Goal: Task Accomplishment & Management: Manage account settings

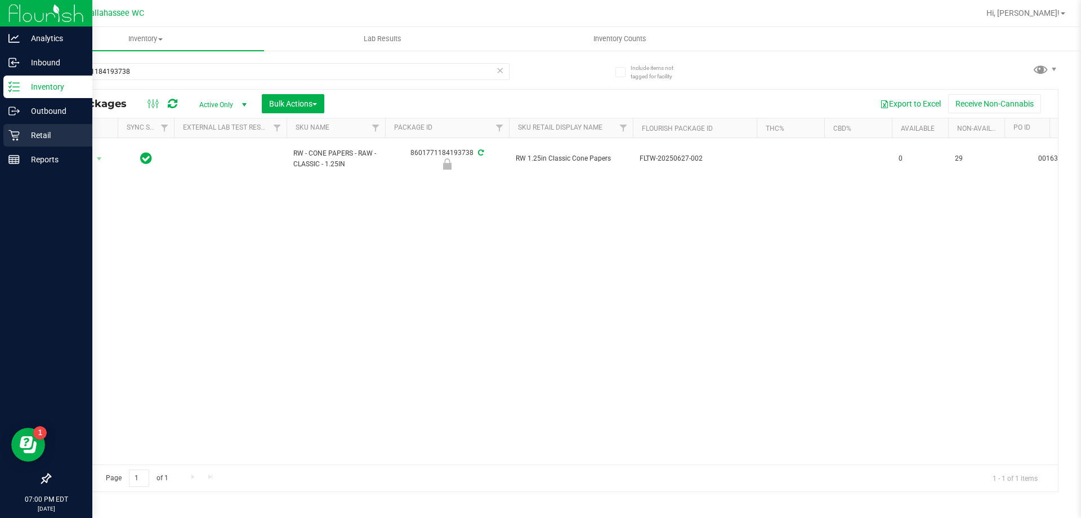
click at [22, 135] on p "Retail" at bounding box center [54, 135] width 68 height 14
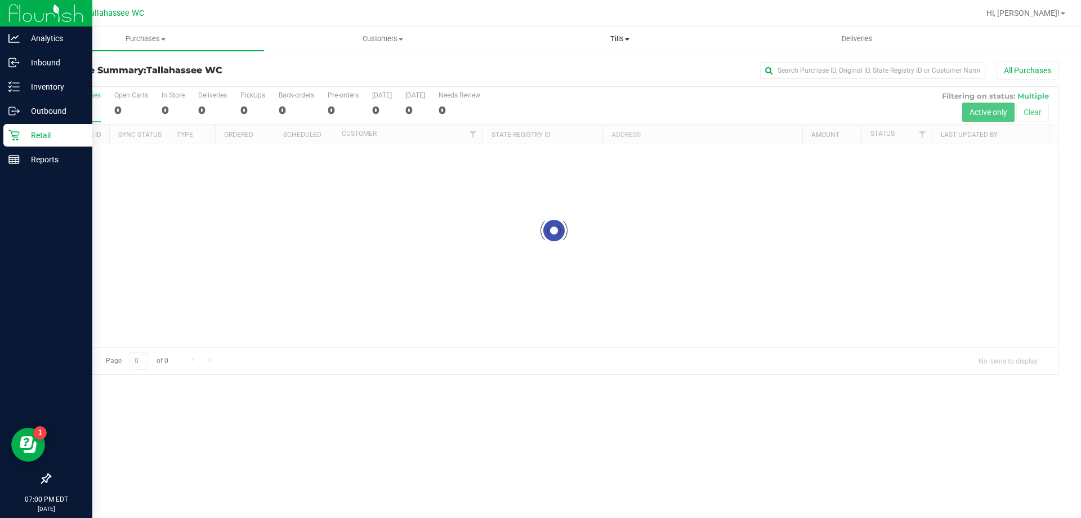
click at [629, 44] on uib-tab-heading "Tills Manage tills Reconcile e-payments" at bounding box center [620, 39] width 236 height 23
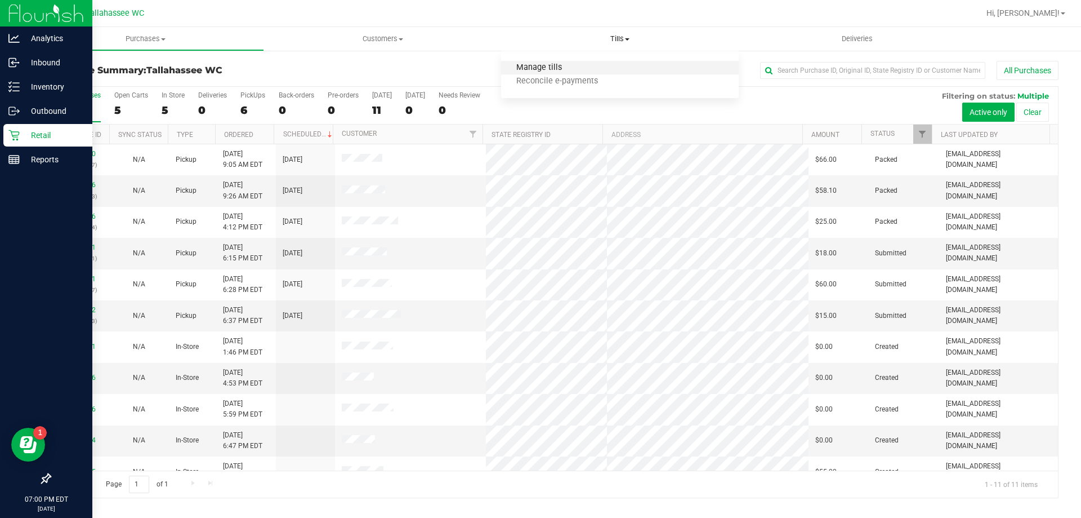
click at [562, 66] on span "Manage tills" at bounding box center [539, 68] width 76 height 10
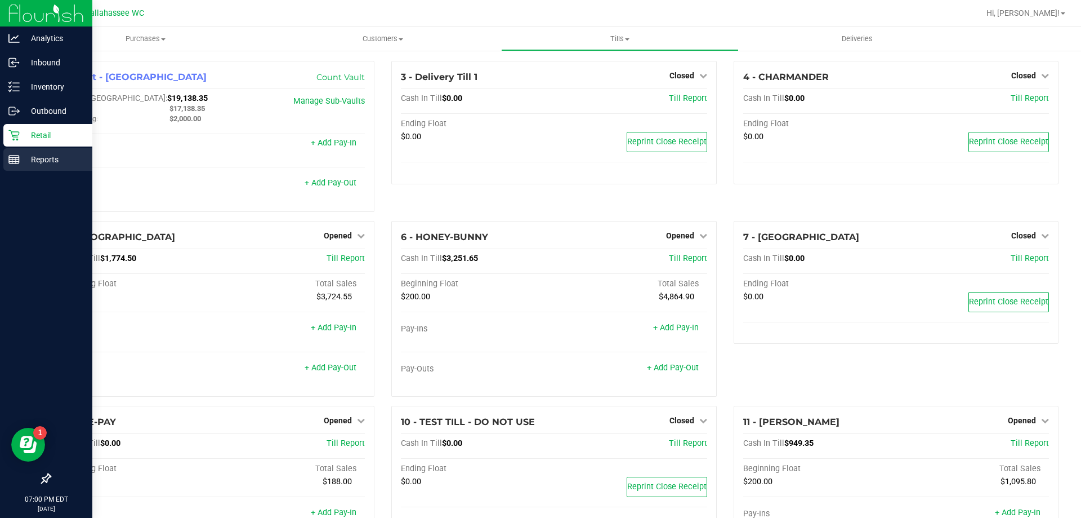
click at [64, 156] on p "Reports" at bounding box center [54, 160] width 68 height 14
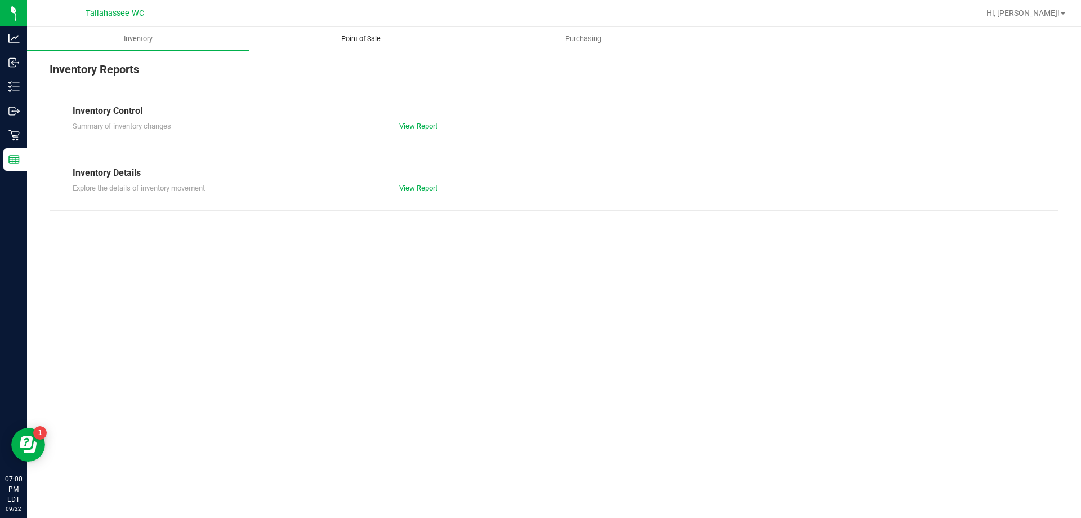
click at [348, 35] on span "Point of Sale" at bounding box center [361, 39] width 70 height 10
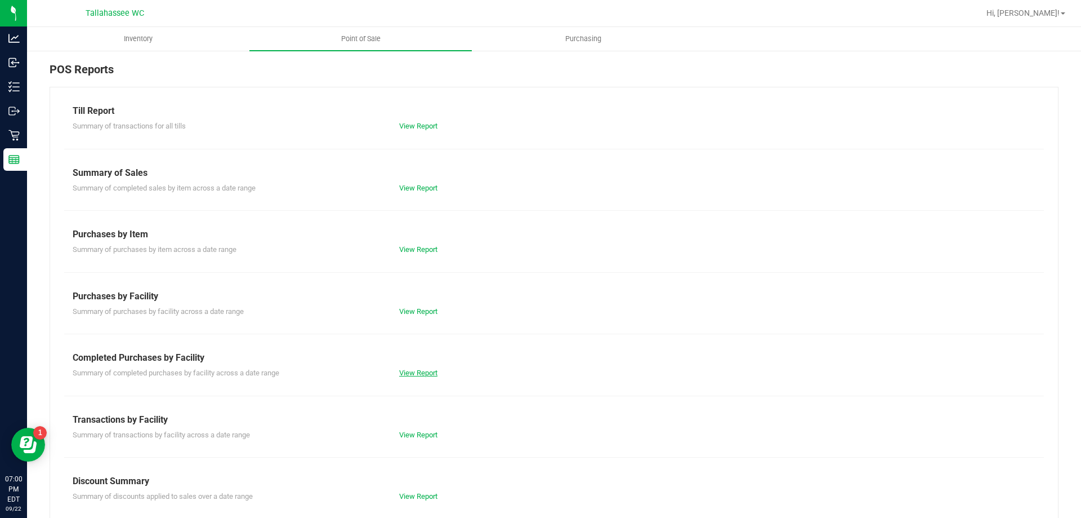
click at [412, 372] on link "View Report" at bounding box center [418, 372] width 38 height 8
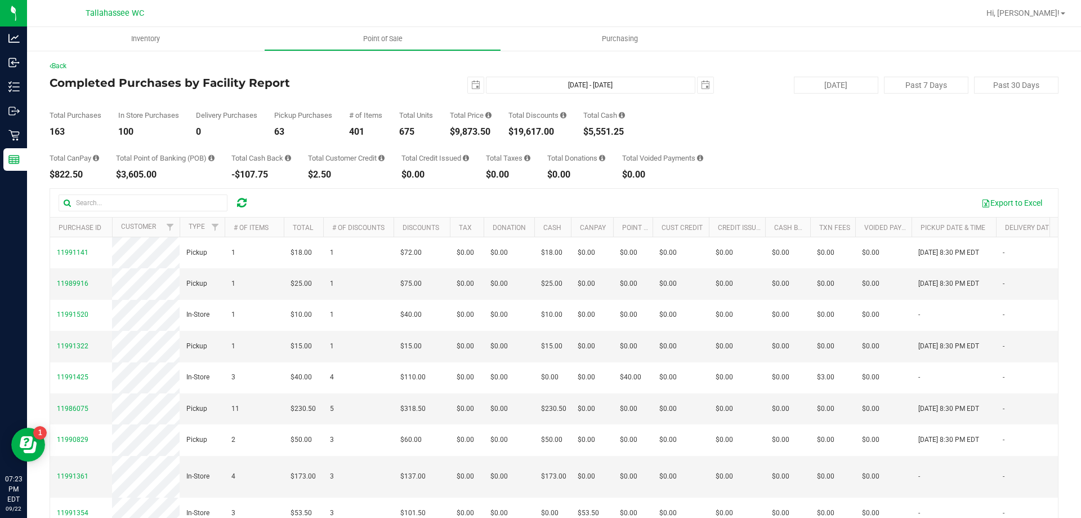
click at [472, 130] on div "$9,873.50" at bounding box center [471, 131] width 42 height 9
copy div "9,873.50"
click at [530, 128] on div "$19,617.00" at bounding box center [538, 131] width 58 height 9
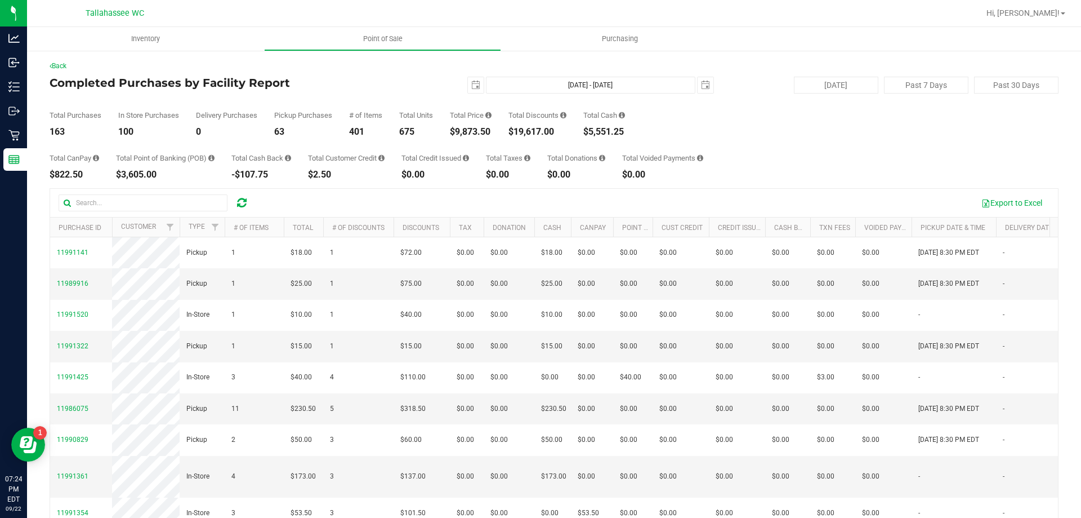
copy div "19,617.00"
click at [54, 131] on div "163" at bounding box center [76, 131] width 52 height 9
copy div "163"
click at [468, 77] on span "select" at bounding box center [476, 85] width 16 height 16
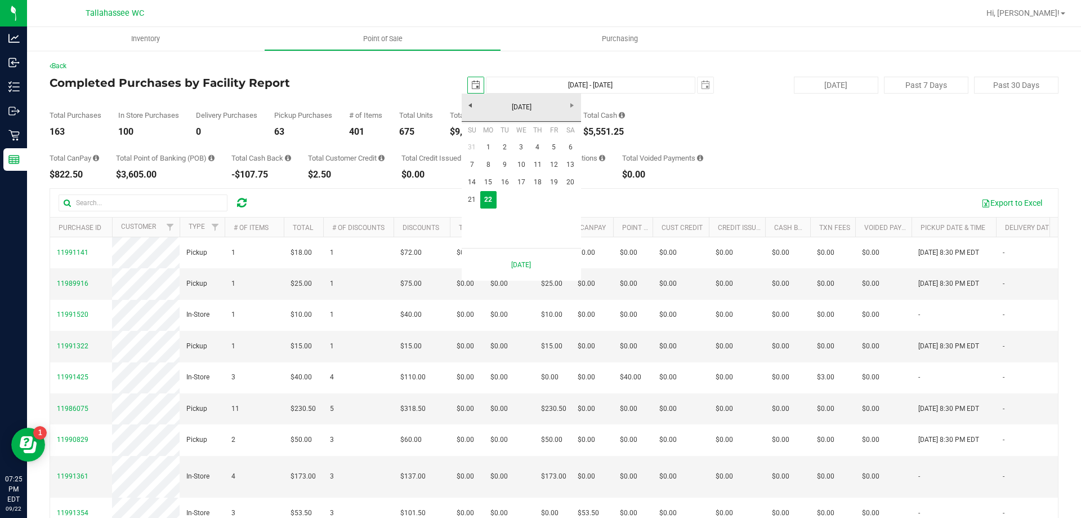
scroll to position [0, 28]
click at [478, 193] on link "21" at bounding box center [472, 199] width 16 height 17
type input "2025-09-21"
type input "Sep 21, 2025 - Sep 22, 2025"
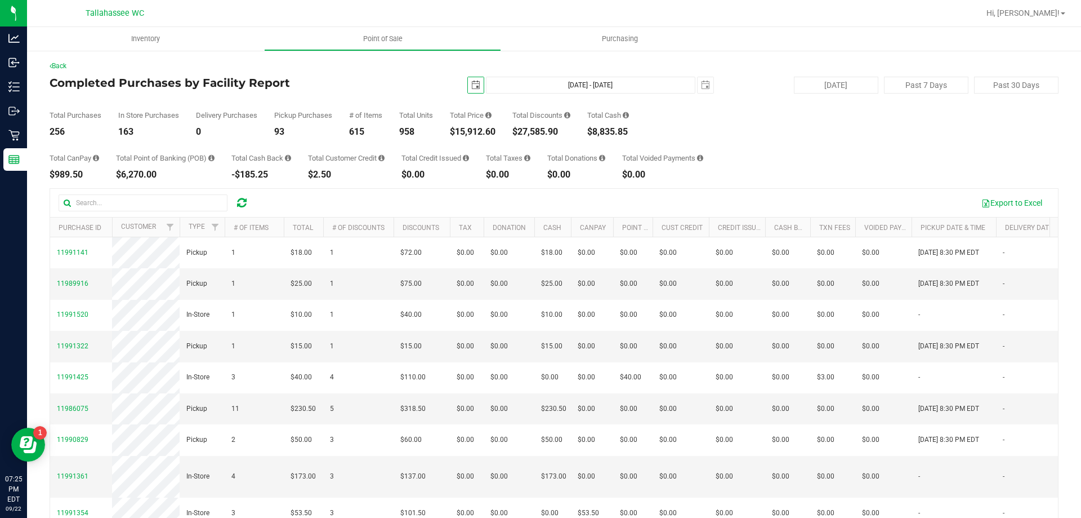
click at [491, 135] on div "$15,912.60" at bounding box center [473, 131] width 46 height 9
copy div "15,912.60"
click at [471, 85] on span "select" at bounding box center [475, 85] width 9 height 9
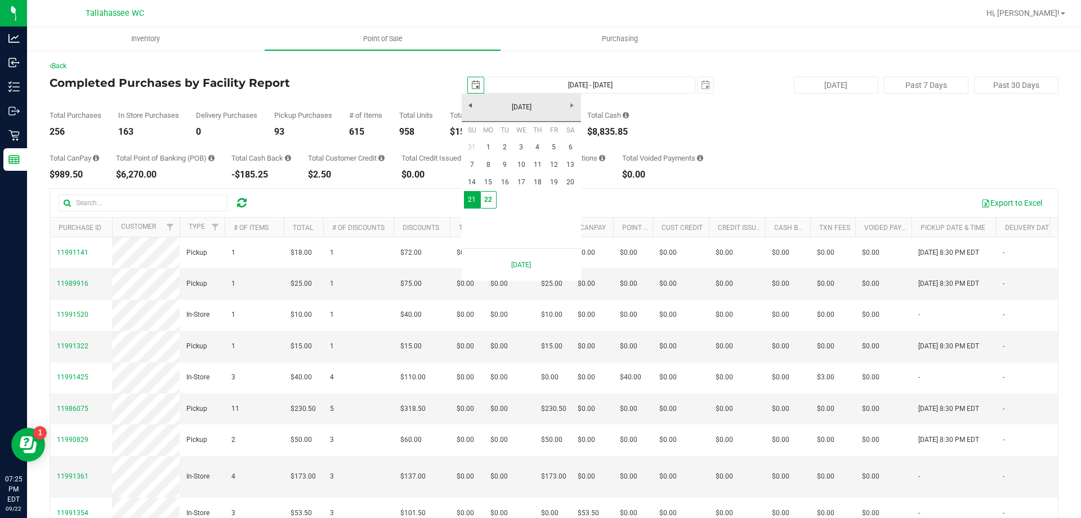
scroll to position [0, 28]
click at [485, 144] on link "1" at bounding box center [488, 147] width 16 height 17
type input "2025-09-01"
type input "Sep 1, 2025 - Sep 22, 2025"
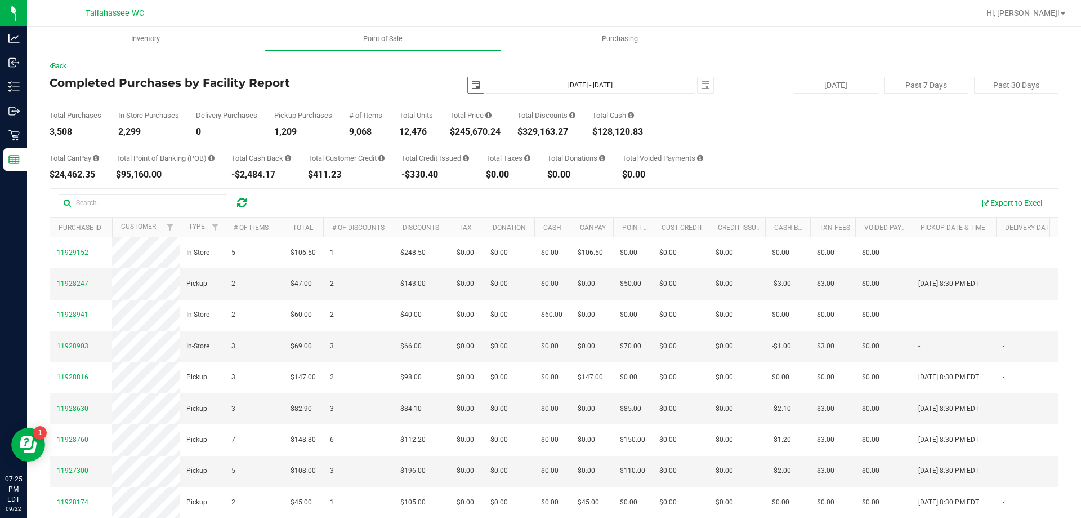
click at [486, 131] on div "$245,670.24" at bounding box center [475, 131] width 51 height 9
click at [484, 131] on div "$245,670.24" at bounding box center [475, 131] width 51 height 9
click at [474, 130] on div "$245,670.24" at bounding box center [475, 131] width 51 height 9
copy div "245,670.24"
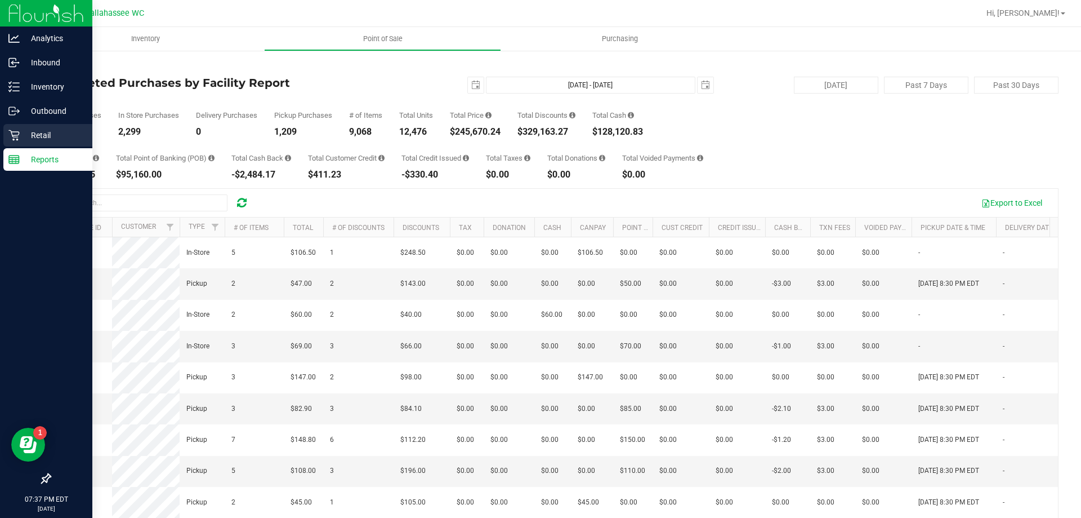
click at [20, 137] on p "Retail" at bounding box center [54, 135] width 68 height 14
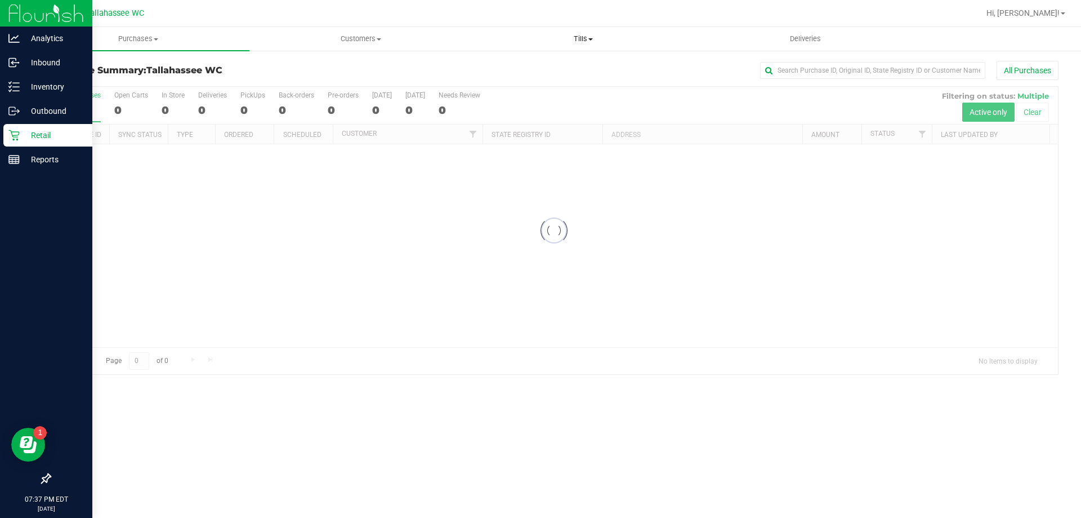
click at [586, 44] on uib-tab-heading "Tills Manage tills Reconcile e-payments" at bounding box center [583, 39] width 221 height 23
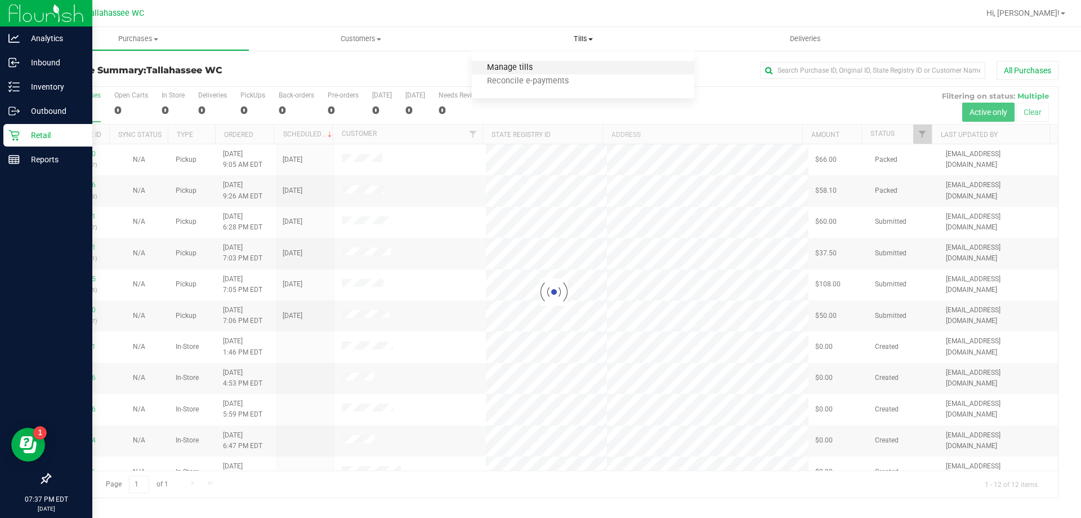
click at [520, 64] on span "Manage tills" at bounding box center [510, 68] width 76 height 10
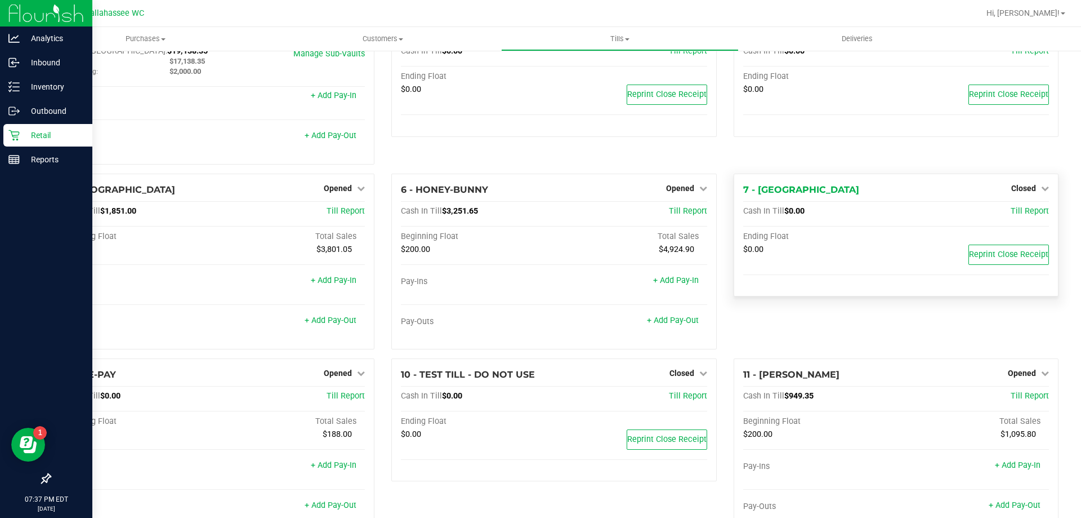
scroll to position [85, 0]
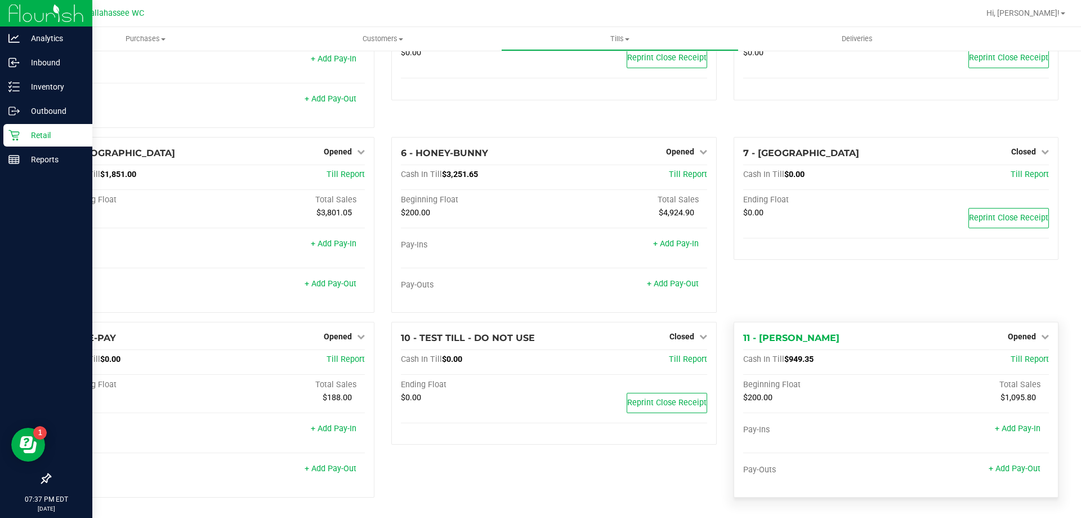
click at [799, 358] on span "$949.35" at bounding box center [799, 359] width 29 height 10
copy span "949.35"
click at [1041, 338] on icon at bounding box center [1045, 336] width 8 height 8
click at [1028, 355] on link "Close Till" at bounding box center [1023, 359] width 30 height 9
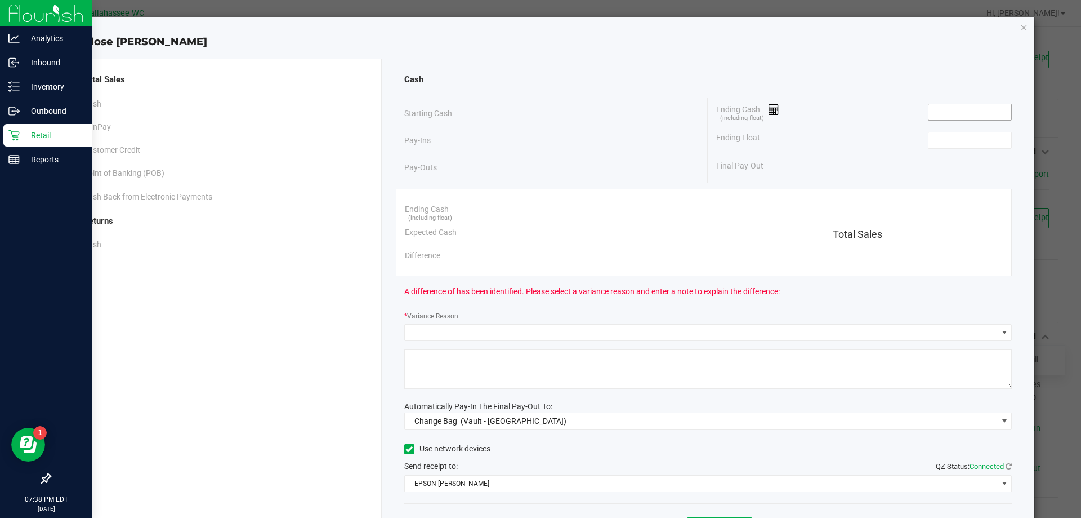
click at [988, 115] on input at bounding box center [970, 112] width 83 height 16
paste input "949.35"
type input "$949.35"
click at [972, 144] on input at bounding box center [970, 140] width 83 height 16
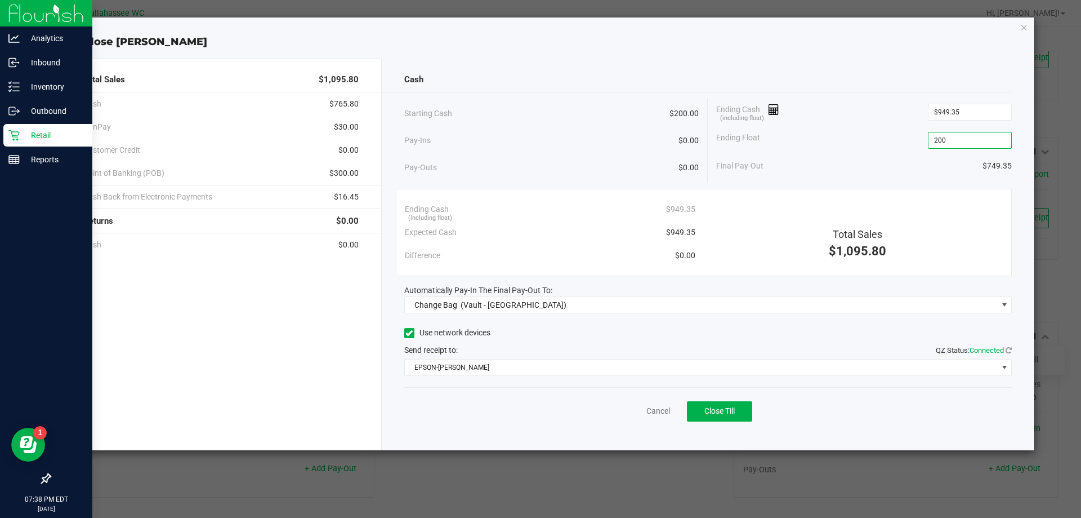
type input "$200.00"
click at [960, 171] on div "Final Pay-Out $749.35" at bounding box center [864, 165] width 296 height 23
click at [341, 100] on span "$765.80" at bounding box center [343, 104] width 29 height 12
copy span "765.80"
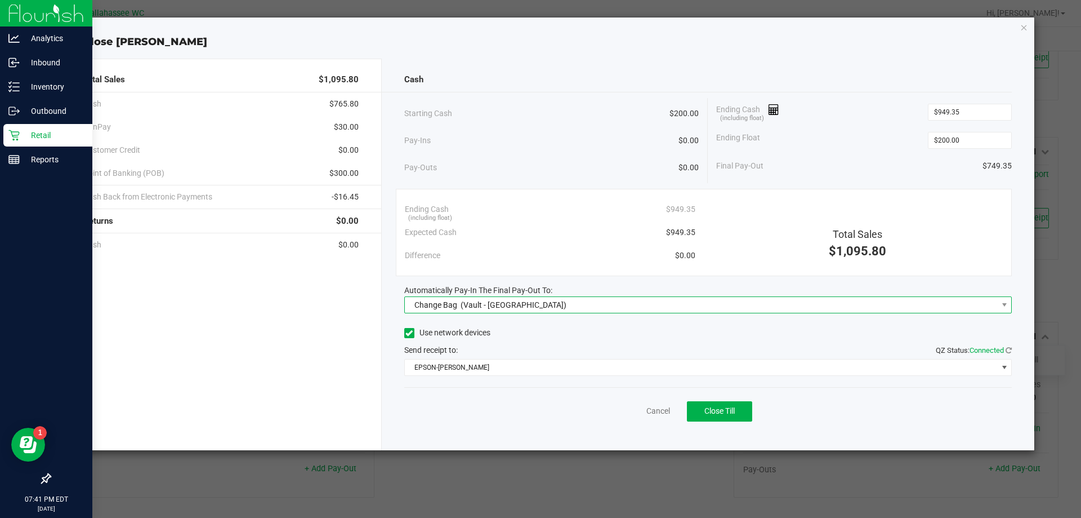
click at [534, 298] on span "Change Bag (Vault - Tallahassee)" at bounding box center [701, 305] width 593 height 16
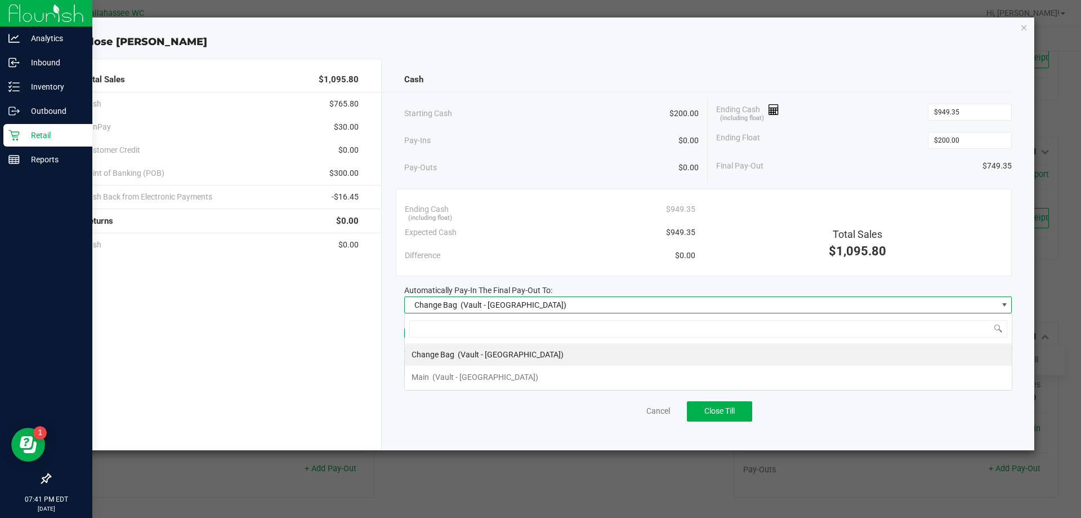
scroll to position [17, 608]
click at [480, 378] on span "(Vault - [GEOGRAPHIC_DATA])" at bounding box center [486, 376] width 106 height 9
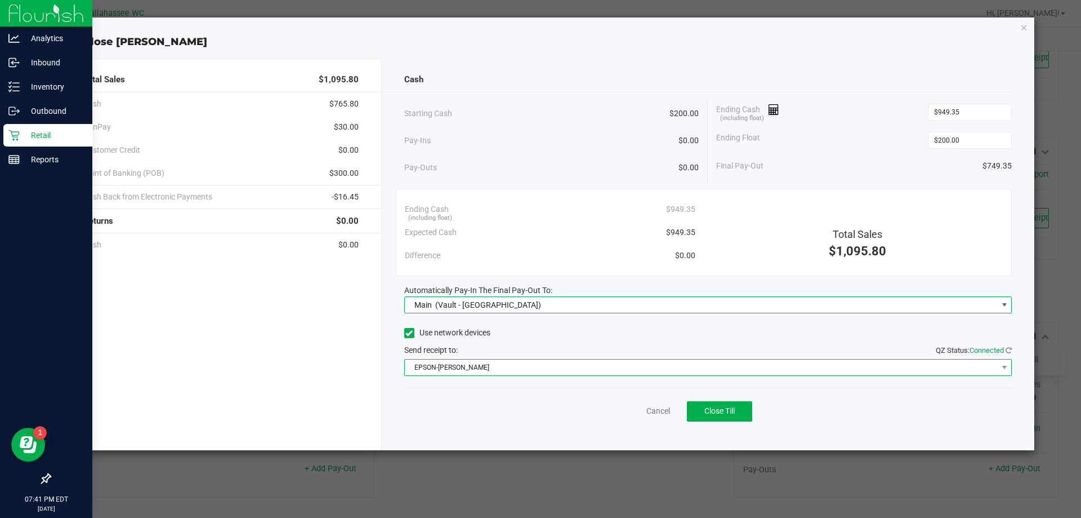
click at [476, 361] on span "EPSON-AKON" at bounding box center [701, 367] width 593 height 16
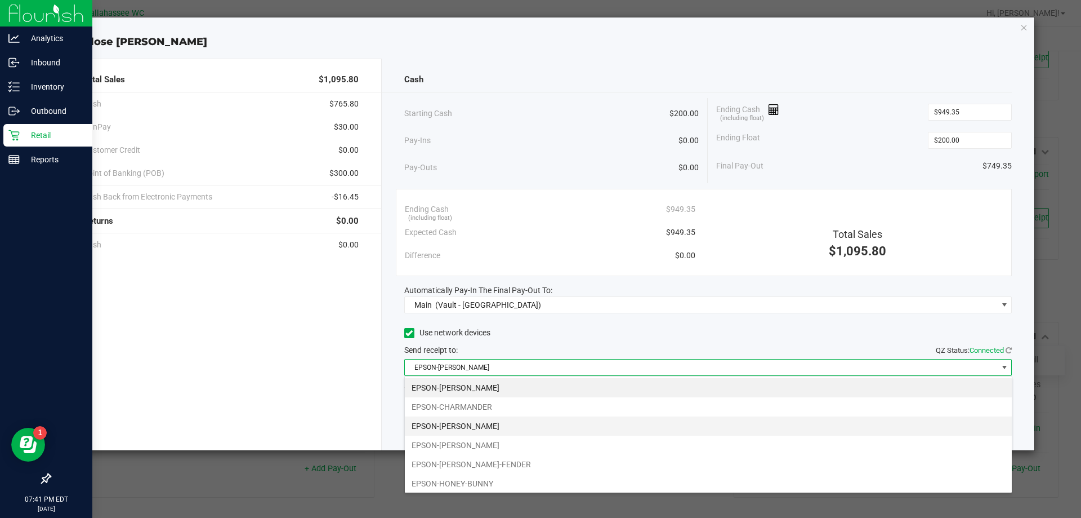
click at [454, 431] on li "EPSON-[PERSON_NAME]" at bounding box center [708, 425] width 607 height 19
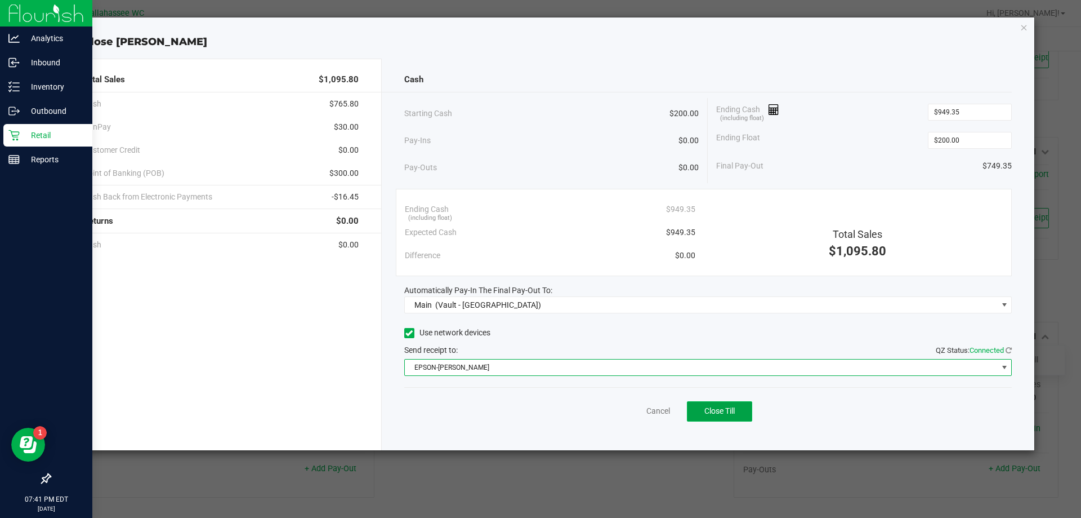
click at [741, 414] on button "Close Till" at bounding box center [719, 411] width 65 height 20
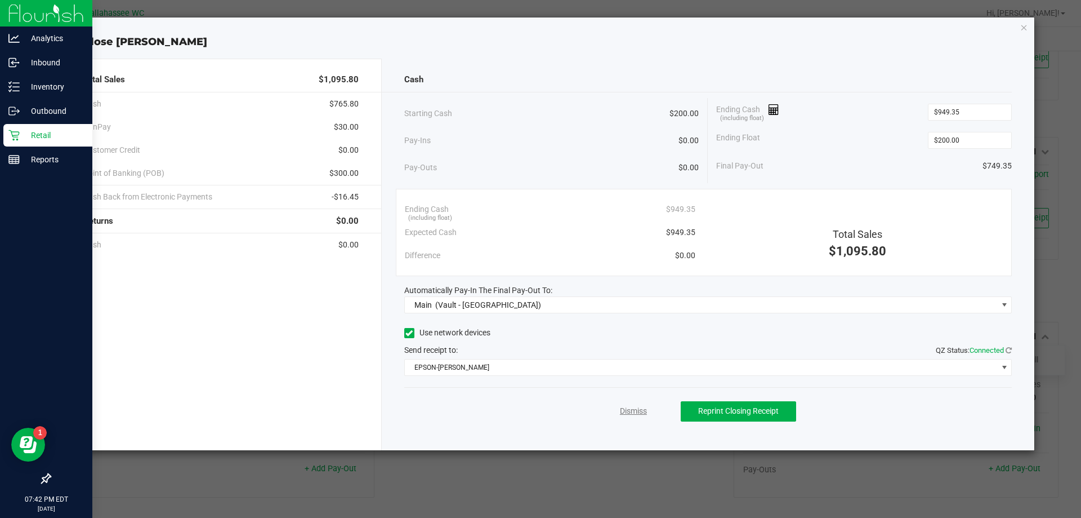
click at [632, 415] on link "Dismiss" at bounding box center [633, 411] width 27 height 12
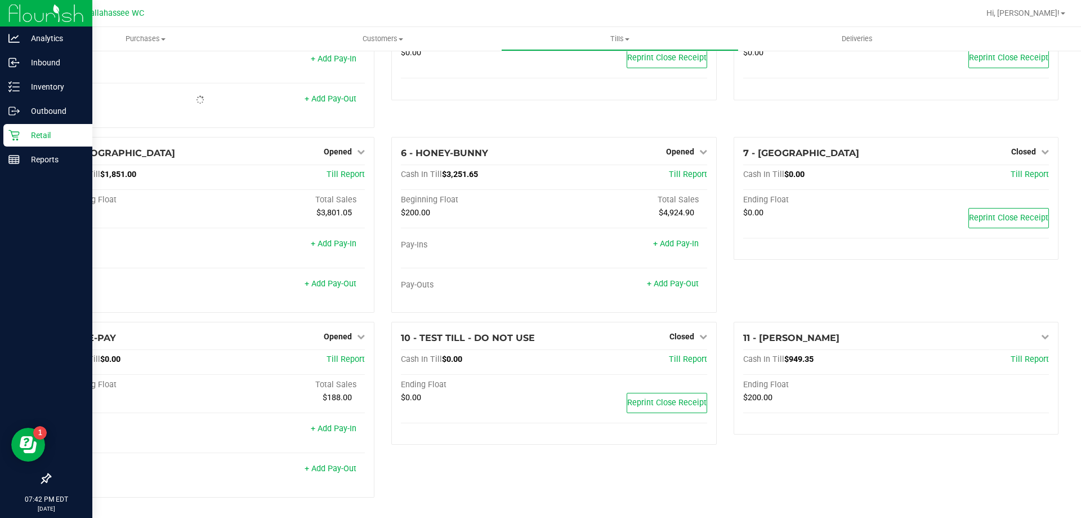
click at [644, 471] on div "10 - TEST TILL - DO NOT USE Closed Open Till Cash In Till $0.00 Till Report End…" at bounding box center [554, 414] width 342 height 185
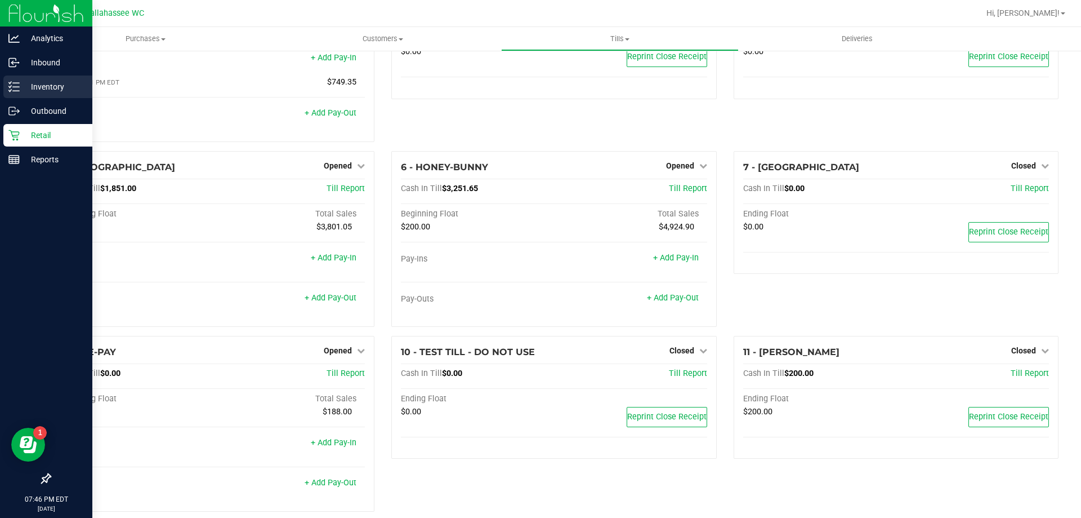
click at [49, 92] on p "Inventory" at bounding box center [54, 87] width 68 height 14
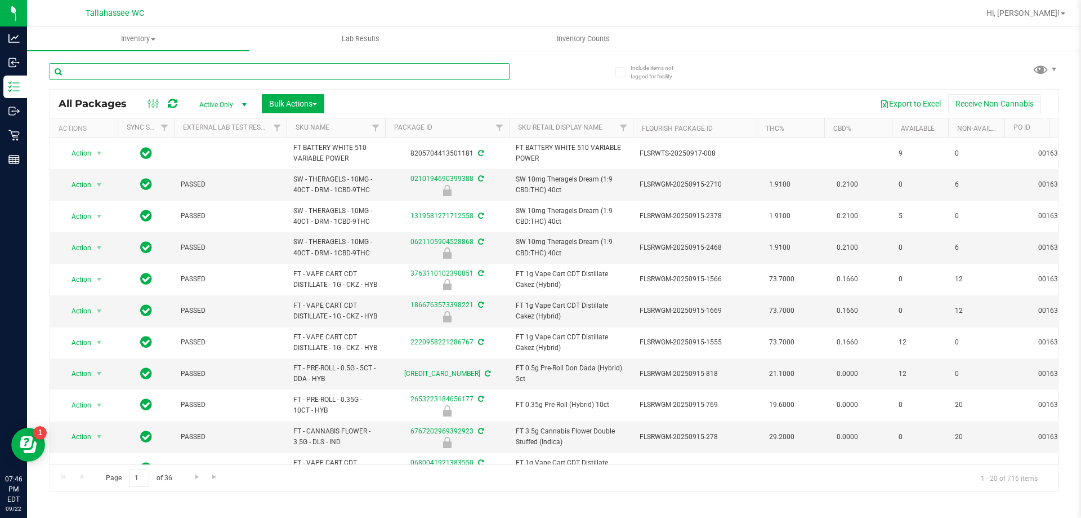
click at [159, 75] on input "text" at bounding box center [280, 71] width 460 height 17
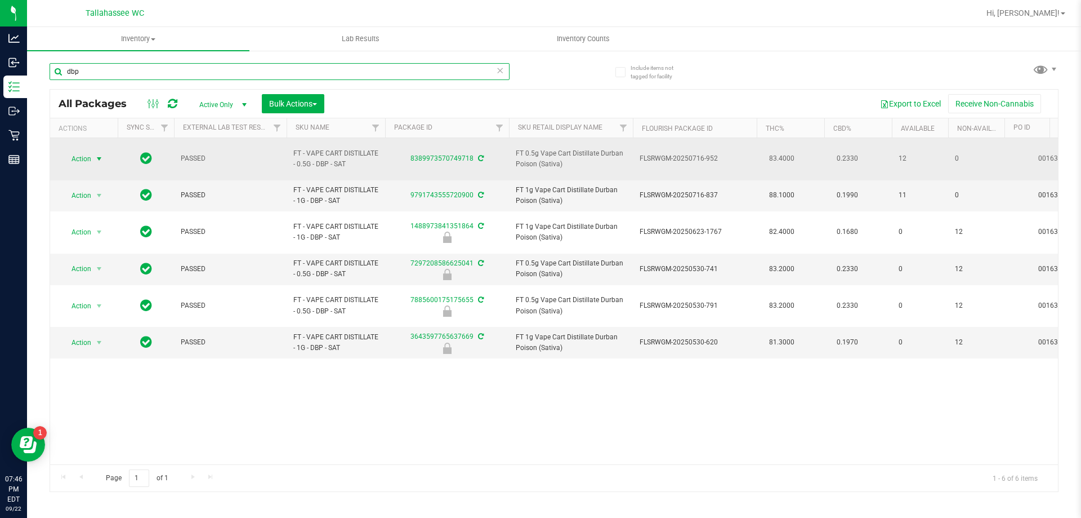
type input "dbp"
click at [84, 157] on span "Action" at bounding box center [76, 159] width 30 height 16
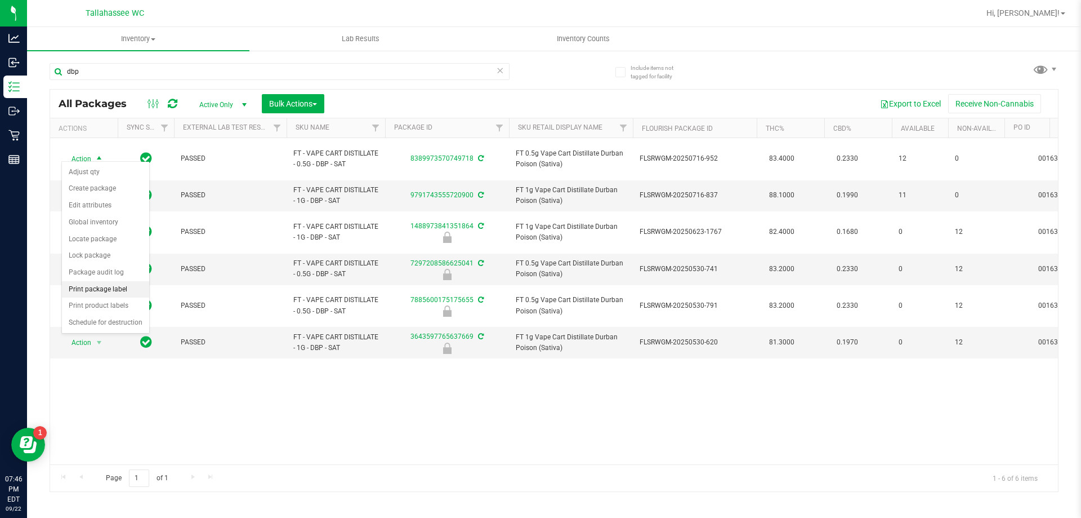
click at [108, 288] on li "Print package label" at bounding box center [105, 289] width 87 height 17
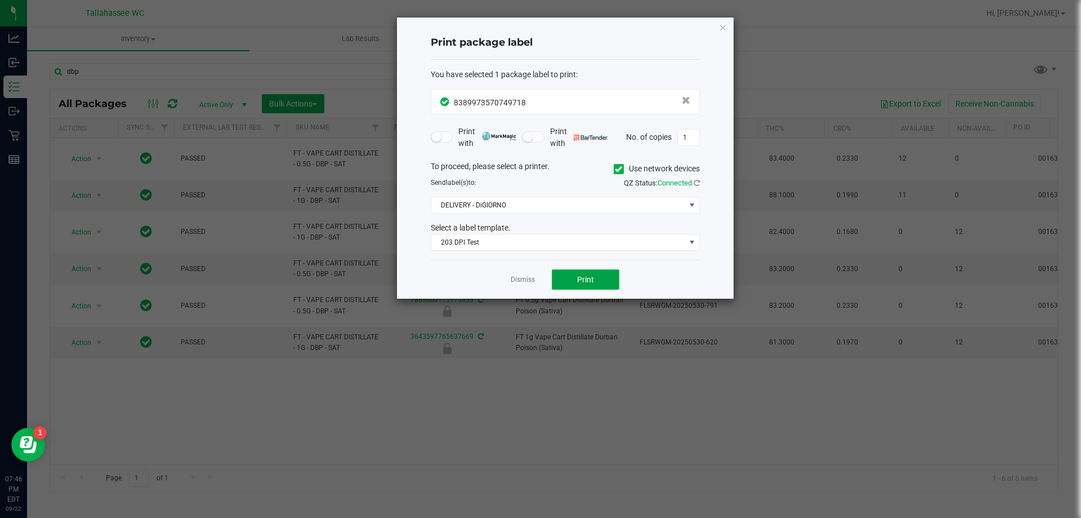
click at [593, 278] on span "Print" at bounding box center [585, 279] width 17 height 9
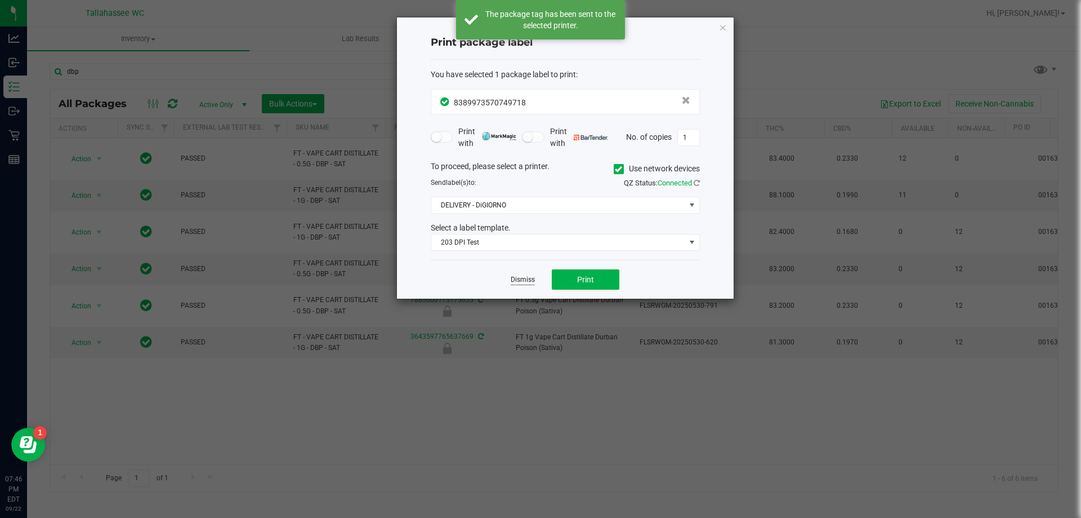
click at [518, 282] on link "Dismiss" at bounding box center [523, 280] width 24 height 10
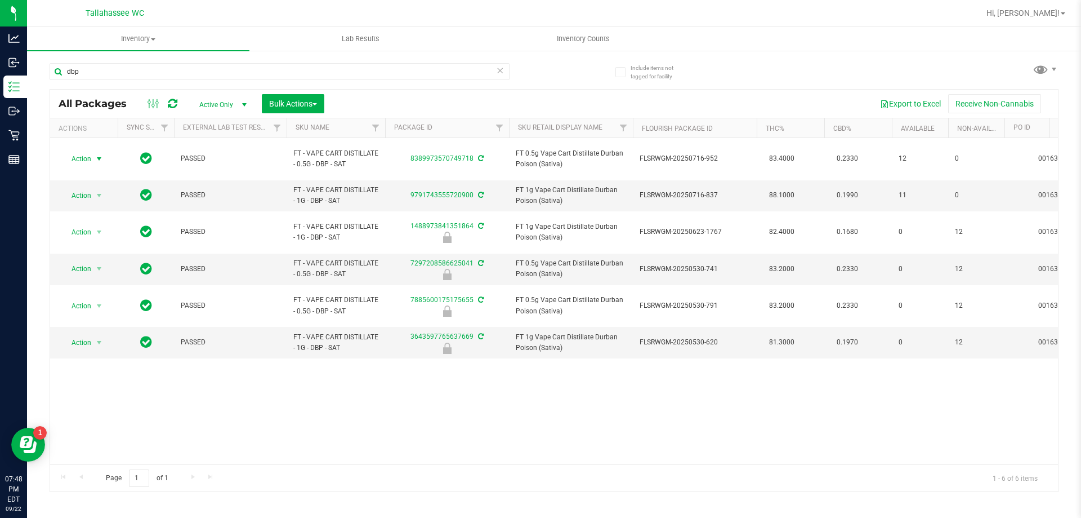
click at [501, 73] on icon at bounding box center [500, 70] width 8 height 14
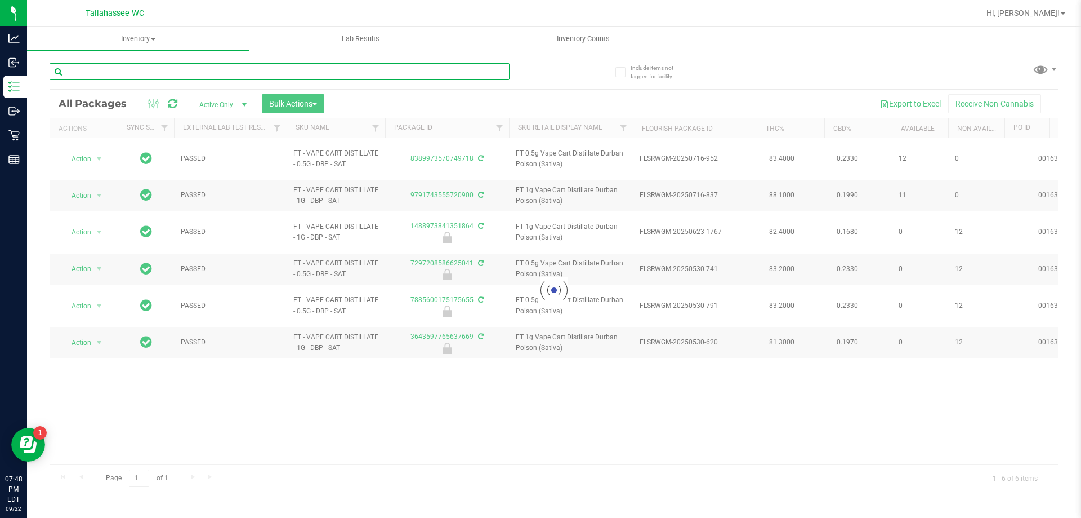
click at [492, 74] on input "text" at bounding box center [280, 71] width 460 height 17
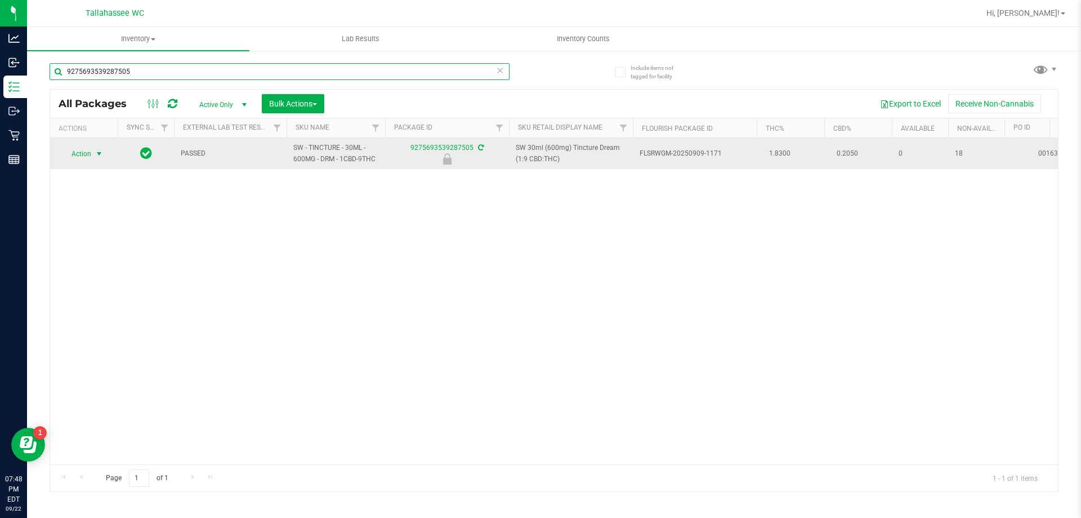
type input "9275693539287505"
click at [101, 149] on span "select" at bounding box center [99, 153] width 9 height 9
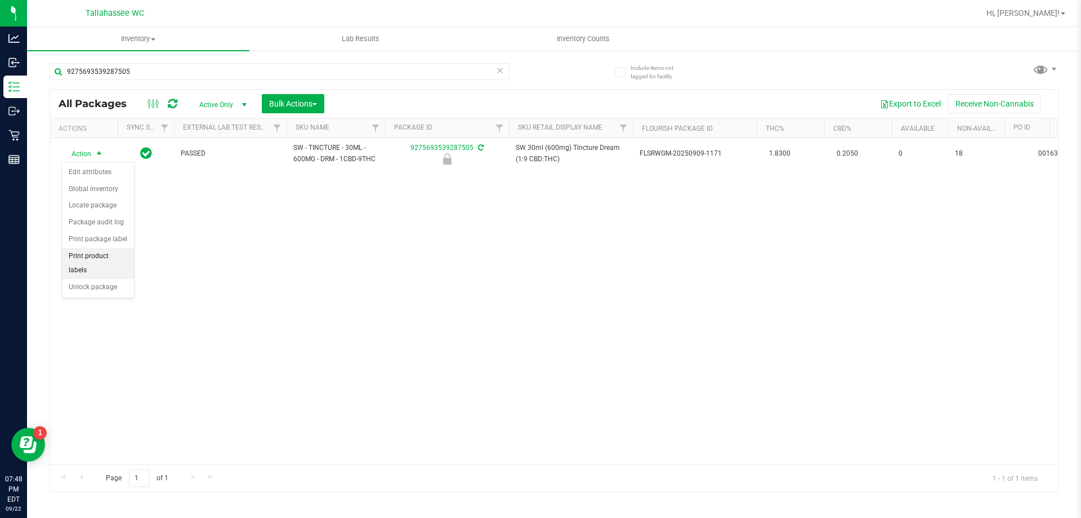
click at [120, 251] on li "Print product labels" at bounding box center [98, 263] width 72 height 31
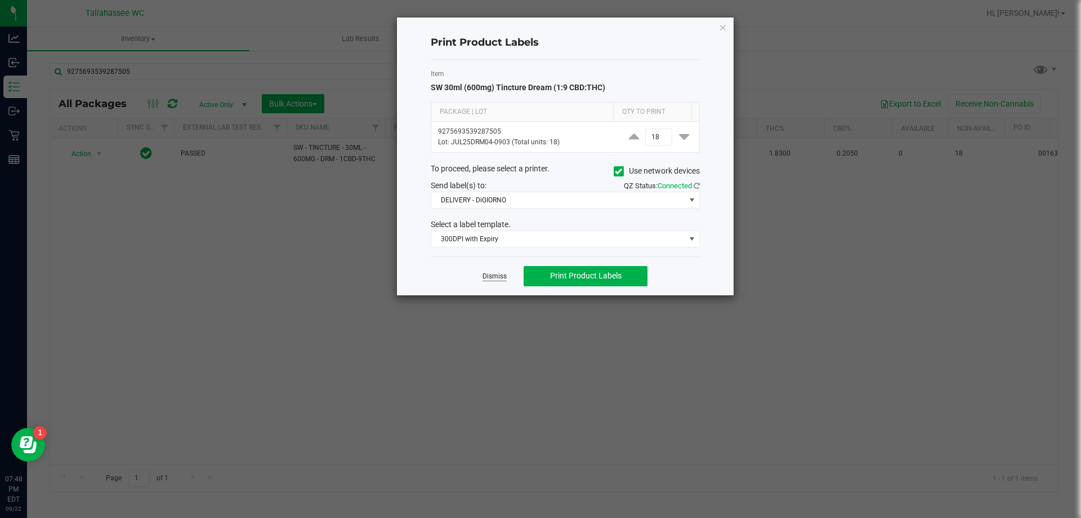
click at [499, 274] on link "Dismiss" at bounding box center [495, 276] width 24 height 10
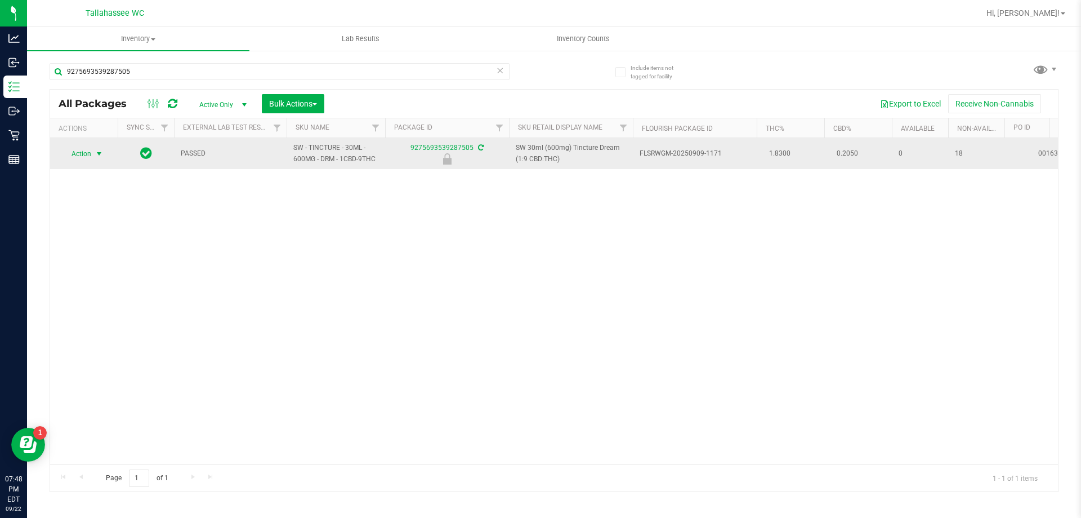
click at [73, 151] on span "Action" at bounding box center [76, 154] width 30 height 16
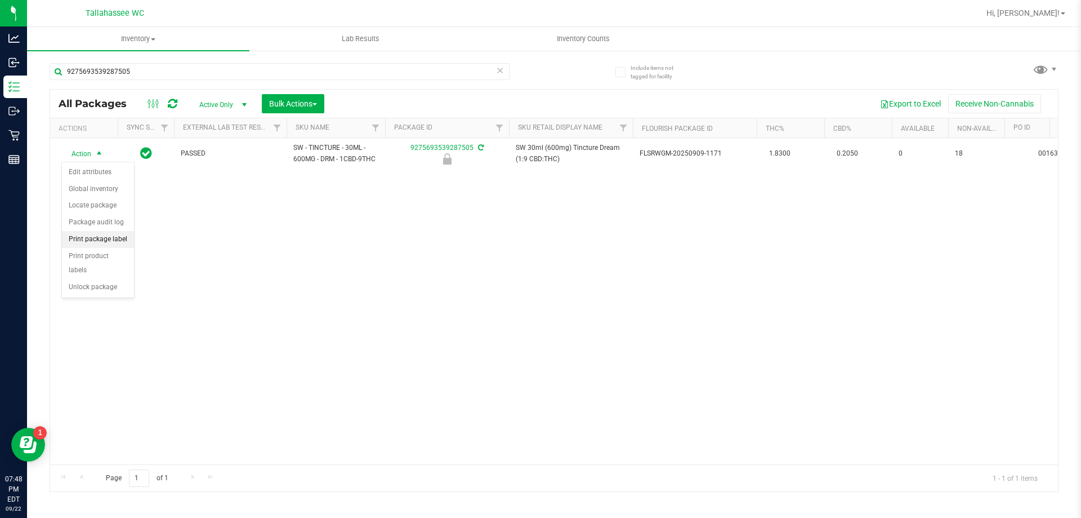
click at [93, 240] on li "Print package label" at bounding box center [98, 239] width 72 height 17
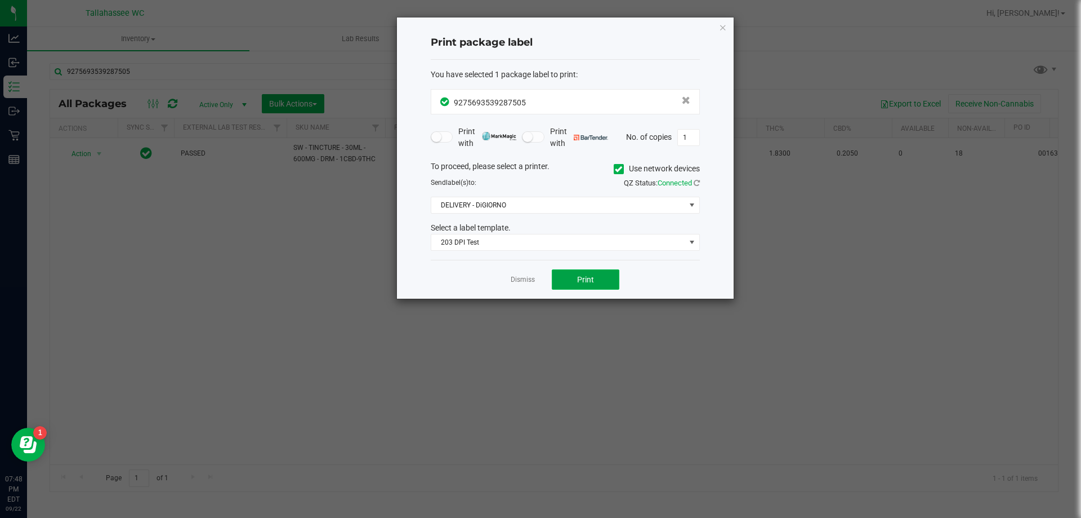
click at [602, 286] on button "Print" at bounding box center [586, 279] width 68 height 20
click at [535, 281] on div "Dismiss Print" at bounding box center [565, 279] width 269 height 39
click at [531, 279] on link "Dismiss" at bounding box center [523, 280] width 24 height 10
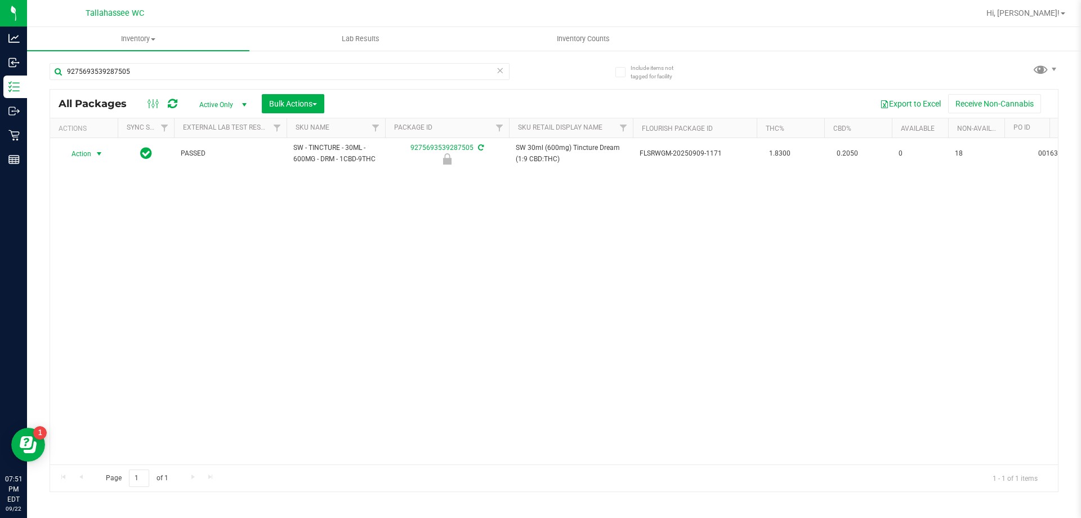
click at [496, 74] on icon at bounding box center [500, 70] width 8 height 14
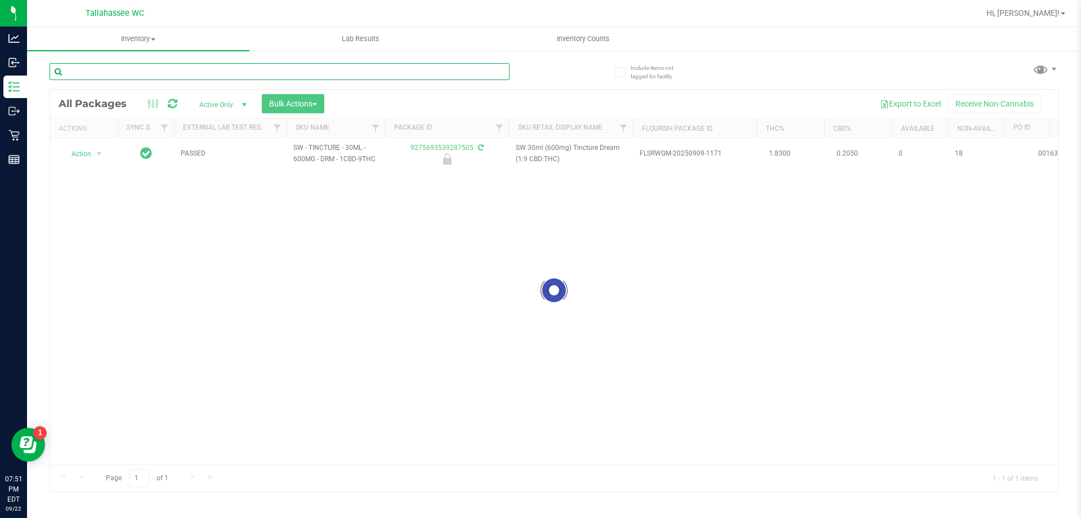
click at [494, 74] on input "text" at bounding box center [280, 71] width 460 height 17
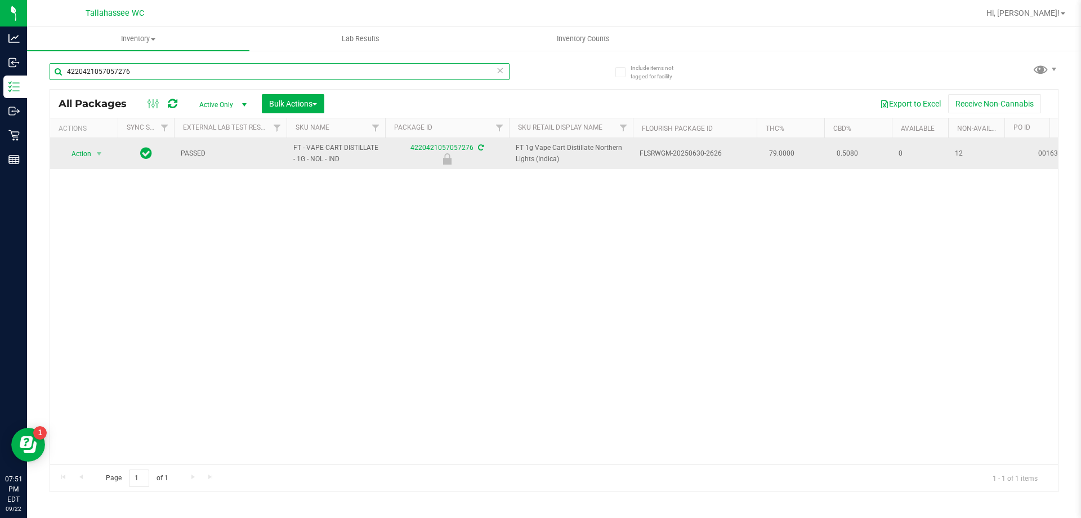
type input "4220421057057276"
click at [87, 146] on span "Action" at bounding box center [76, 154] width 30 height 16
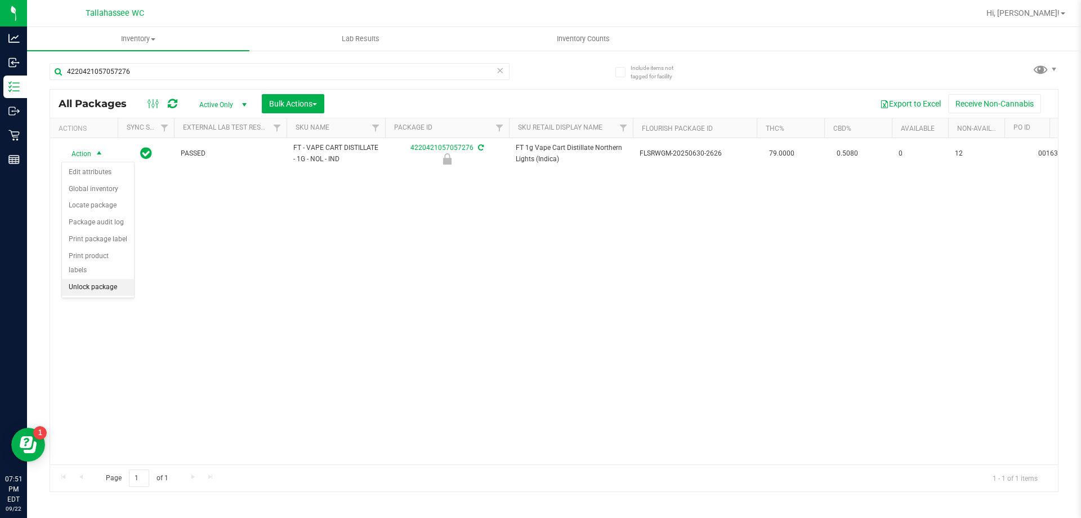
click at [87, 279] on li "Unlock package" at bounding box center [98, 287] width 72 height 17
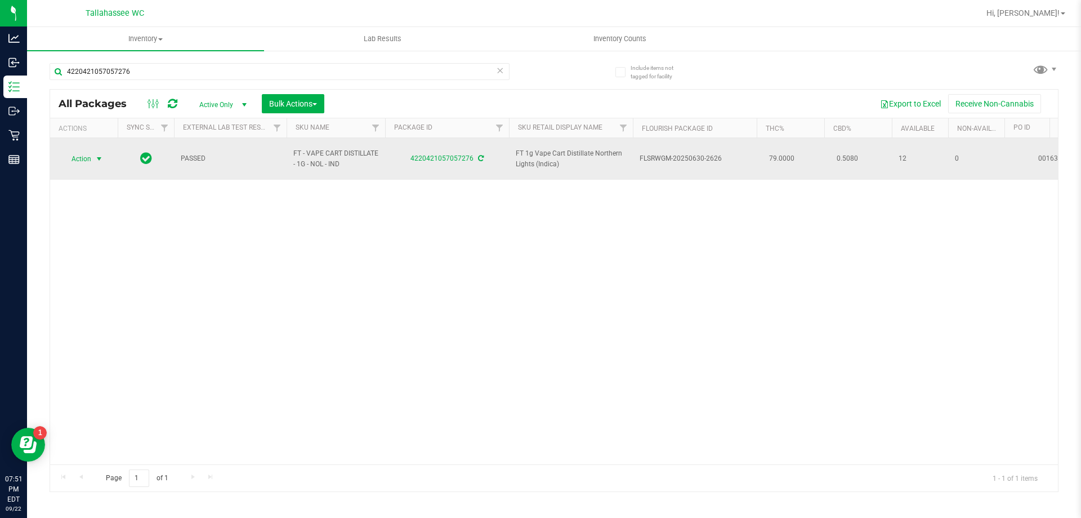
click at [79, 157] on span "Action" at bounding box center [76, 159] width 30 height 16
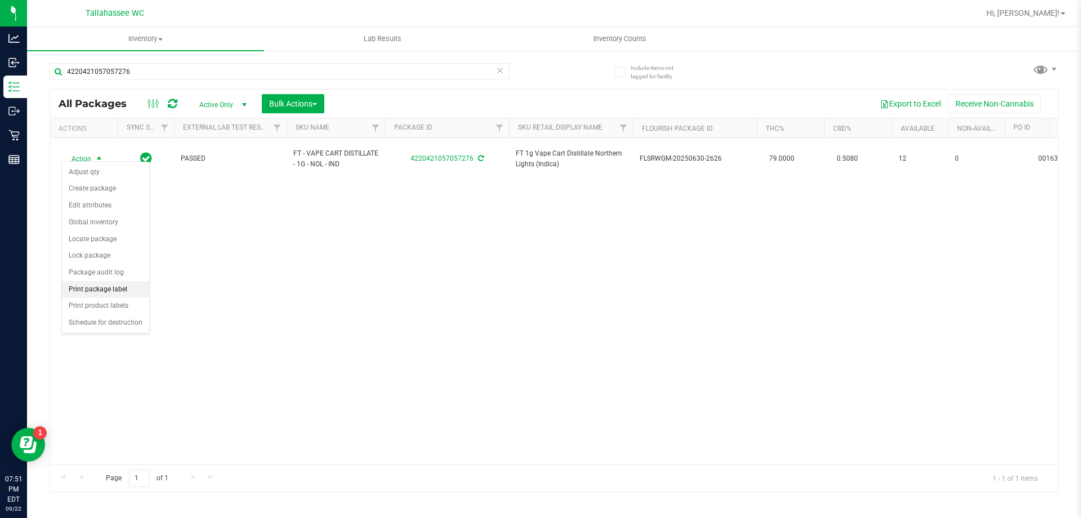
click at [84, 295] on li "Print package label" at bounding box center [105, 289] width 87 height 17
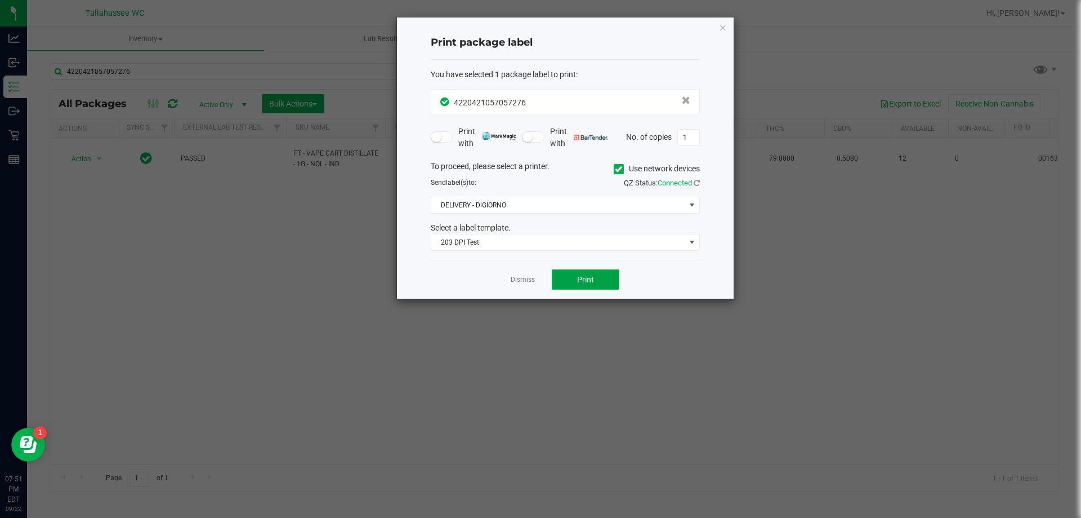
click at [574, 277] on button "Print" at bounding box center [586, 279] width 68 height 20
click at [526, 282] on link "Dismiss" at bounding box center [523, 280] width 24 height 10
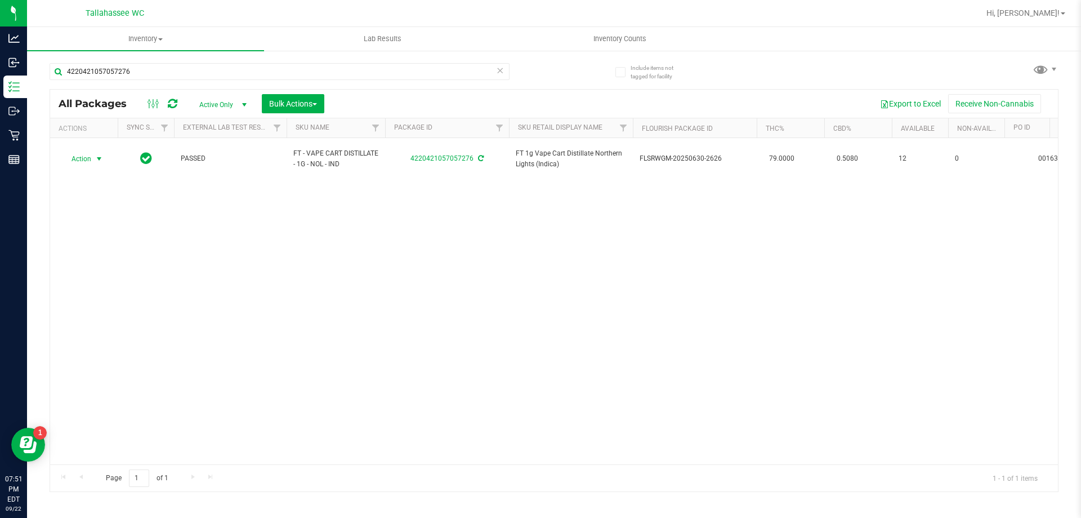
click at [500, 70] on icon at bounding box center [500, 70] width 8 height 14
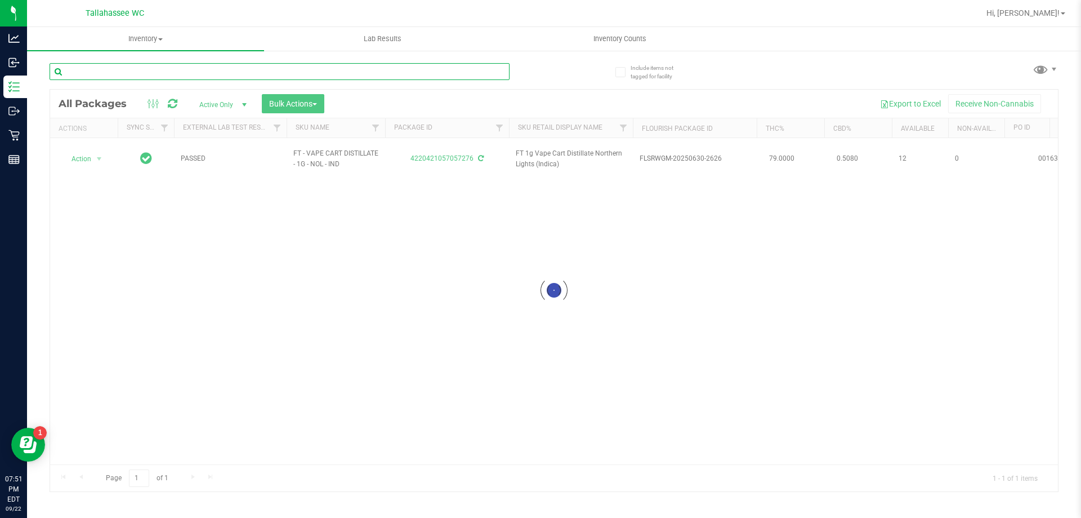
click at [500, 70] on input "text" at bounding box center [280, 71] width 460 height 17
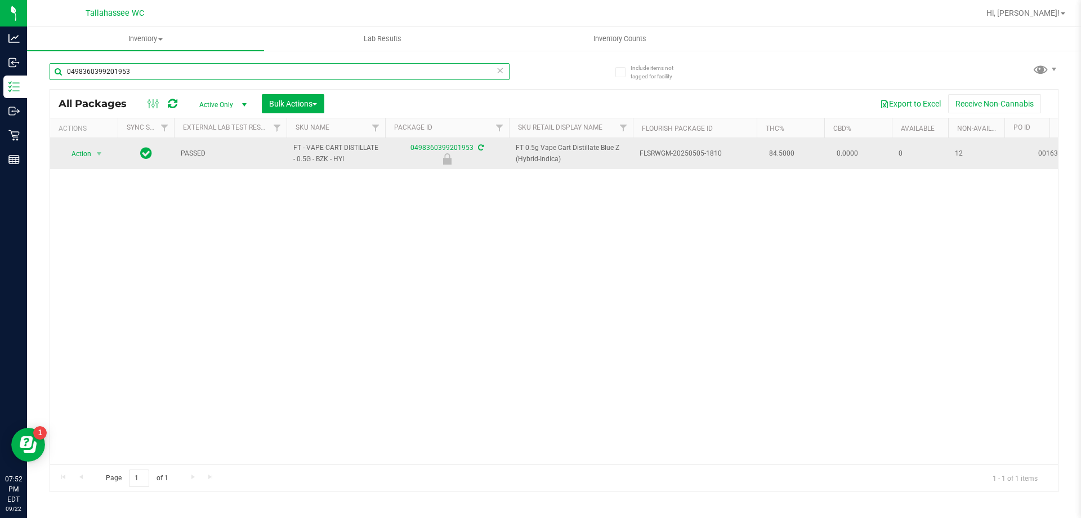
type input "0498360399201953"
click at [92, 161] on span "select" at bounding box center [99, 154] width 14 height 16
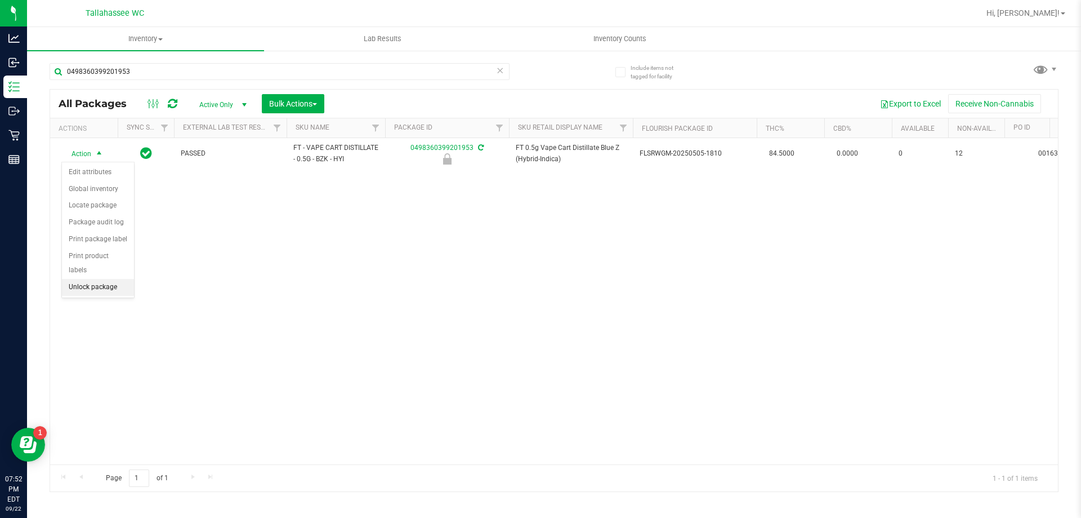
click at [110, 279] on li "Unlock package" at bounding box center [98, 287] width 72 height 17
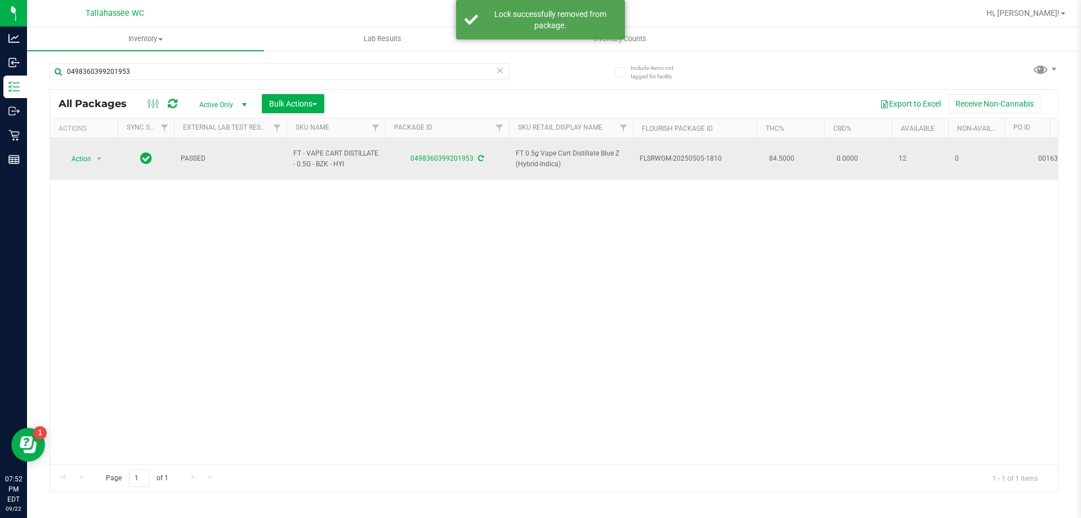
click at [84, 164] on td "Action Action Adjust qty Create package Edit attributes Global inventory Locate…" at bounding box center [84, 159] width 68 height 42
click at [86, 157] on span "Action" at bounding box center [76, 159] width 30 height 16
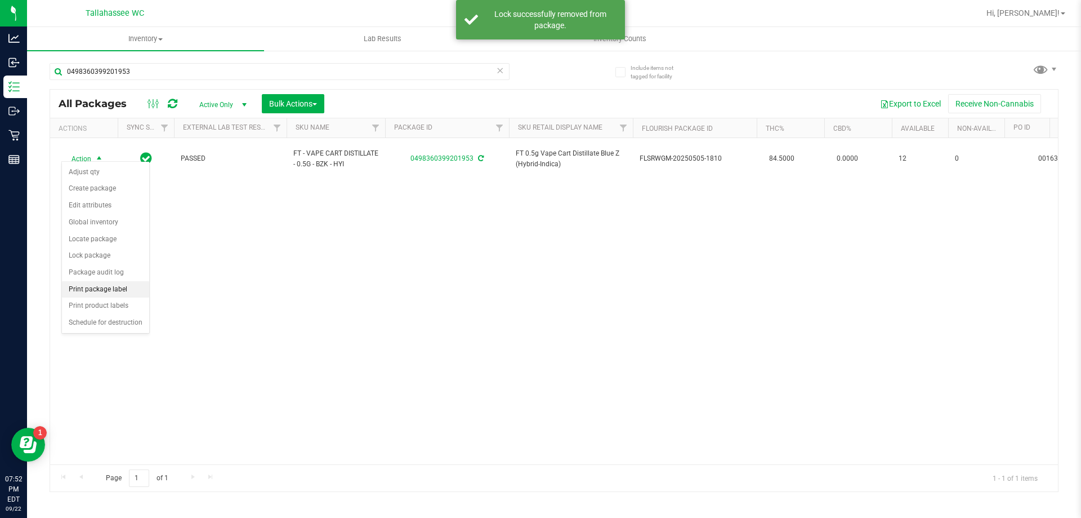
click at [124, 286] on li "Print package label" at bounding box center [105, 289] width 87 height 17
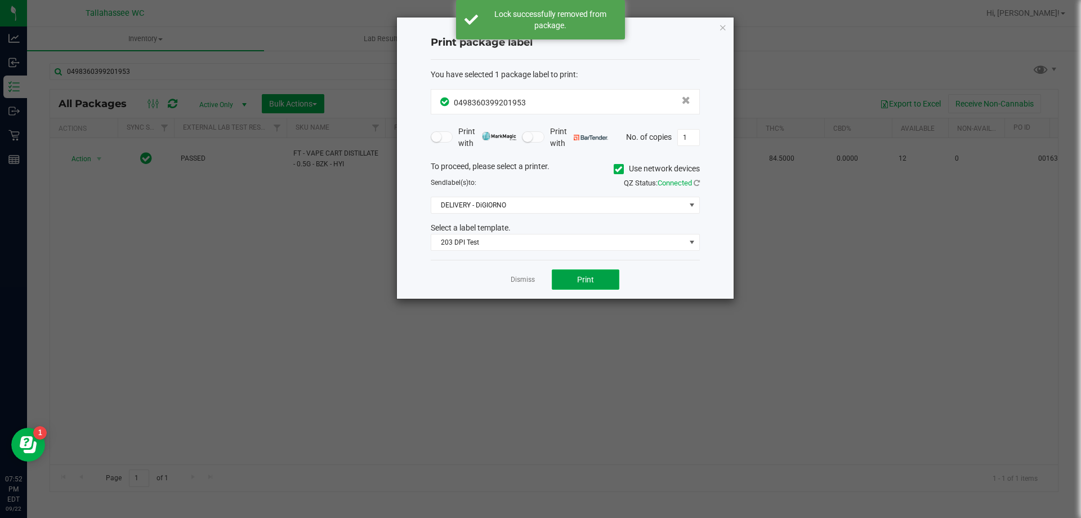
click at [601, 279] on button "Print" at bounding box center [586, 279] width 68 height 20
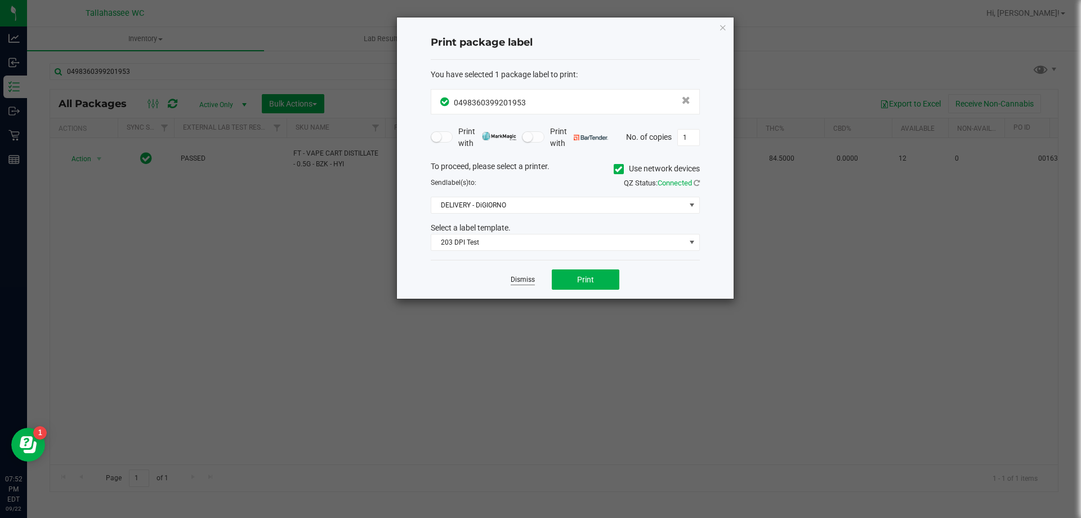
click at [524, 283] on link "Dismiss" at bounding box center [523, 280] width 24 height 10
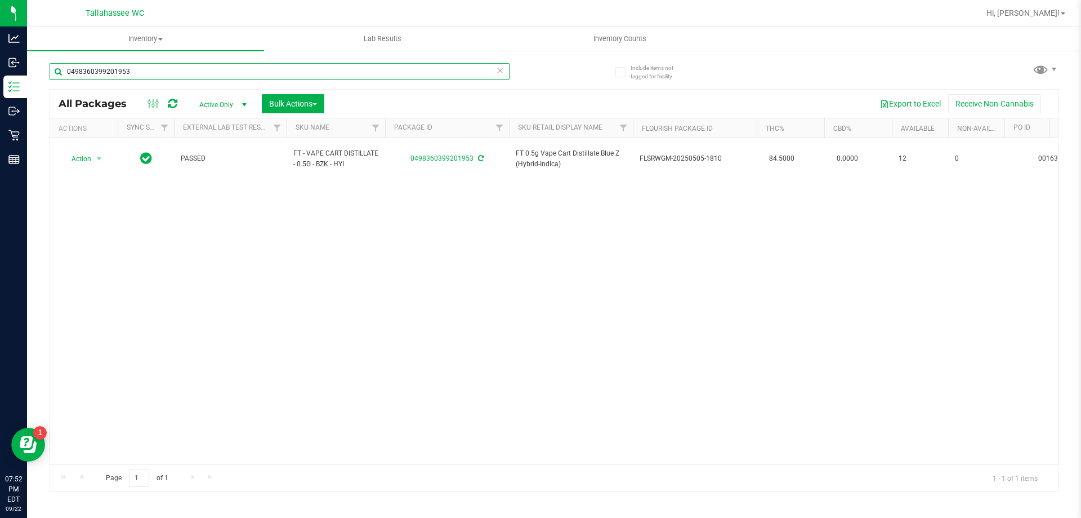
click at [505, 72] on input "0498360399201953" at bounding box center [280, 71] width 460 height 17
click at [502, 72] on icon at bounding box center [500, 70] width 8 height 14
click at [498, 73] on input "text" at bounding box center [280, 71] width 460 height 17
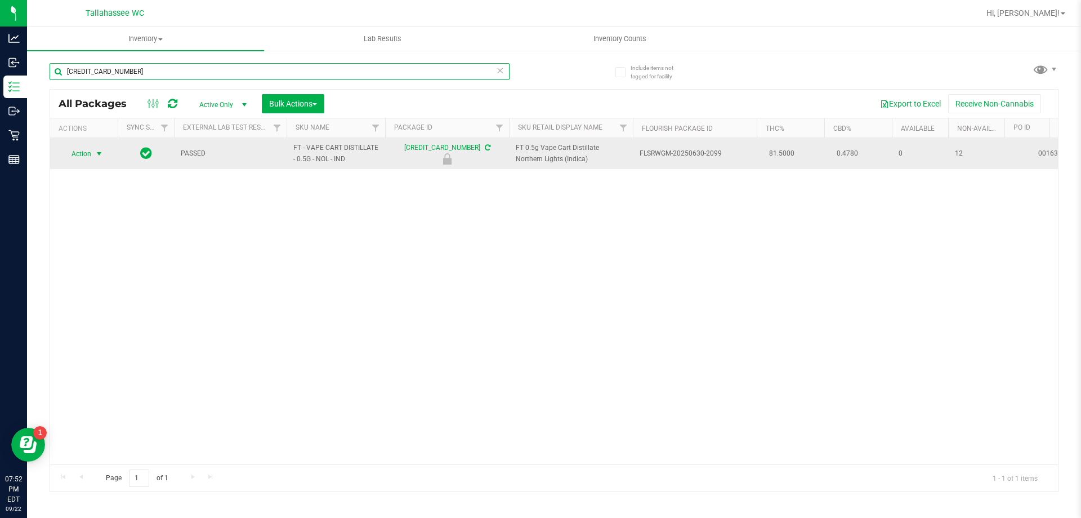
type input "6431259024588913"
click at [88, 155] on span "Action" at bounding box center [76, 154] width 30 height 16
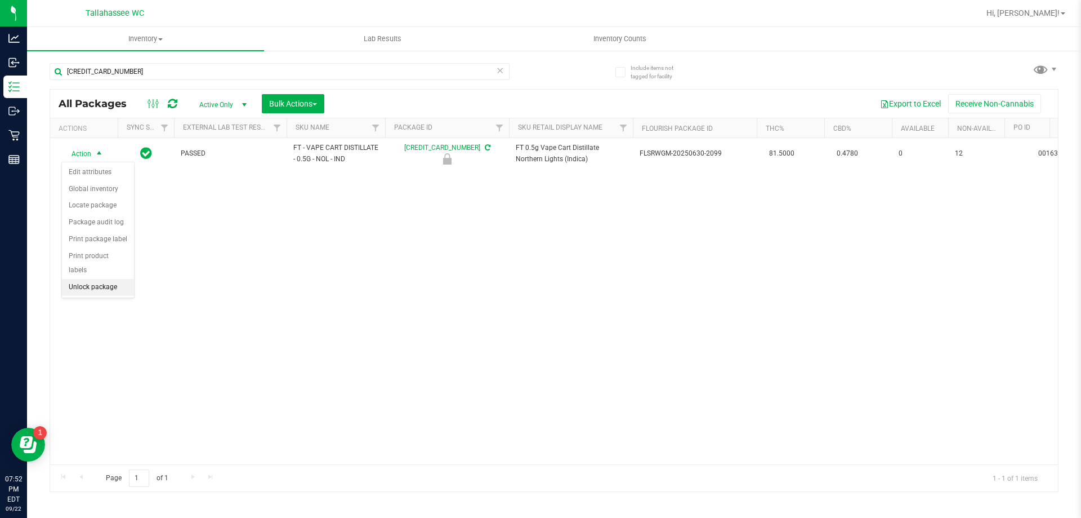
click at [117, 279] on li "Unlock package" at bounding box center [98, 287] width 72 height 17
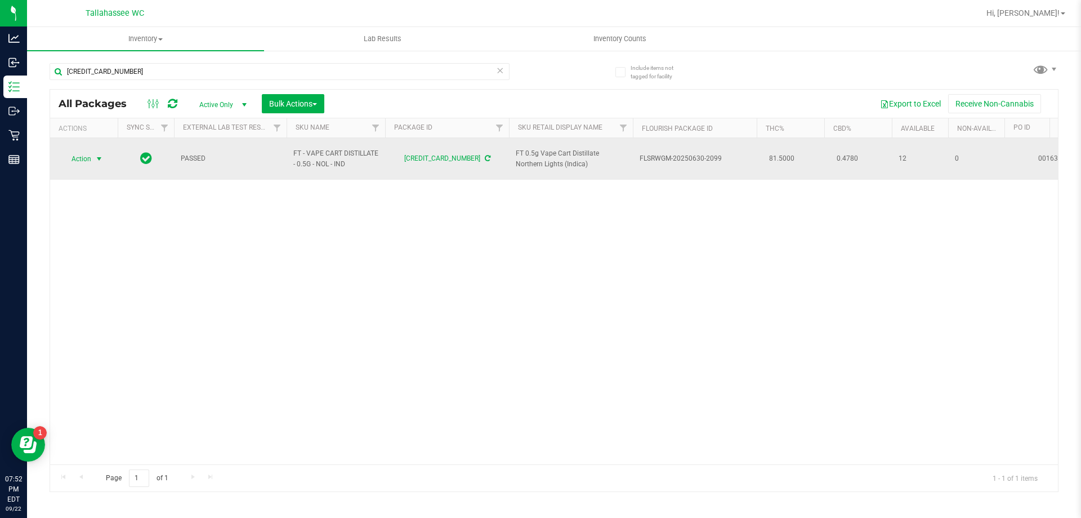
click at [88, 151] on span "Action" at bounding box center [76, 159] width 30 height 16
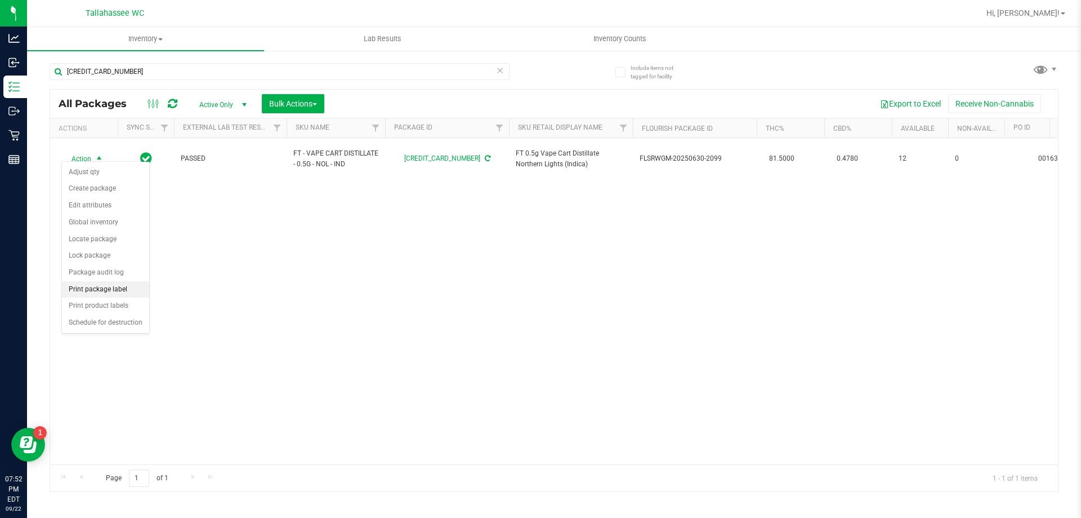
click at [115, 285] on li "Print package label" at bounding box center [105, 289] width 87 height 17
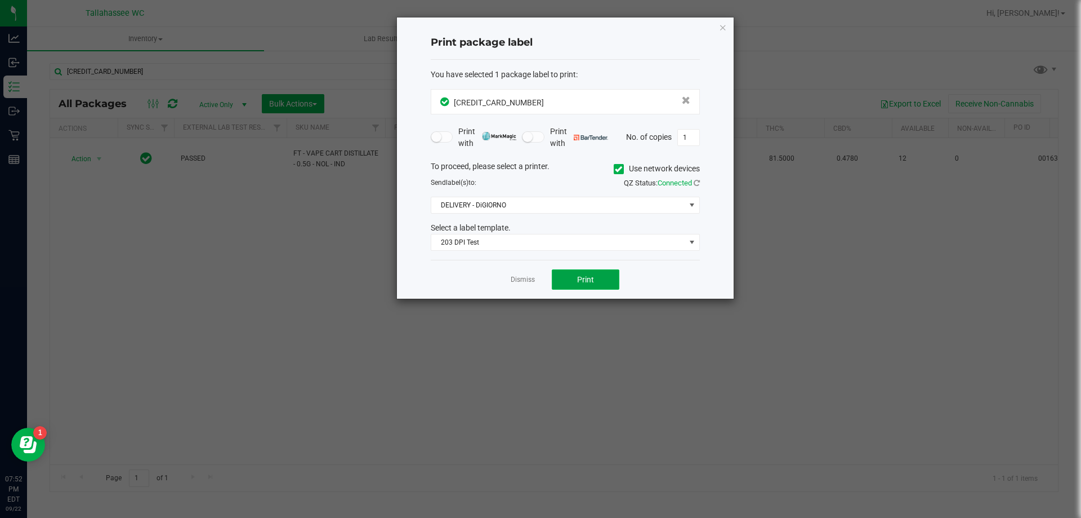
click at [581, 282] on span "Print" at bounding box center [585, 279] width 17 height 9
click at [514, 275] on link "Dismiss" at bounding box center [523, 280] width 24 height 10
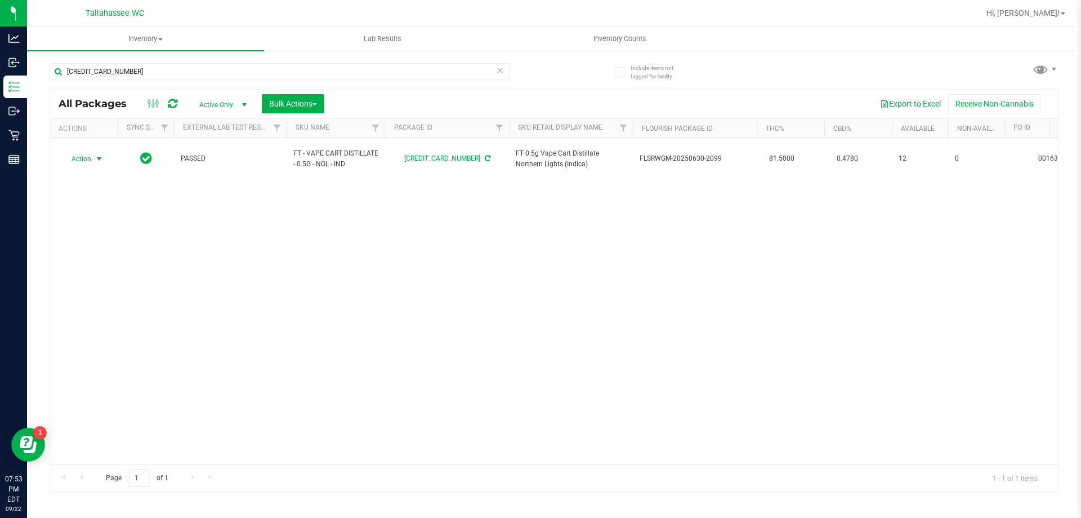
click at [503, 72] on icon at bounding box center [500, 70] width 8 height 14
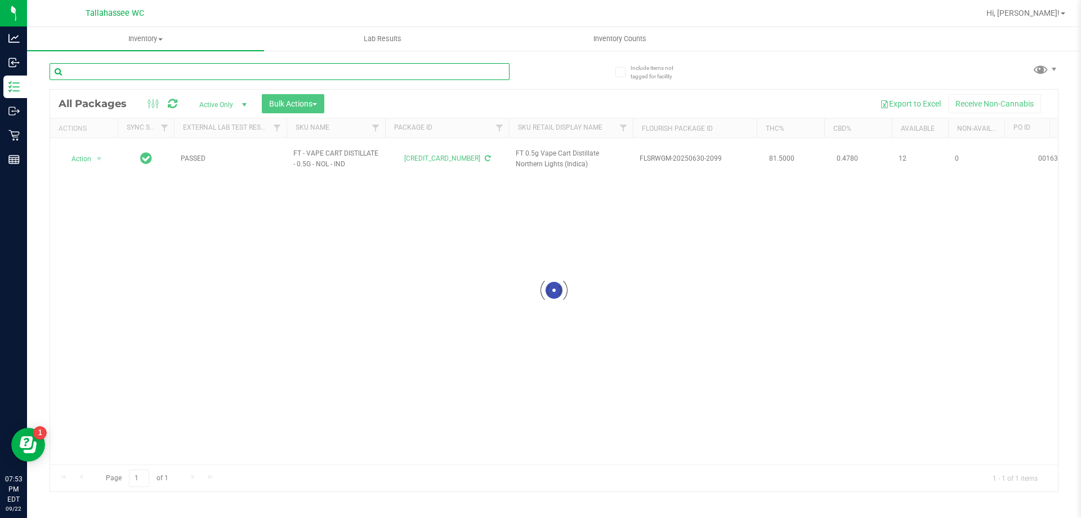
click at [501, 72] on input "text" at bounding box center [280, 71] width 460 height 17
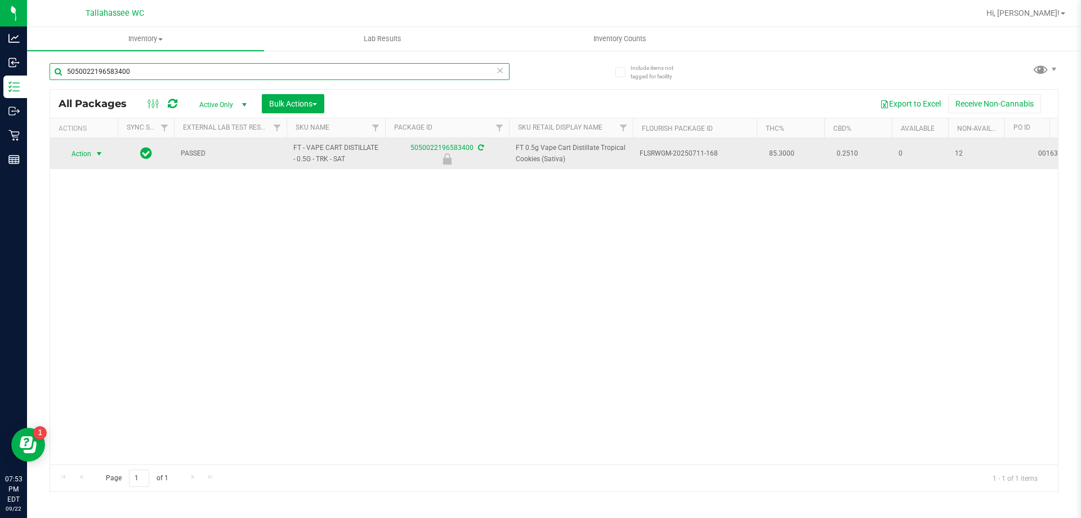
type input "5050022196583400"
click at [82, 149] on span "Action" at bounding box center [76, 154] width 30 height 16
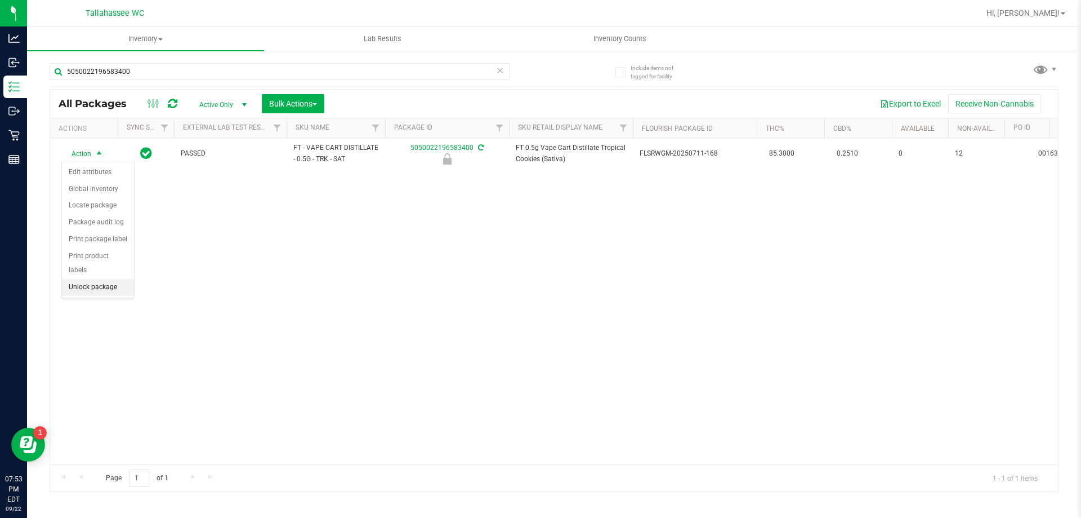
click at [104, 279] on li "Unlock package" at bounding box center [98, 287] width 72 height 17
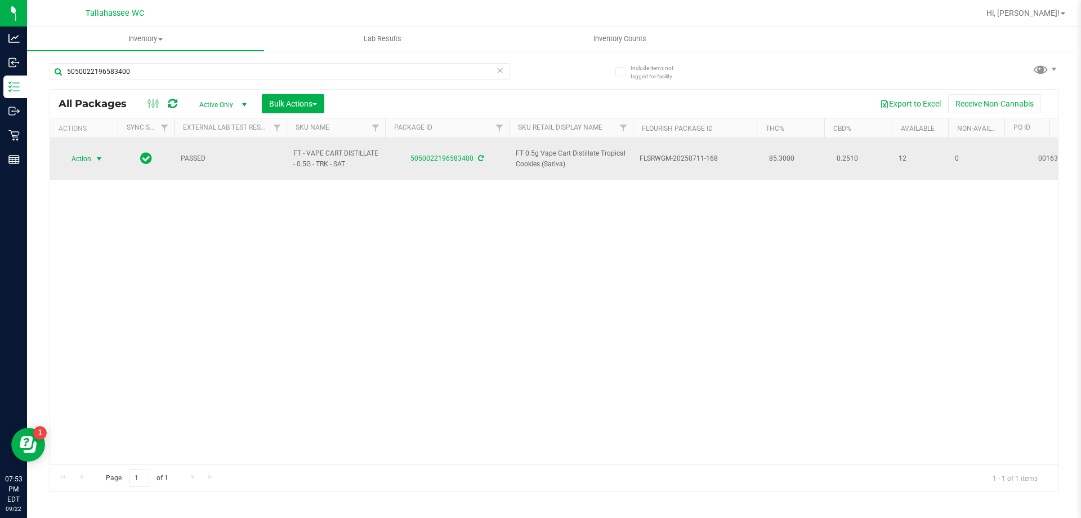
click at [91, 153] on span "Action" at bounding box center [76, 159] width 30 height 16
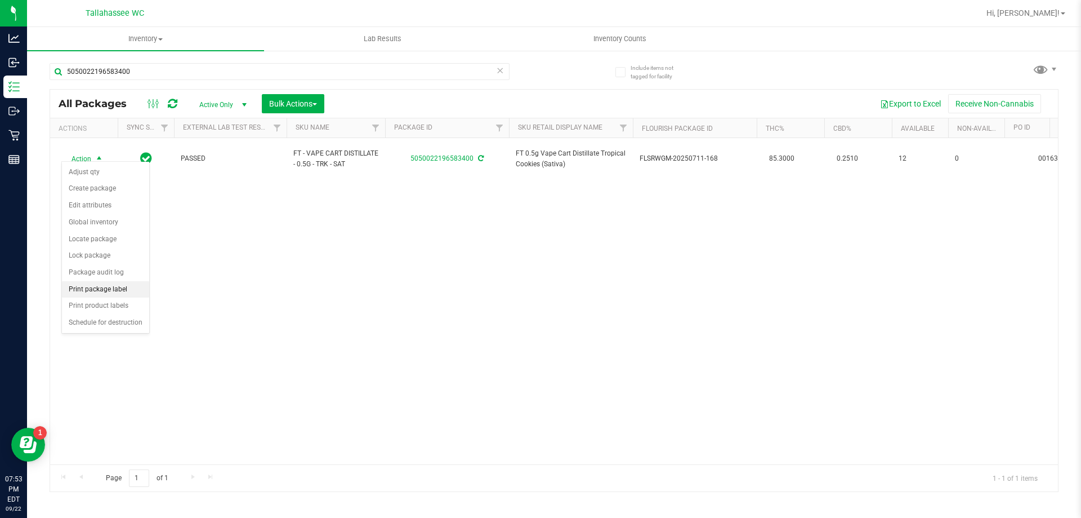
click at [130, 288] on li "Print package label" at bounding box center [105, 289] width 87 height 17
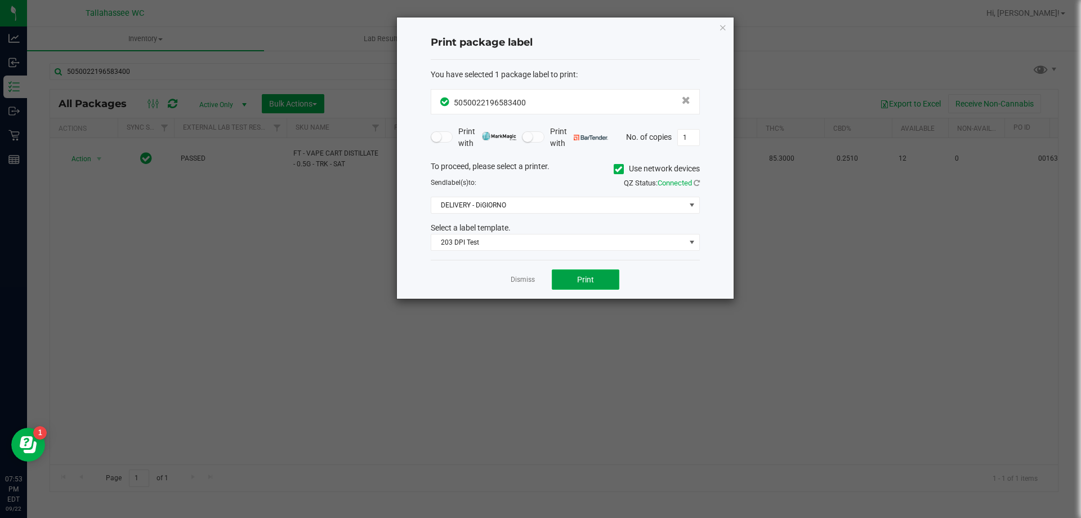
click at [597, 276] on button "Print" at bounding box center [586, 279] width 68 height 20
click at [519, 280] on link "Dismiss" at bounding box center [523, 280] width 24 height 10
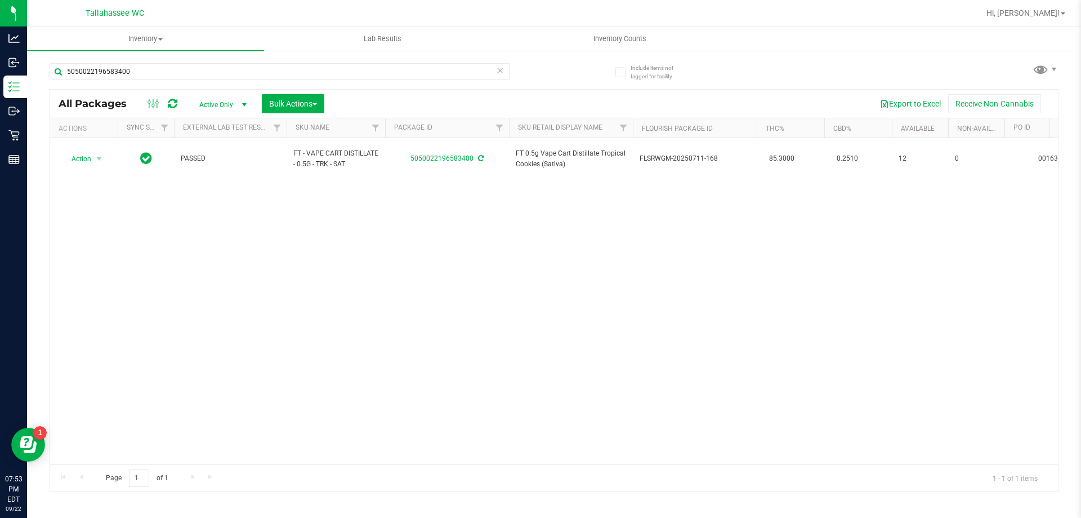
click at [498, 77] on span at bounding box center [500, 70] width 8 height 15
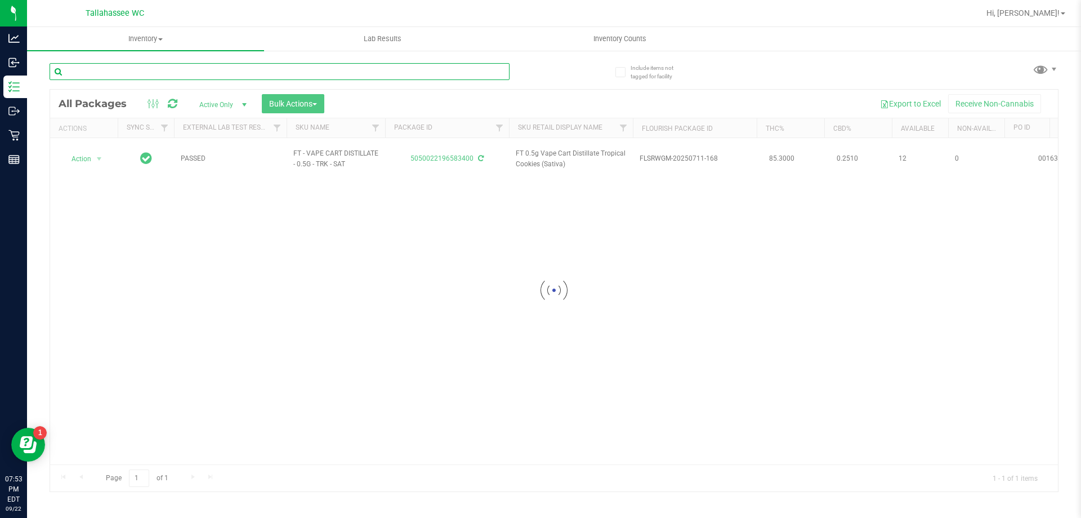
click at [497, 76] on input "text" at bounding box center [280, 71] width 460 height 17
type input "8396754089976484"
click at [83, 155] on div at bounding box center [554, 291] width 1008 height 402
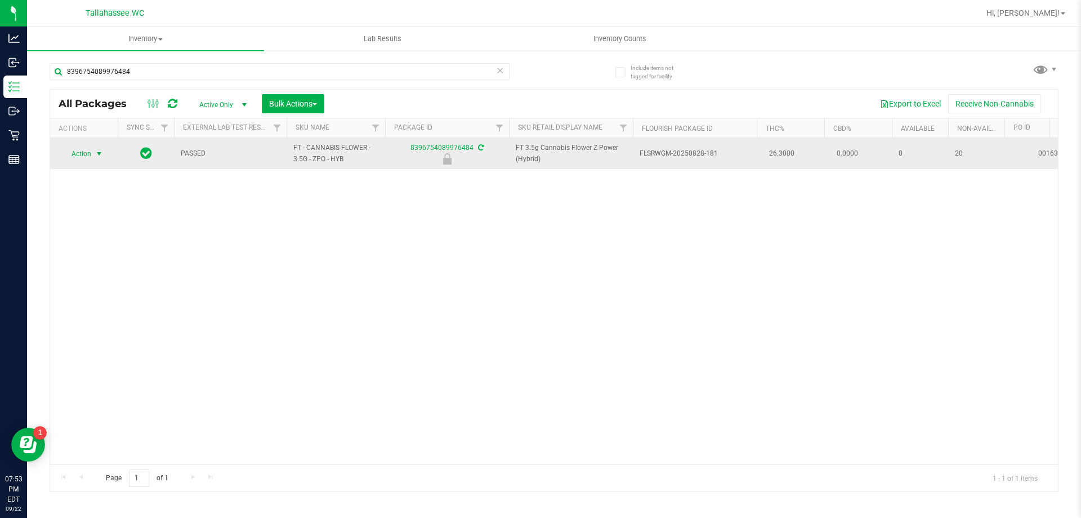
click at [83, 155] on span "Action" at bounding box center [76, 154] width 30 height 16
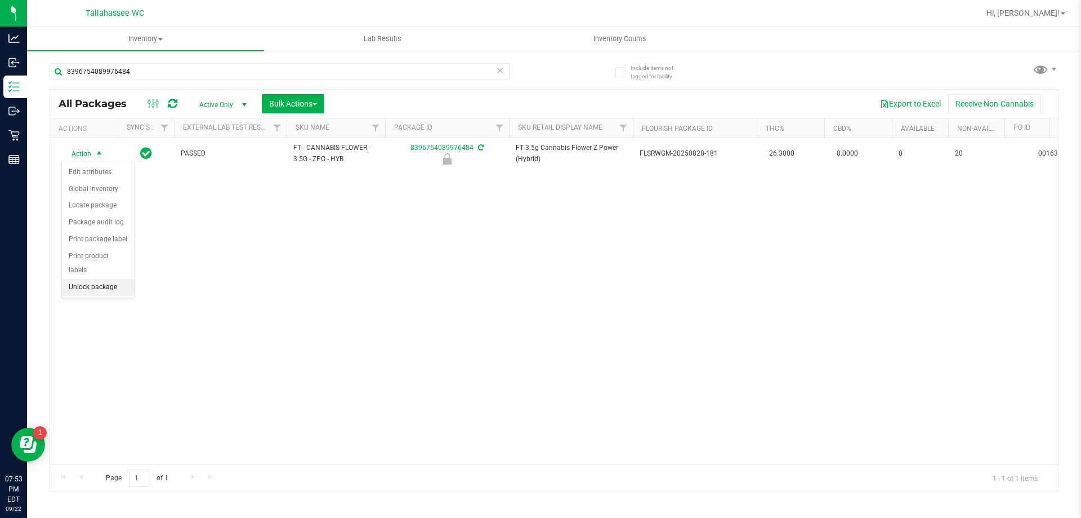
click at [77, 279] on li "Unlock package" at bounding box center [98, 287] width 72 height 17
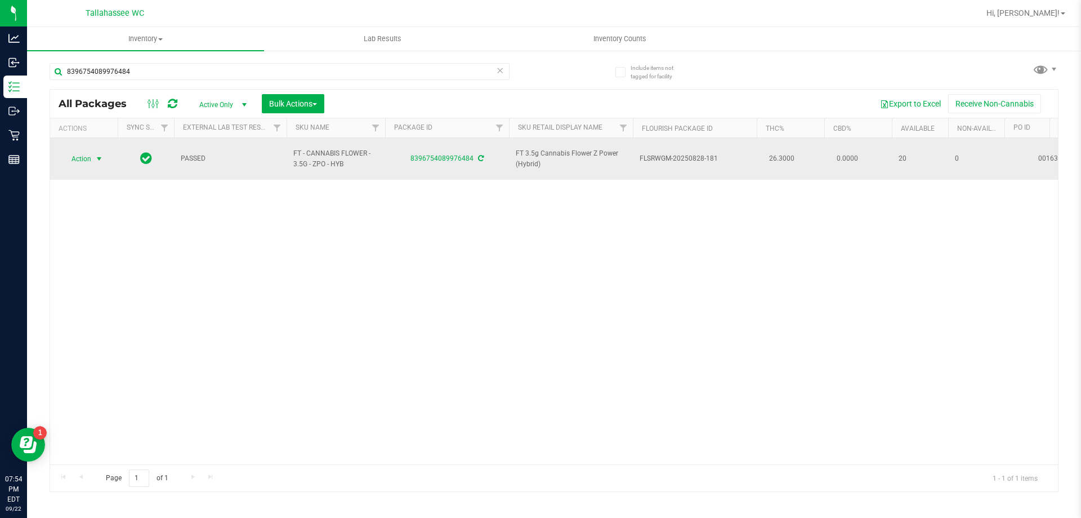
click at [72, 151] on span "Action" at bounding box center [76, 159] width 30 height 16
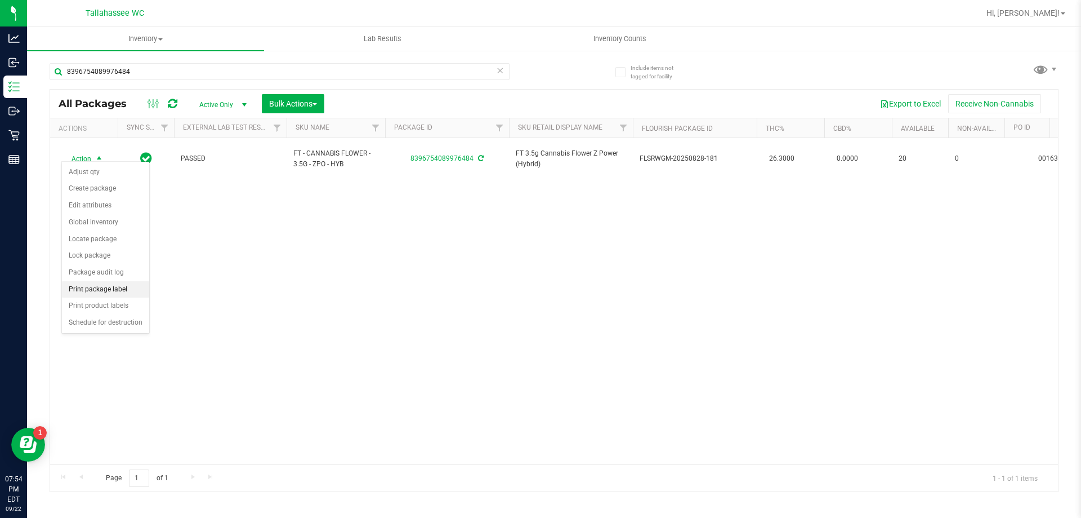
click at [133, 284] on li "Print package label" at bounding box center [105, 289] width 87 height 17
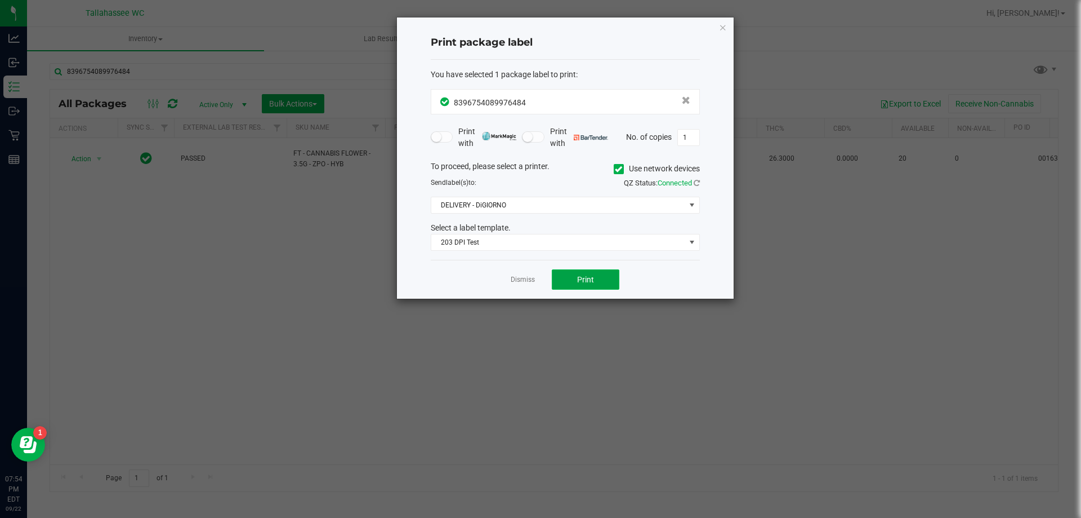
click at [555, 279] on button "Print" at bounding box center [586, 279] width 68 height 20
click at [523, 282] on link "Dismiss" at bounding box center [523, 280] width 24 height 10
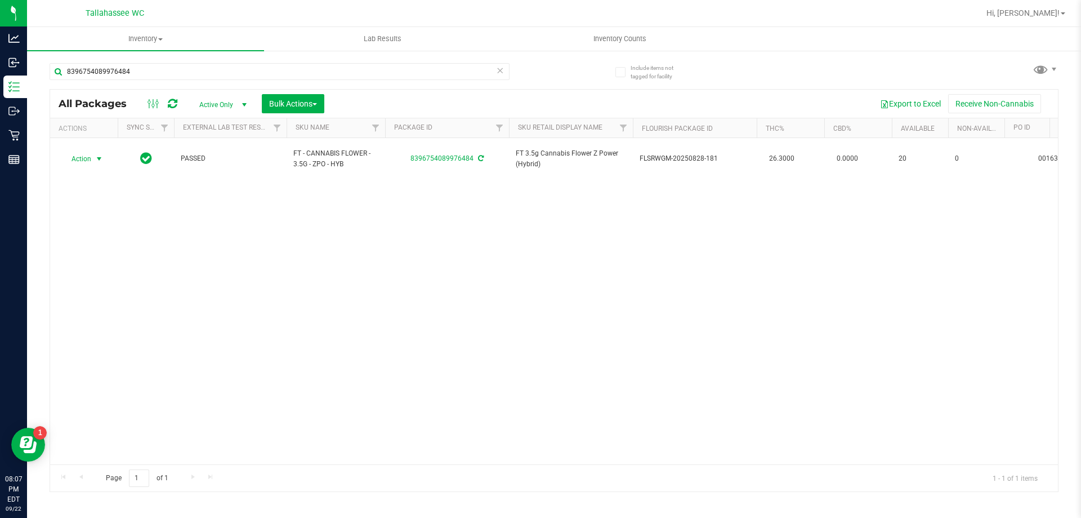
click at [502, 63] on icon at bounding box center [500, 70] width 8 height 14
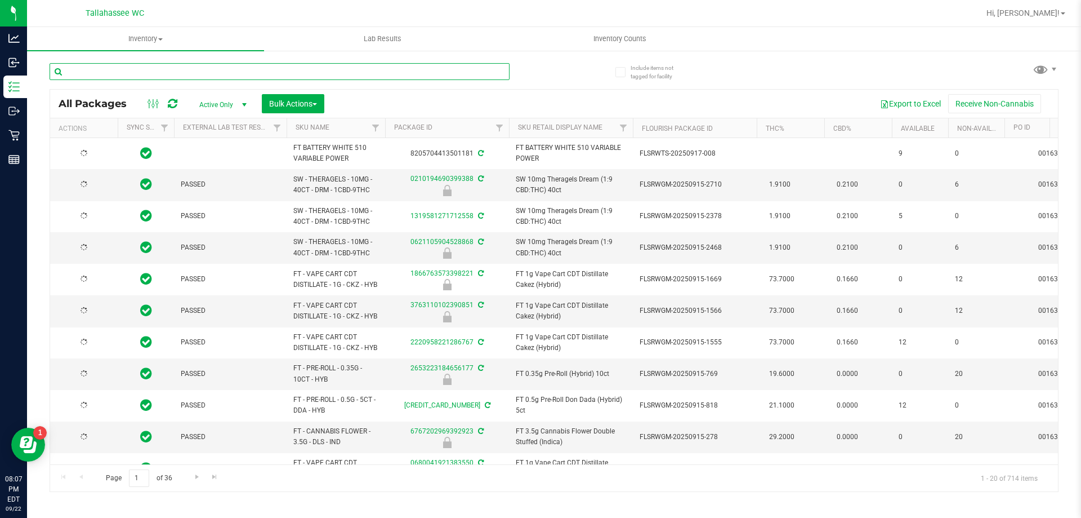
click at [435, 77] on input "text" at bounding box center [280, 71] width 460 height 17
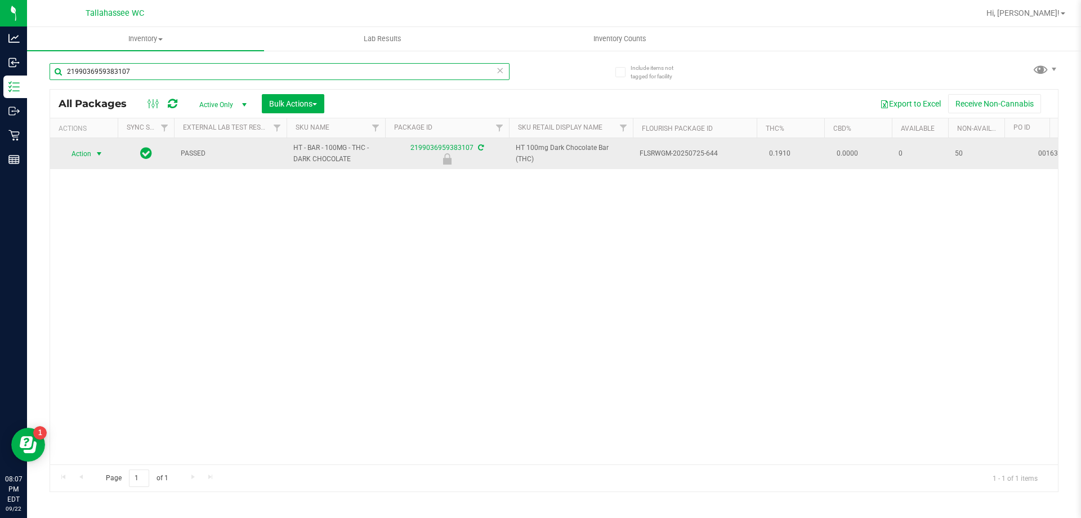
type input "2199036959383107"
click at [75, 156] on span "Action" at bounding box center [76, 154] width 30 height 16
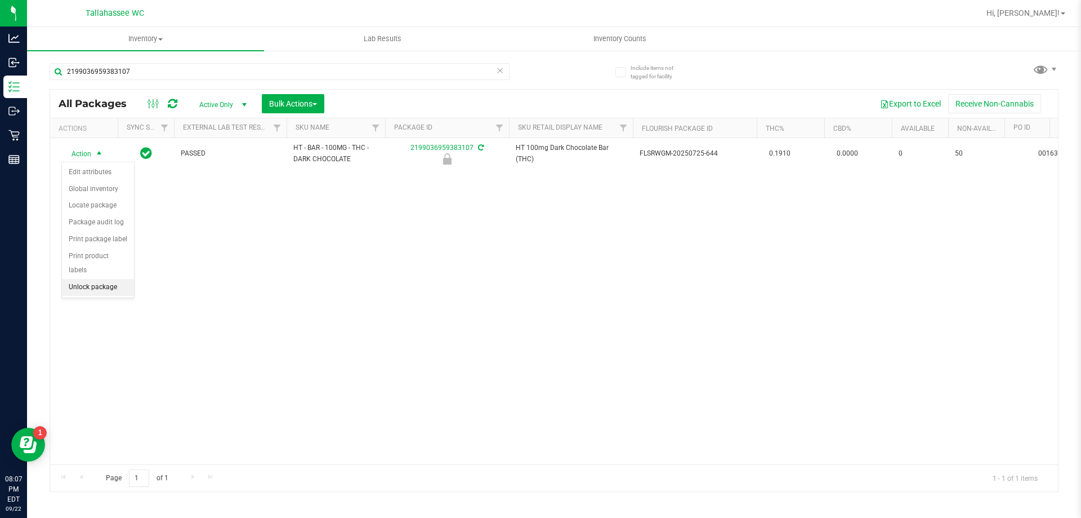
click at [95, 279] on li "Unlock package" at bounding box center [98, 287] width 72 height 17
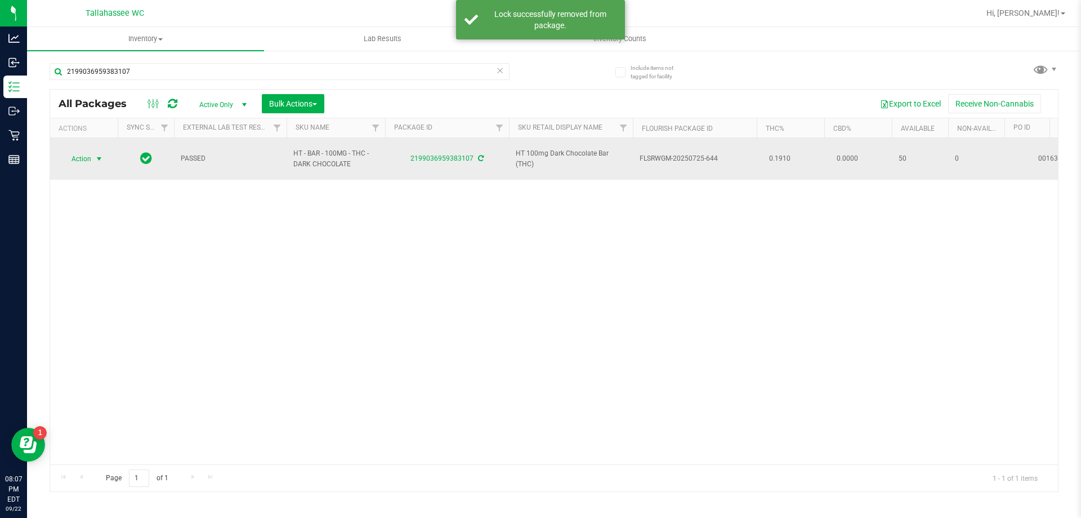
click at [83, 151] on span "Action" at bounding box center [76, 159] width 30 height 16
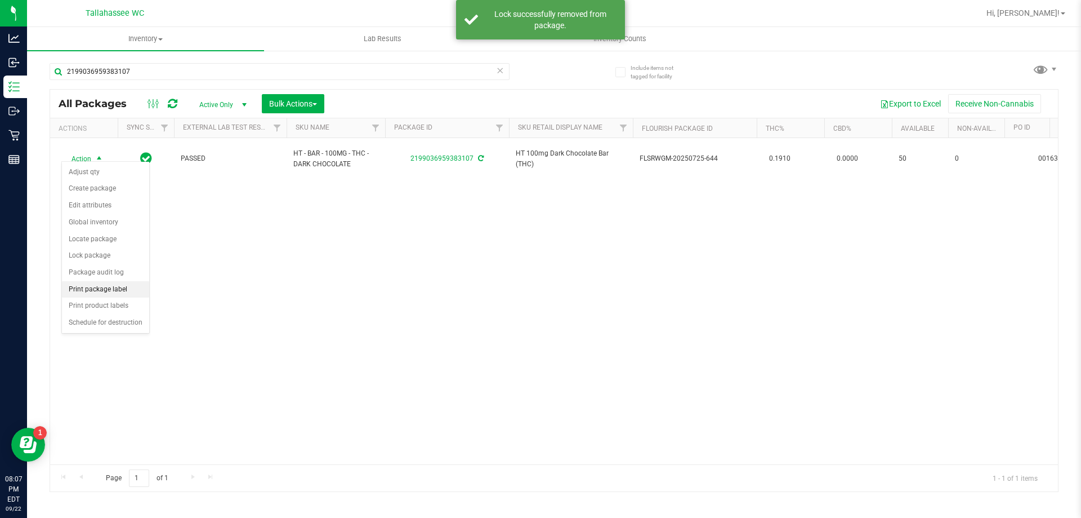
click at [105, 292] on li "Print package label" at bounding box center [105, 289] width 87 height 17
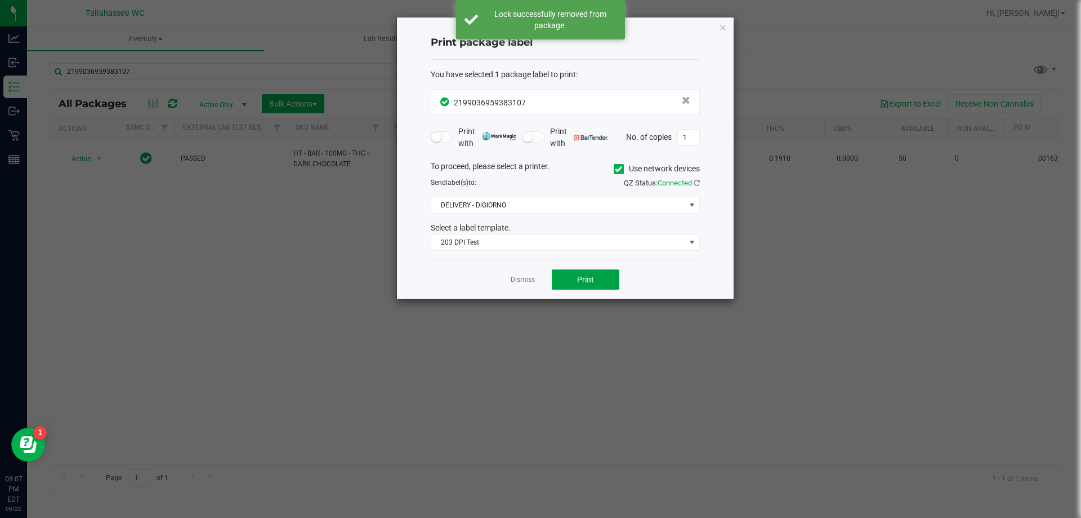
click at [590, 282] on span "Print" at bounding box center [585, 279] width 17 height 9
click at [582, 285] on button "Print" at bounding box center [586, 279] width 68 height 20
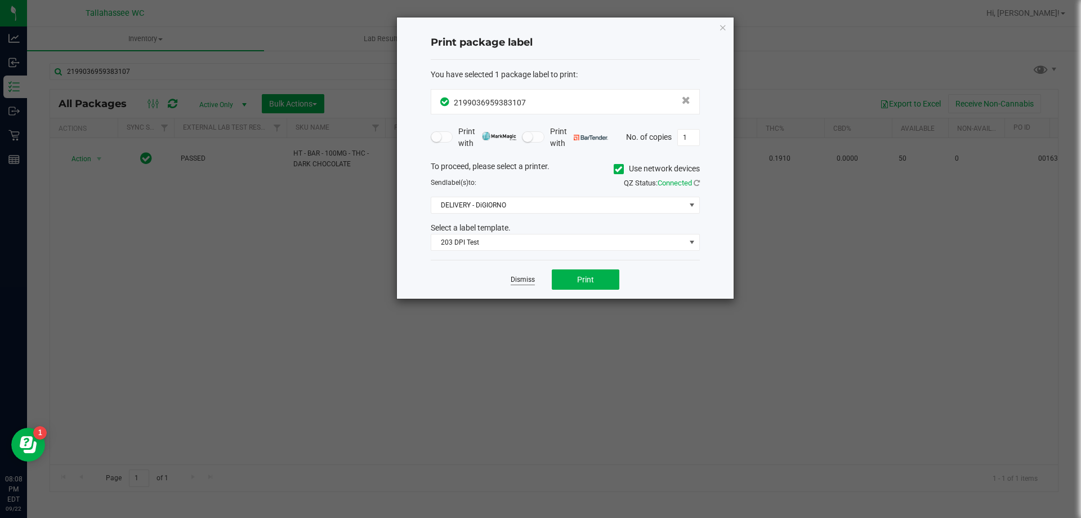
click at [523, 280] on link "Dismiss" at bounding box center [523, 280] width 24 height 10
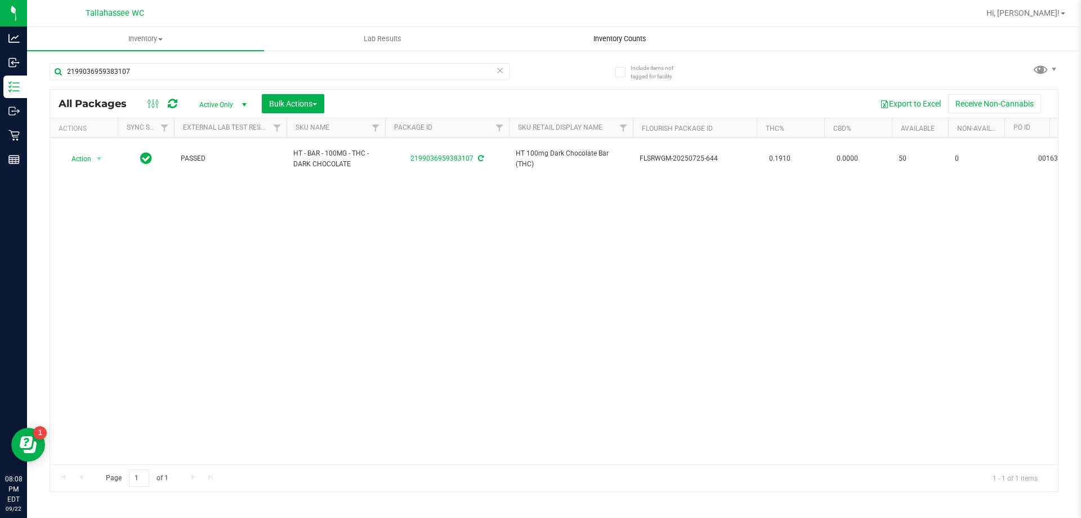
click at [630, 36] on span "Inventory Counts" at bounding box center [619, 39] width 83 height 10
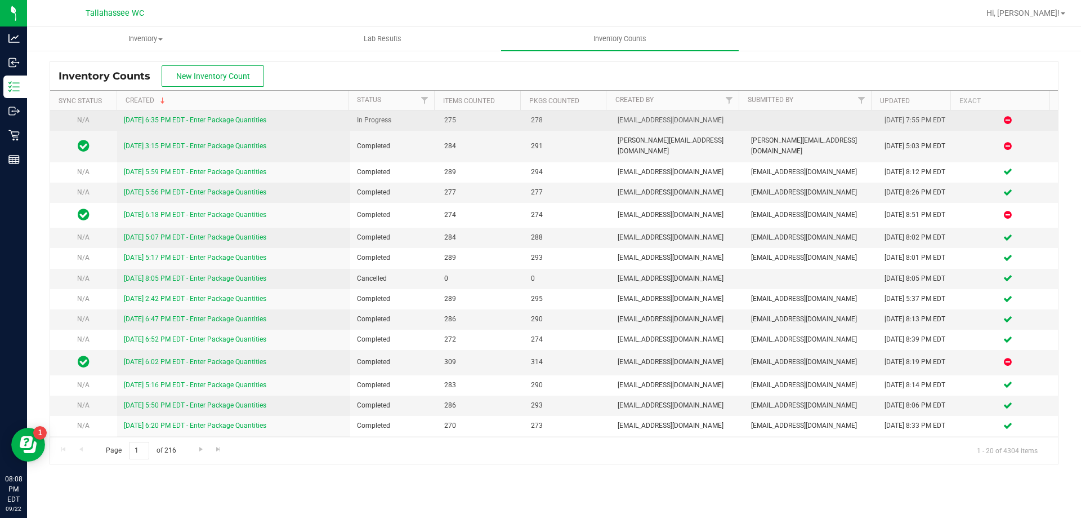
click at [191, 115] on div "9/22/25 6:35 PM EDT - Enter Package Quantities" at bounding box center [234, 120] width 220 height 11
click at [193, 120] on link "9/22/25 6:35 PM EDT - Enter Package Quantities" at bounding box center [195, 120] width 142 height 8
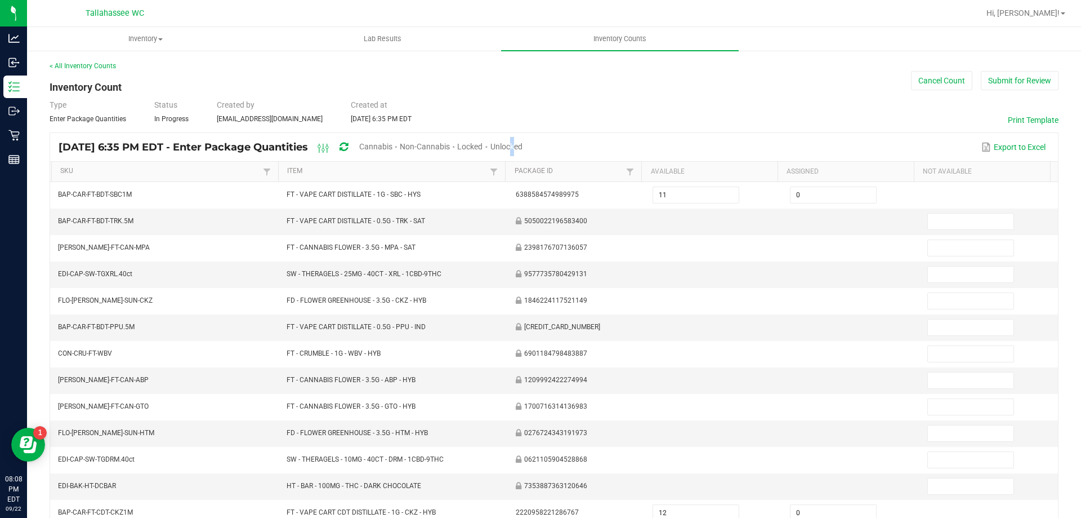
click at [523, 142] on span "Unlocked" at bounding box center [507, 146] width 32 height 9
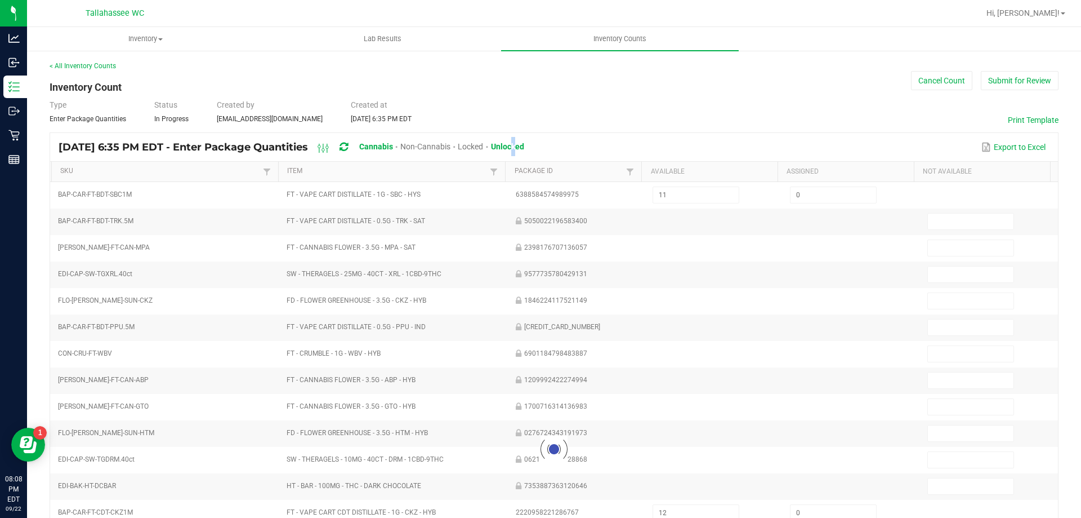
type input "1"
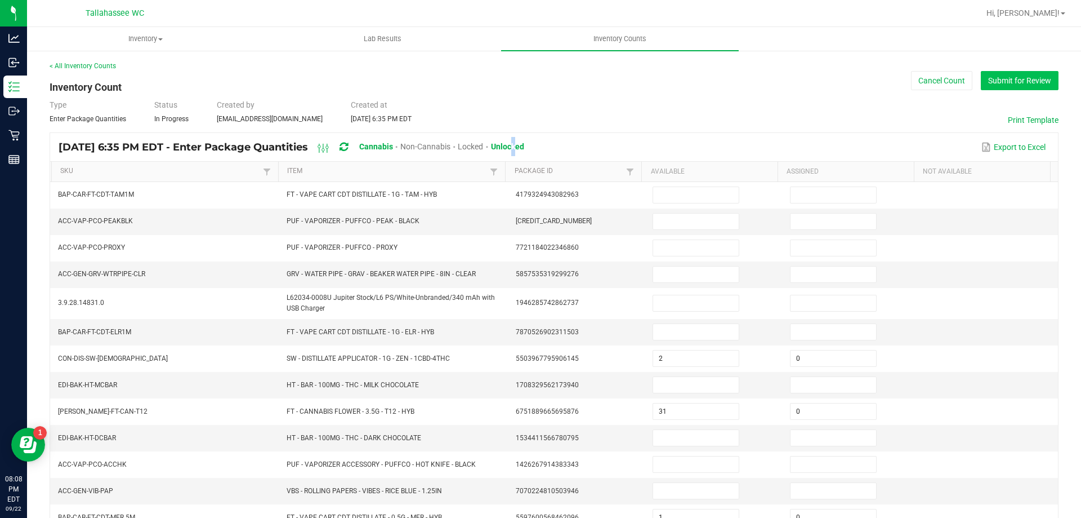
click at [1011, 83] on button "Submit for Review" at bounding box center [1020, 80] width 78 height 19
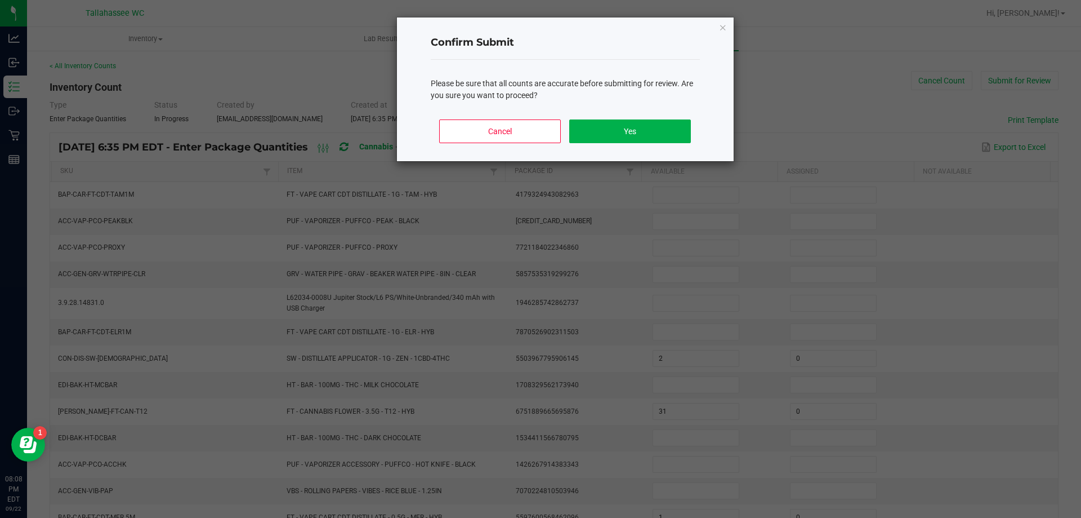
click at [647, 143] on div "Cancel Yes" at bounding box center [565, 135] width 269 height 51
click at [649, 135] on button "Yes" at bounding box center [629, 131] width 121 height 24
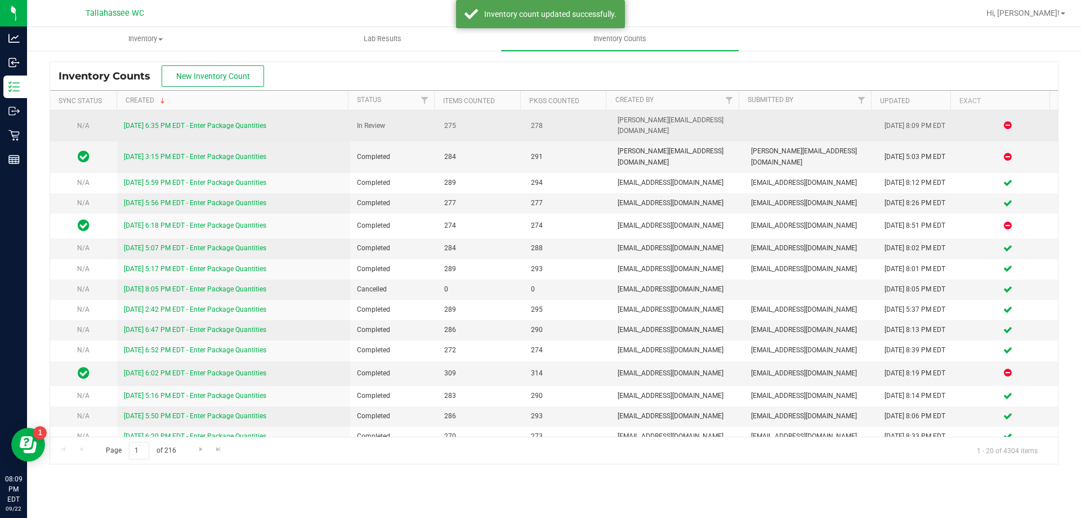
click at [209, 122] on link "9/22/25 6:35 PM EDT - Enter Package Quantities" at bounding box center [195, 126] width 142 height 8
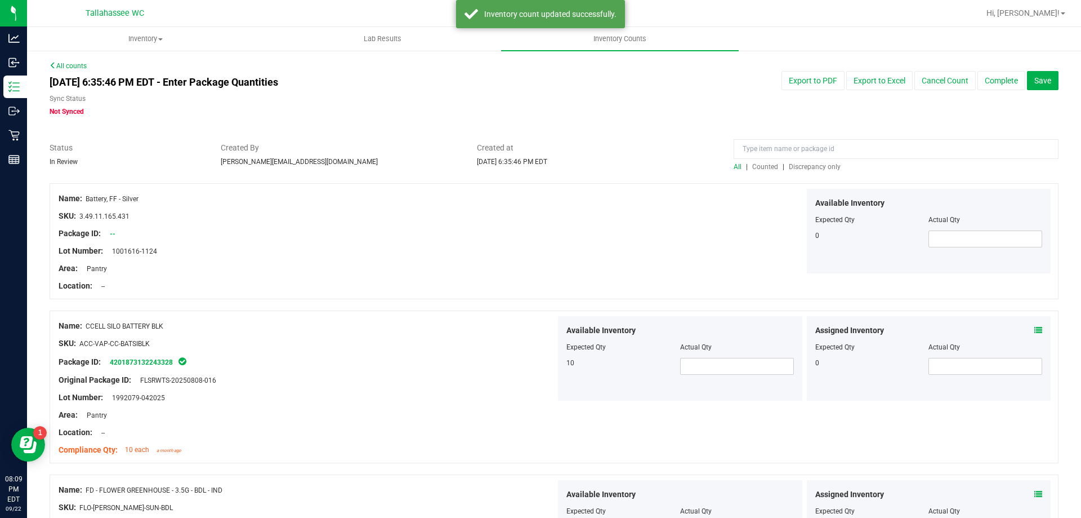
click at [803, 163] on span "Discrepancy only" at bounding box center [815, 167] width 52 height 8
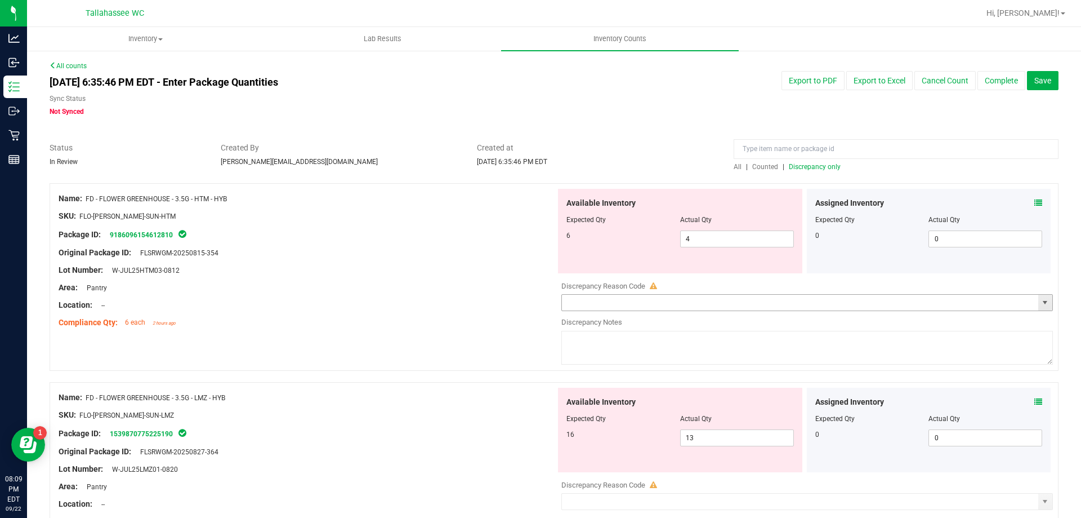
click at [1035, 200] on icon at bounding box center [1039, 203] width 8 height 8
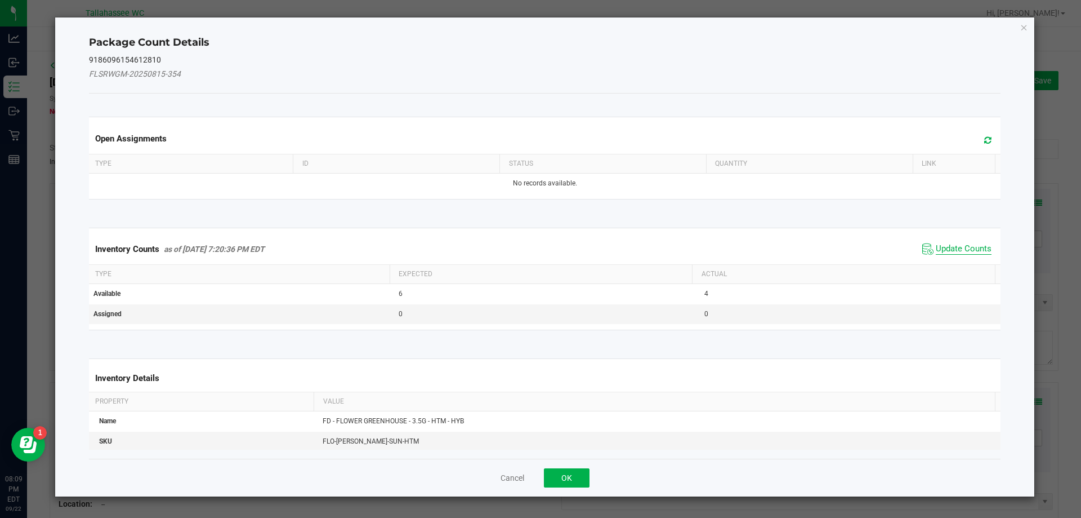
click at [939, 251] on span "Update Counts" at bounding box center [964, 248] width 56 height 11
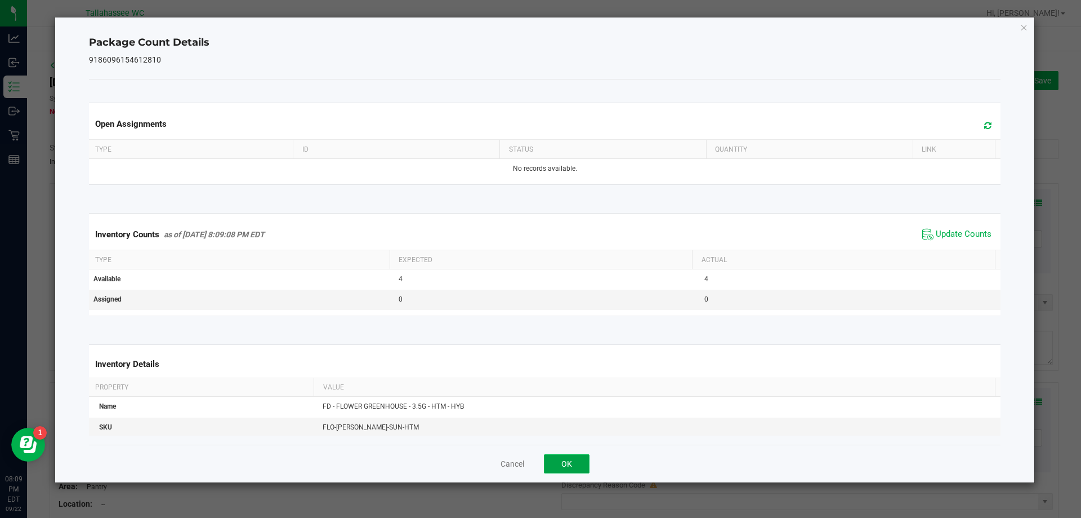
click at [549, 456] on button "OK" at bounding box center [567, 463] width 46 height 19
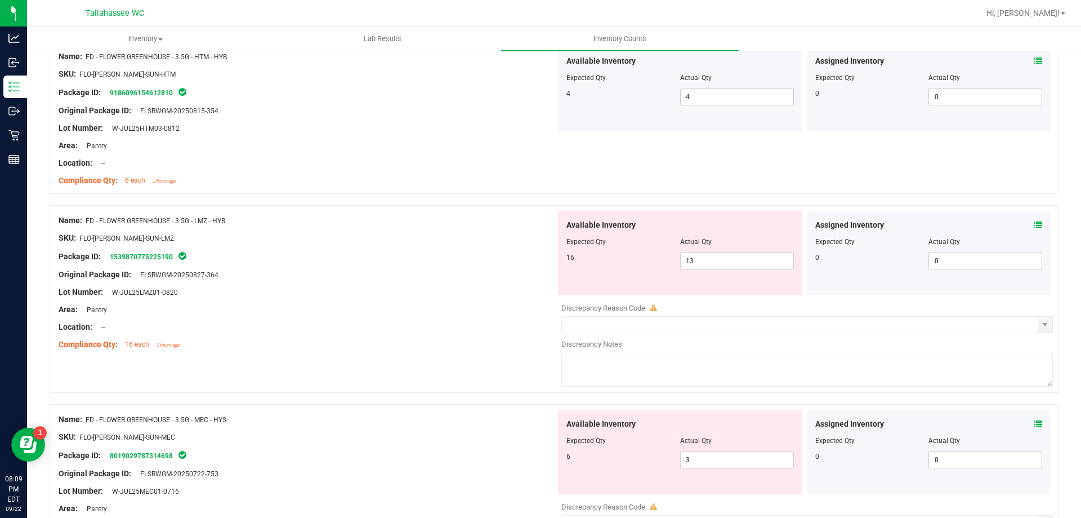
scroll to position [231, 0]
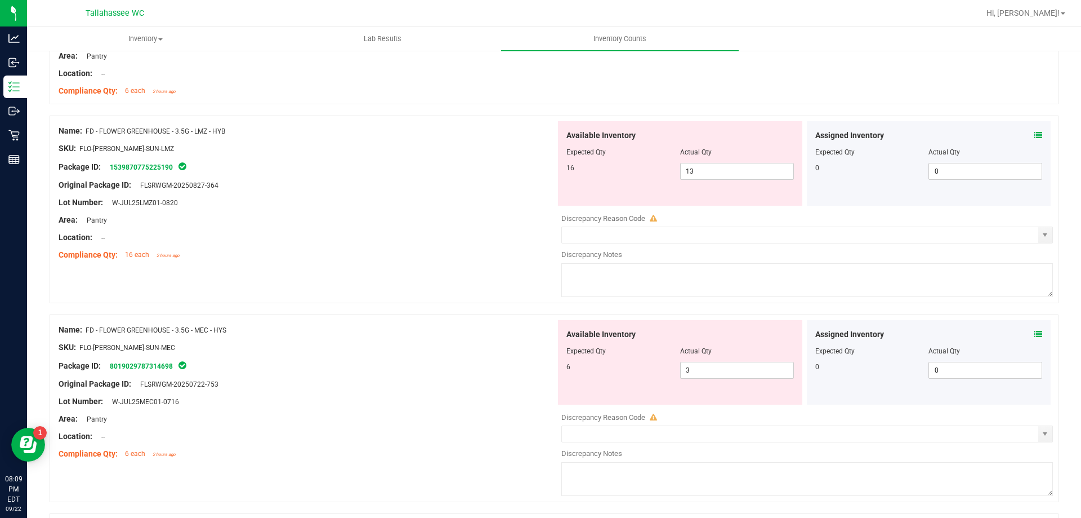
click at [1035, 139] on icon at bounding box center [1039, 135] width 8 height 8
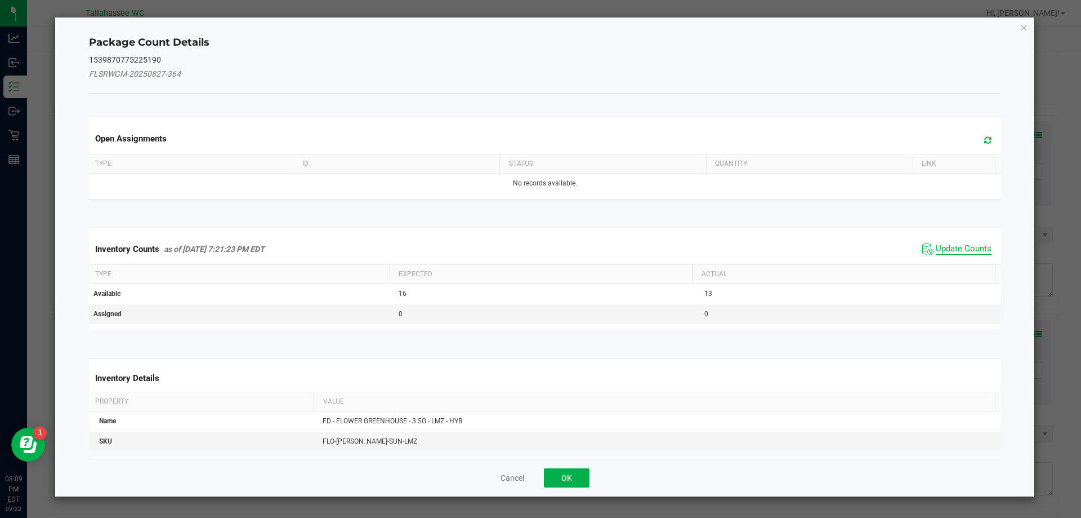
click at [936, 246] on span "Update Counts" at bounding box center [964, 248] width 56 height 11
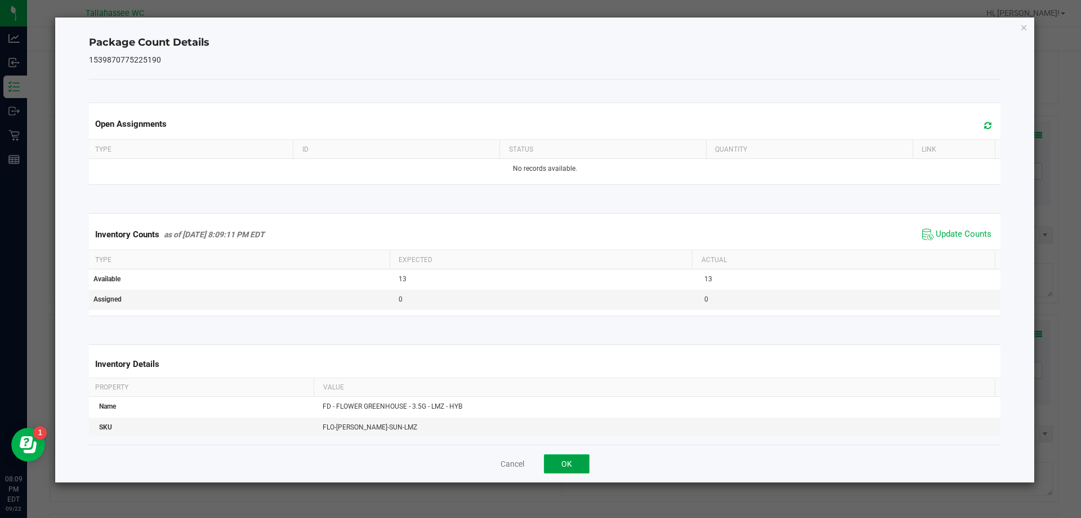
click at [563, 463] on button "OK" at bounding box center [567, 463] width 46 height 19
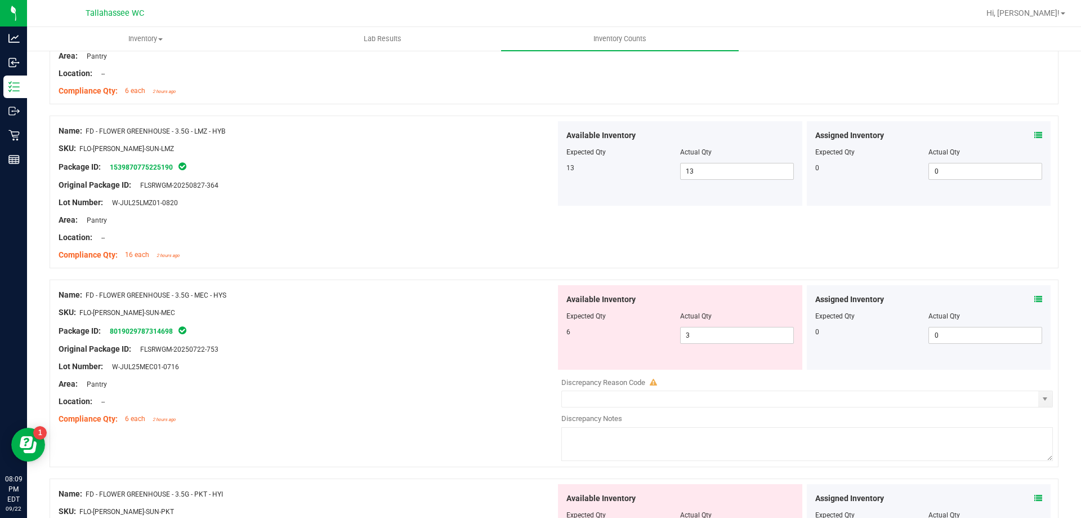
click at [1035, 300] on icon at bounding box center [1039, 299] width 8 height 8
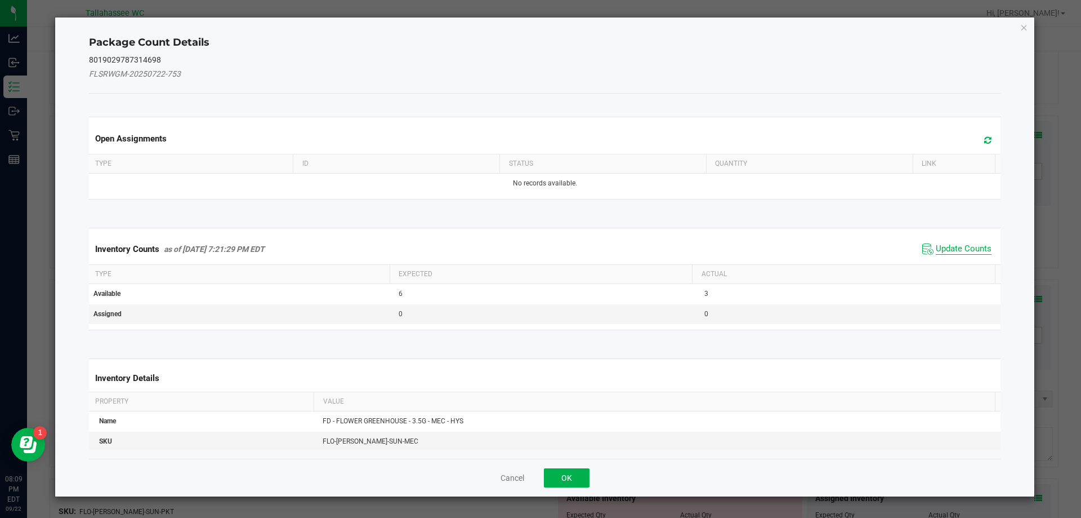
click at [938, 247] on span "Update Counts" at bounding box center [964, 248] width 56 height 11
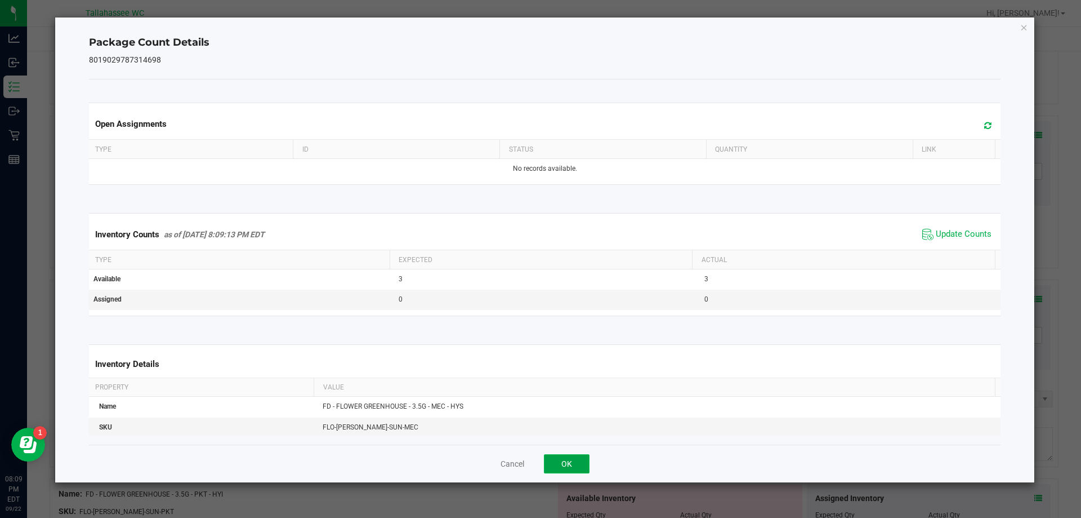
click at [564, 456] on button "OK" at bounding box center [567, 463] width 46 height 19
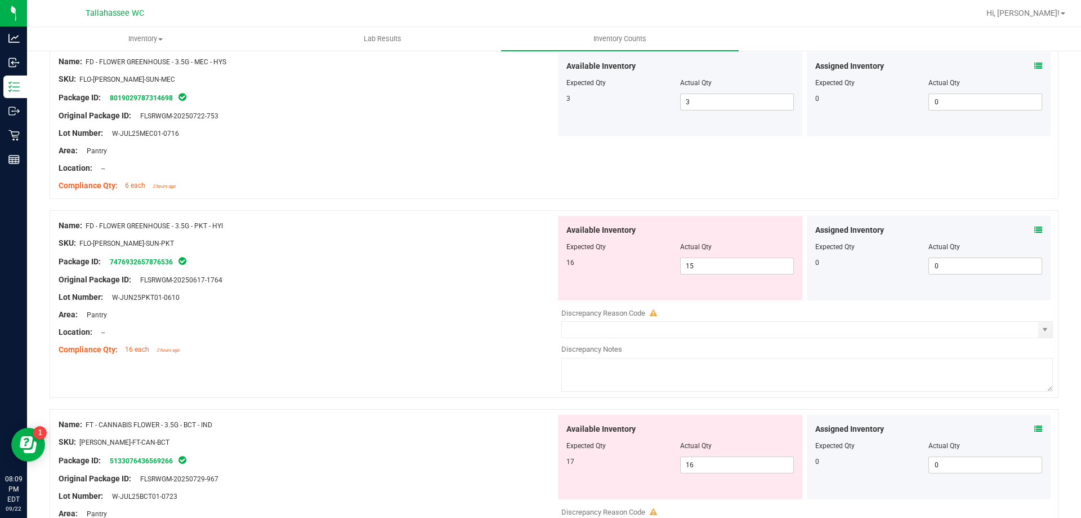
scroll to position [466, 0]
click at [1035, 231] on icon at bounding box center [1039, 229] width 8 height 8
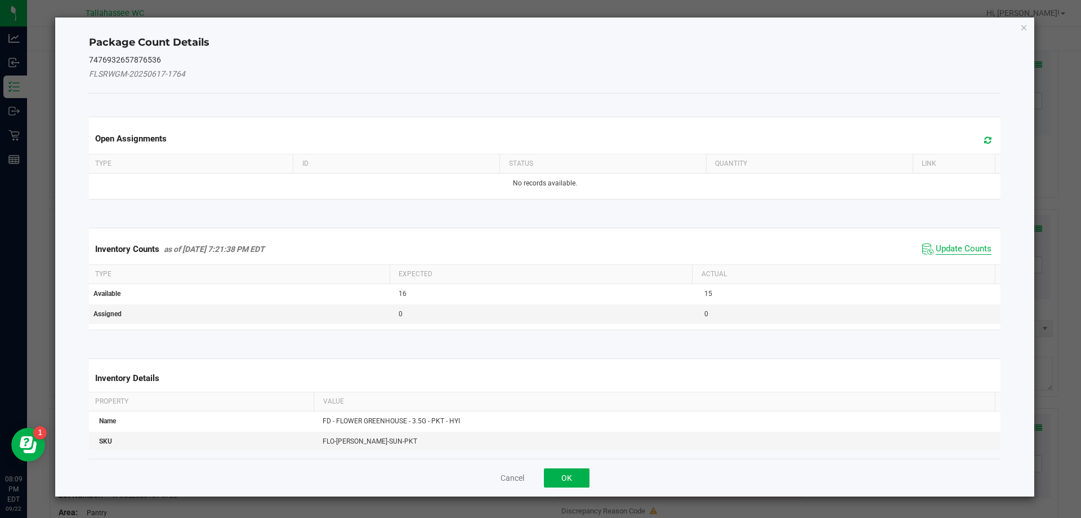
click at [955, 247] on span "Update Counts" at bounding box center [964, 248] width 56 height 11
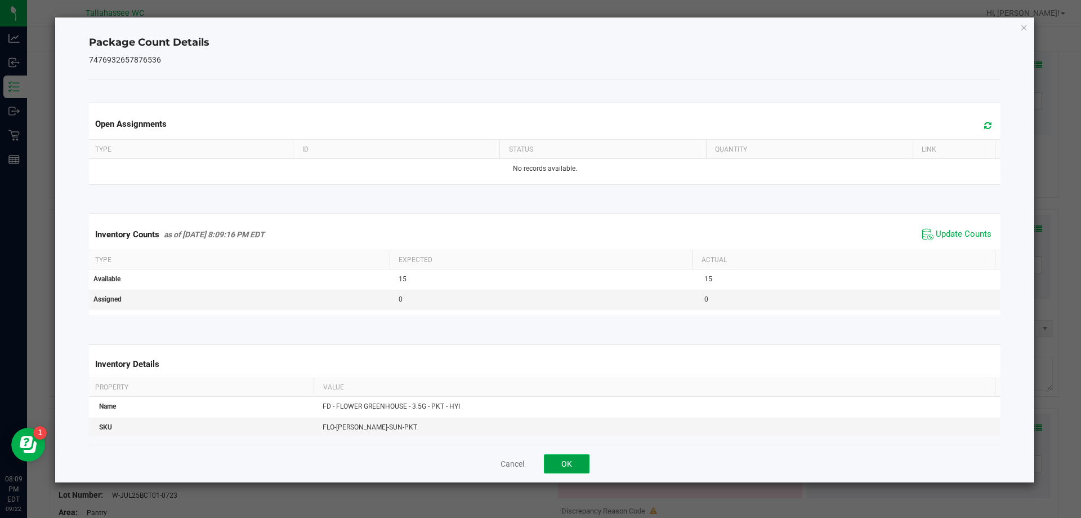
click at [573, 470] on button "OK" at bounding box center [567, 463] width 46 height 19
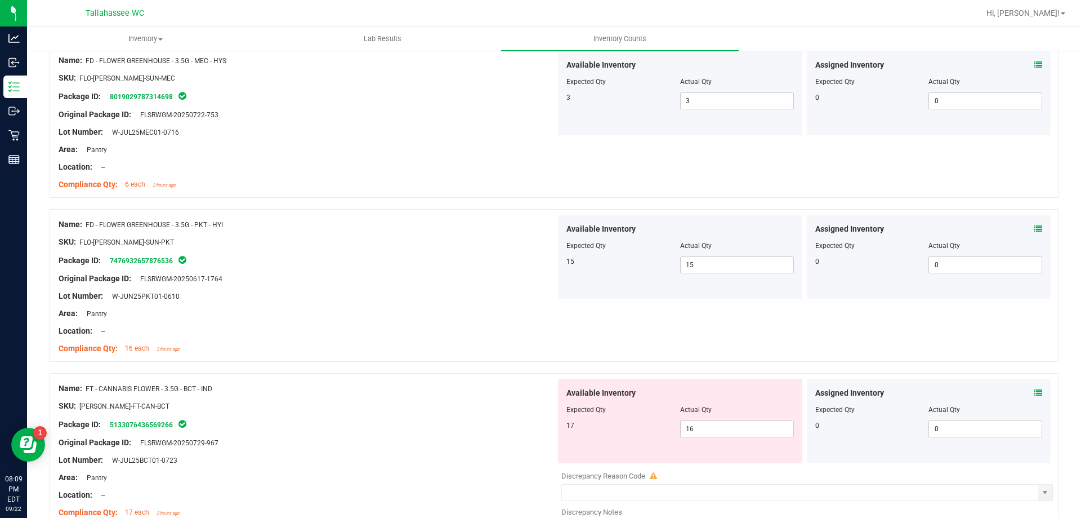
click at [1035, 391] on icon at bounding box center [1039, 393] width 8 height 8
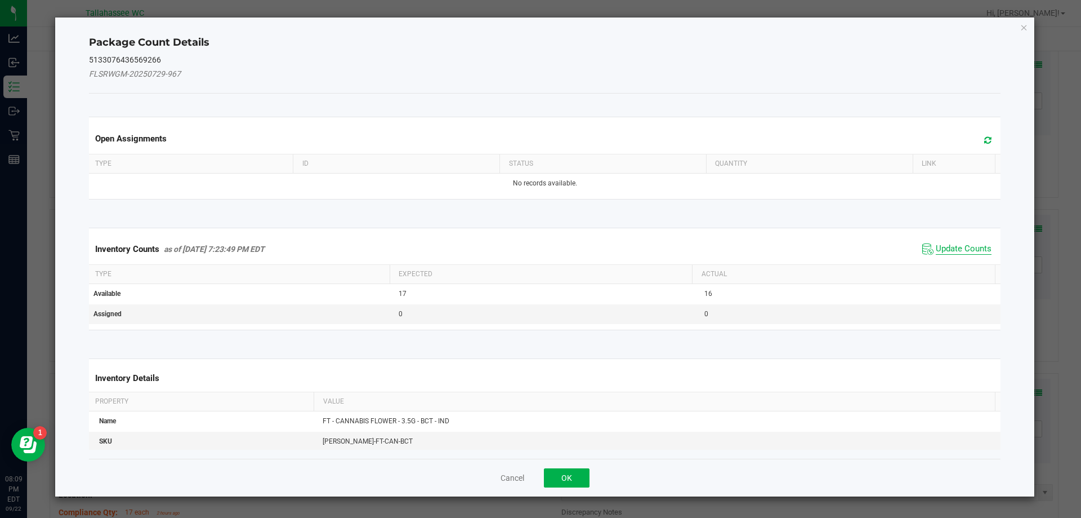
click at [950, 250] on span "Update Counts" at bounding box center [964, 248] width 56 height 11
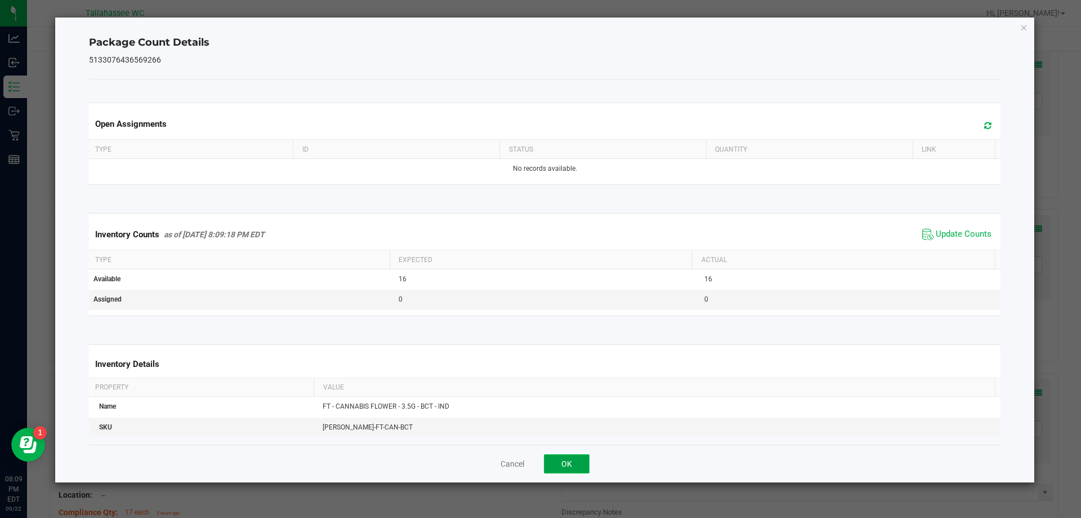
click at [576, 465] on button "OK" at bounding box center [567, 463] width 46 height 19
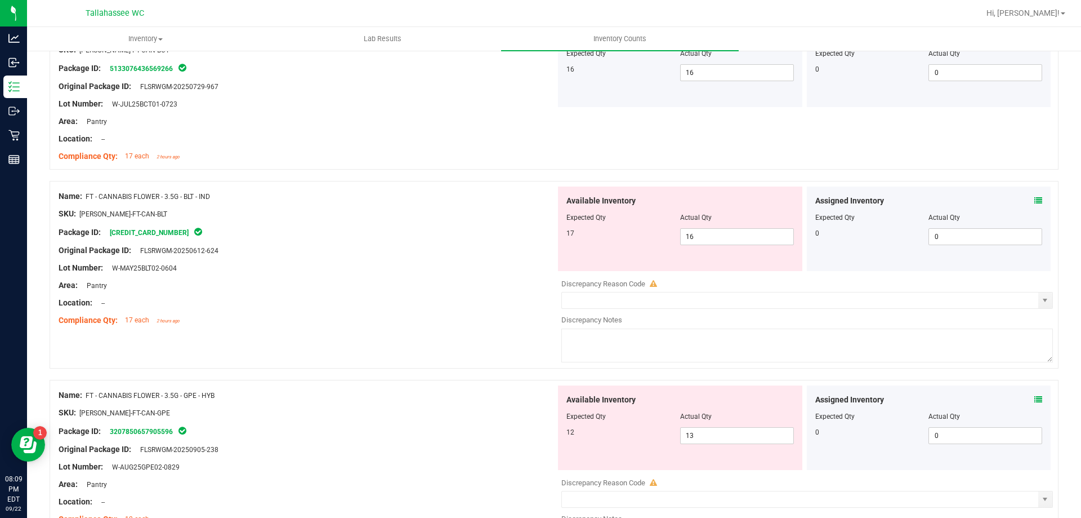
scroll to position [827, 0]
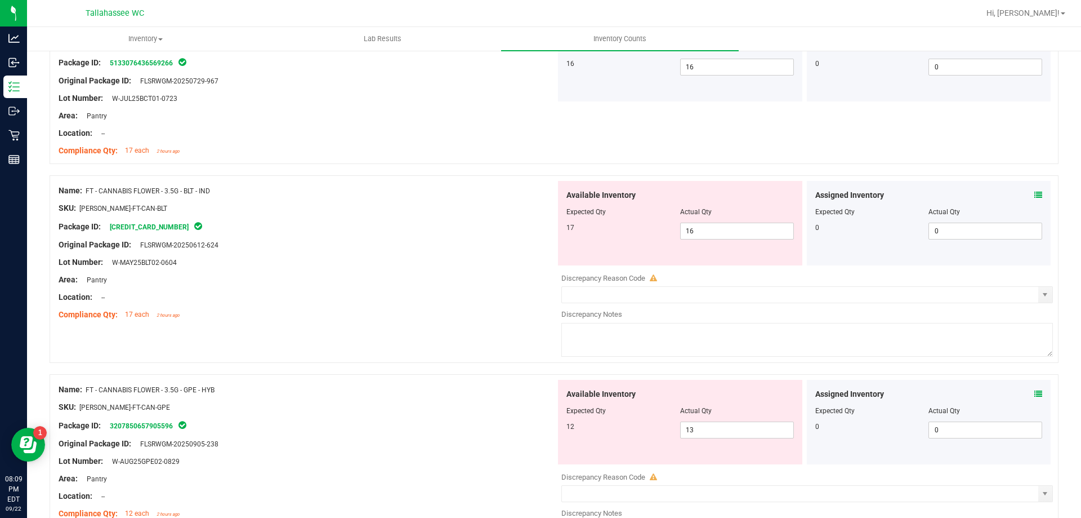
click at [1035, 197] on icon at bounding box center [1039, 195] width 8 height 8
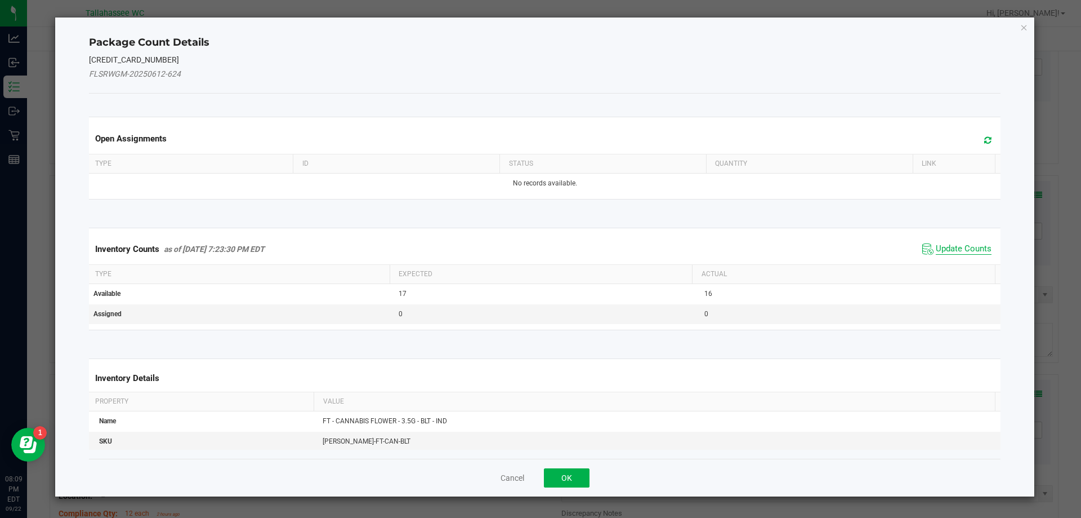
click at [951, 243] on span "Update Counts" at bounding box center [964, 248] width 56 height 11
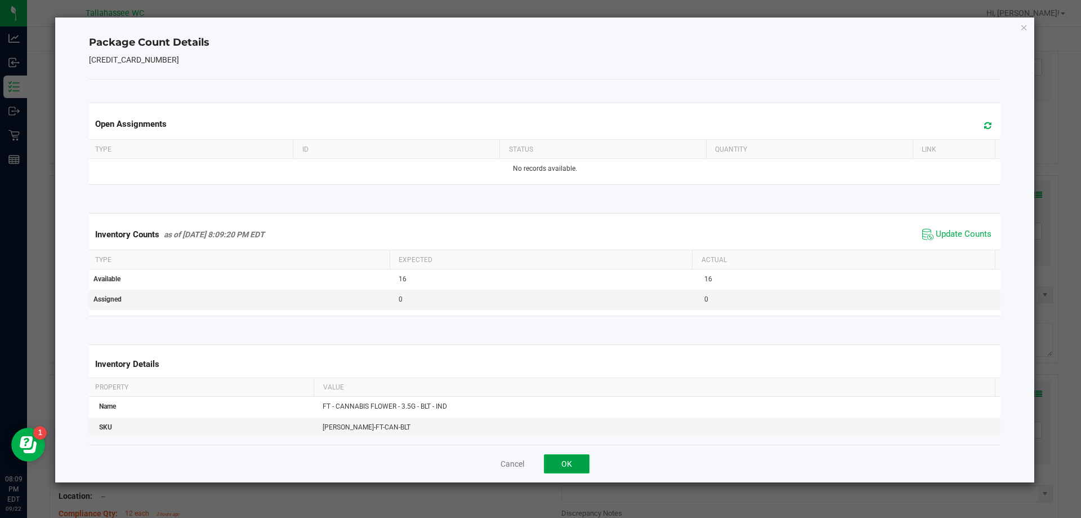
click at [573, 464] on button "OK" at bounding box center [567, 463] width 46 height 19
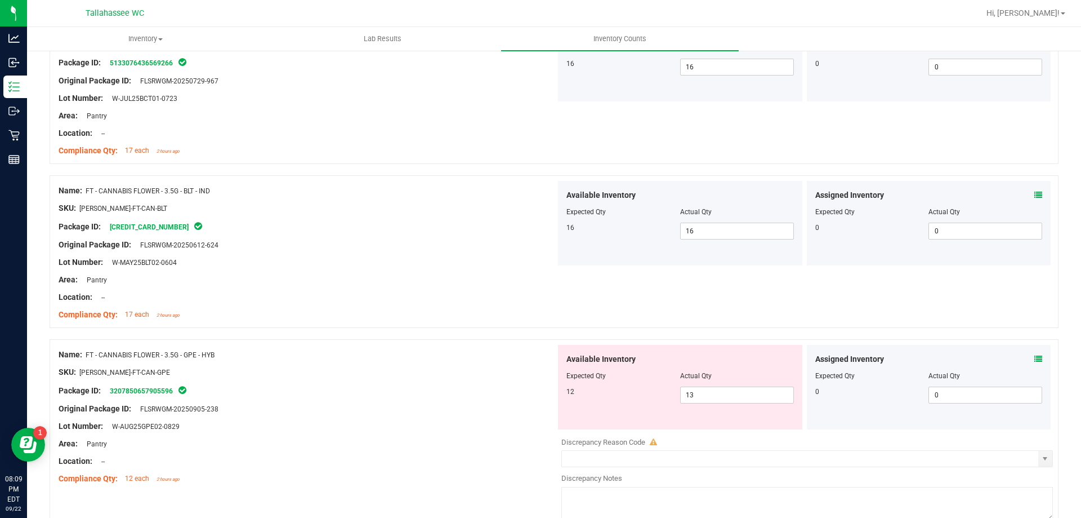
click at [1035, 359] on icon at bounding box center [1039, 359] width 8 height 8
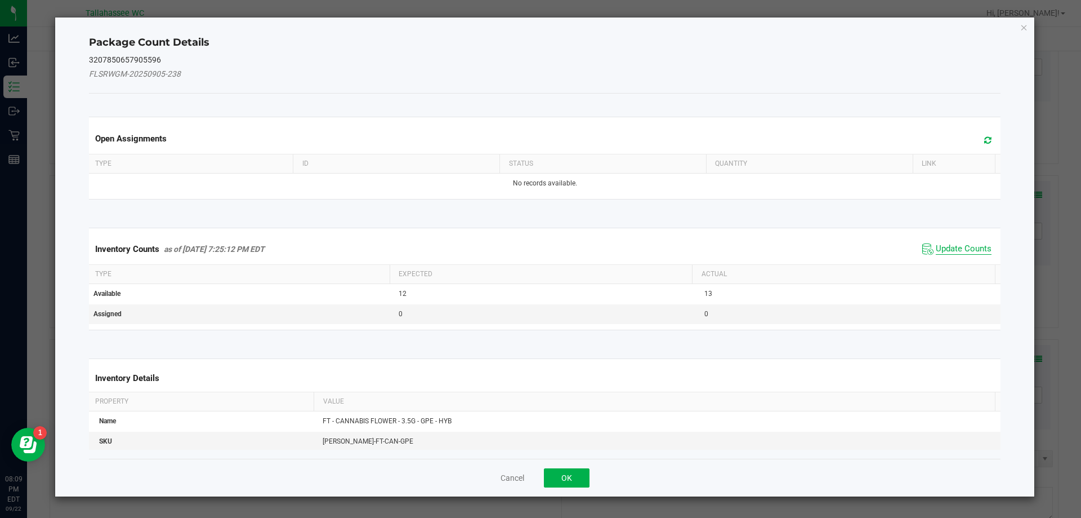
click at [953, 247] on span "Update Counts" at bounding box center [964, 248] width 56 height 11
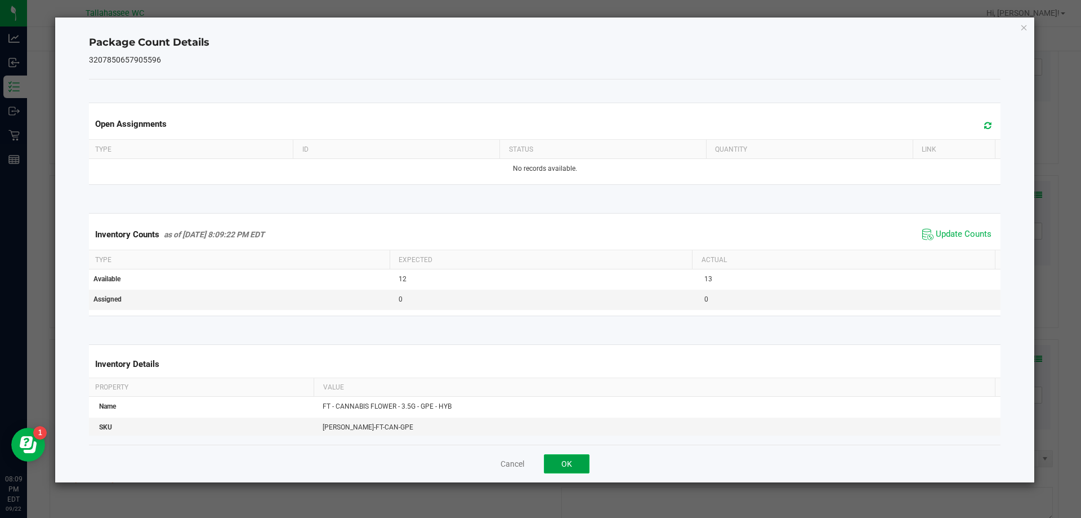
click at [581, 460] on button "OK" at bounding box center [567, 463] width 46 height 19
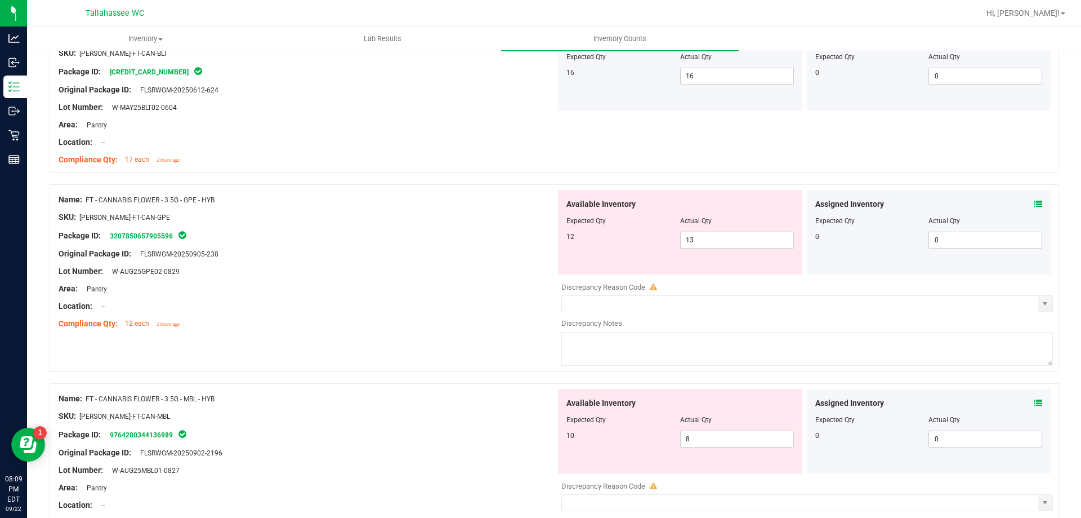
scroll to position [1145, 0]
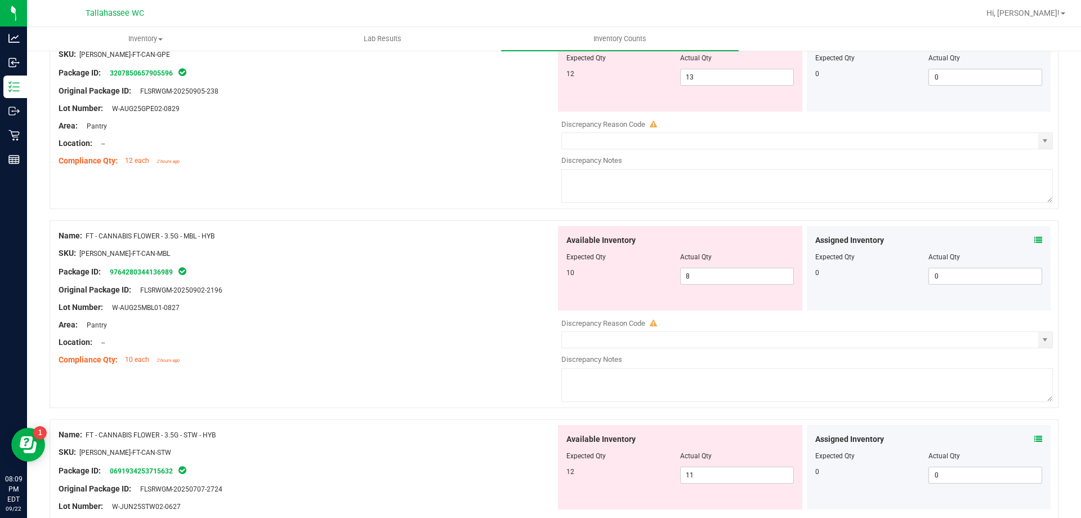
click at [1035, 243] on icon at bounding box center [1039, 240] width 8 height 8
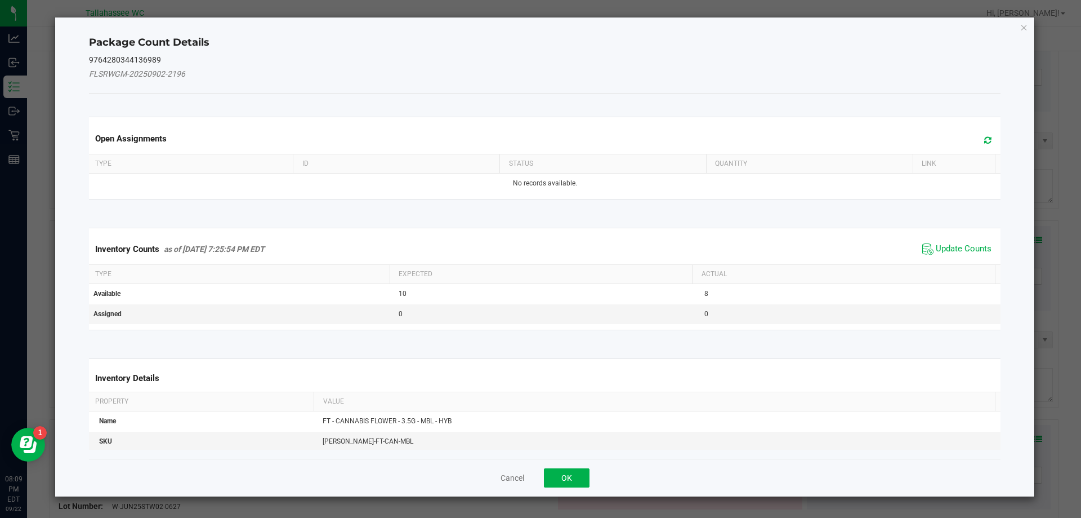
click at [948, 229] on kendo-grid "Inventory Counts as of Sep 22, 2025 7:25:54 PM EDT Update Counts Type Expected …" at bounding box center [545, 279] width 929 height 103
click at [950, 250] on span "Update Counts" at bounding box center [964, 248] width 56 height 11
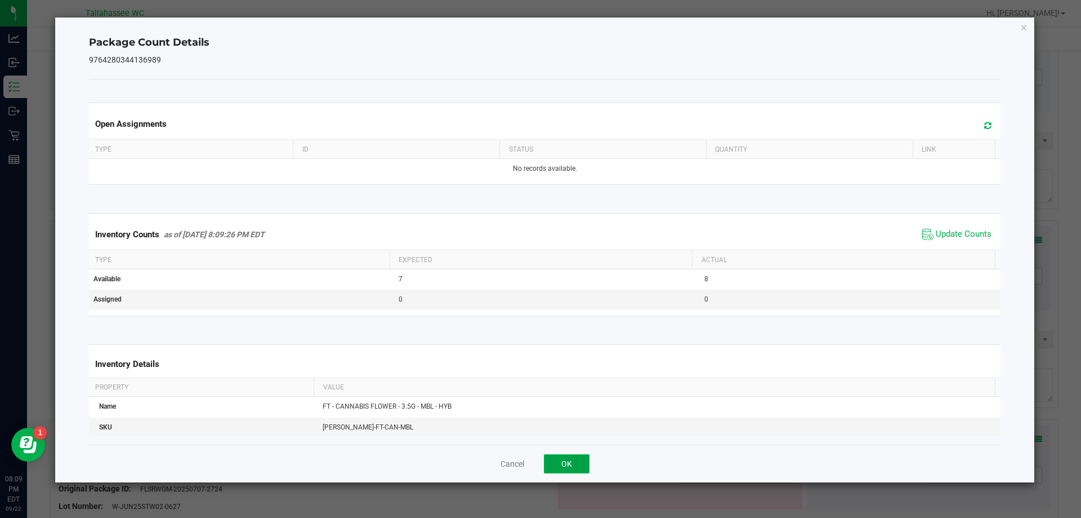
click at [564, 460] on button "OK" at bounding box center [567, 463] width 46 height 19
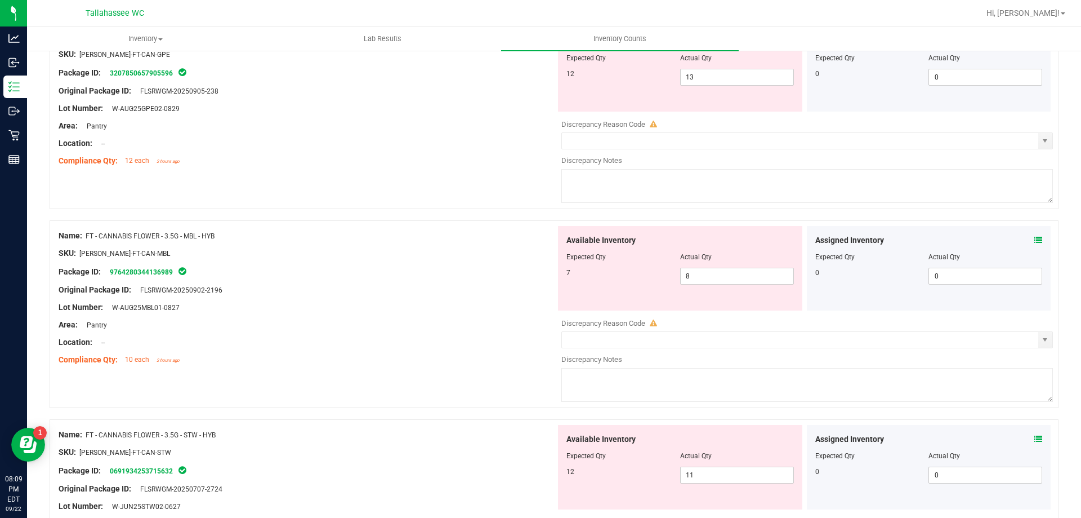
click at [1035, 437] on icon at bounding box center [1039, 439] width 8 height 8
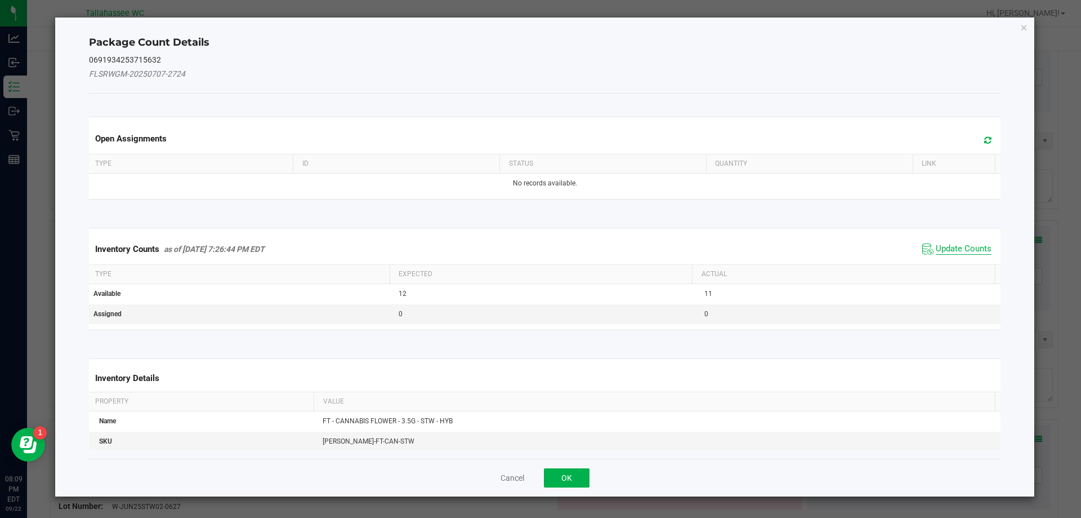
click at [947, 243] on span "Update Counts" at bounding box center [964, 248] width 56 height 11
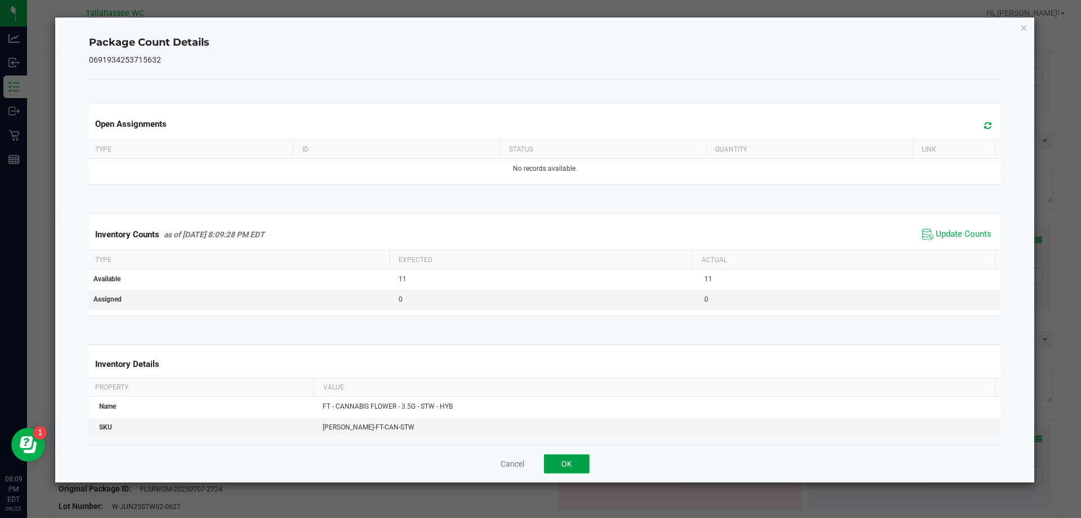
click at [577, 464] on button "OK" at bounding box center [567, 463] width 46 height 19
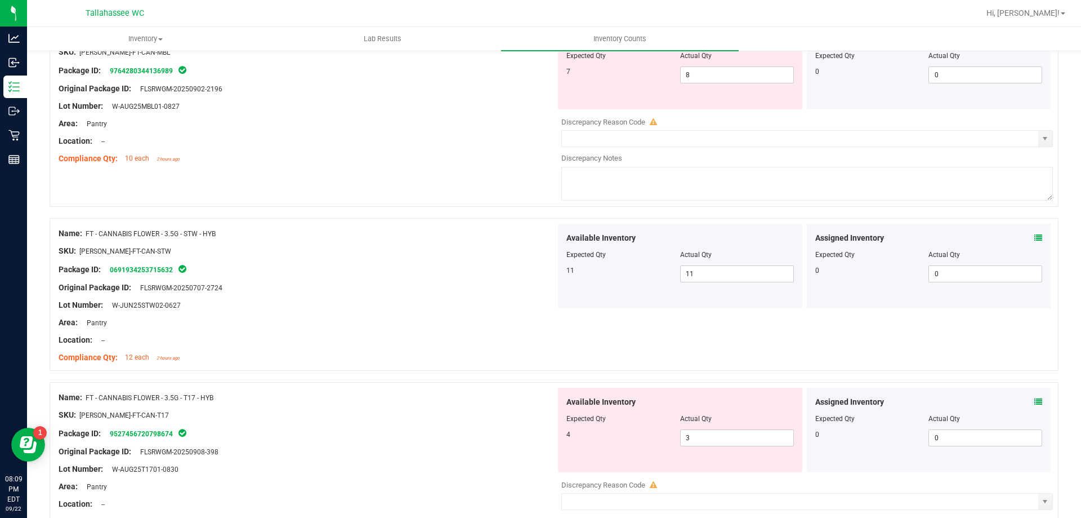
scroll to position [1351, 0]
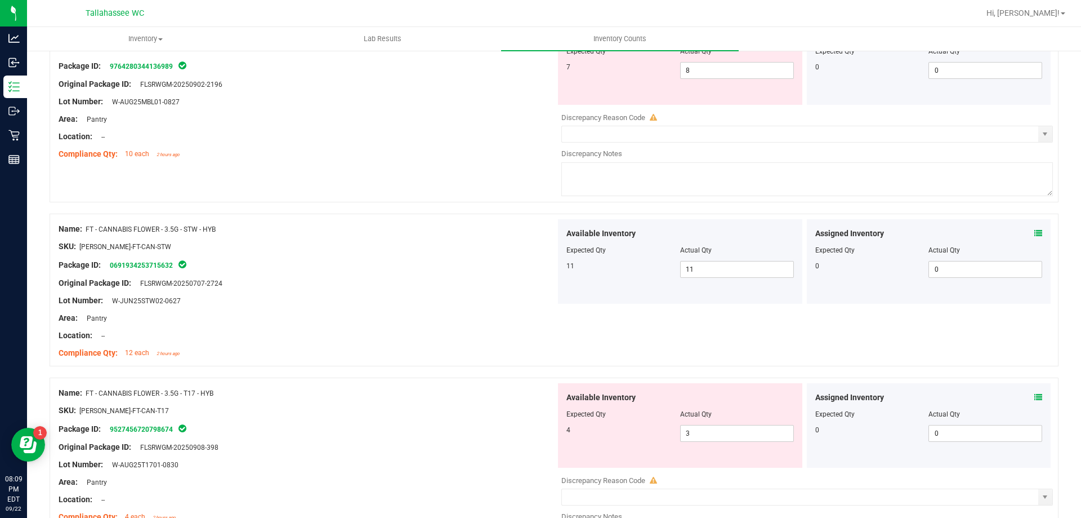
click at [1035, 397] on icon at bounding box center [1039, 397] width 8 height 8
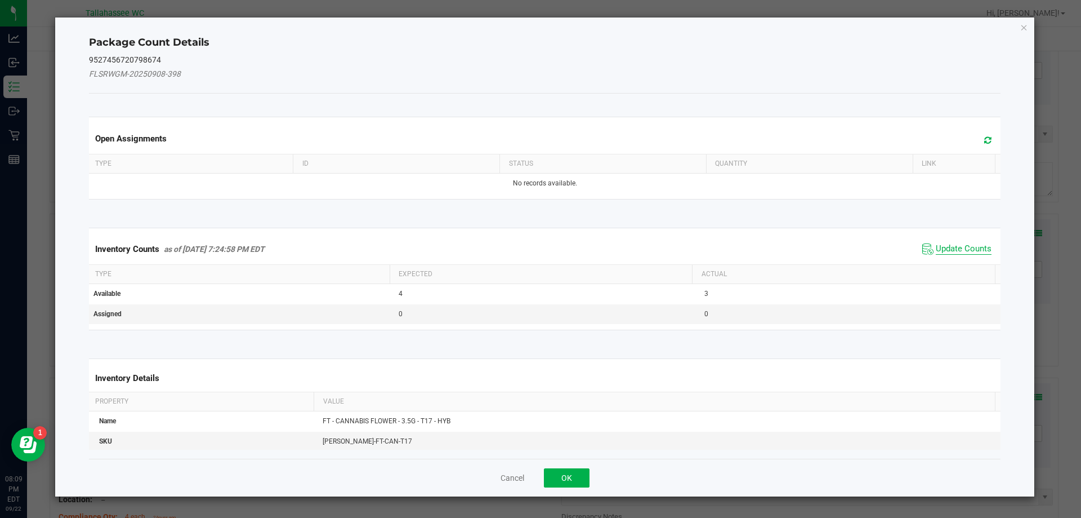
click at [950, 244] on span "Update Counts" at bounding box center [964, 248] width 56 height 11
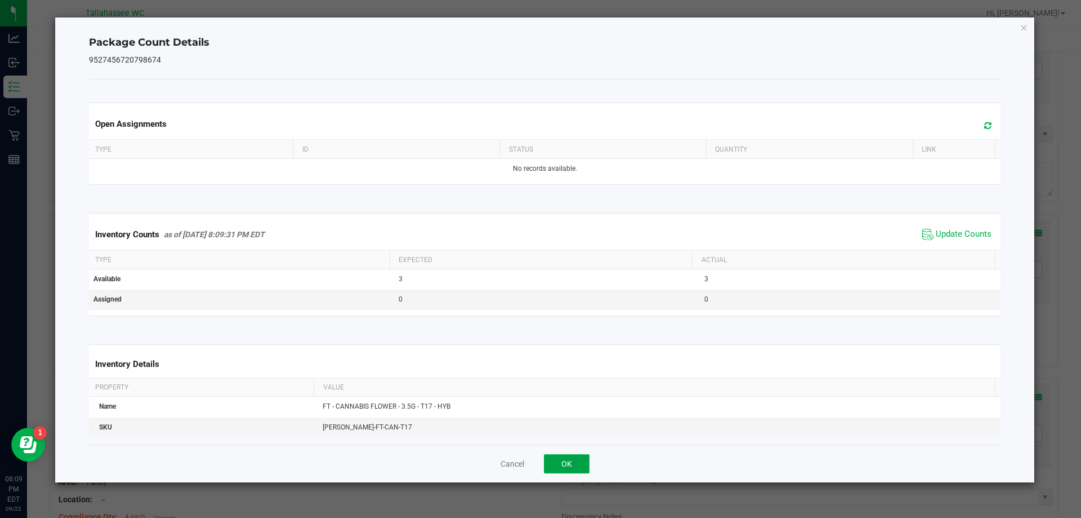
click at [563, 459] on button "OK" at bounding box center [567, 463] width 46 height 19
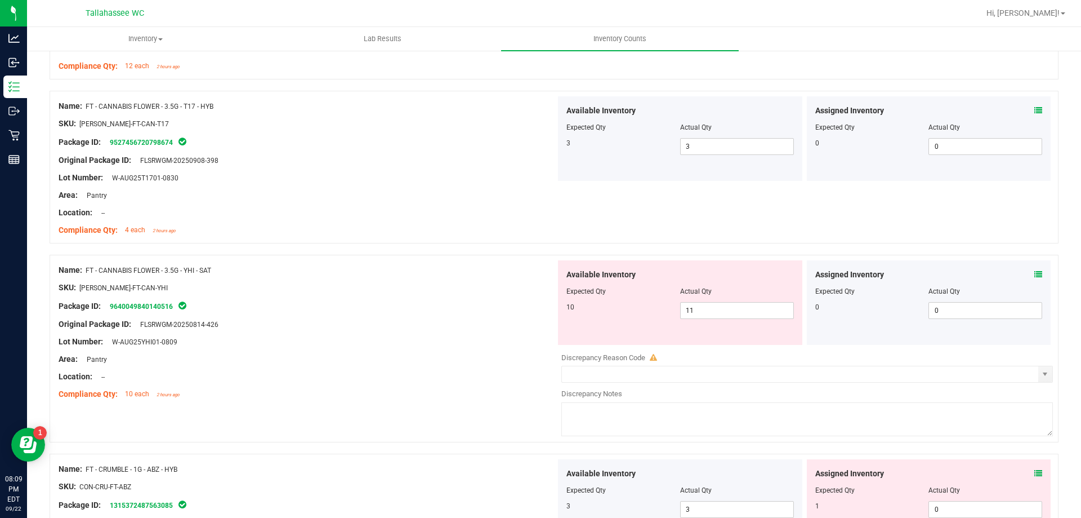
scroll to position [1638, 0]
click at [1035, 273] on icon at bounding box center [1039, 273] width 8 height 8
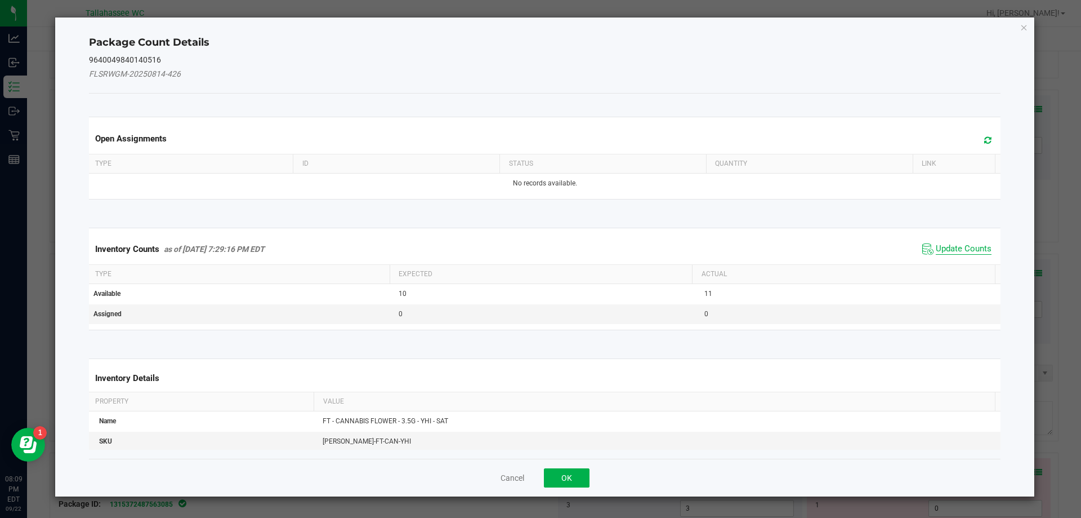
click at [964, 252] on span "Update Counts" at bounding box center [964, 248] width 56 height 11
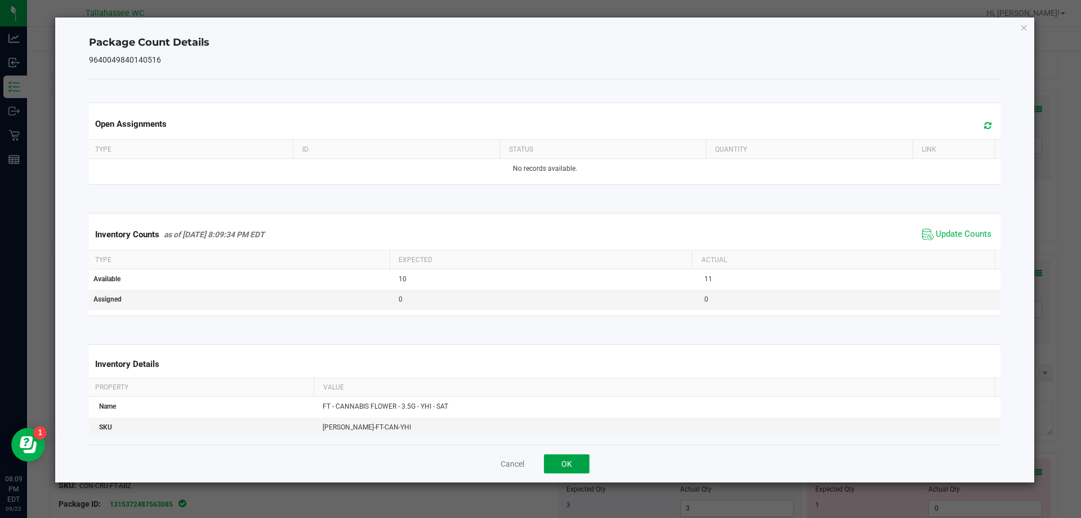
click at [578, 455] on button "OK" at bounding box center [567, 463] width 46 height 19
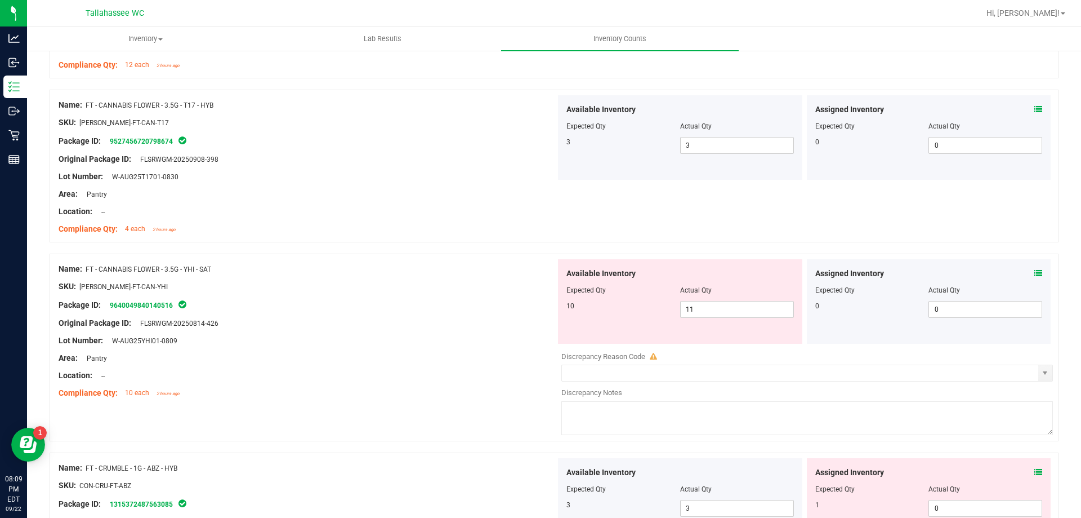
click at [1035, 468] on icon at bounding box center [1039, 472] width 8 height 8
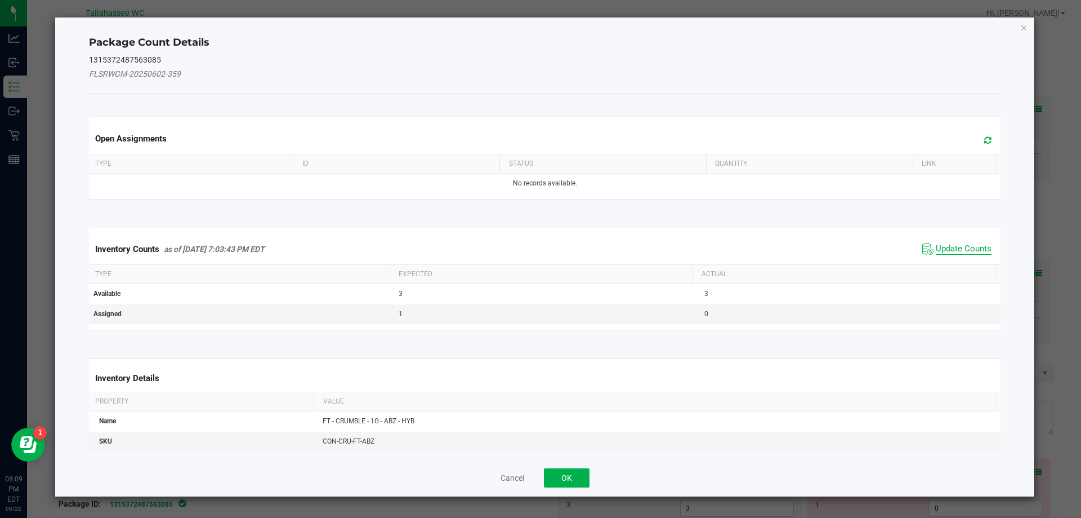
click at [936, 253] on span "Update Counts" at bounding box center [964, 248] width 56 height 11
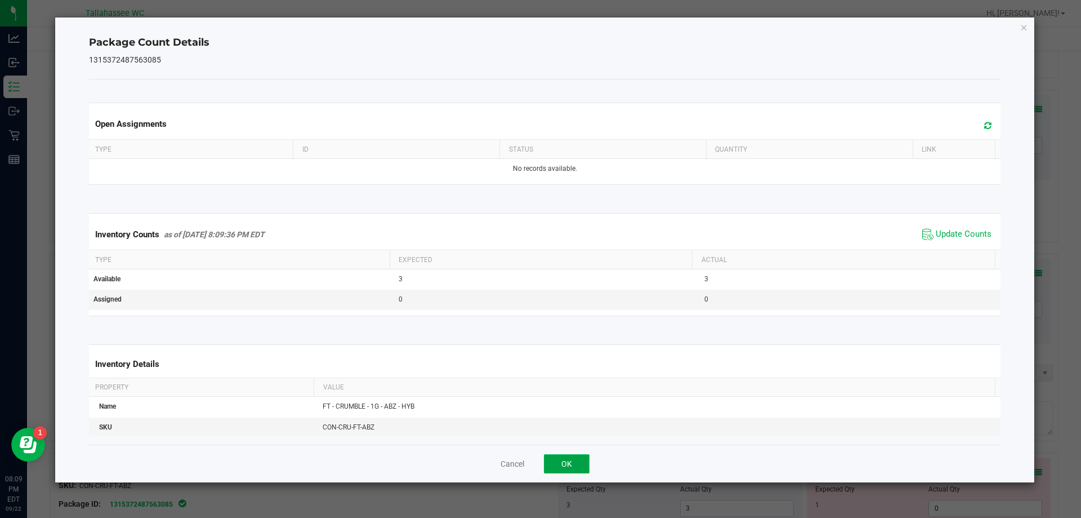
click at [582, 457] on button "OK" at bounding box center [567, 463] width 46 height 19
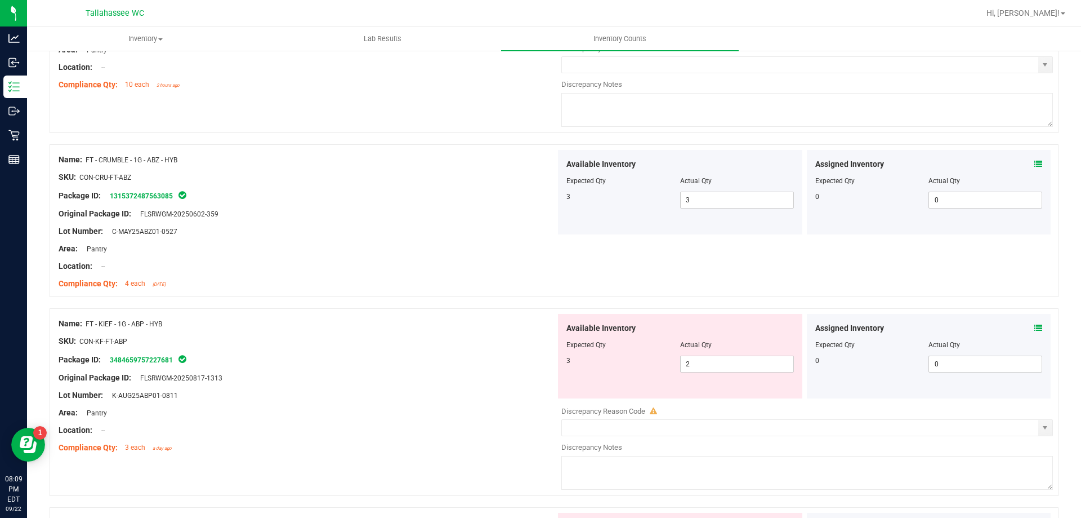
scroll to position [1955, 0]
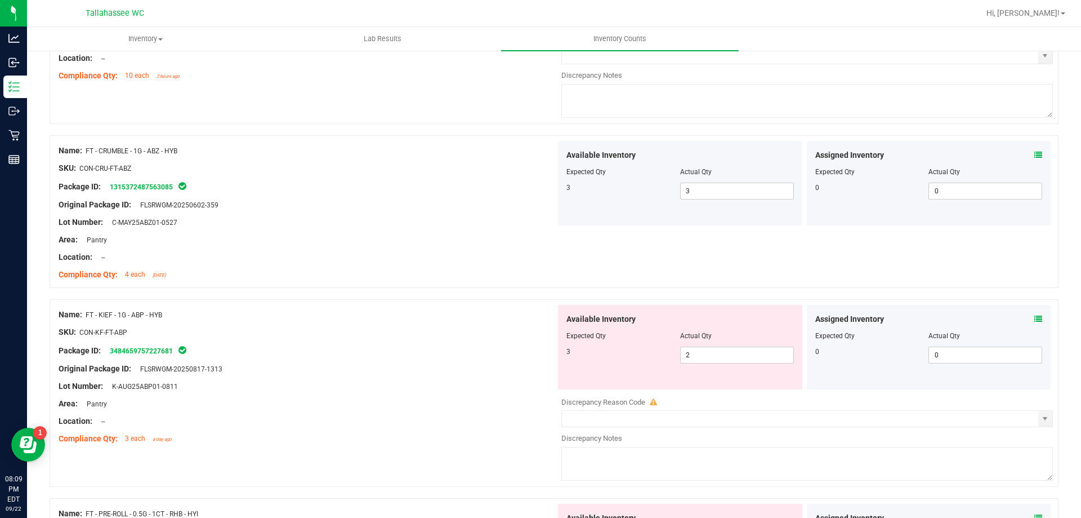
click at [1035, 319] on icon at bounding box center [1039, 319] width 8 height 8
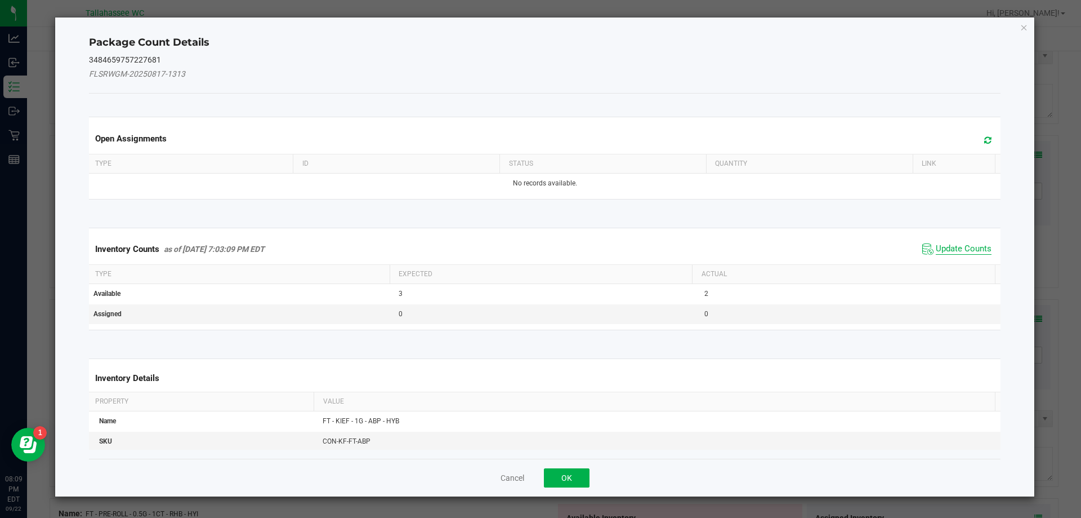
click at [947, 247] on span "Update Counts" at bounding box center [964, 248] width 56 height 11
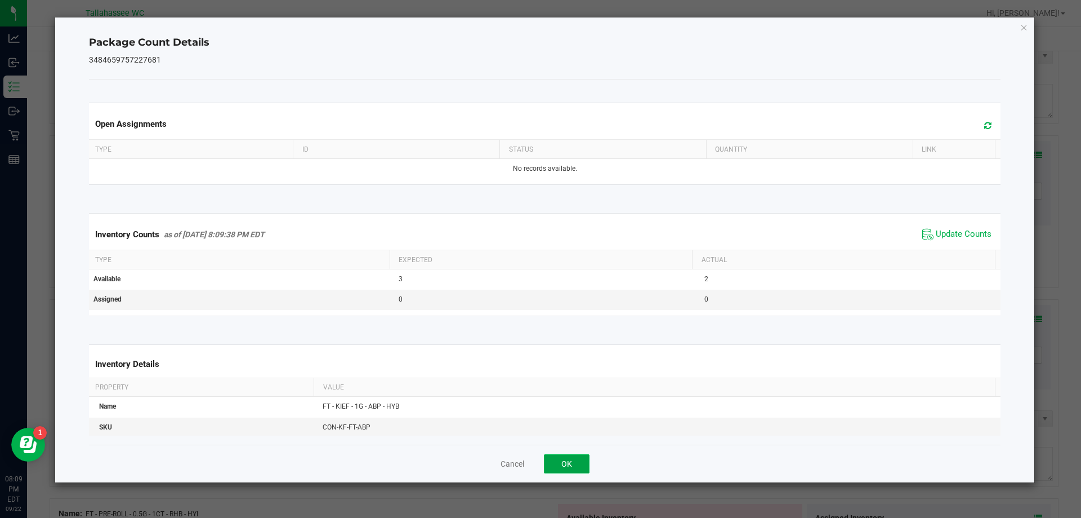
click at [569, 459] on button "OK" at bounding box center [567, 463] width 46 height 19
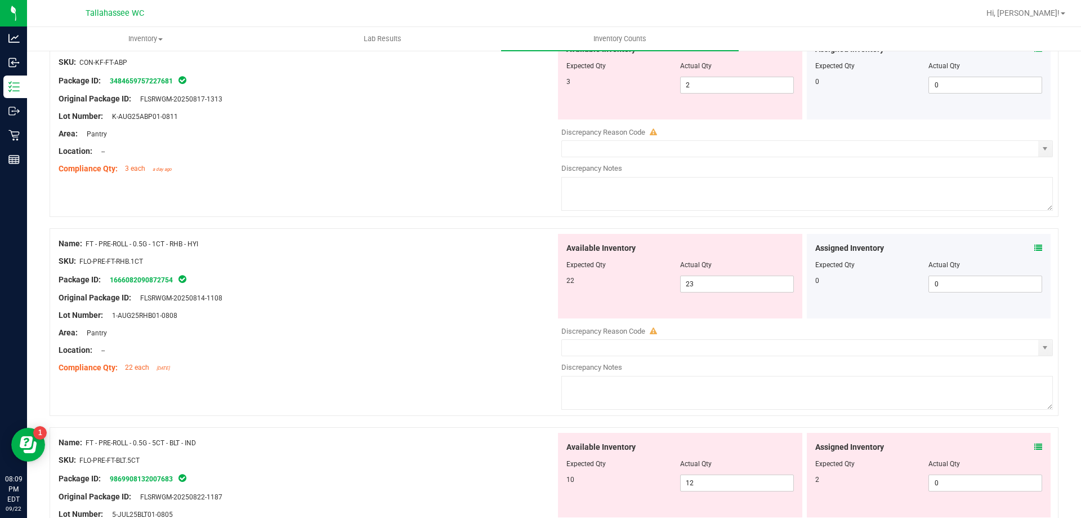
scroll to position [2231, 0]
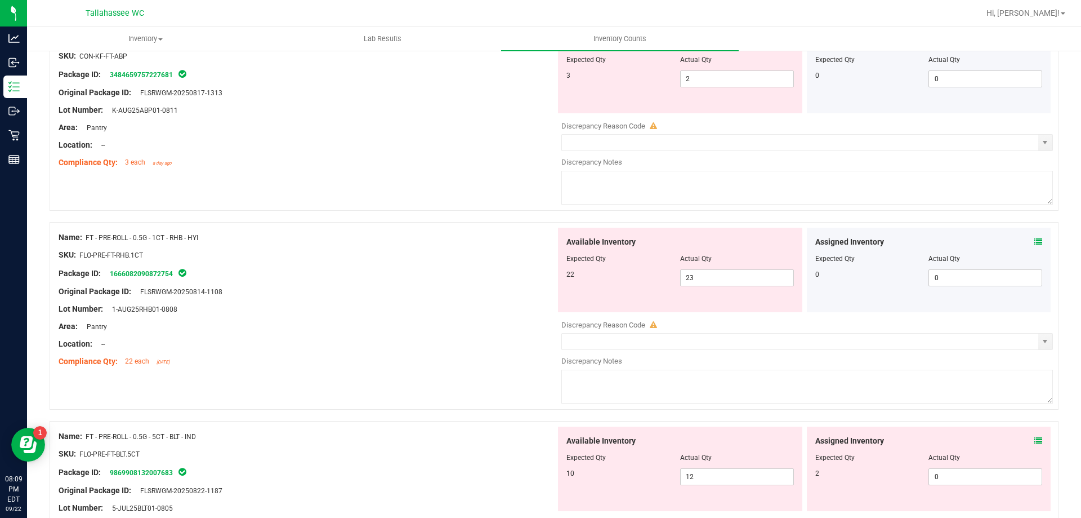
click at [1035, 240] on icon at bounding box center [1039, 242] width 8 height 8
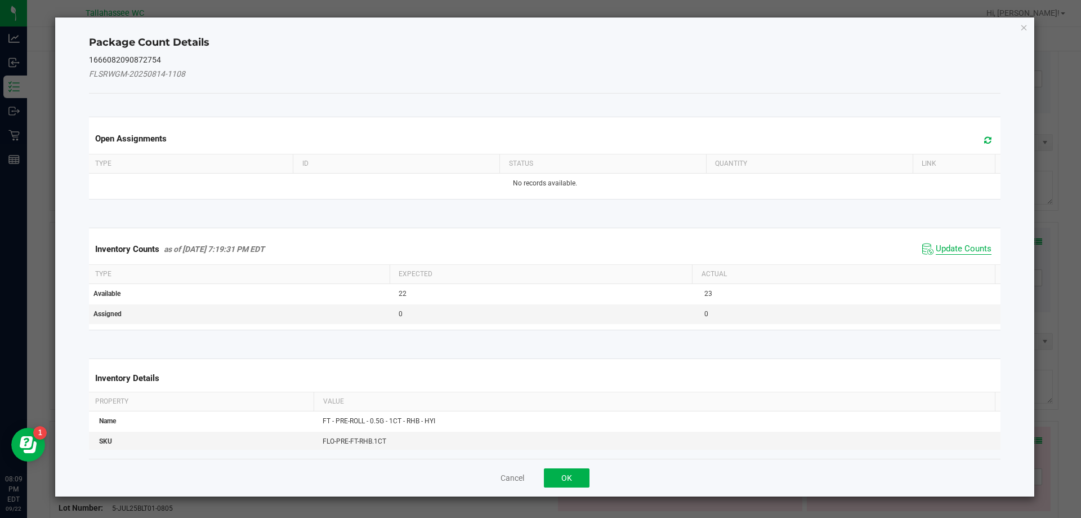
click at [940, 247] on span "Update Counts" at bounding box center [964, 248] width 56 height 11
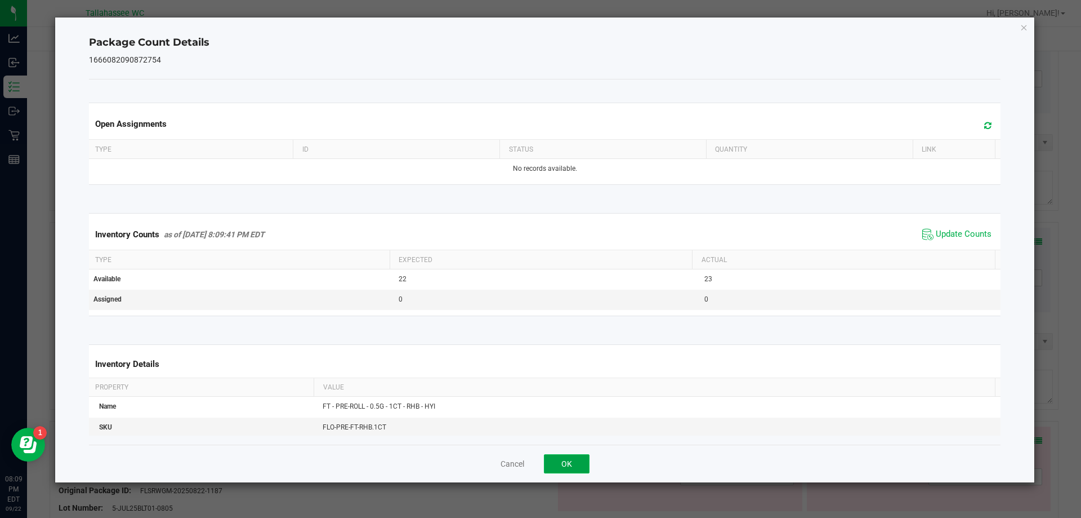
click at [563, 459] on button "OK" at bounding box center [567, 463] width 46 height 19
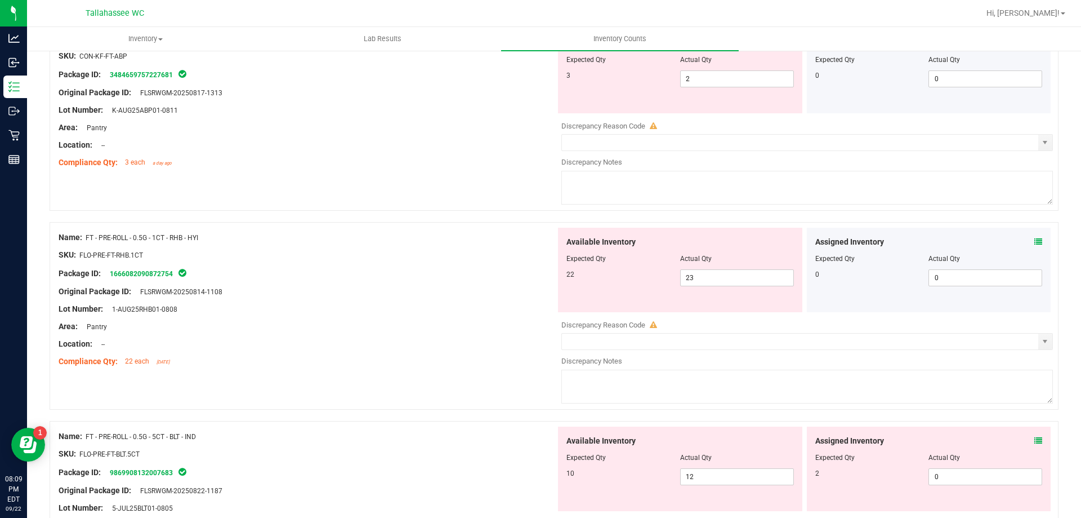
click at [1035, 440] on icon at bounding box center [1039, 440] width 8 height 8
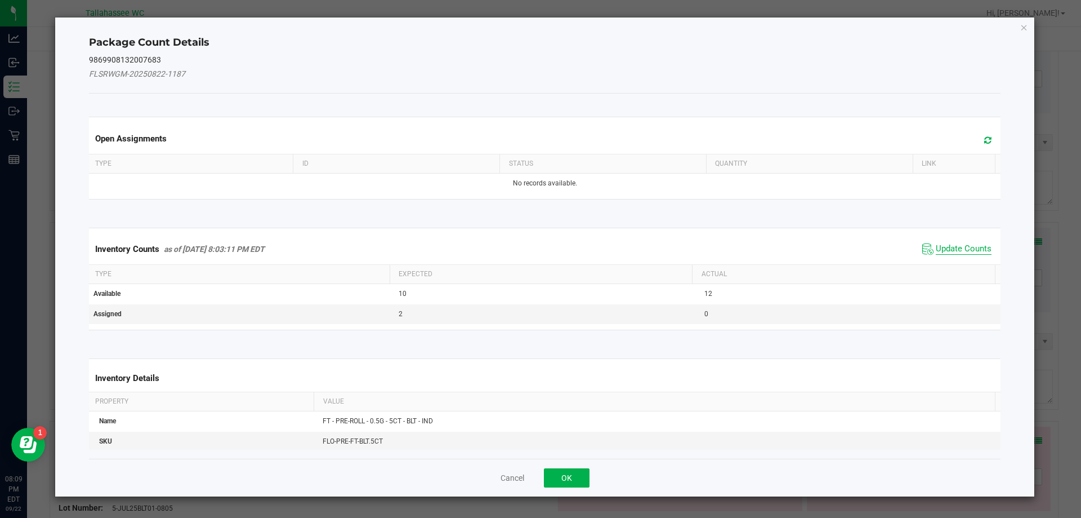
click at [941, 253] on span "Update Counts" at bounding box center [964, 248] width 56 height 11
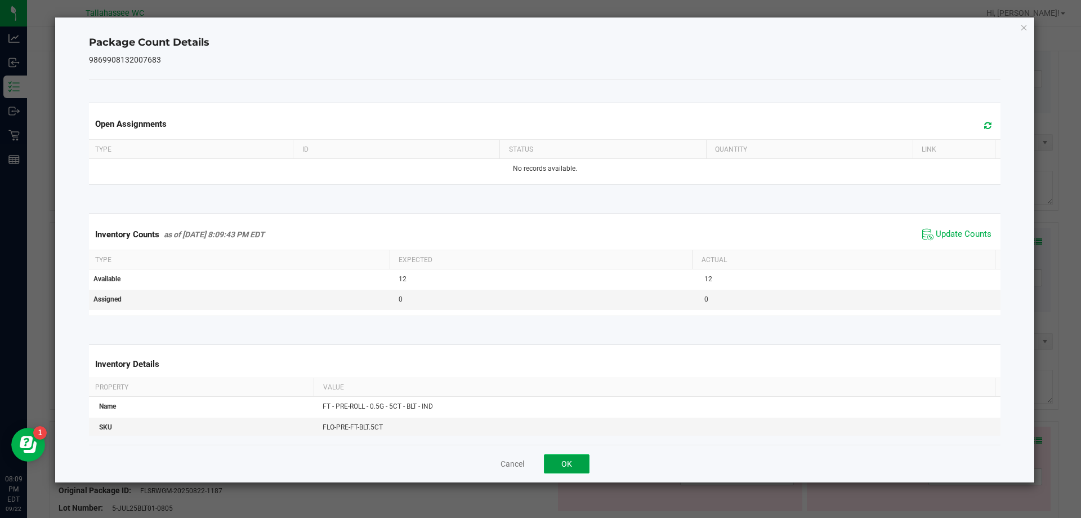
click at [573, 471] on button "OK" at bounding box center [567, 463] width 46 height 19
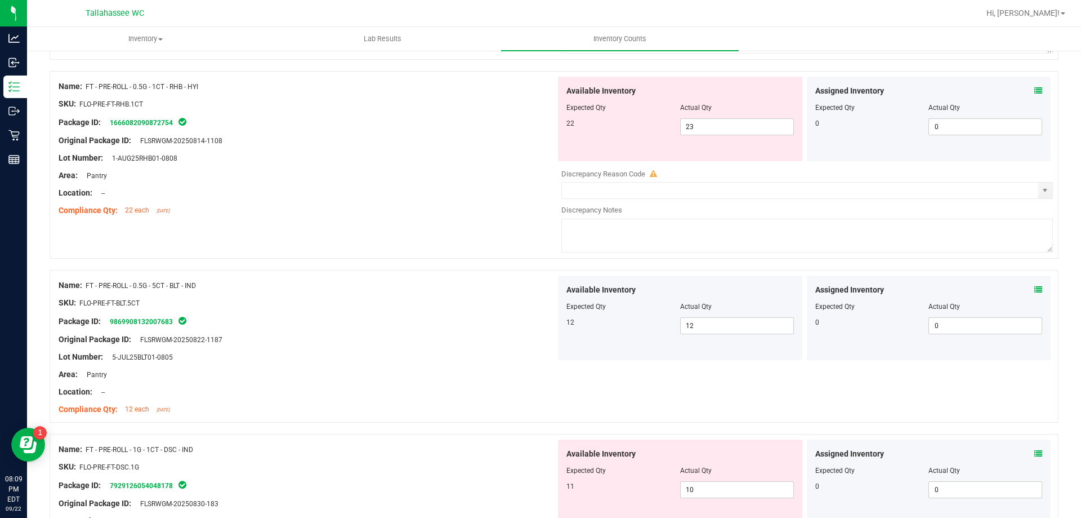
scroll to position [2503, 0]
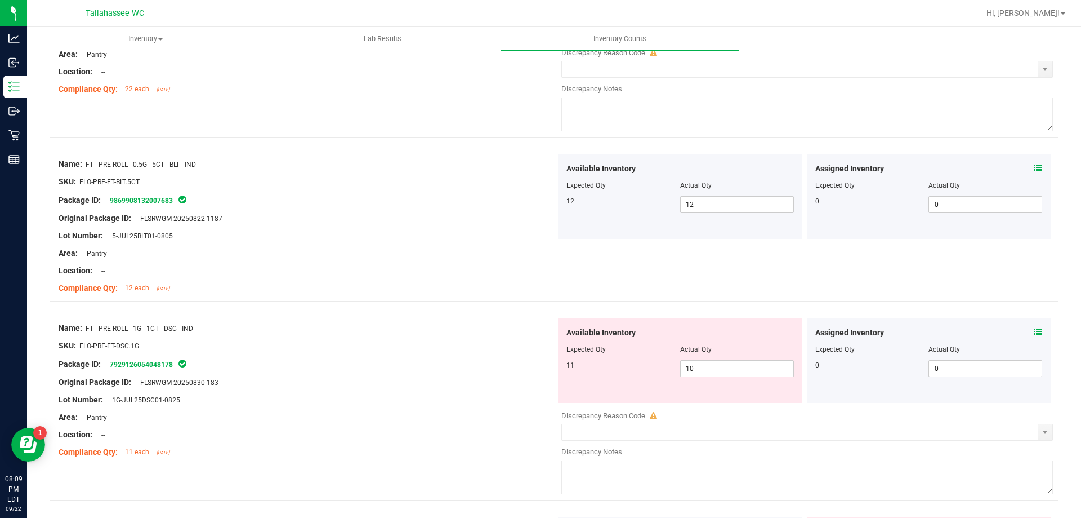
click at [1035, 332] on icon at bounding box center [1039, 332] width 8 height 8
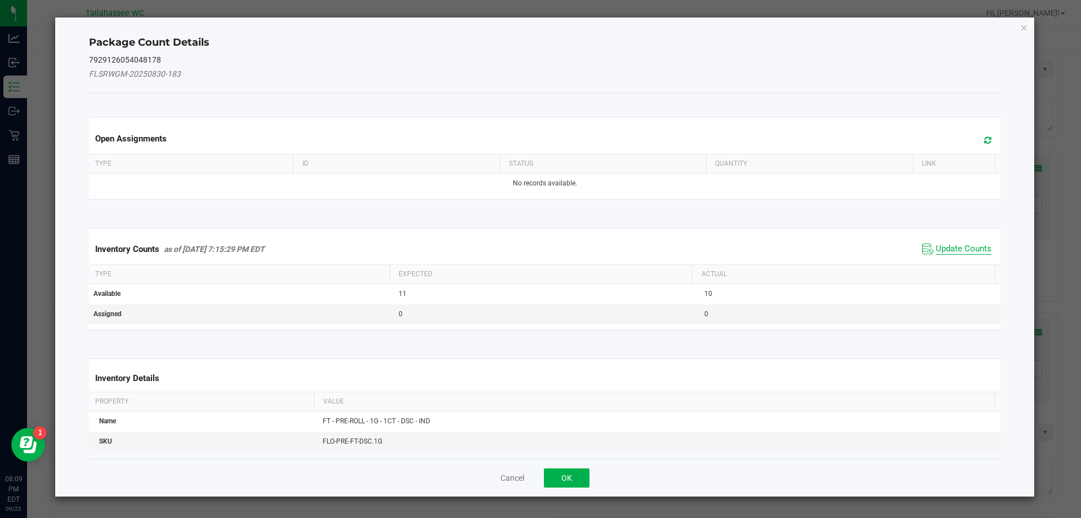
click at [946, 252] on span "Update Counts" at bounding box center [964, 248] width 56 height 11
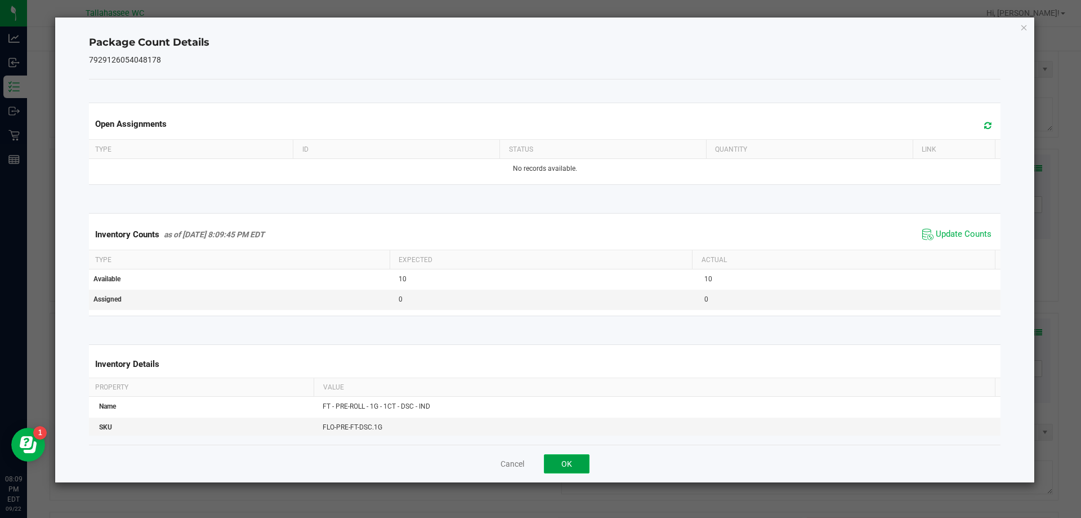
click at [573, 456] on button "OK" at bounding box center [567, 463] width 46 height 19
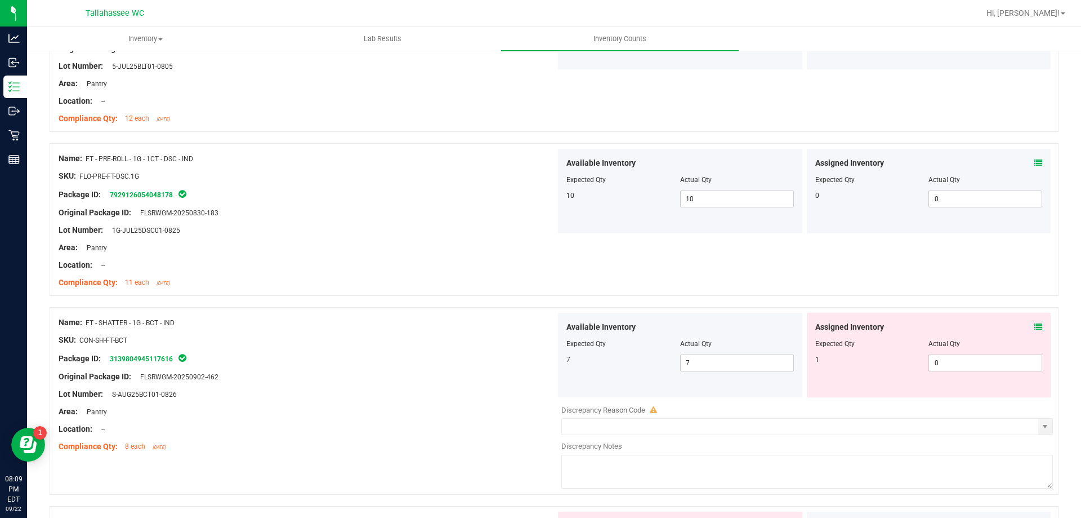
scroll to position [2739, 0]
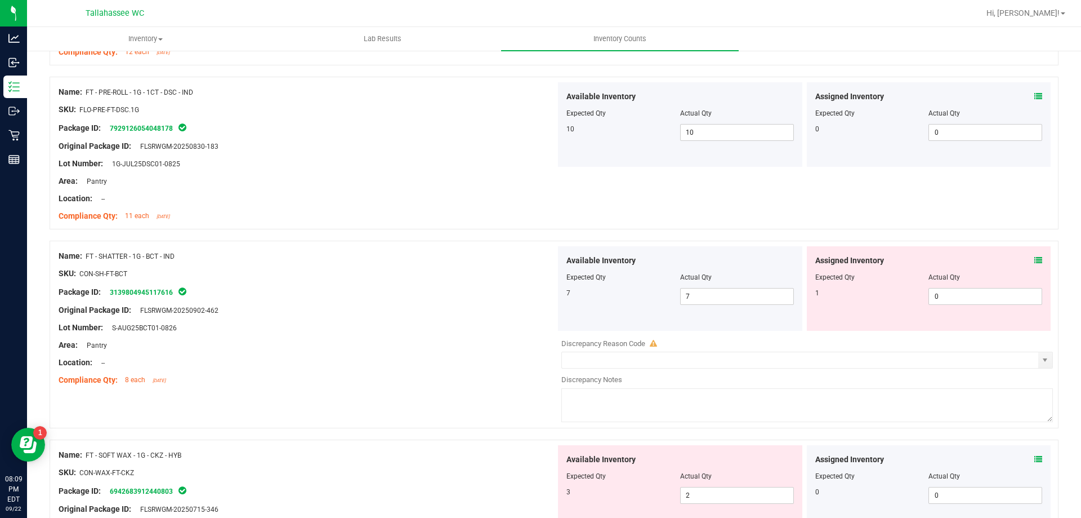
click at [1035, 260] on icon at bounding box center [1039, 260] width 8 height 8
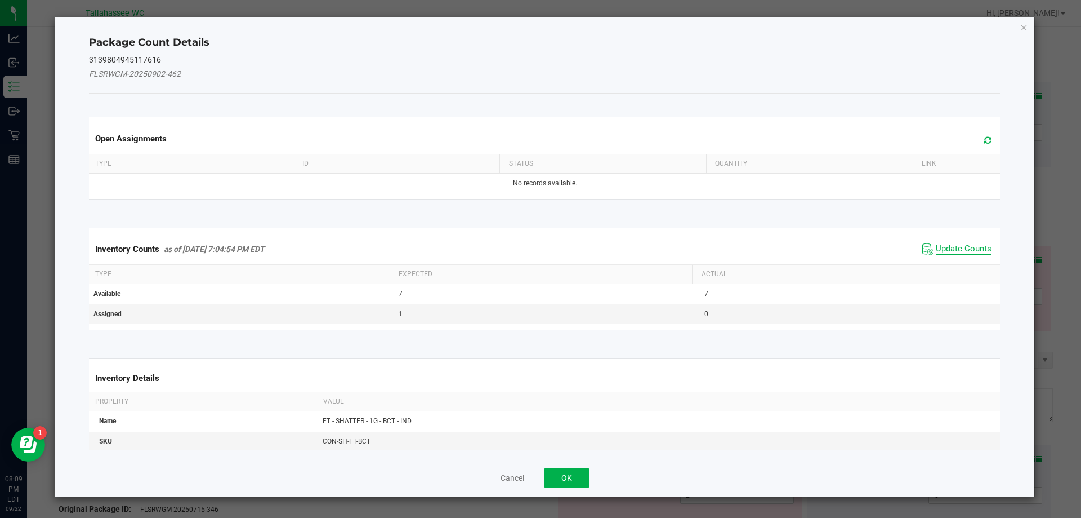
click at [950, 246] on span "Update Counts" at bounding box center [964, 248] width 56 height 11
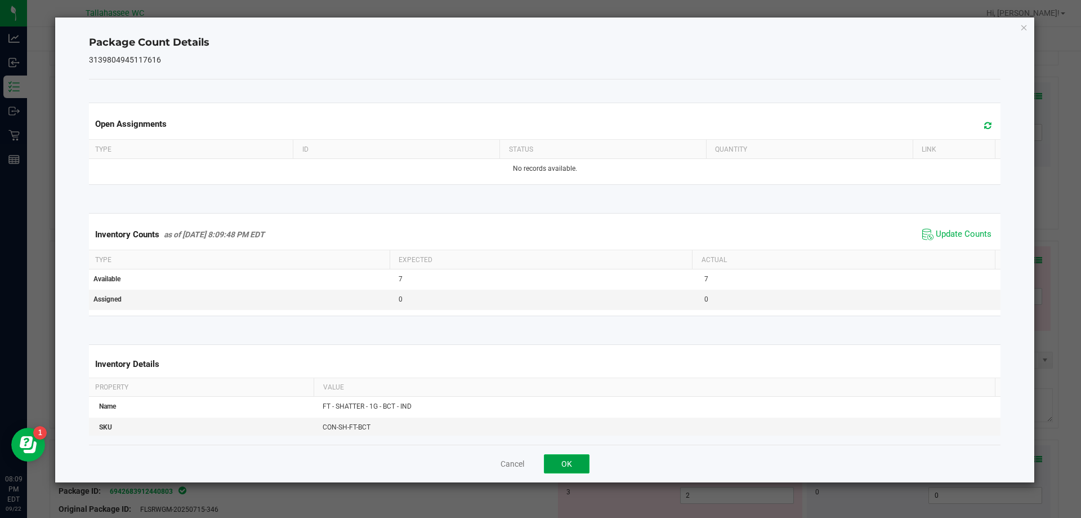
click at [578, 460] on button "OK" at bounding box center [567, 463] width 46 height 19
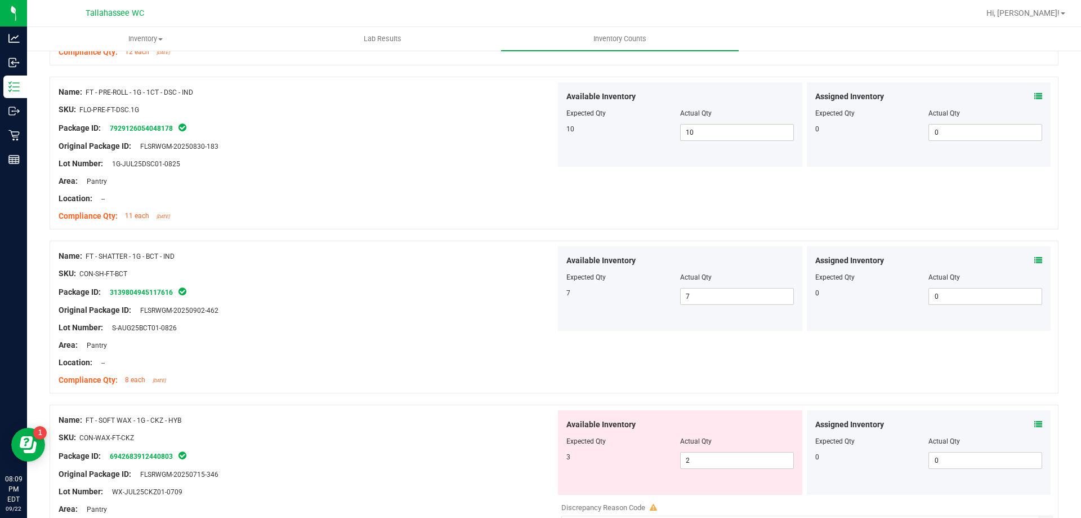
click at [1035, 424] on icon at bounding box center [1039, 424] width 8 height 8
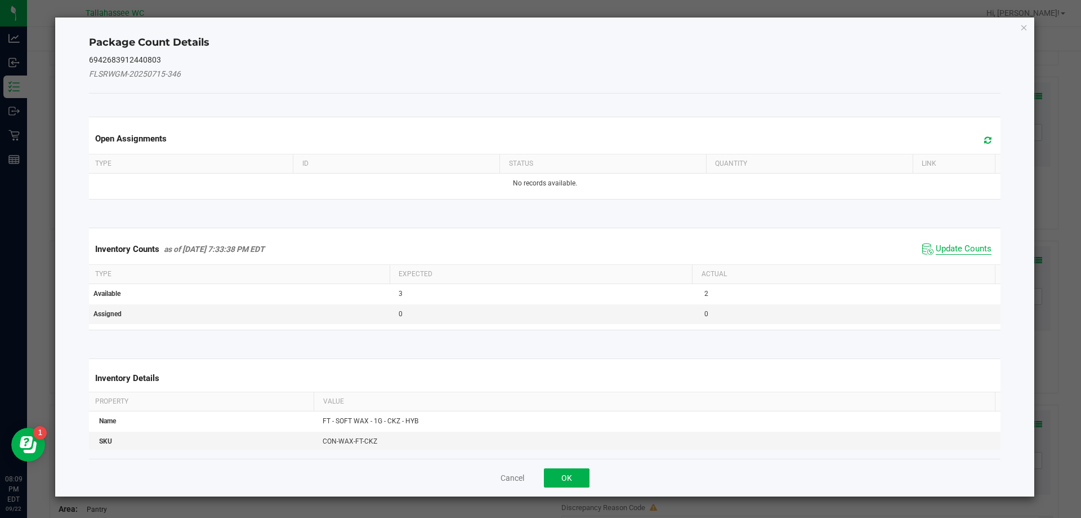
click at [939, 252] on span "Update Counts" at bounding box center [964, 248] width 56 height 11
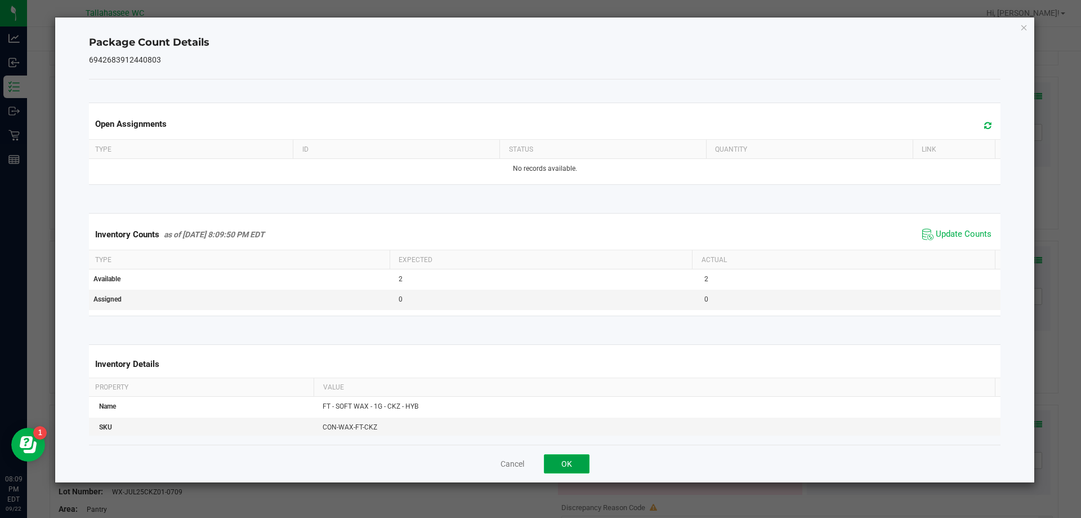
click at [577, 469] on button "OK" at bounding box center [567, 463] width 46 height 19
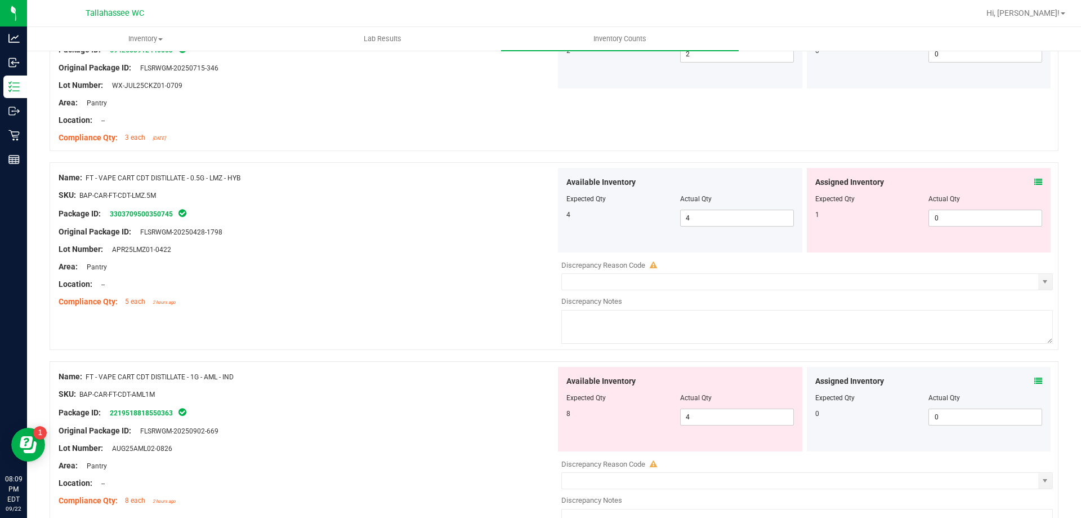
scroll to position [3148, 0]
click at [1035, 180] on icon at bounding box center [1039, 180] width 8 height 8
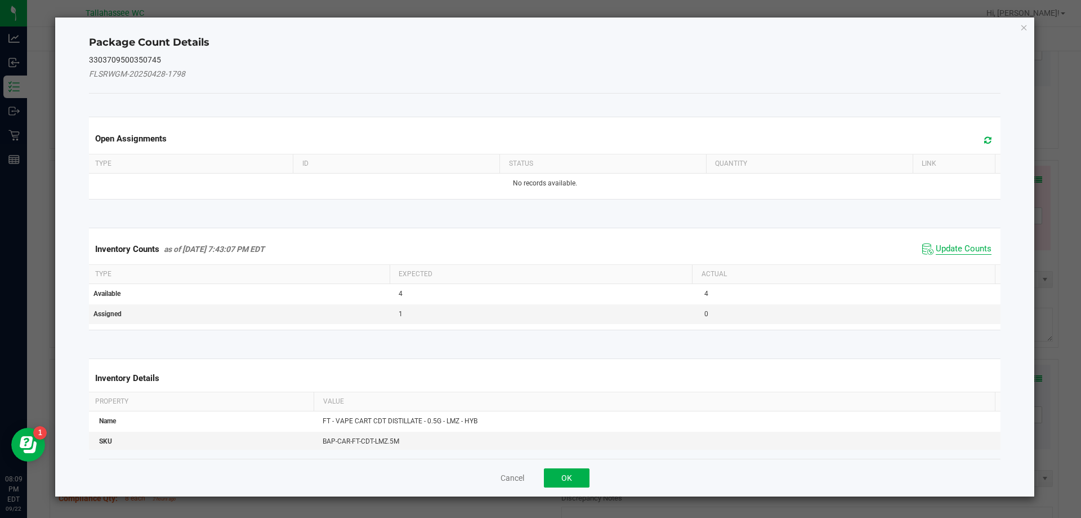
click at [942, 252] on span "Update Counts" at bounding box center [964, 248] width 56 height 11
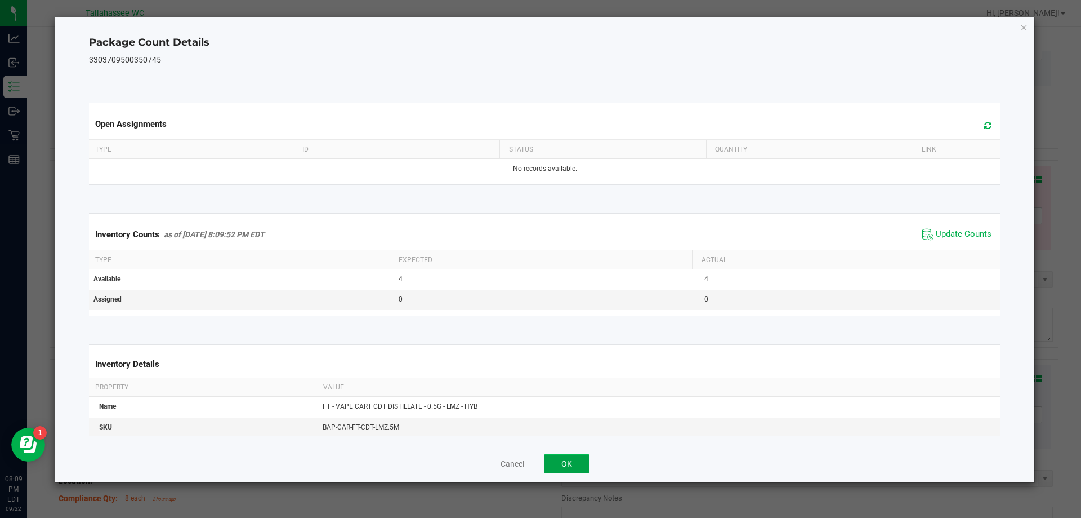
click at [576, 465] on button "OK" at bounding box center [567, 463] width 46 height 19
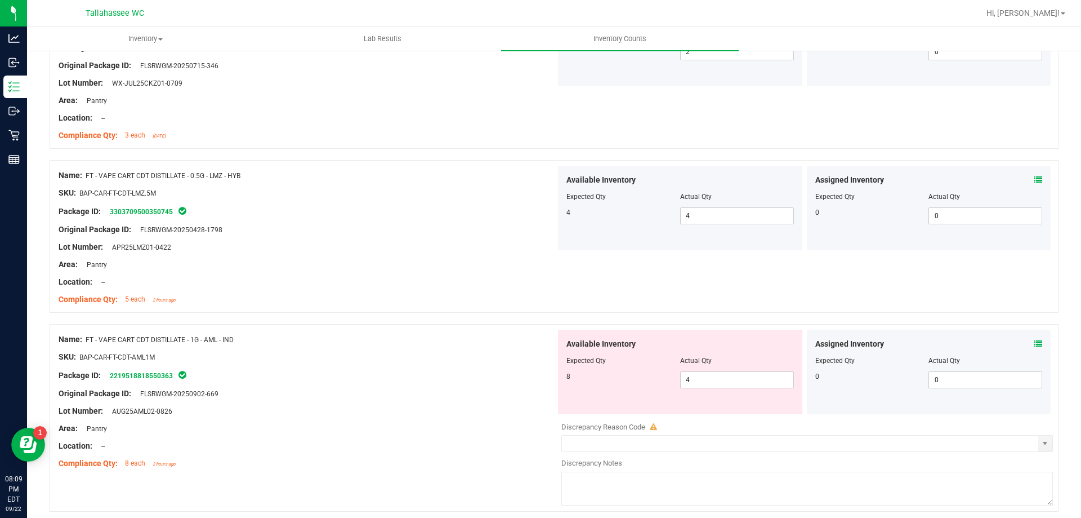
click at [1035, 346] on icon at bounding box center [1039, 344] width 8 height 8
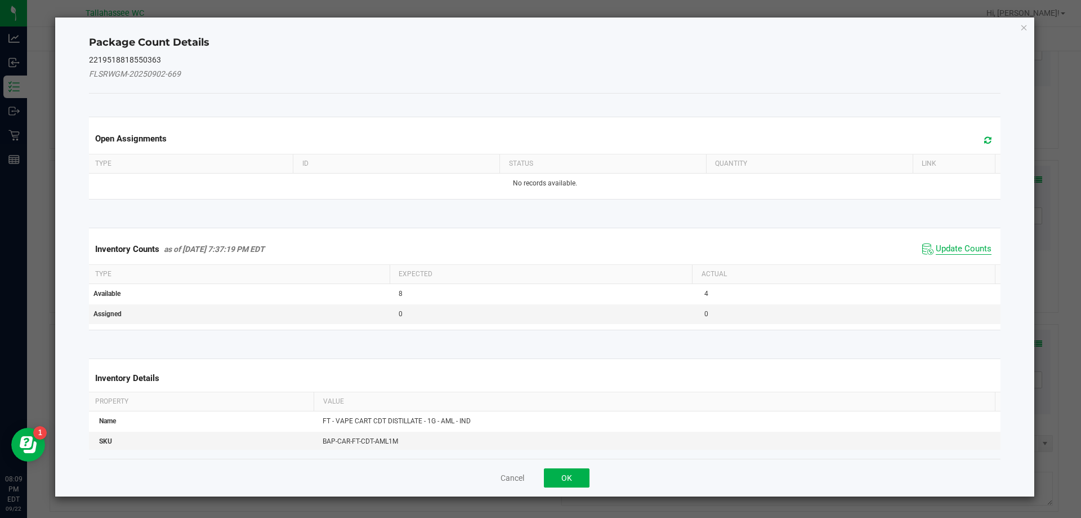
click at [939, 246] on span "Update Counts" at bounding box center [964, 248] width 56 height 11
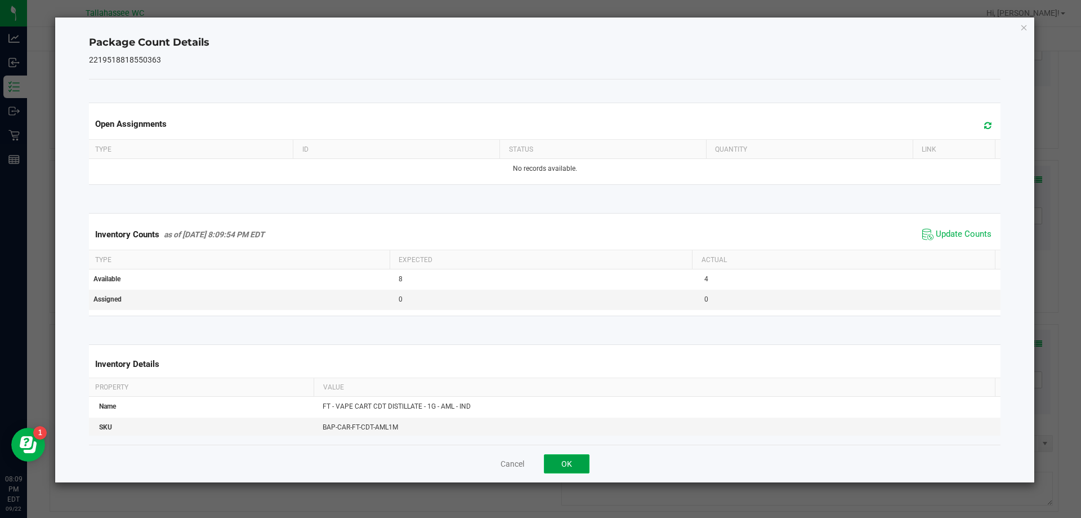
click at [568, 454] on button "OK" at bounding box center [567, 463] width 46 height 19
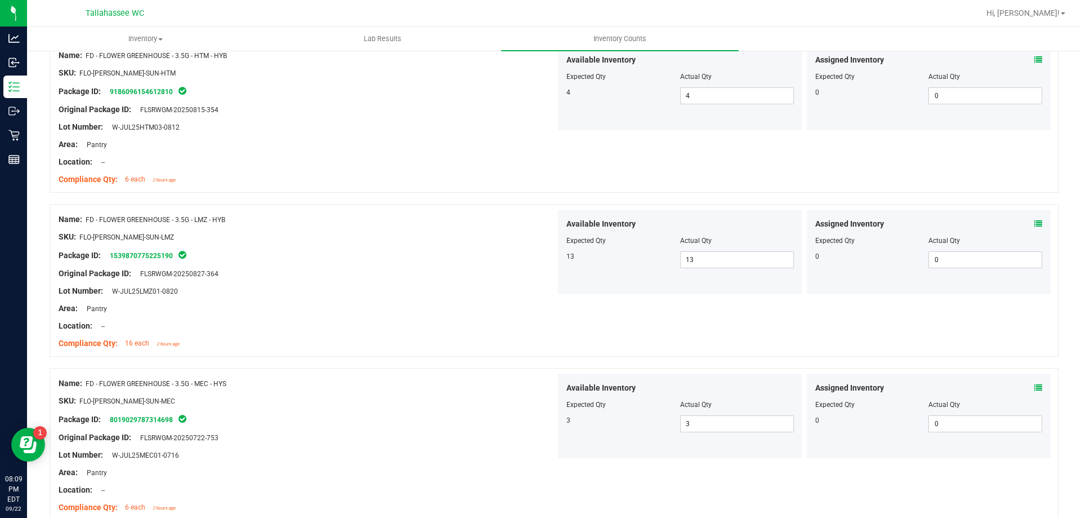
scroll to position [0, 0]
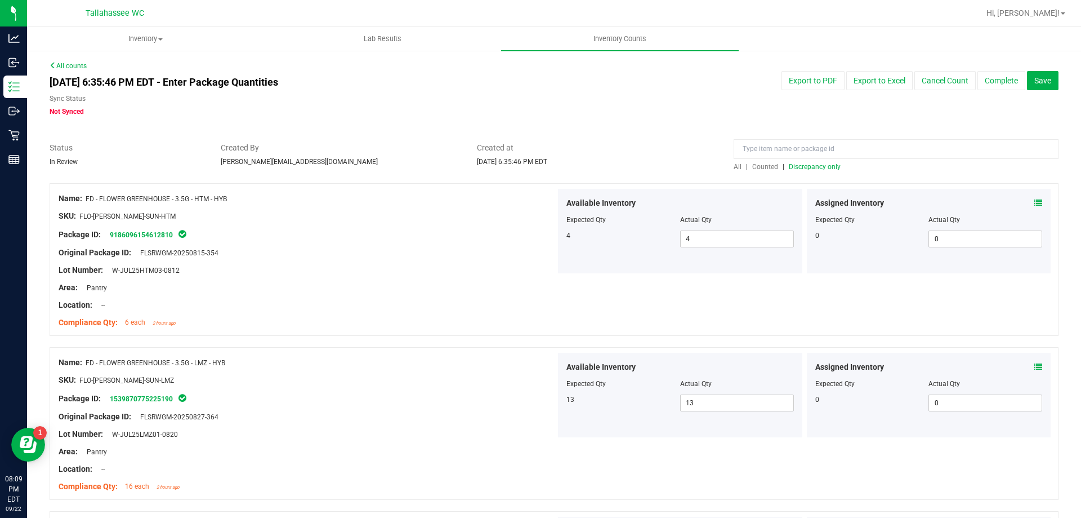
click at [808, 163] on span "Discrepancy only" at bounding box center [815, 167] width 52 height 8
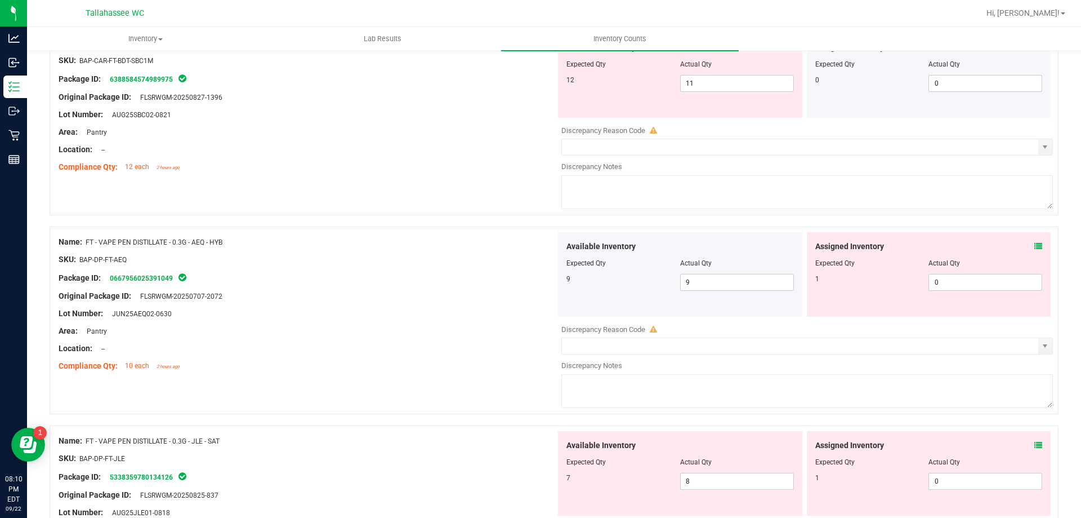
scroll to position [2140, 0]
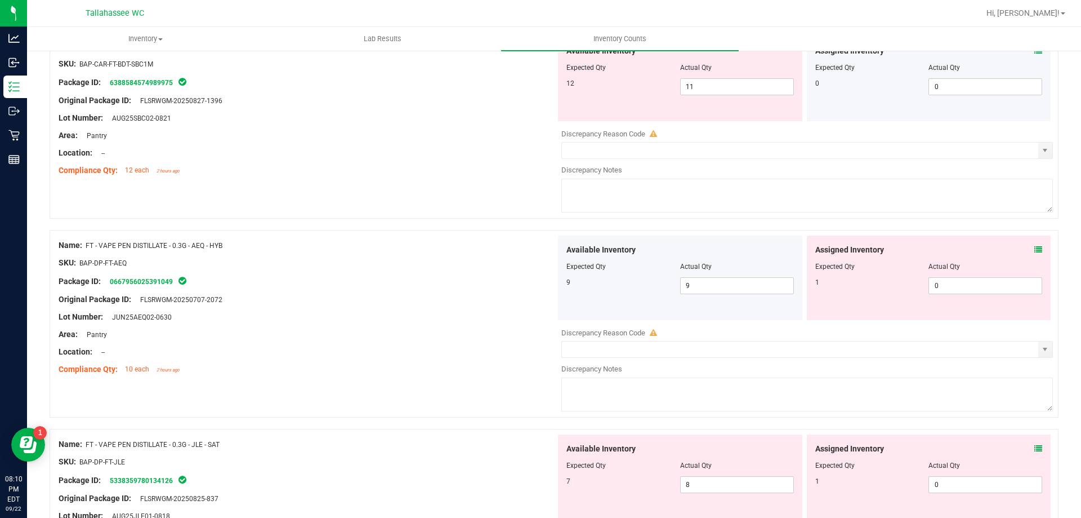
click at [1035, 252] on icon at bounding box center [1039, 250] width 8 height 8
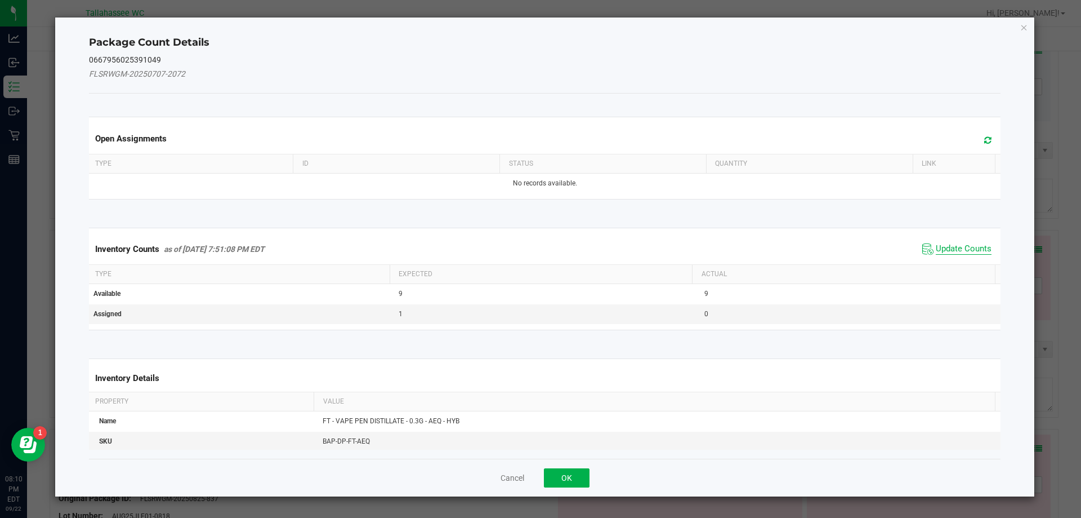
click at [944, 246] on span "Update Counts" at bounding box center [964, 248] width 56 height 11
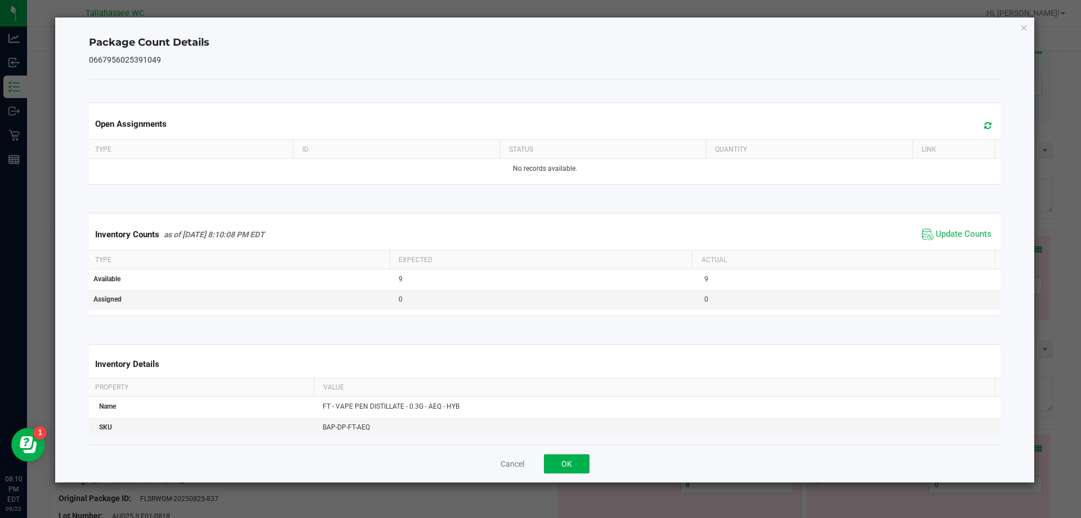
click at [569, 444] on div "Cancel OK" at bounding box center [545, 463] width 912 height 38
click at [589, 465] on button "OK" at bounding box center [567, 463] width 46 height 19
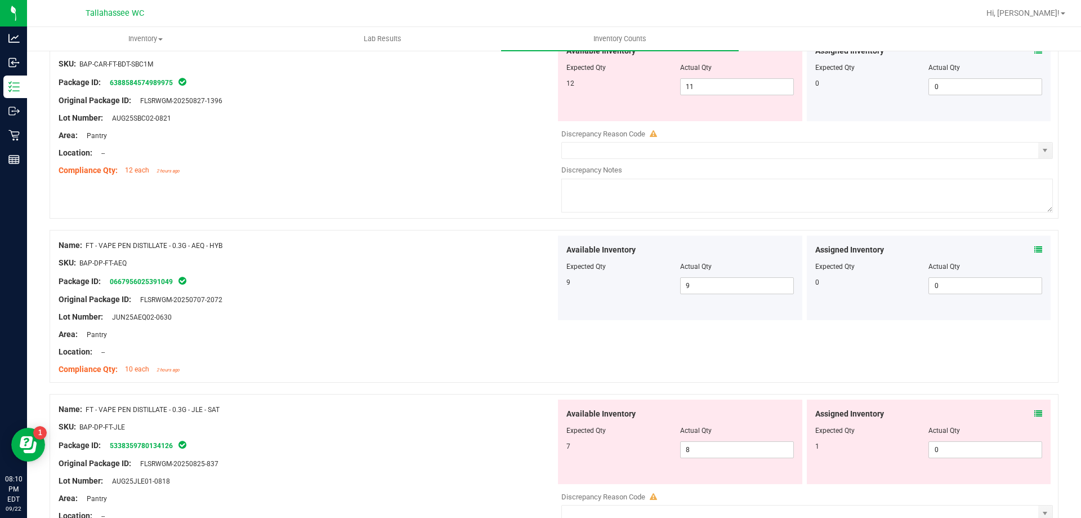
click at [1035, 413] on icon at bounding box center [1039, 413] width 8 height 8
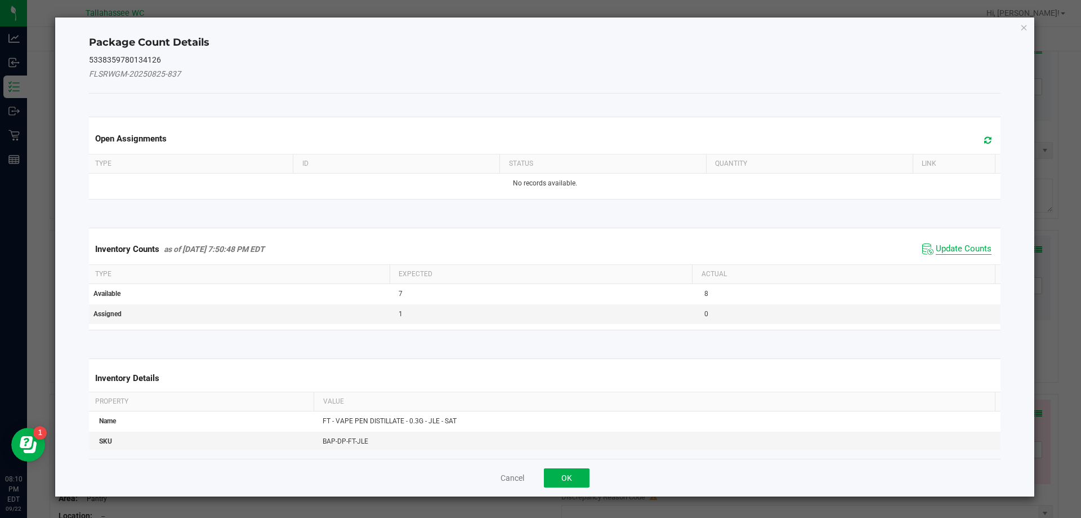
click at [936, 249] on span "Update Counts" at bounding box center [964, 248] width 56 height 11
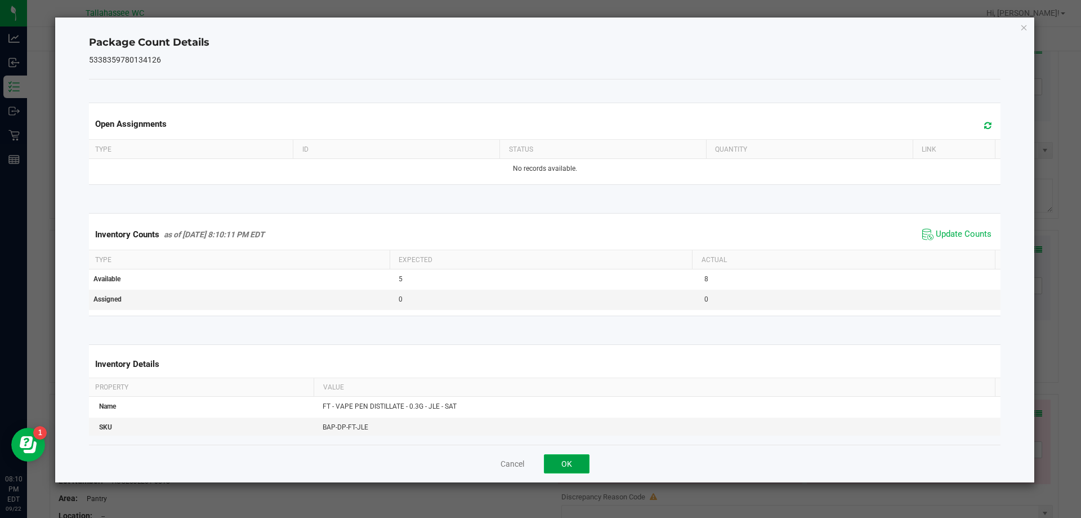
click at [569, 460] on button "OK" at bounding box center [567, 463] width 46 height 19
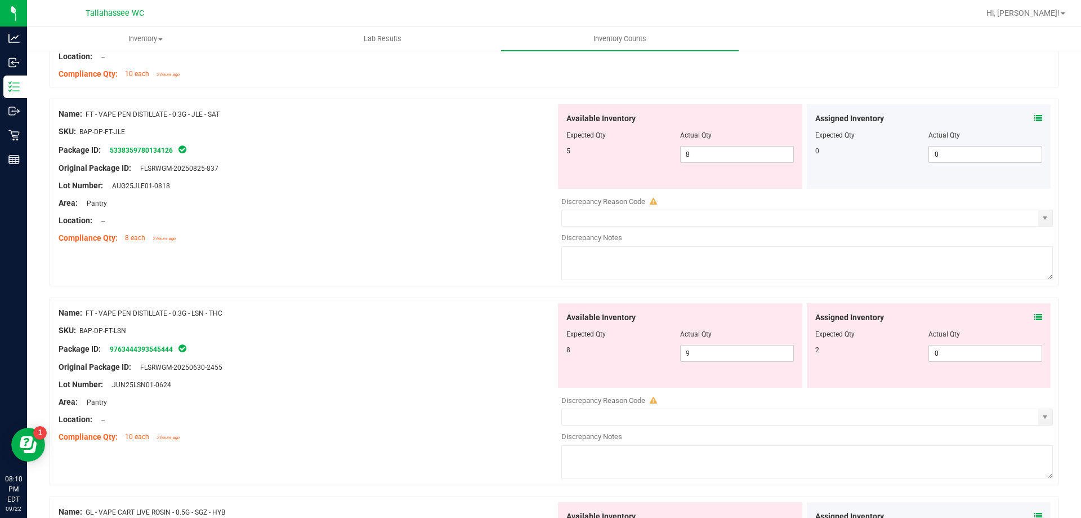
scroll to position [2441, 0]
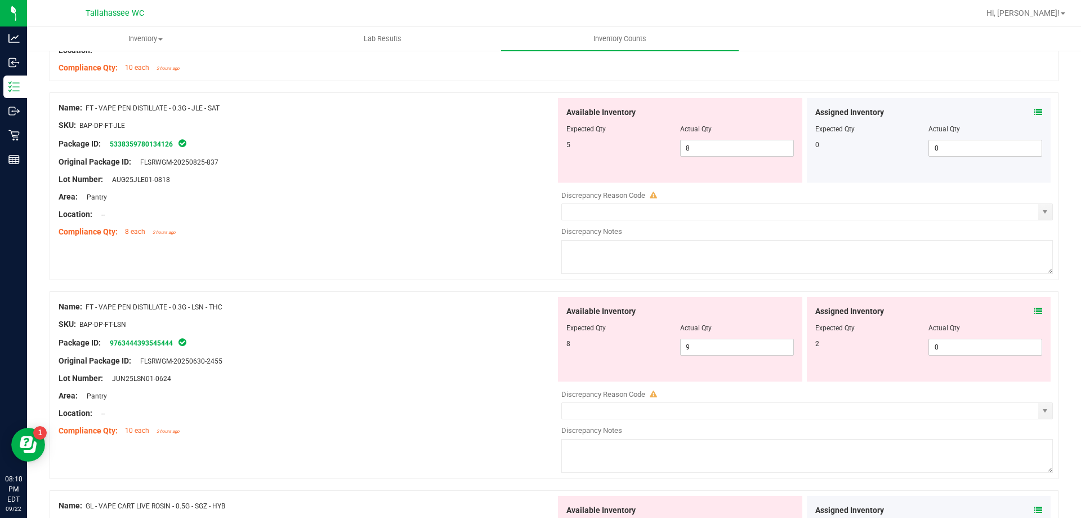
click at [1035, 313] on icon at bounding box center [1039, 311] width 8 height 8
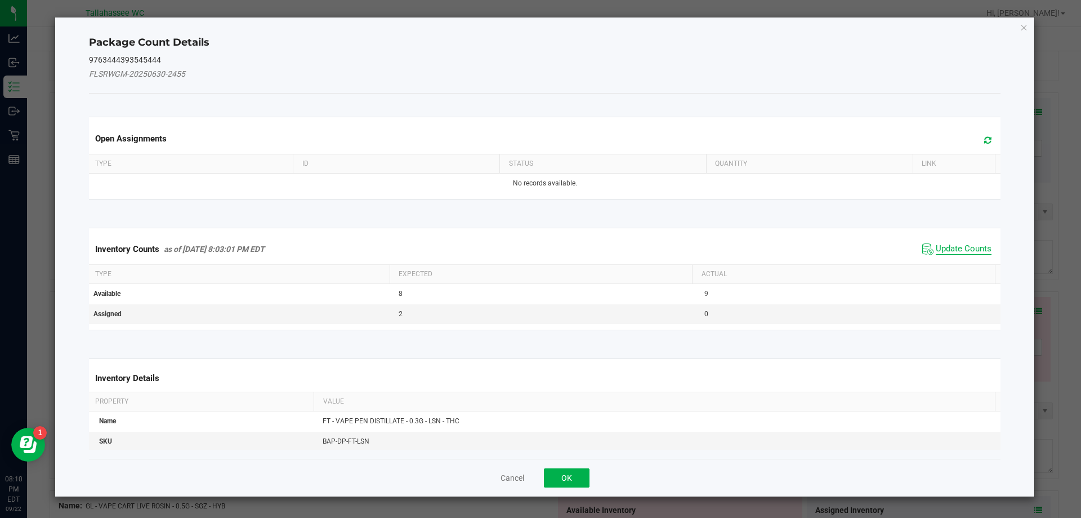
click at [947, 253] on span "Update Counts" at bounding box center [964, 248] width 56 height 11
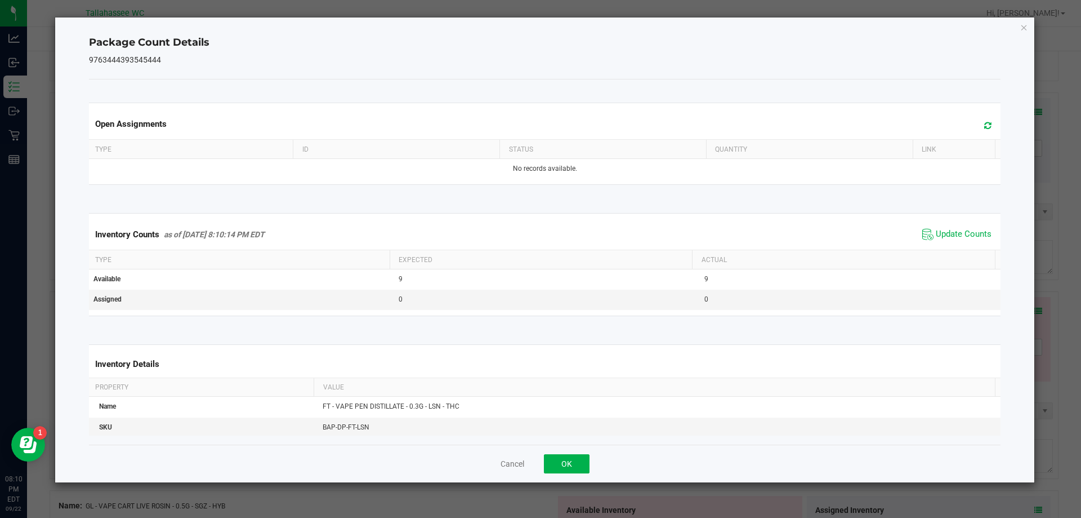
click at [600, 442] on div "Open Assignments Type ID Status Quantity Link No records available. Inventory C…" at bounding box center [545, 261] width 912 height 365
click at [576, 459] on button "OK" at bounding box center [567, 463] width 46 height 19
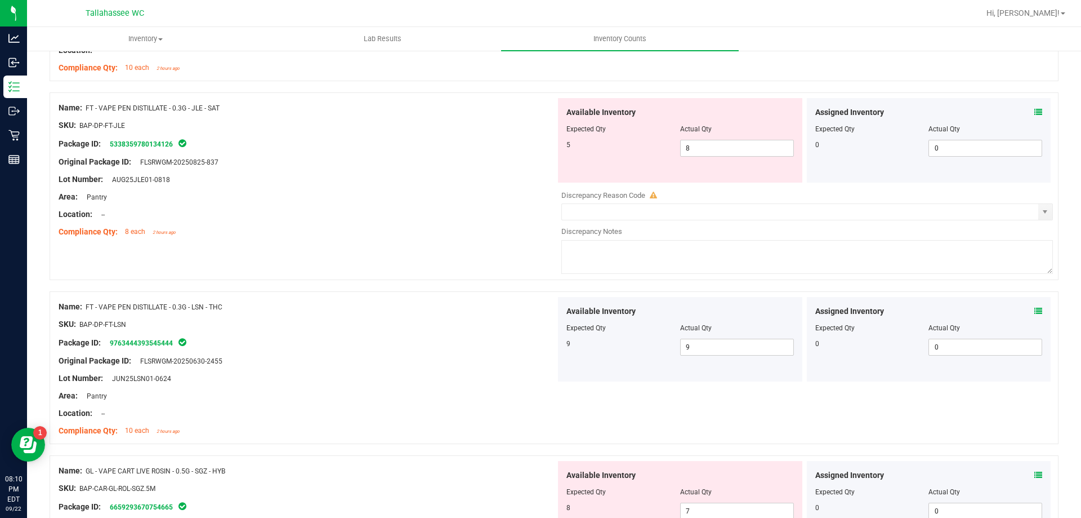
click at [1035, 471] on icon at bounding box center [1039, 475] width 8 height 8
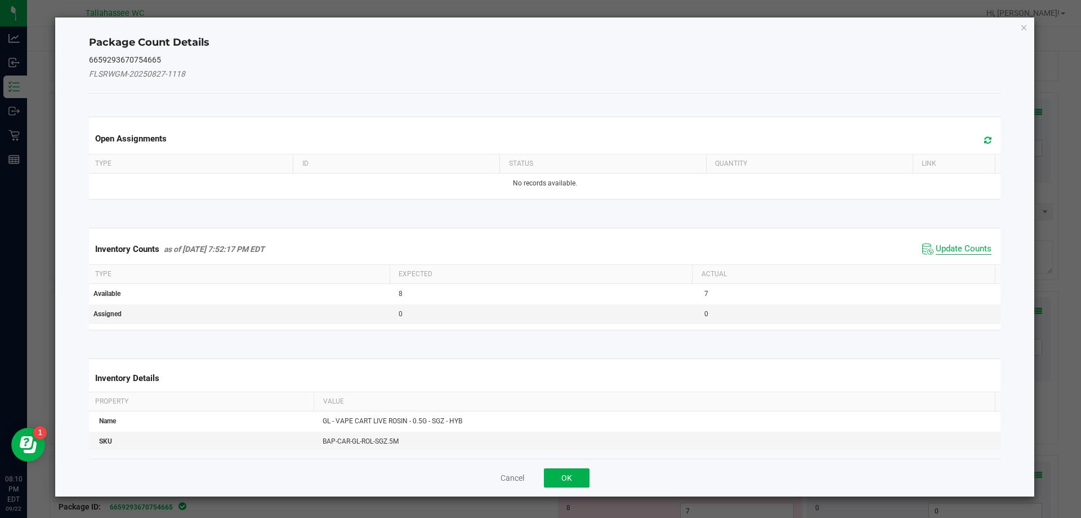
click at [941, 253] on span "Update Counts" at bounding box center [964, 248] width 56 height 11
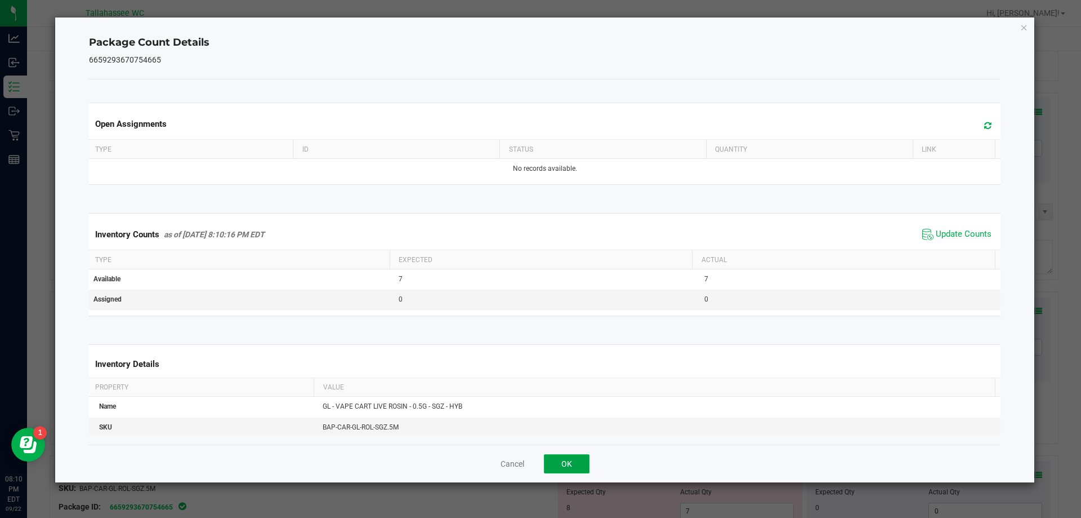
click at [572, 460] on button "OK" at bounding box center [567, 463] width 46 height 19
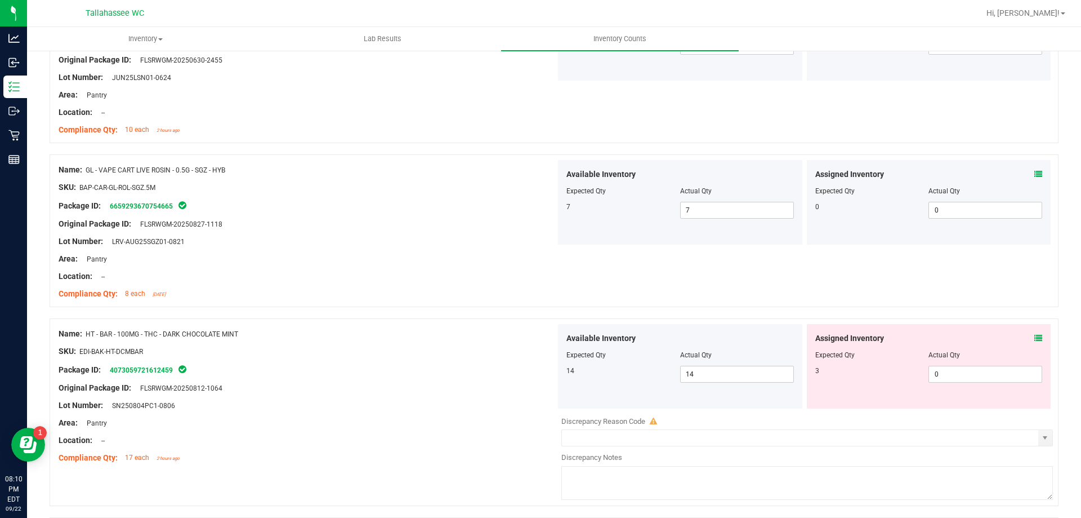
scroll to position [2744, 0]
click at [1035, 337] on icon at bounding box center [1039, 336] width 8 height 8
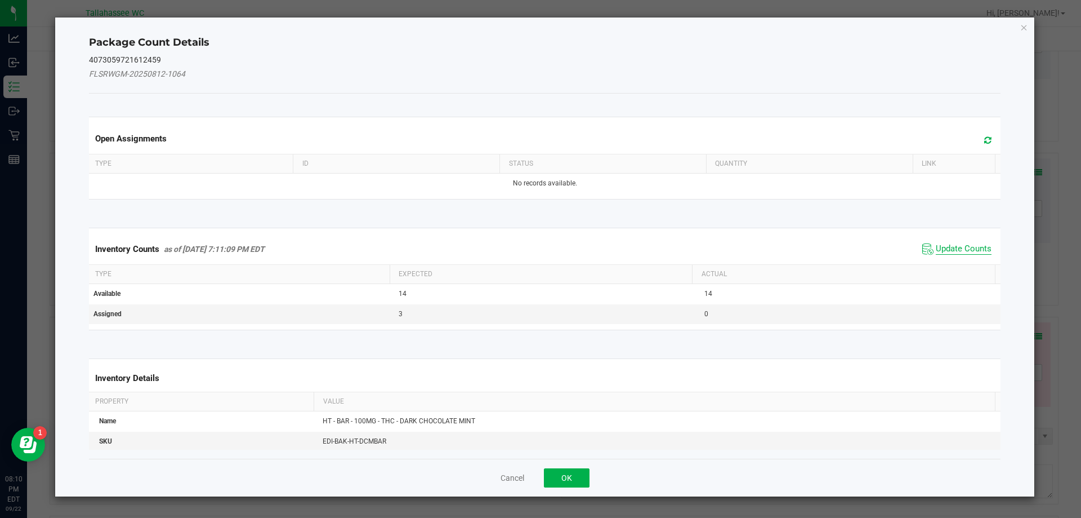
click at [943, 246] on span "Update Counts" at bounding box center [964, 248] width 56 height 11
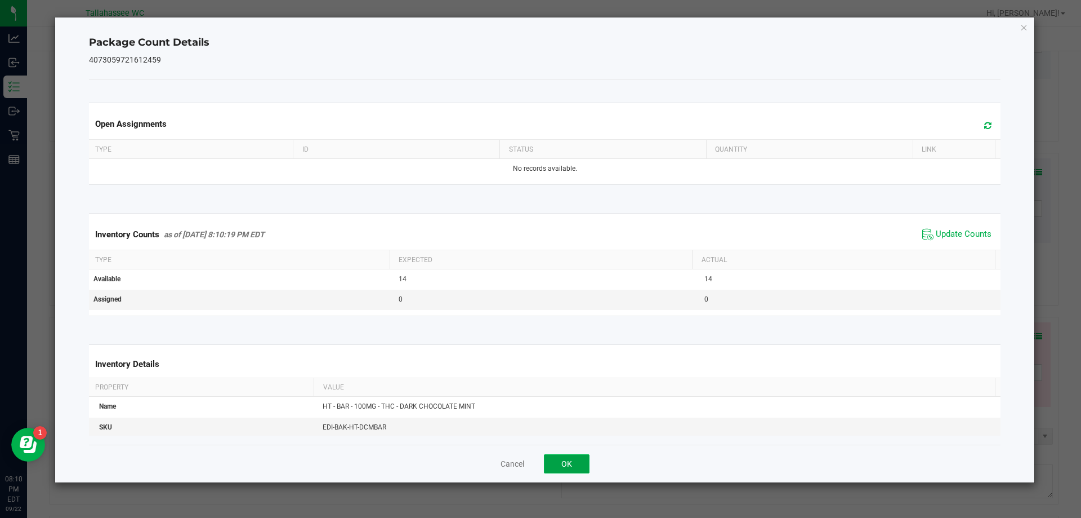
click at [559, 456] on button "OK" at bounding box center [567, 463] width 46 height 19
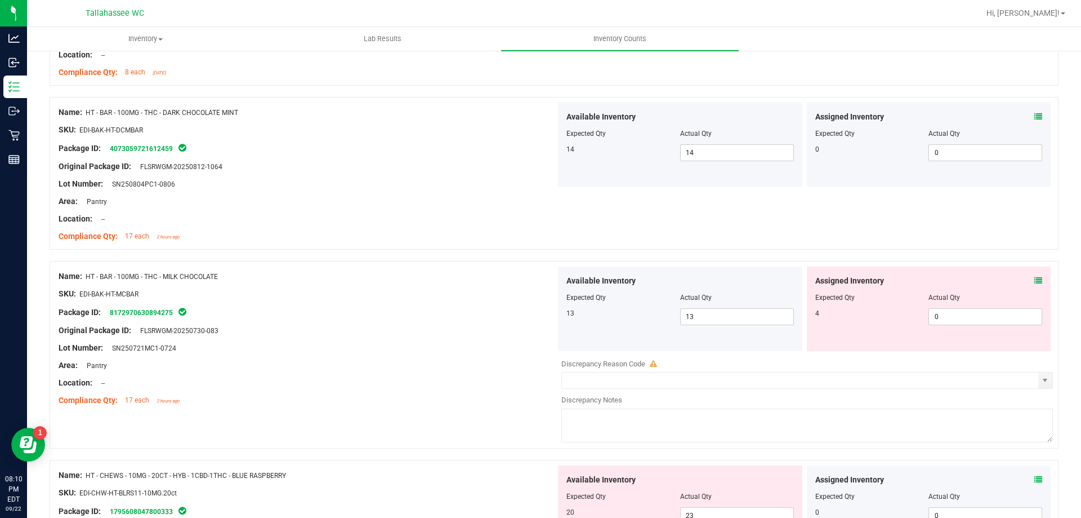
scroll to position [2990, 0]
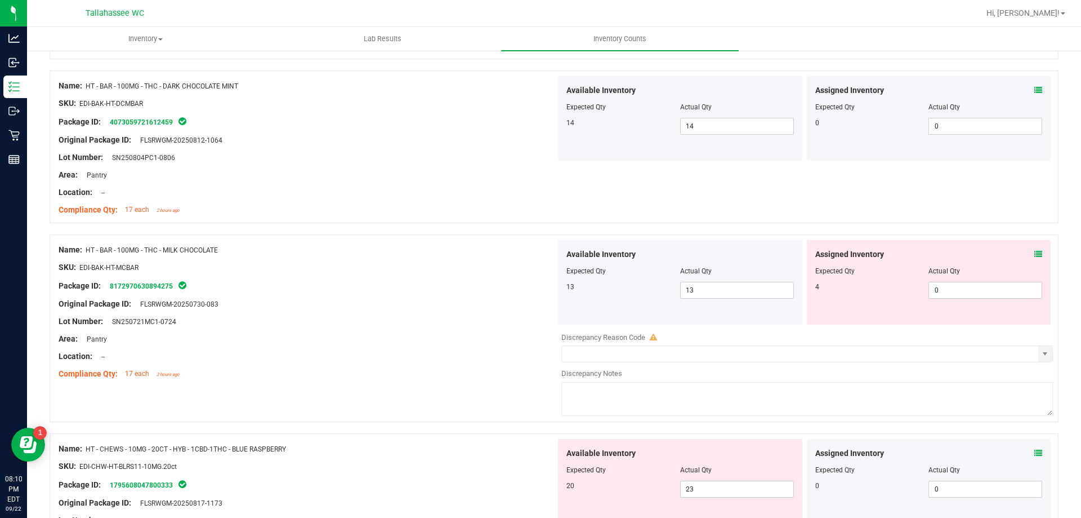
click at [1035, 254] on icon at bounding box center [1039, 254] width 8 height 8
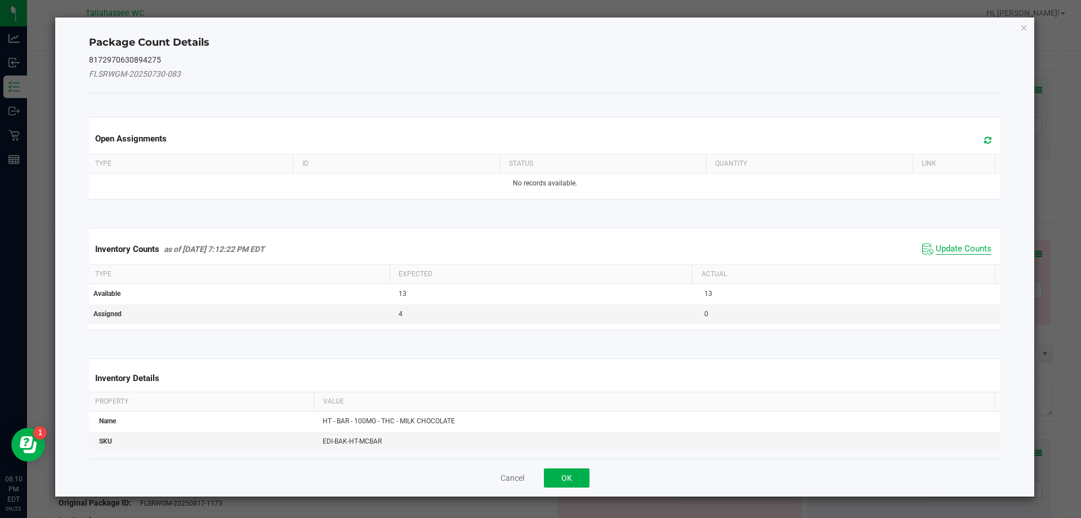
click at [948, 246] on span "Update Counts" at bounding box center [964, 248] width 56 height 11
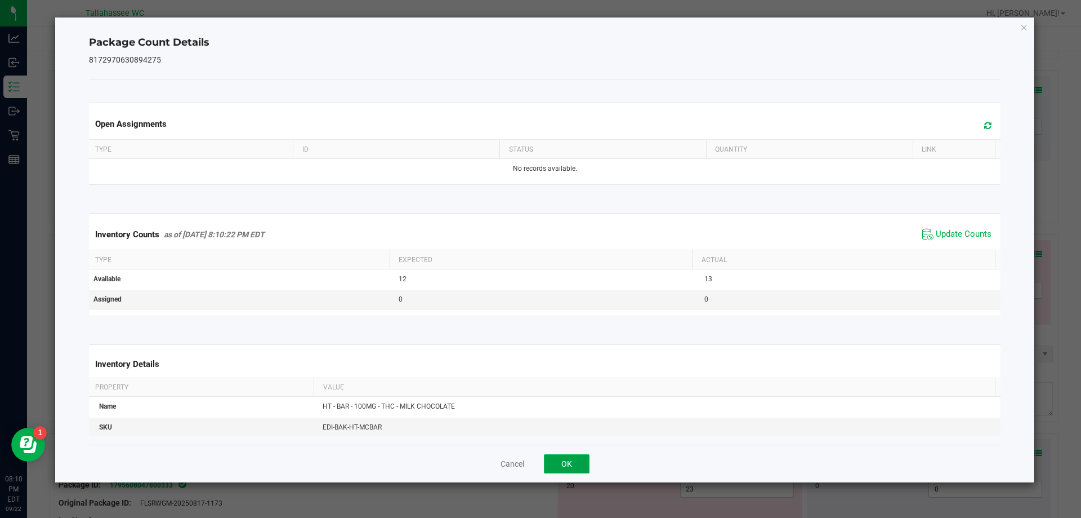
click at [573, 456] on button "OK" at bounding box center [567, 463] width 46 height 19
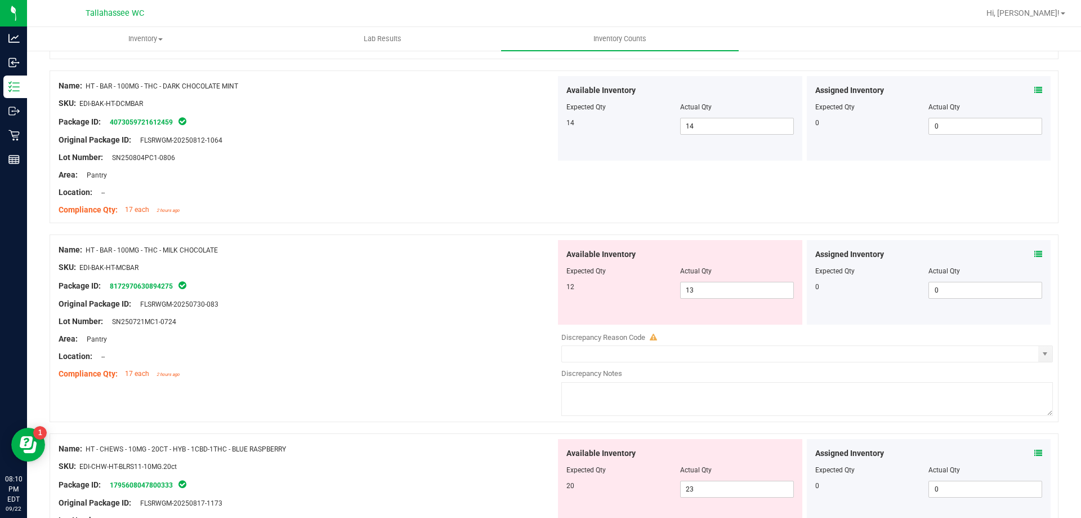
click at [1035, 449] on icon at bounding box center [1039, 453] width 8 height 8
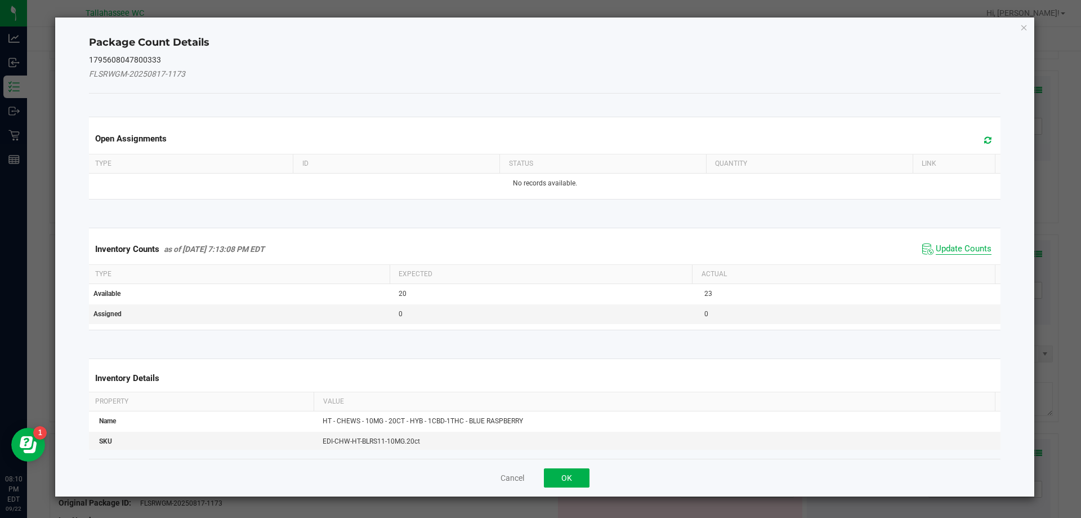
click at [940, 246] on span "Update Counts" at bounding box center [964, 248] width 56 height 11
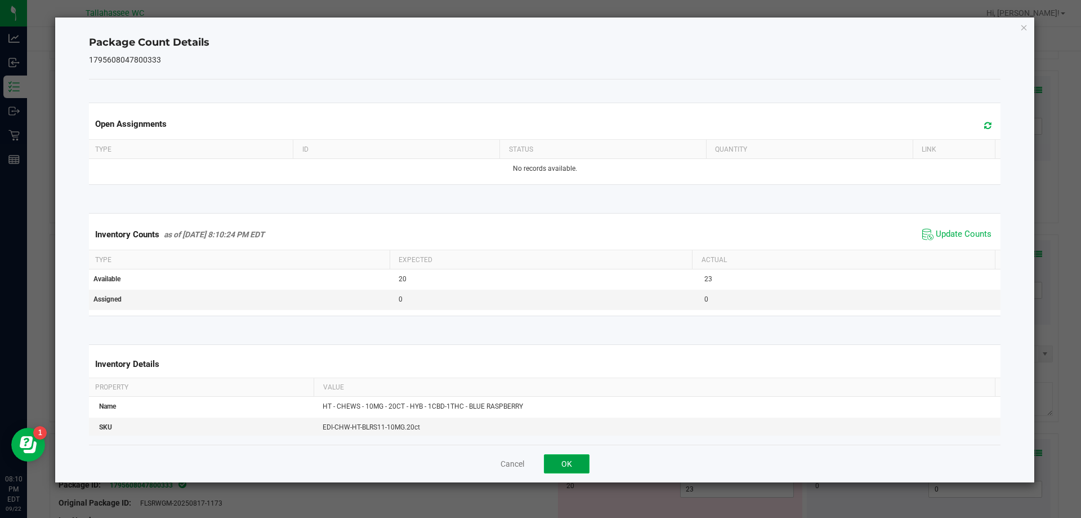
click at [583, 467] on button "OK" at bounding box center [567, 463] width 46 height 19
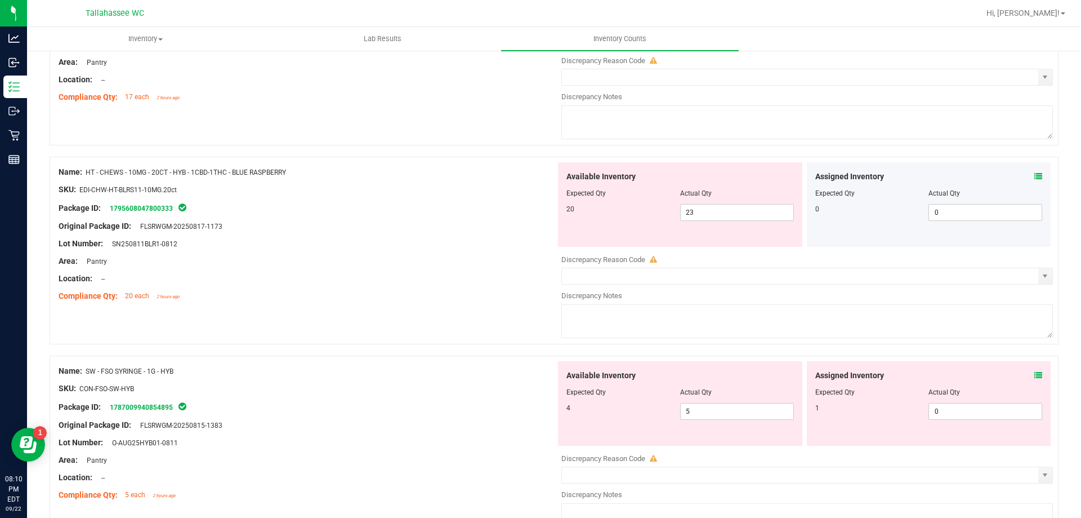
scroll to position [3267, 0]
click at [1035, 373] on icon at bounding box center [1039, 375] width 8 height 8
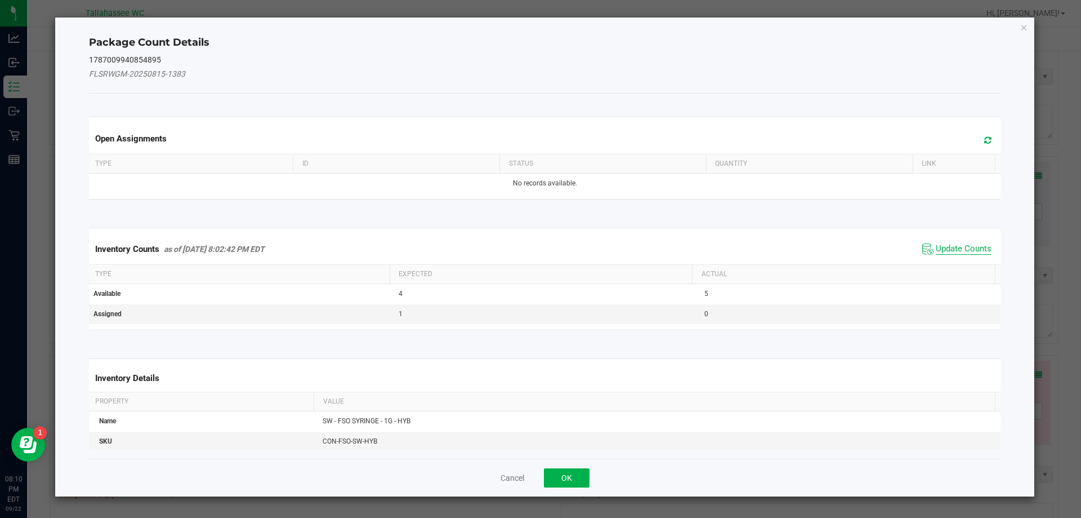
click at [943, 249] on span "Update Counts" at bounding box center [964, 248] width 56 height 11
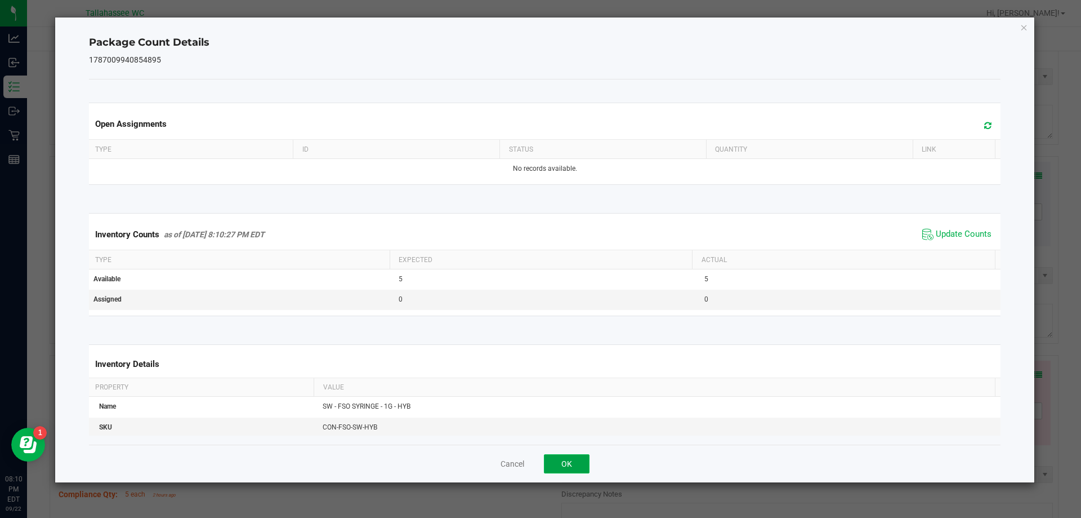
click at [581, 469] on button "OK" at bounding box center [567, 463] width 46 height 19
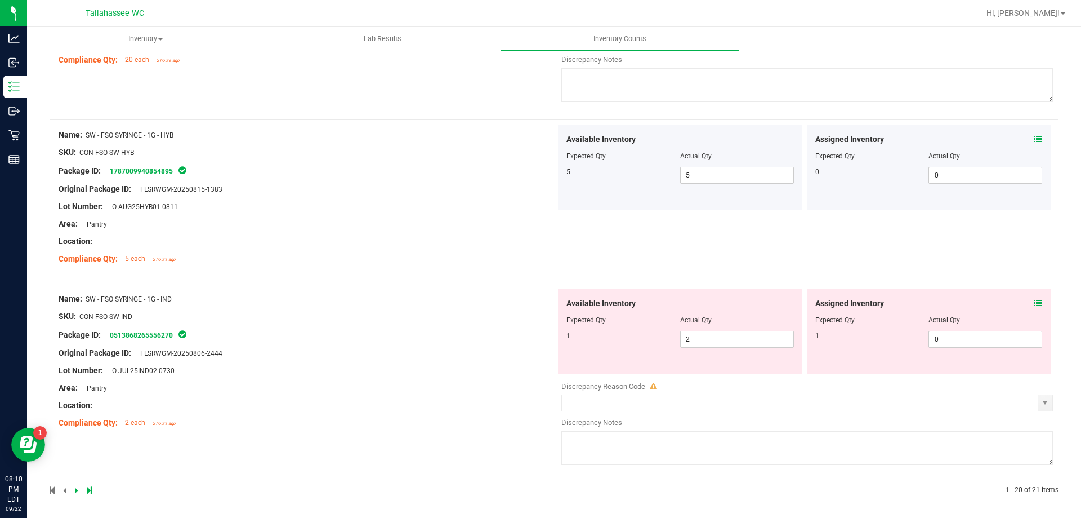
scroll to position [3505, 0]
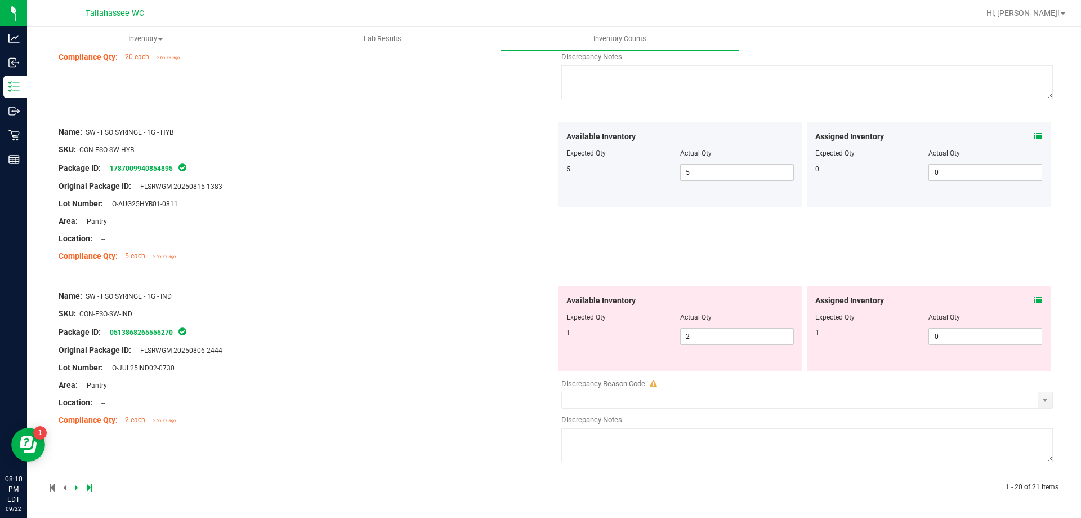
click at [1035, 301] on icon at bounding box center [1039, 300] width 8 height 8
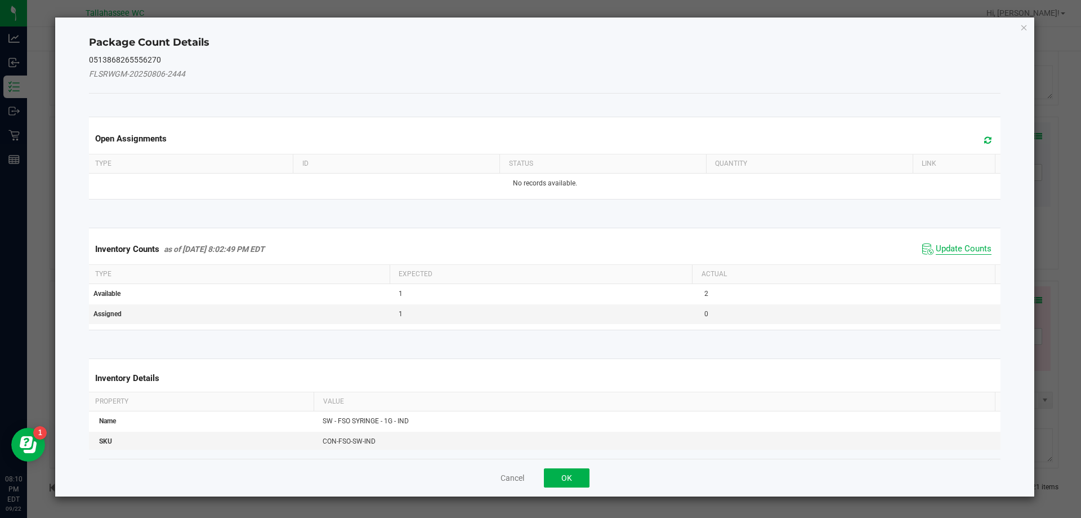
click at [949, 245] on span "Update Counts" at bounding box center [964, 248] width 56 height 11
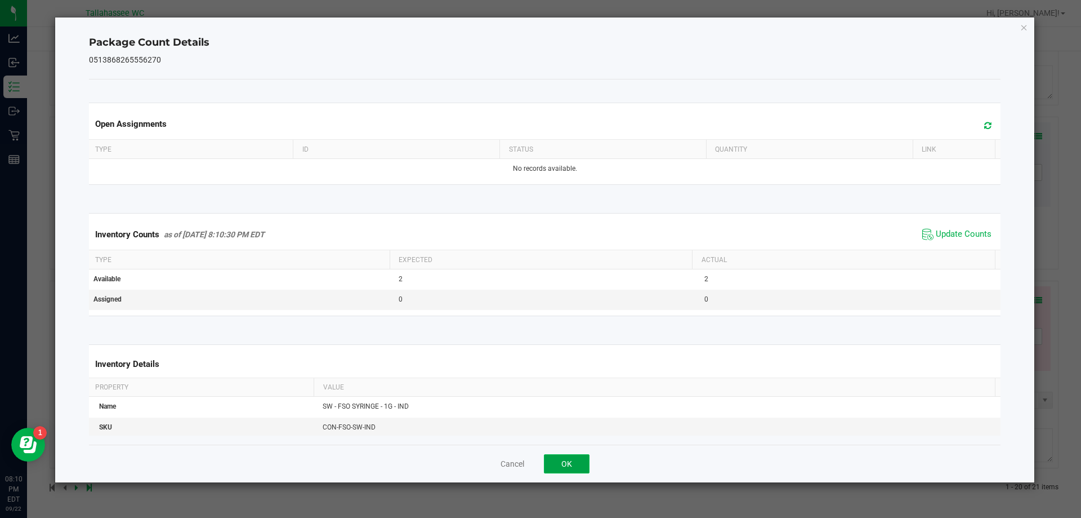
click at [583, 467] on button "OK" at bounding box center [567, 463] width 46 height 19
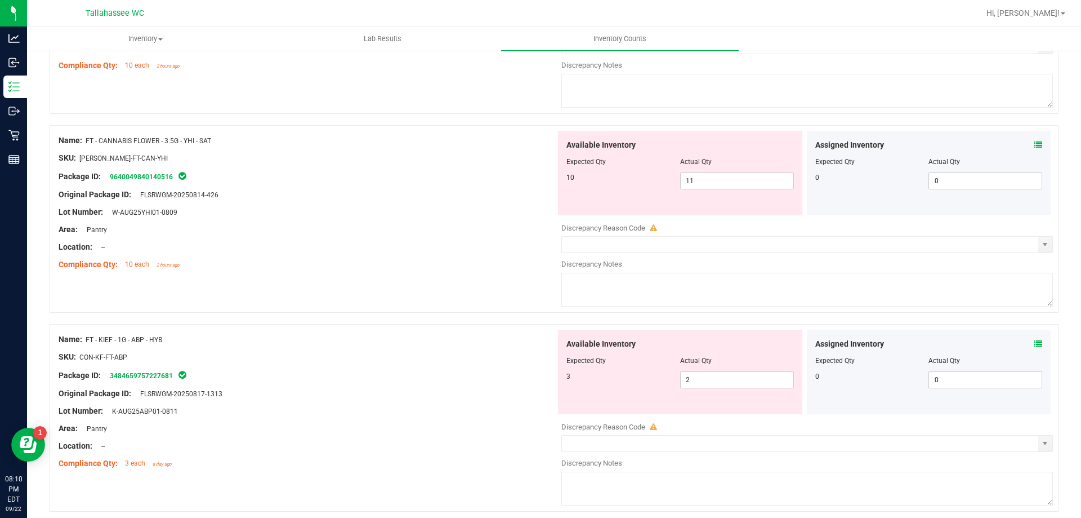
scroll to position [0, 0]
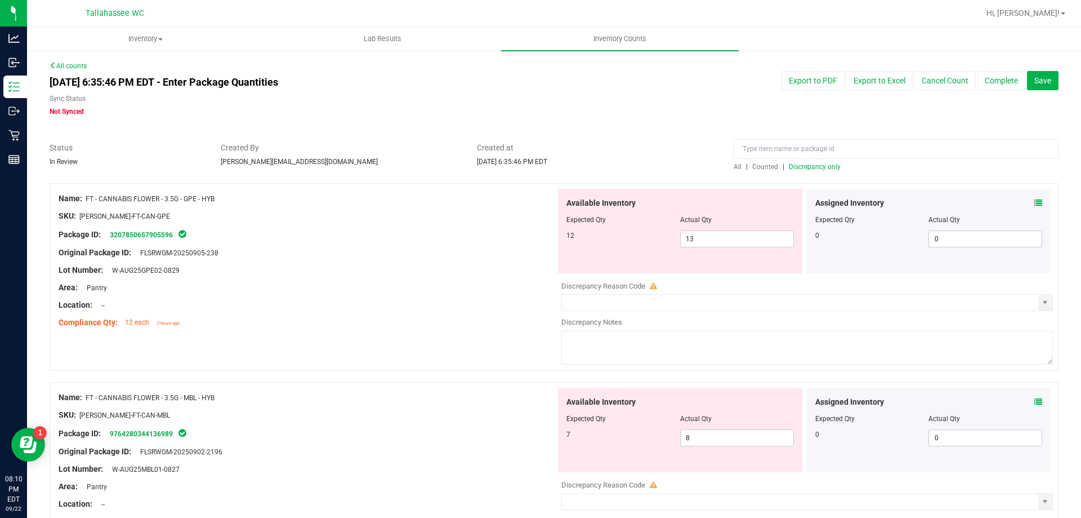
click at [818, 165] on span "Discrepancy only" at bounding box center [815, 167] width 52 height 8
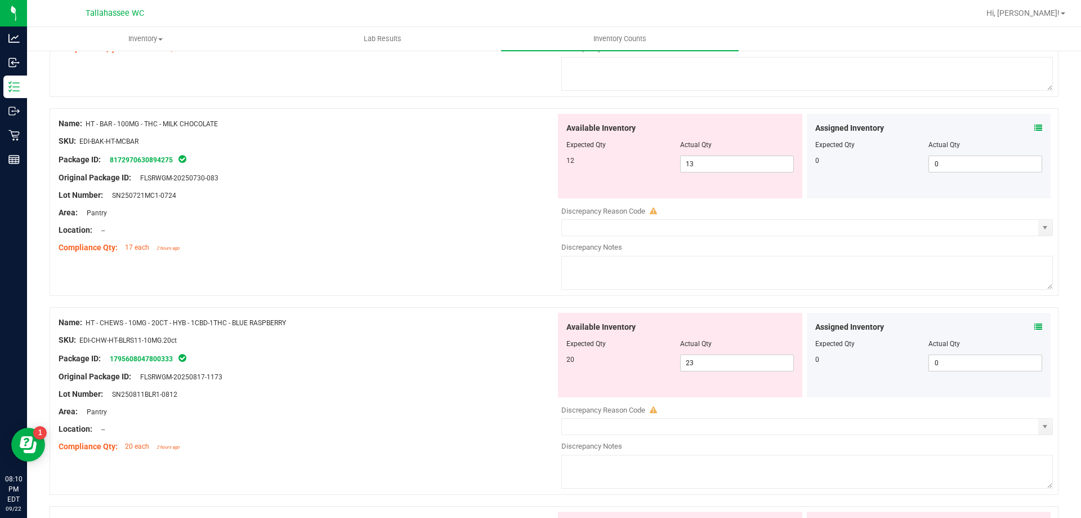
scroll to position [2686, 0]
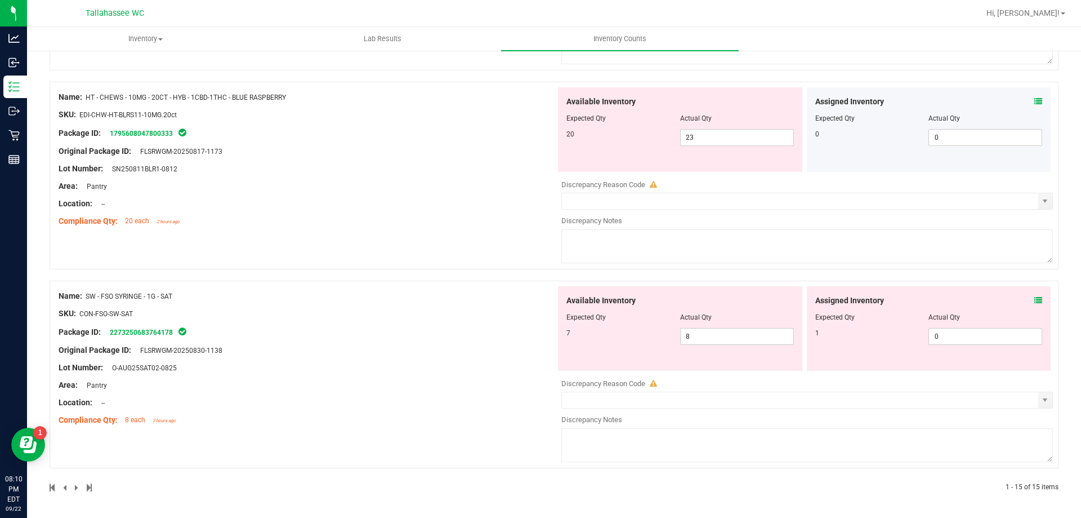
click at [1035, 300] on icon at bounding box center [1039, 300] width 8 height 8
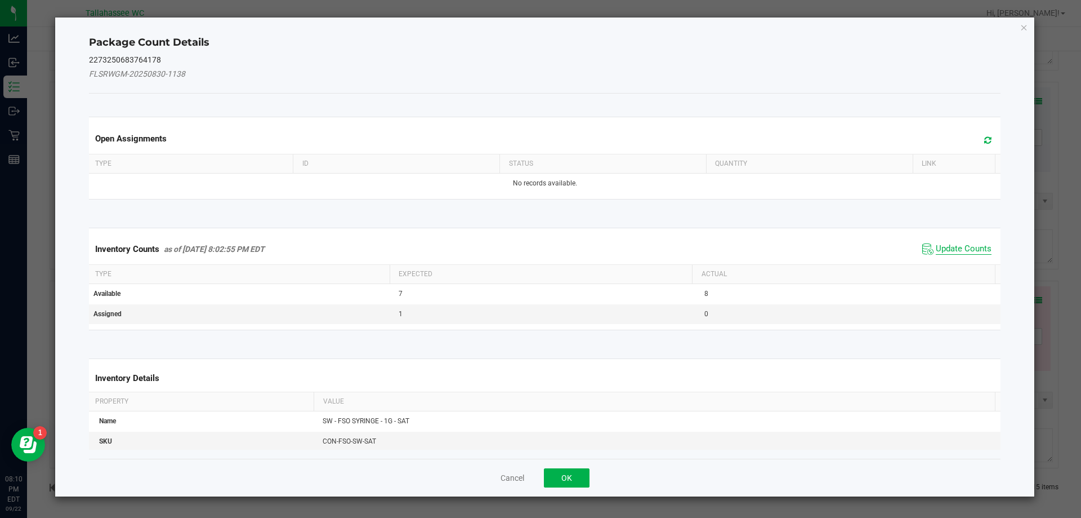
click at [939, 252] on span "Update Counts" at bounding box center [964, 248] width 56 height 11
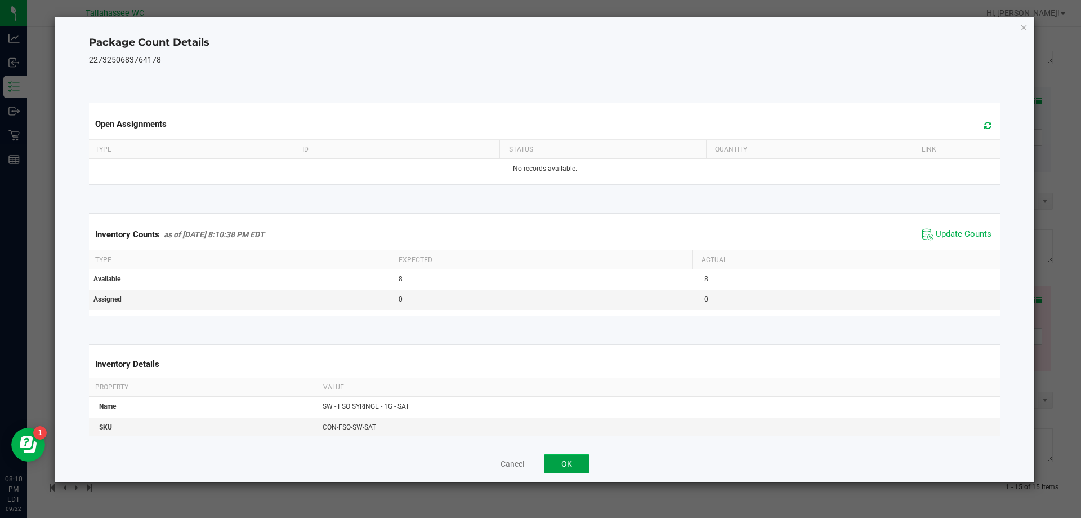
click at [573, 469] on button "OK" at bounding box center [567, 463] width 46 height 19
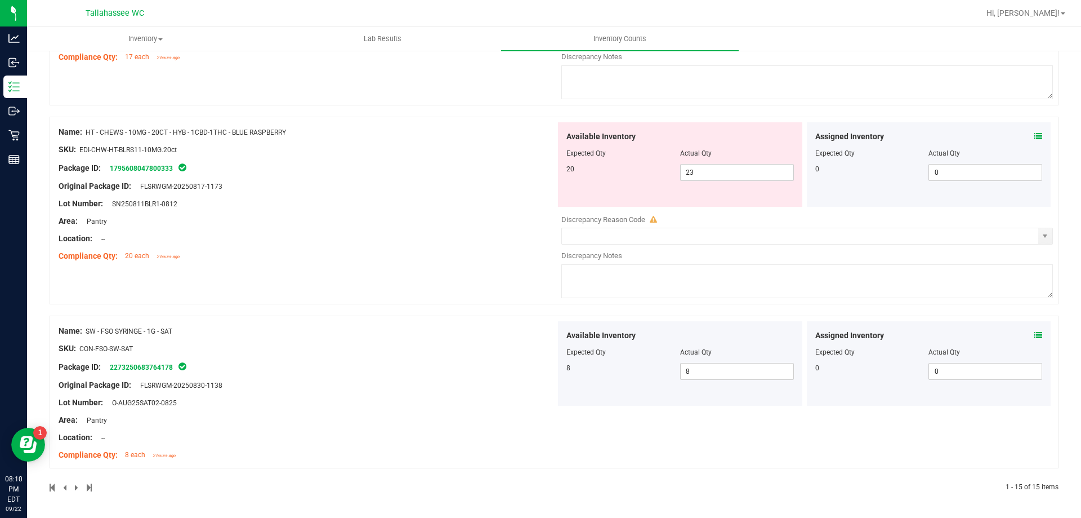
click at [74, 488] on div at bounding box center [302, 487] width 505 height 10
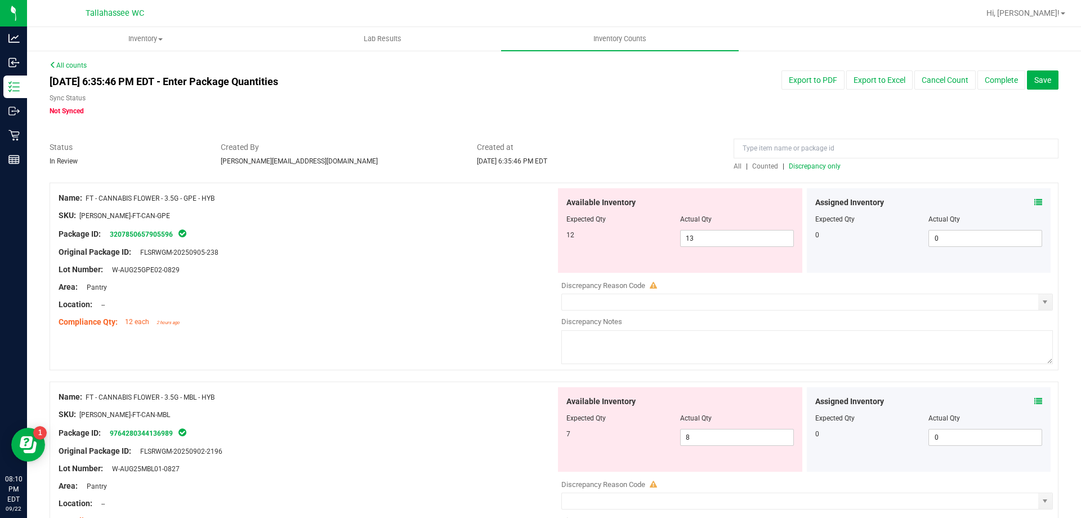
scroll to position [0, 0]
click at [816, 167] on span "Discrepancy only" at bounding box center [815, 167] width 52 height 8
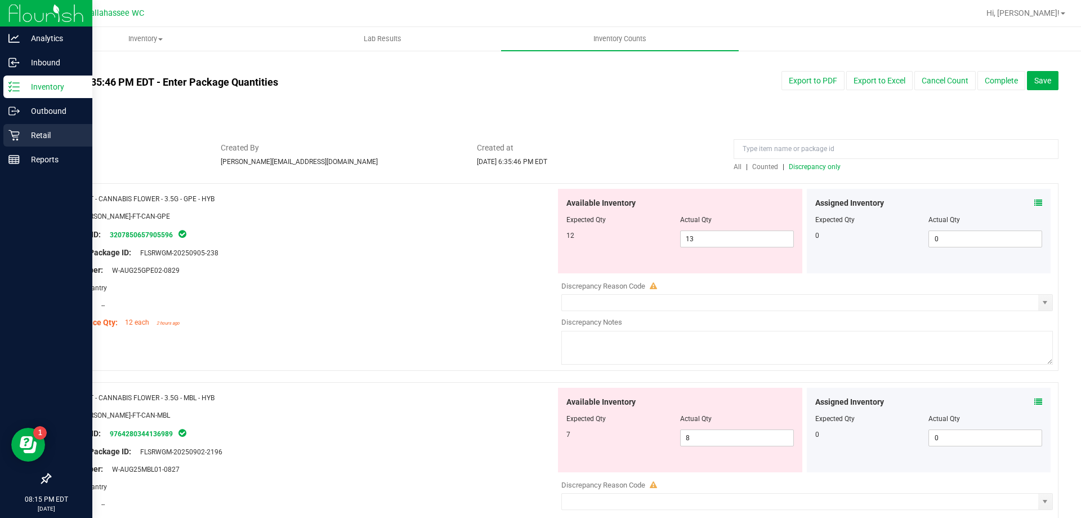
click at [18, 135] on icon at bounding box center [13, 135] width 11 height 11
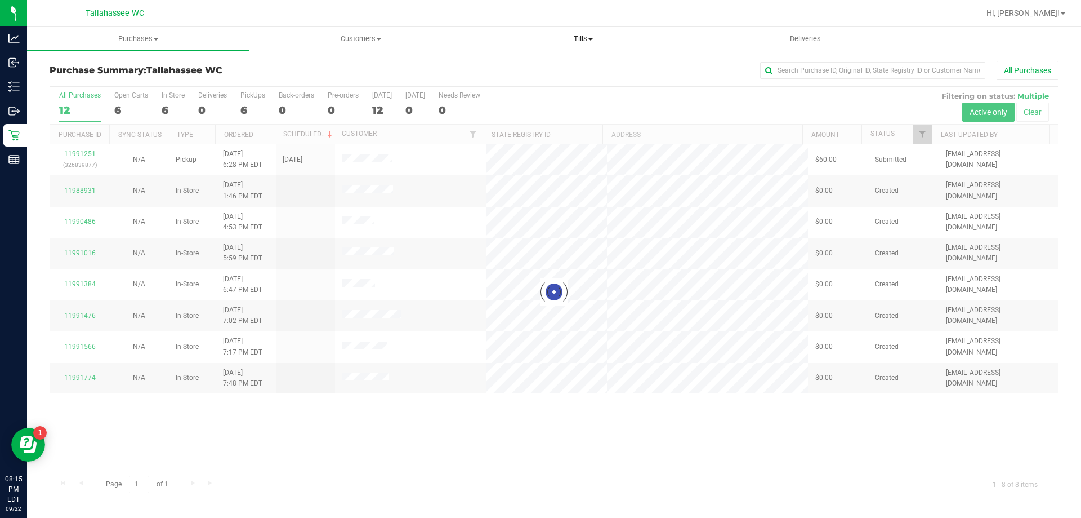
click at [591, 35] on span "Tills" at bounding box center [583, 39] width 221 height 10
click at [525, 69] on span "Manage tills" at bounding box center [510, 68] width 76 height 10
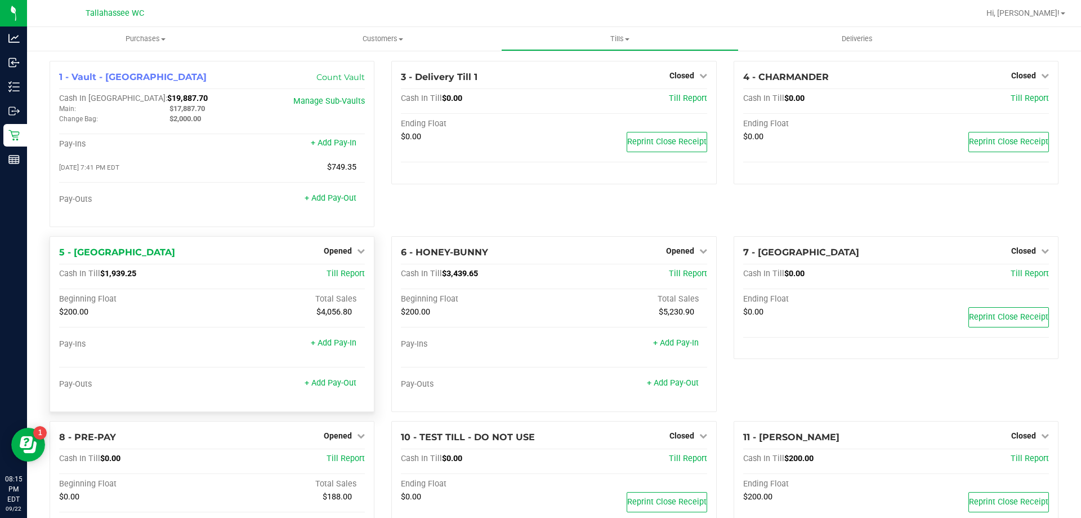
scroll to position [101, 0]
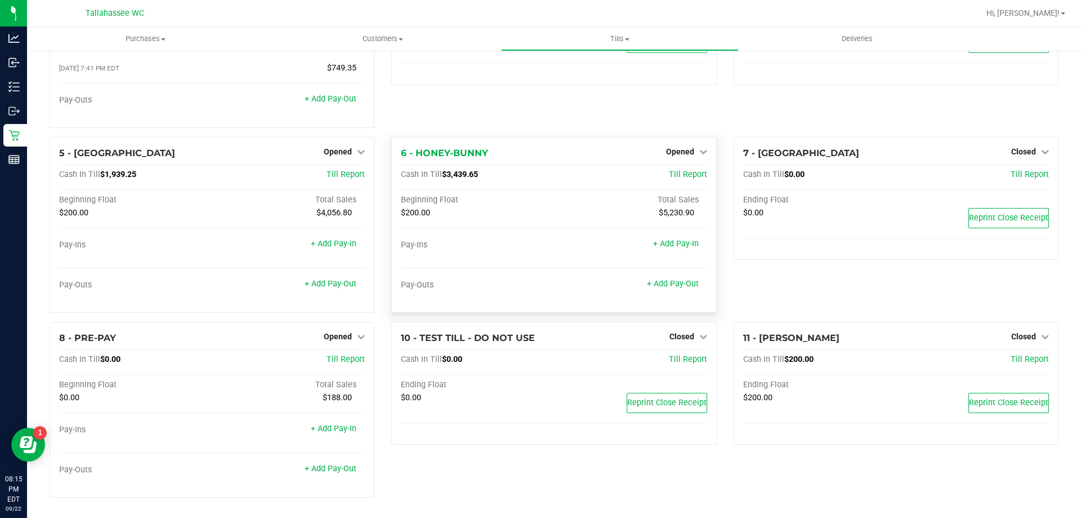
click at [470, 173] on span "$3,439.65" at bounding box center [460, 175] width 36 height 10
copy span "3,439.65"
click at [680, 155] on span "Opened" at bounding box center [680, 151] width 28 height 9
click at [681, 171] on link "Close Till" at bounding box center [681, 174] width 30 height 9
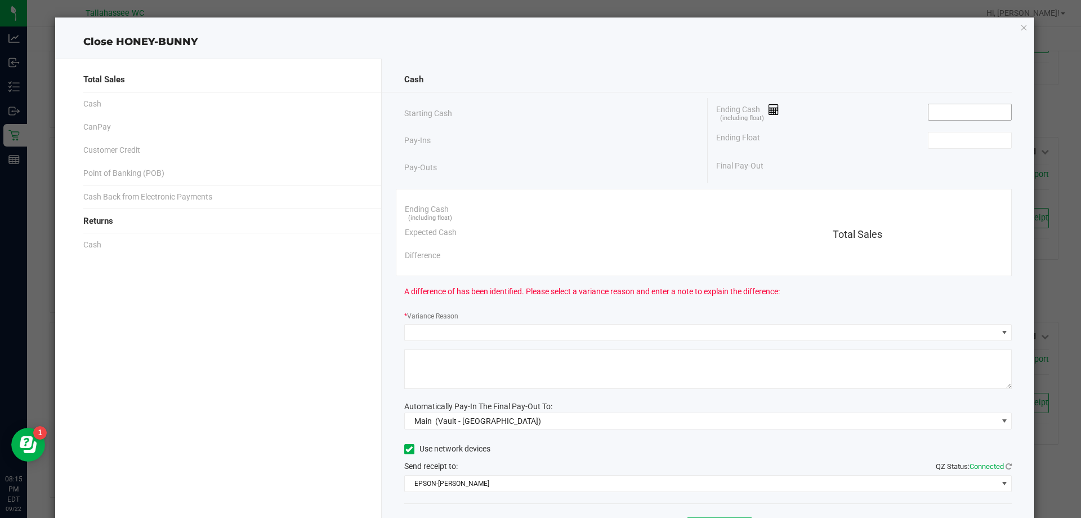
click at [967, 113] on input at bounding box center [970, 112] width 83 height 16
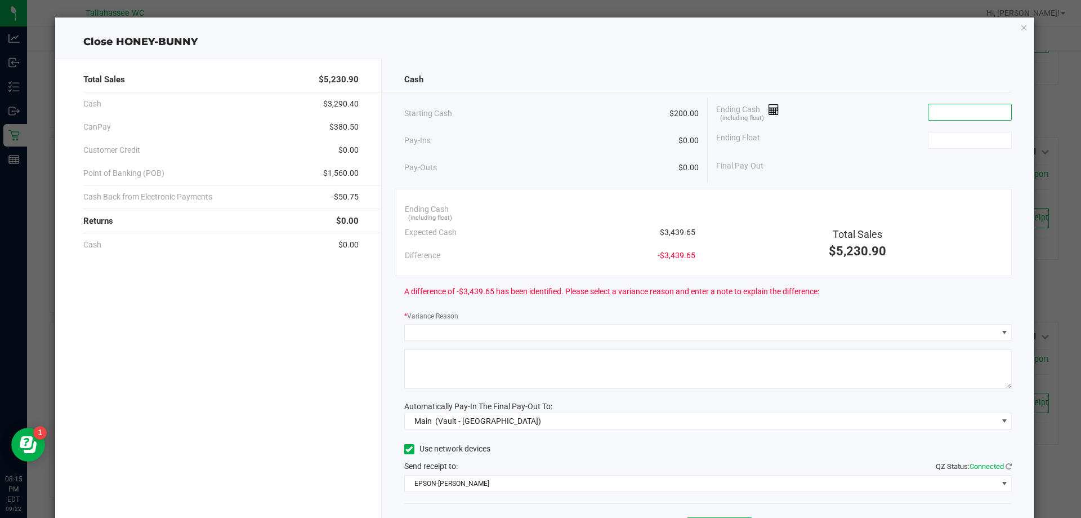
click at [941, 112] on input at bounding box center [970, 112] width 83 height 16
type input "$3,438.15"
click at [947, 136] on input at bounding box center [970, 140] width 83 height 16
type input "$200.00"
click at [861, 158] on div "Final Pay-Out $3,238.15" at bounding box center [864, 165] width 296 height 23
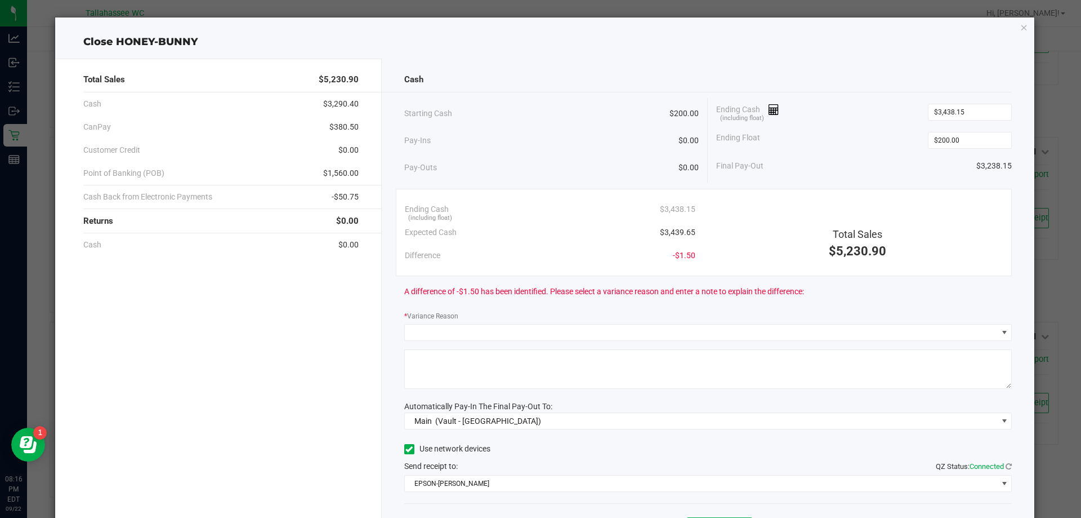
click at [342, 129] on span "$380.50" at bounding box center [343, 127] width 29 height 12
click at [342, 128] on span "$380.50" at bounding box center [343, 127] width 29 height 12
copy span "380.50"
click at [340, 174] on span "$1,560.00" at bounding box center [340, 173] width 35 height 12
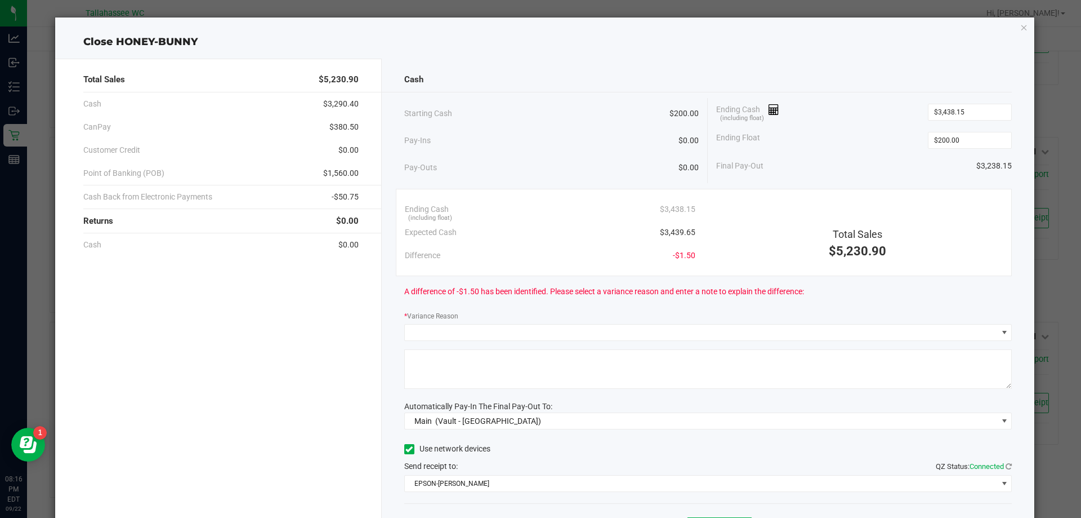
copy span "1,560.00"
click at [349, 196] on span "-$50.75" at bounding box center [345, 197] width 27 height 12
click at [554, 160] on div "Pay-Outs $0.00" at bounding box center [551, 167] width 295 height 31
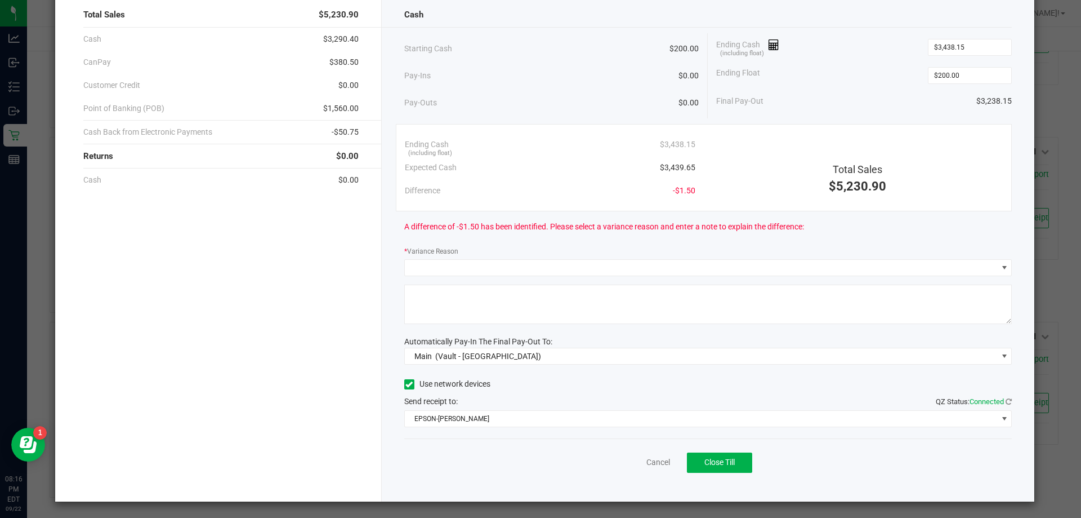
scroll to position [66, 0]
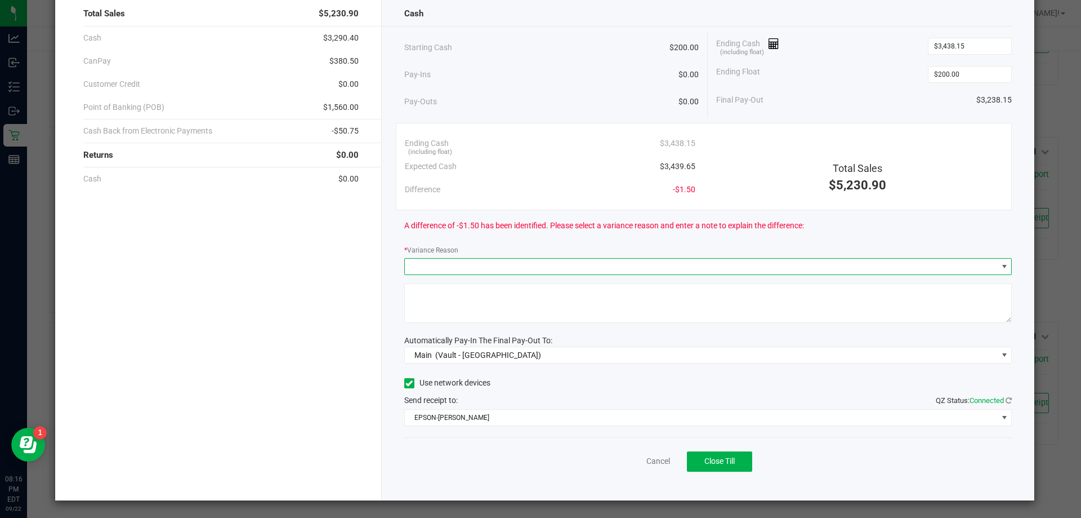
click at [497, 264] on span at bounding box center [701, 267] width 593 height 16
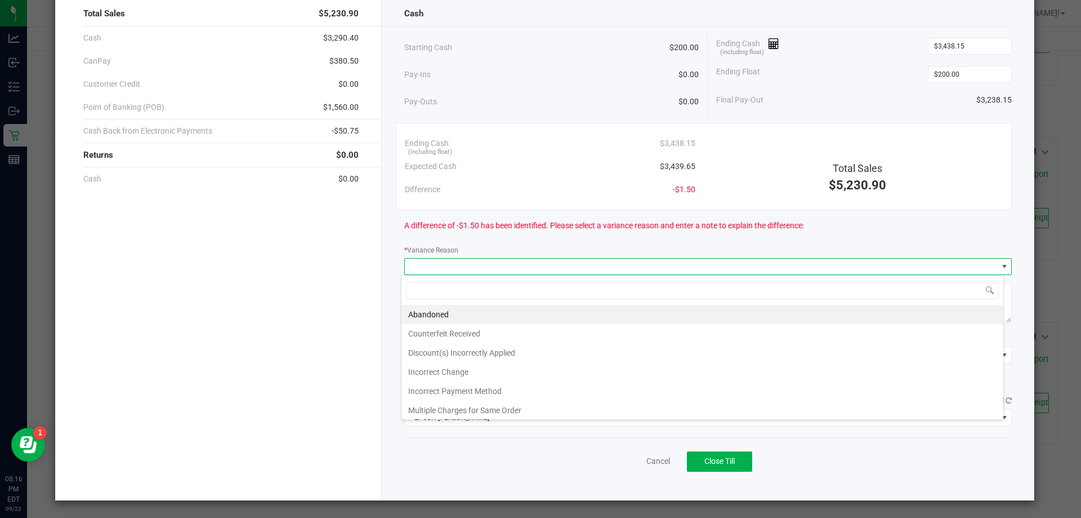
scroll to position [17, 603]
click at [434, 376] on li "Incorrect Change" at bounding box center [703, 371] width 602 height 19
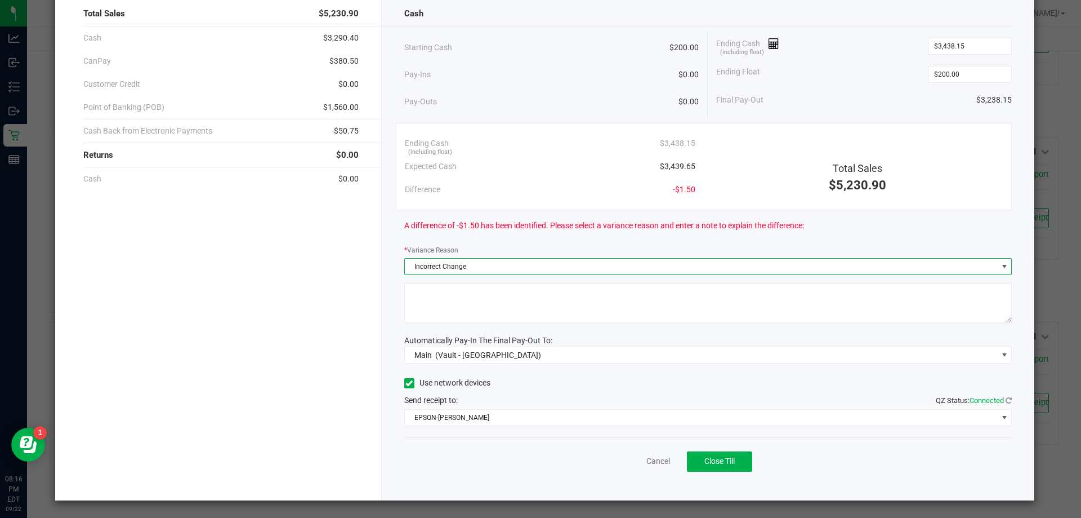
click at [451, 303] on textarea at bounding box center [708, 302] width 608 height 39
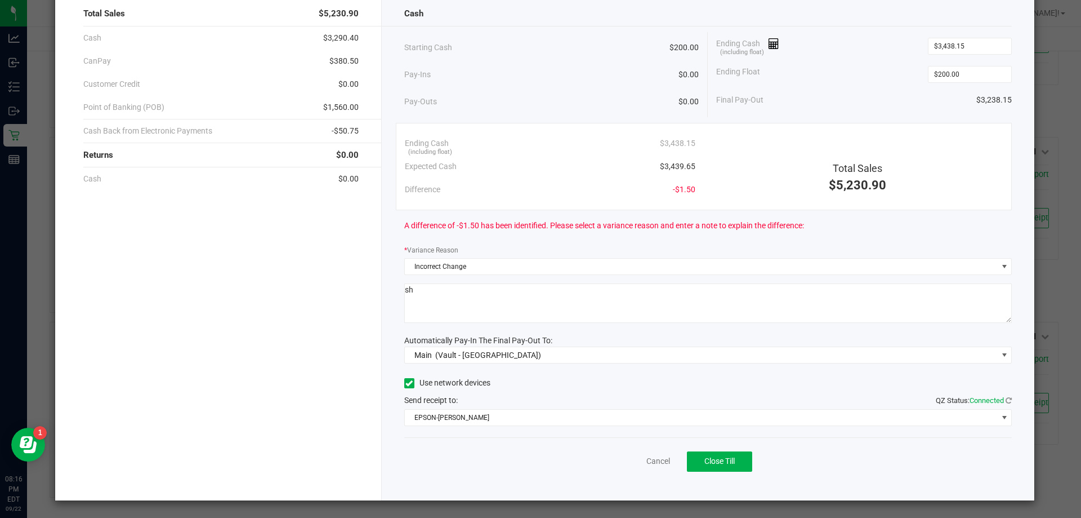
type textarea "sh"
click at [573, 372] on div "Cash Starting Cash $200.00 Pay-Ins $0.00 Pay-Outs $0.00 Ending Cash (including …" at bounding box center [708, 246] width 653 height 507
drag, startPoint x: 703, startPoint y: 460, endPoint x: 709, endPoint y: 464, distance: 6.6
click at [705, 460] on span "Close Till" at bounding box center [720, 460] width 30 height 9
click at [632, 464] on link "Dismiss" at bounding box center [633, 461] width 27 height 12
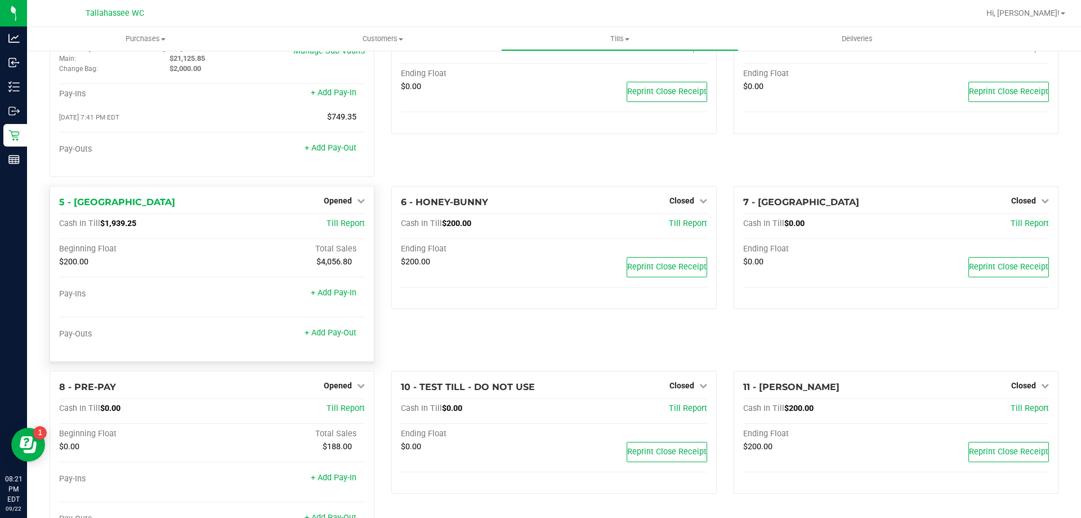
scroll to position [101, 0]
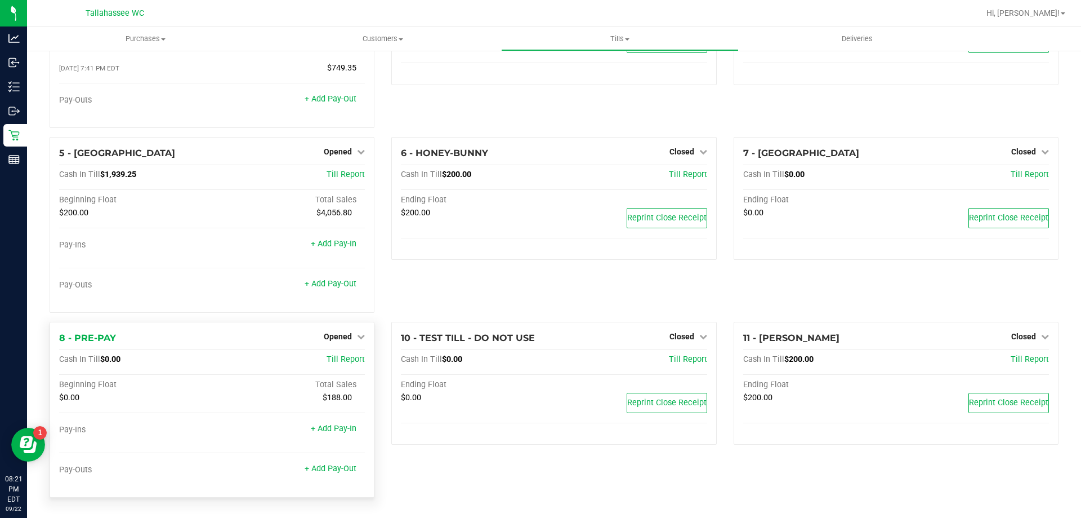
click at [337, 342] on div "Opened" at bounding box center [344, 336] width 41 height 14
click at [341, 340] on span "Opened" at bounding box center [338, 336] width 28 height 9
click at [351, 358] on link "Close Till" at bounding box center [339, 359] width 30 height 9
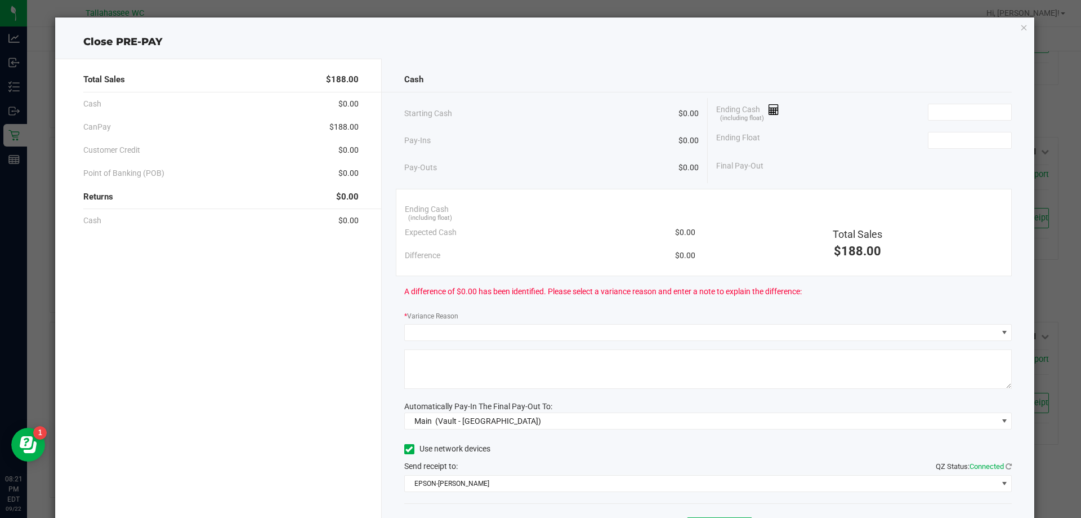
click at [342, 127] on span "$188.00" at bounding box center [343, 127] width 29 height 12
click at [961, 113] on input at bounding box center [970, 112] width 83 height 16
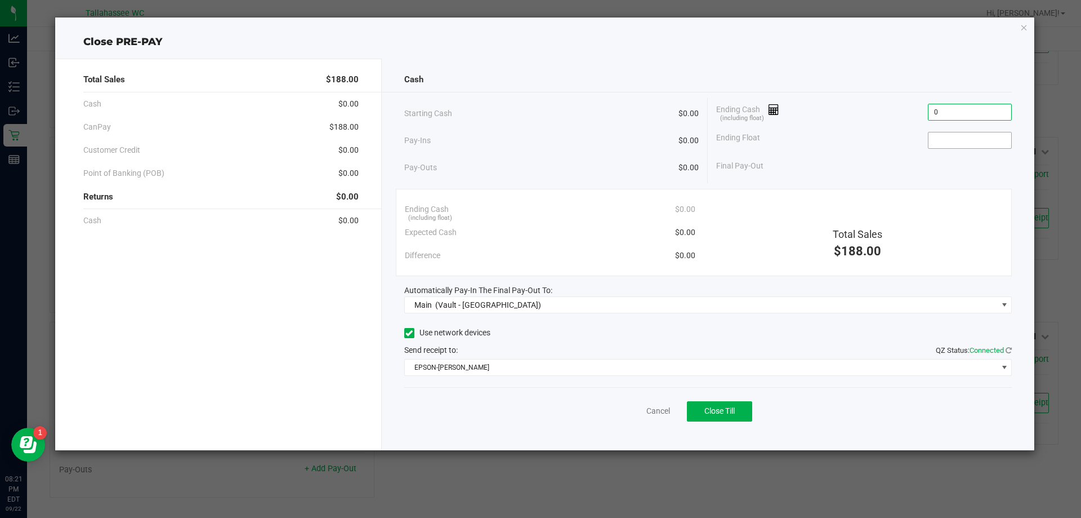
type input "$0.00"
click at [958, 140] on input at bounding box center [970, 140] width 83 height 16
click at [947, 144] on input "0" at bounding box center [970, 140] width 83 height 16
type input "$0.00"
click at [719, 411] on span "Close Till" at bounding box center [720, 410] width 30 height 9
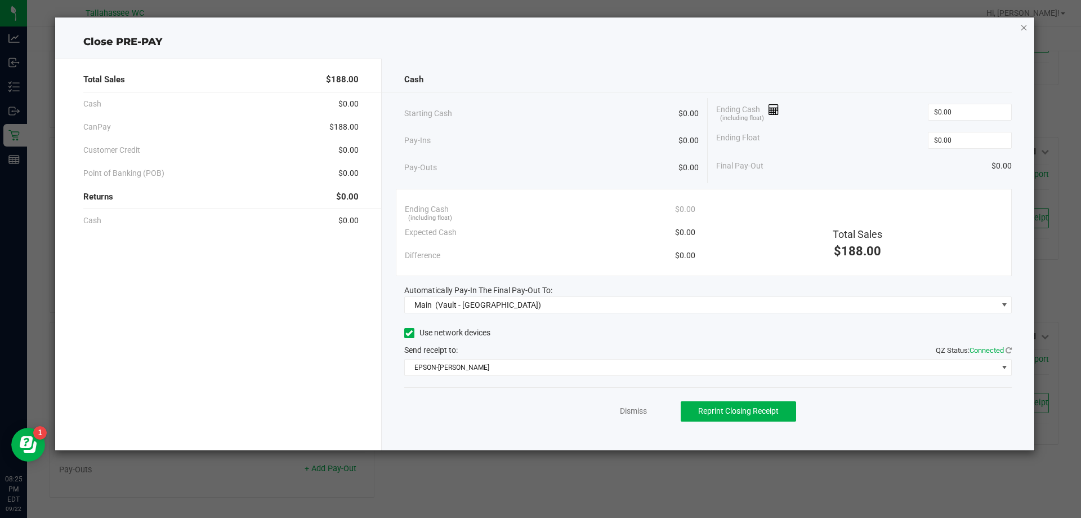
click at [1023, 23] on icon "button" at bounding box center [1025, 27] width 8 height 14
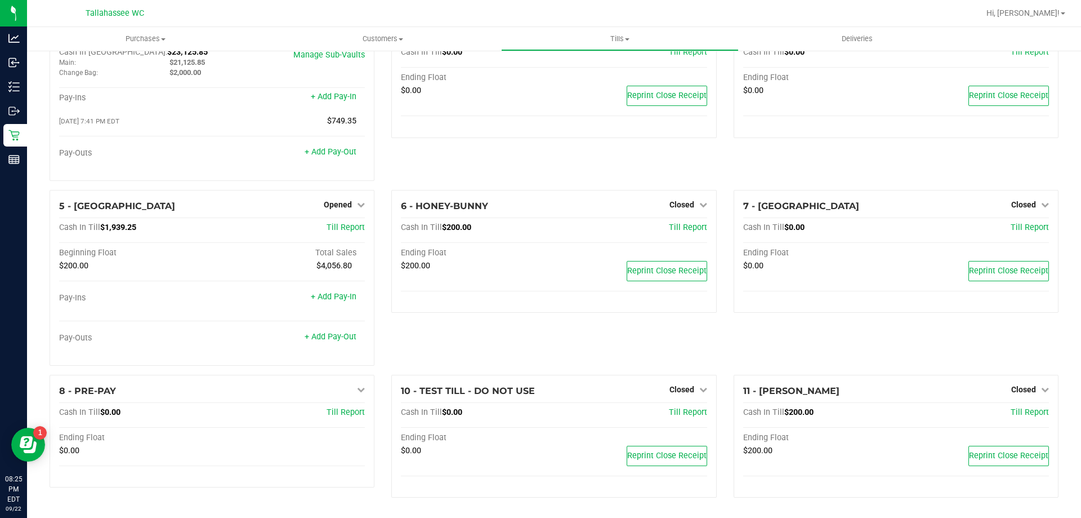
scroll to position [48, 0]
click at [347, 203] on span "Opened" at bounding box center [338, 204] width 28 height 9
click at [339, 229] on link "Close Till" at bounding box center [339, 227] width 30 height 9
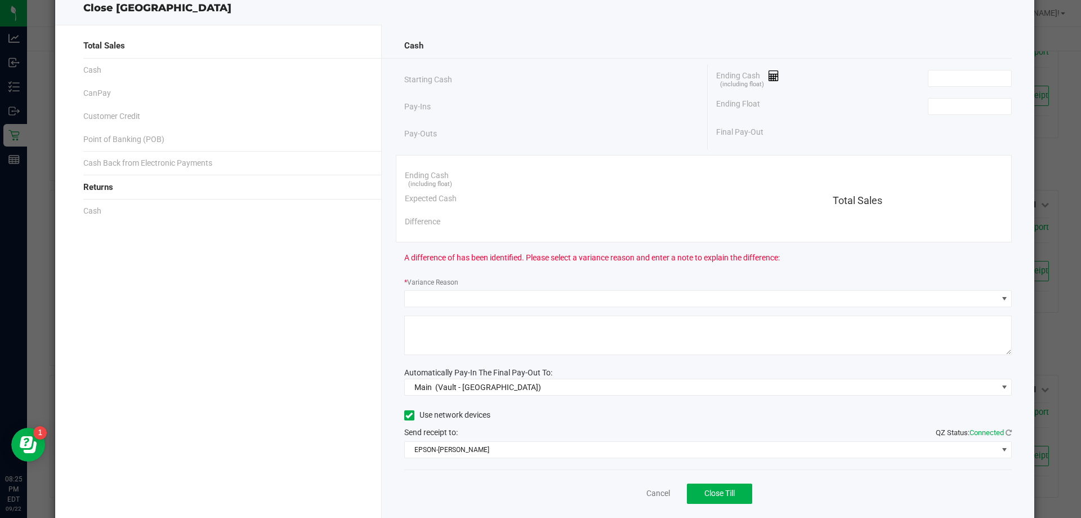
scroll to position [66, 0]
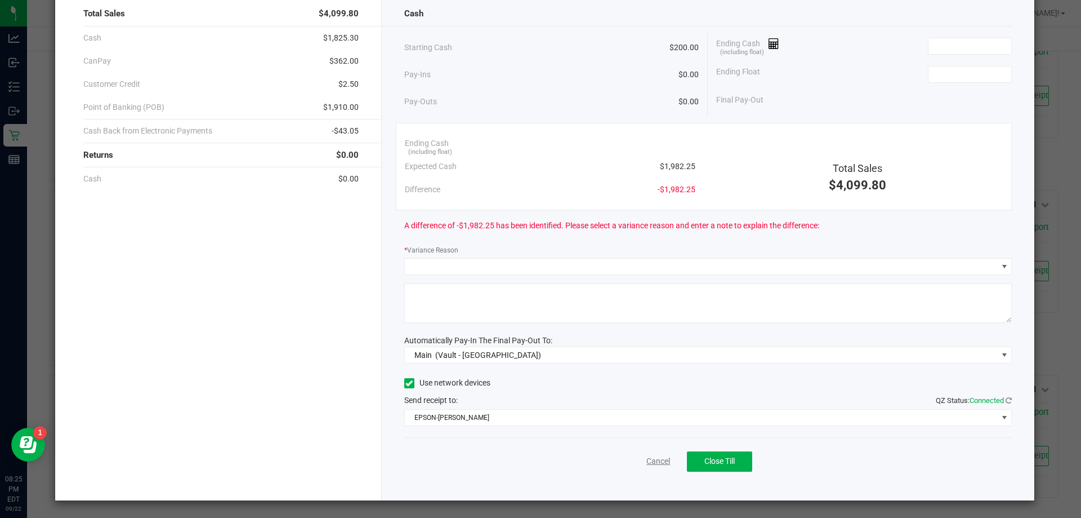
click at [659, 458] on link "Cancel" at bounding box center [659, 461] width 24 height 12
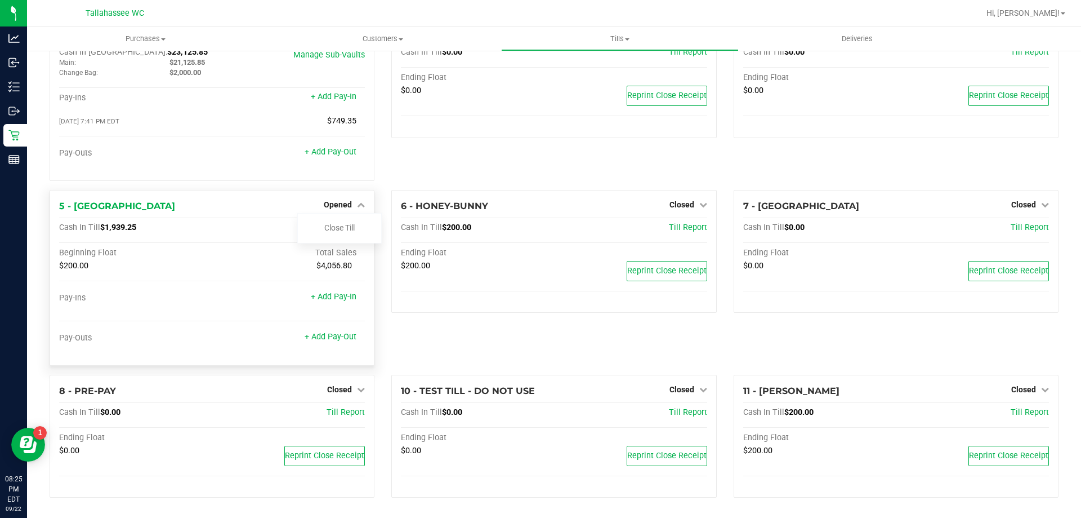
click at [126, 227] on span "$1,939.25" at bounding box center [118, 227] width 36 height 10
click at [342, 228] on link "Close Till" at bounding box center [339, 227] width 30 height 9
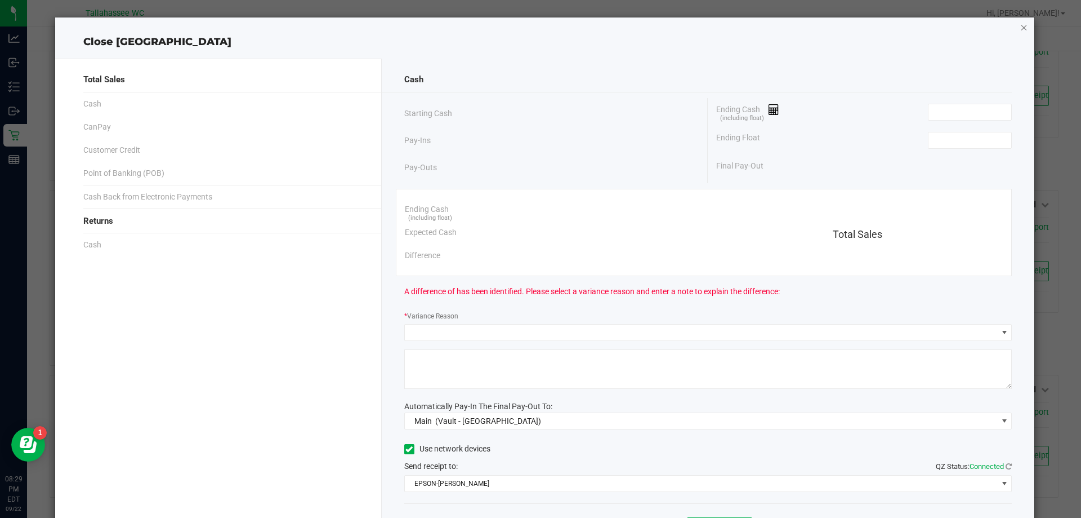
click at [1021, 28] on icon "button" at bounding box center [1025, 27] width 8 height 14
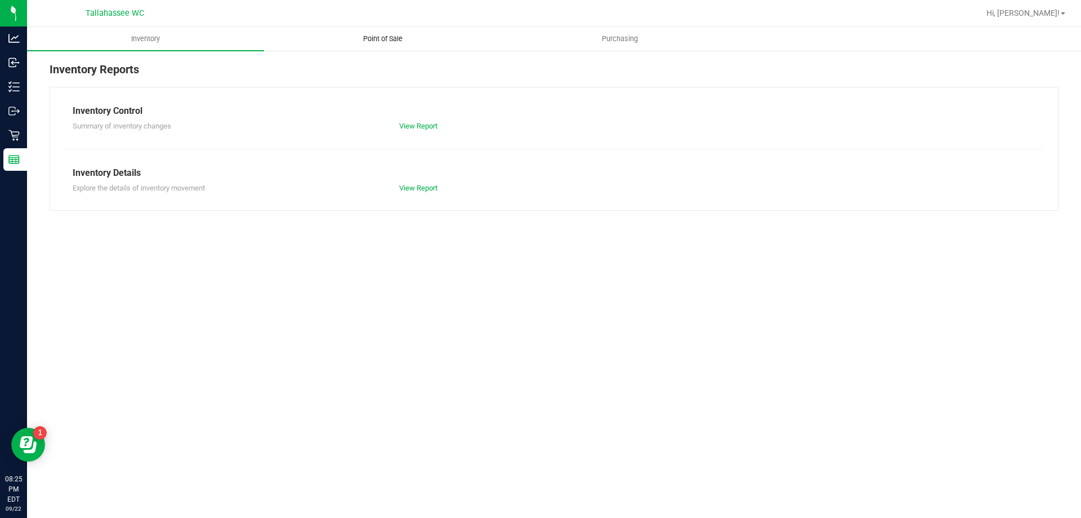
click at [366, 42] on span "Point of Sale" at bounding box center [383, 39] width 70 height 10
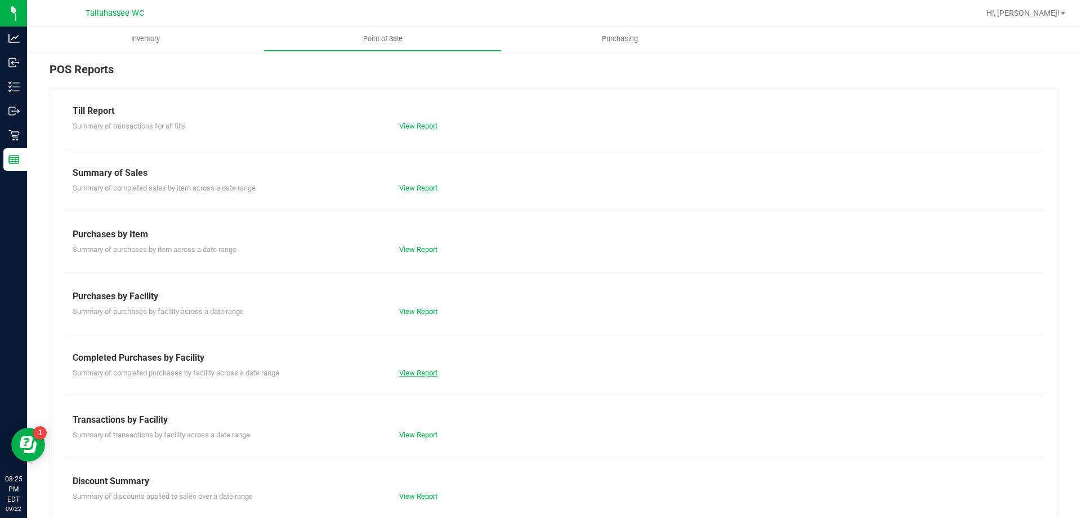
click at [419, 373] on link "View Report" at bounding box center [418, 372] width 38 height 8
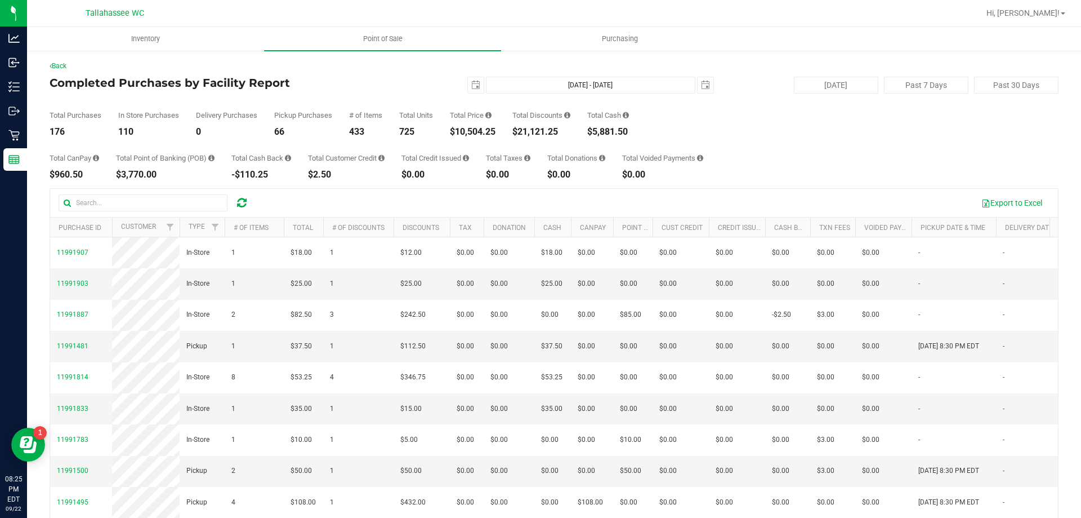
click at [154, 173] on div "$3,770.00" at bounding box center [165, 174] width 99 height 9
click at [154, 175] on div "$3,770.00" at bounding box center [165, 174] width 99 height 9
click at [145, 176] on div "$3,770.00" at bounding box center [165, 174] width 99 height 9
copy div "3,770.00"
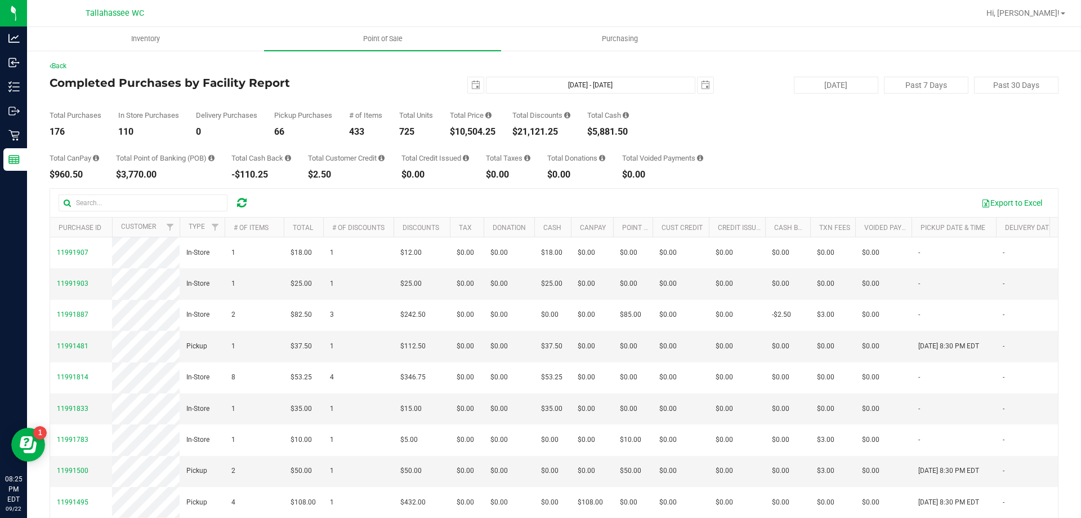
click at [618, 130] on div "$5,881.50" at bounding box center [608, 131] width 42 height 9
copy div "5,881.50"
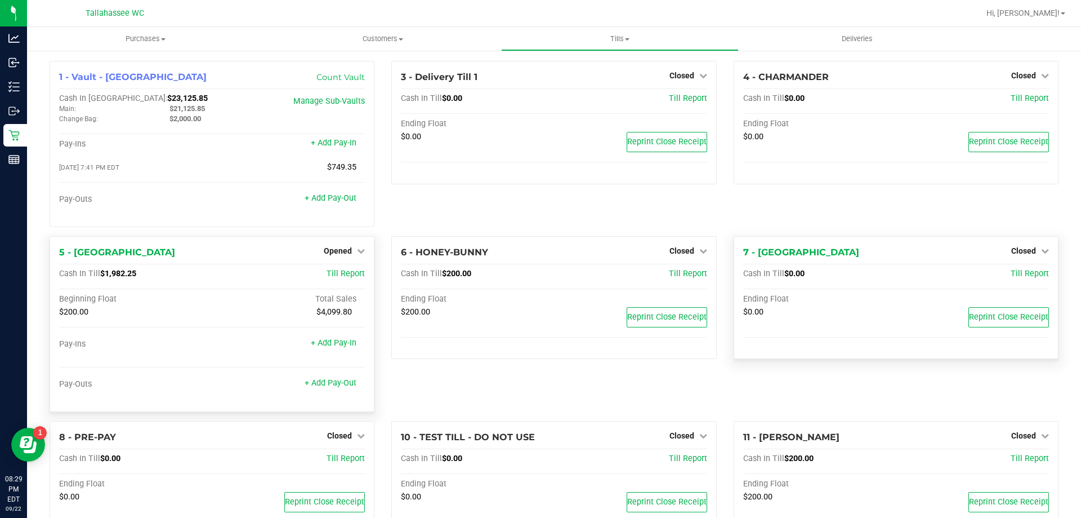
click at [130, 275] on span "$1,982.25" at bounding box center [118, 274] width 36 height 10
copy span "1,982.25"
click at [326, 246] on div "Opened" at bounding box center [344, 251] width 41 height 14
click at [327, 252] on span "Opened" at bounding box center [338, 250] width 28 height 9
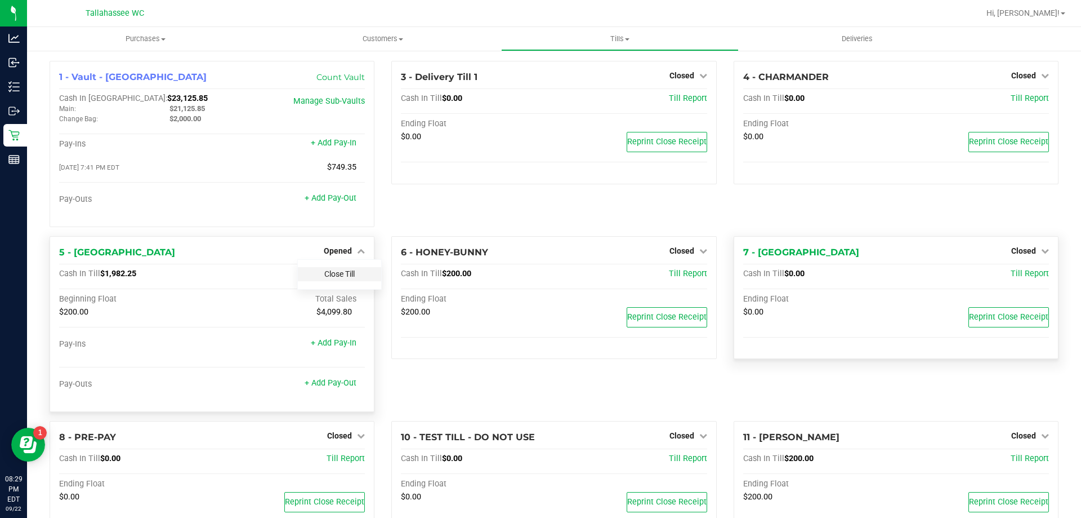
click at [333, 273] on link "Close Till" at bounding box center [339, 273] width 30 height 9
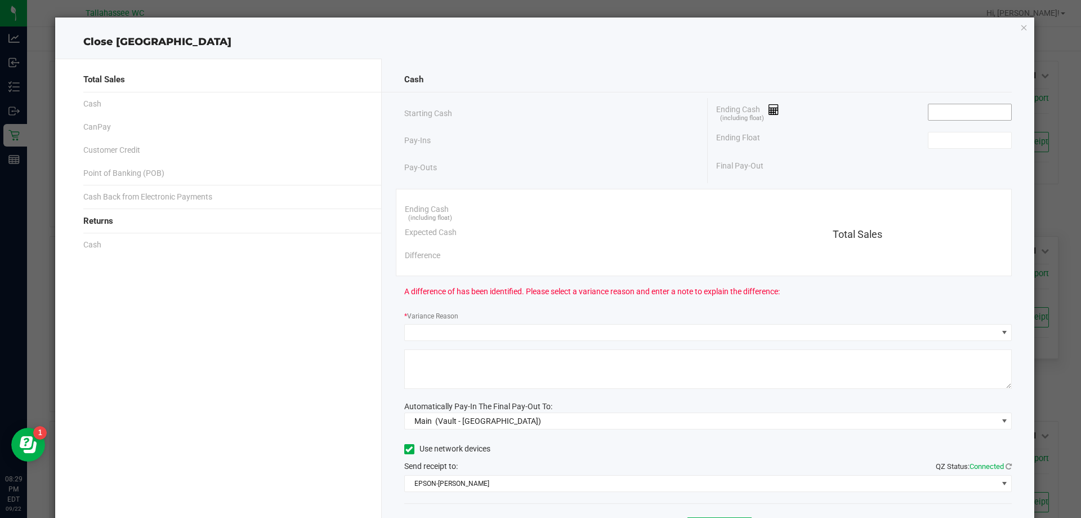
click at [929, 114] on input at bounding box center [970, 112] width 83 height 16
paste input "1982.25"
type input "$1,982.25"
click at [950, 144] on input at bounding box center [970, 140] width 83 height 16
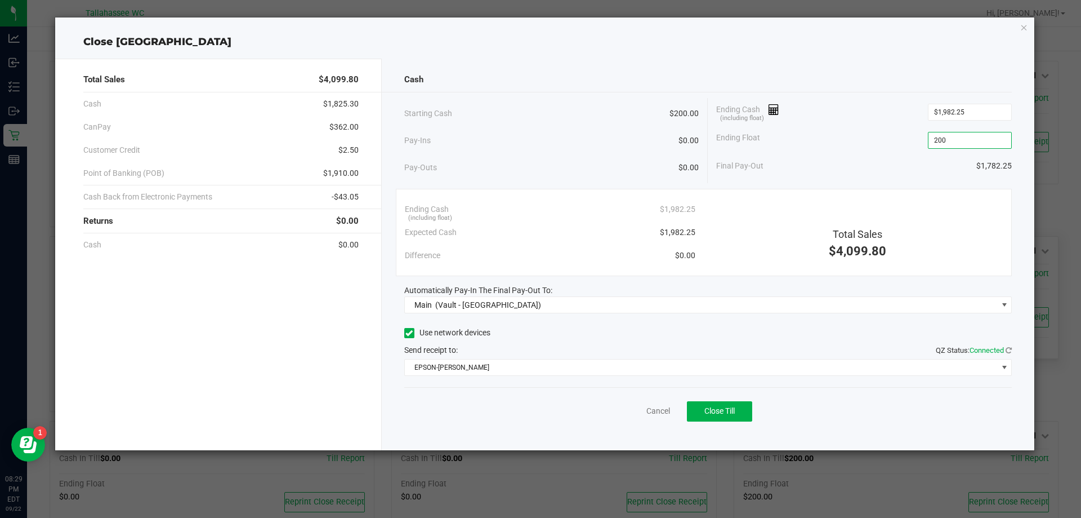
type input "$200.00"
click at [879, 158] on div "Final Pay-Out $1,782.25" at bounding box center [864, 165] width 296 height 23
click at [354, 127] on span "$362.00" at bounding box center [343, 127] width 29 height 12
copy span "362.00"
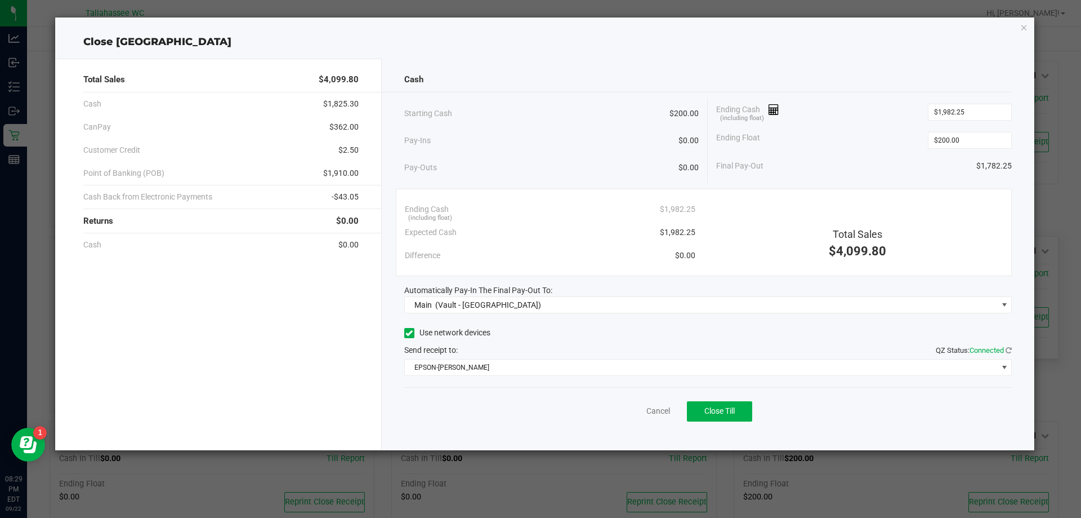
click at [346, 173] on span "$1,910.00" at bounding box center [340, 173] width 35 height 12
copy span "1,910.00"
click at [908, 128] on div "Ending Float $200.00" at bounding box center [864, 140] width 296 height 28
click at [730, 407] on span "Close Till" at bounding box center [720, 410] width 30 height 9
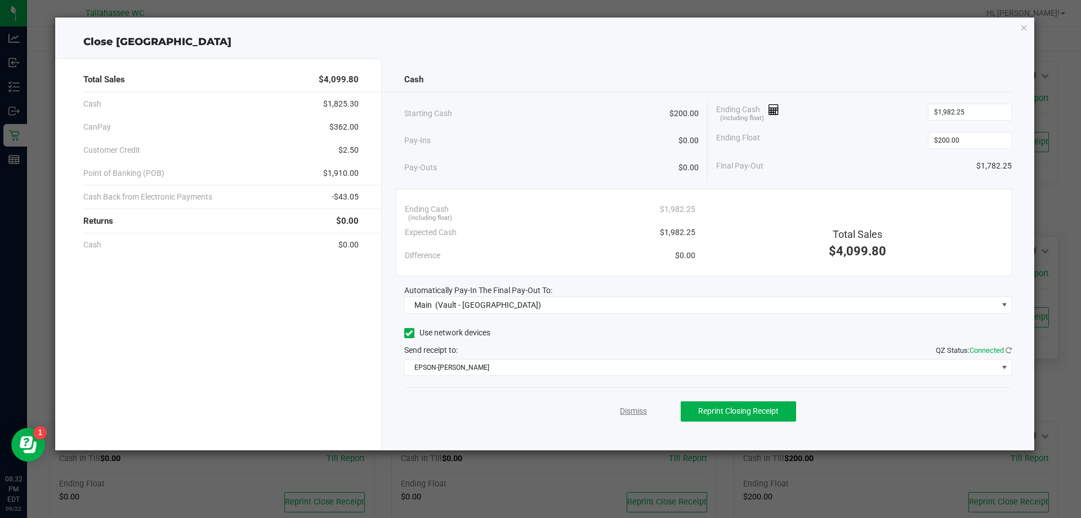
click at [632, 405] on link "Dismiss" at bounding box center [633, 411] width 27 height 12
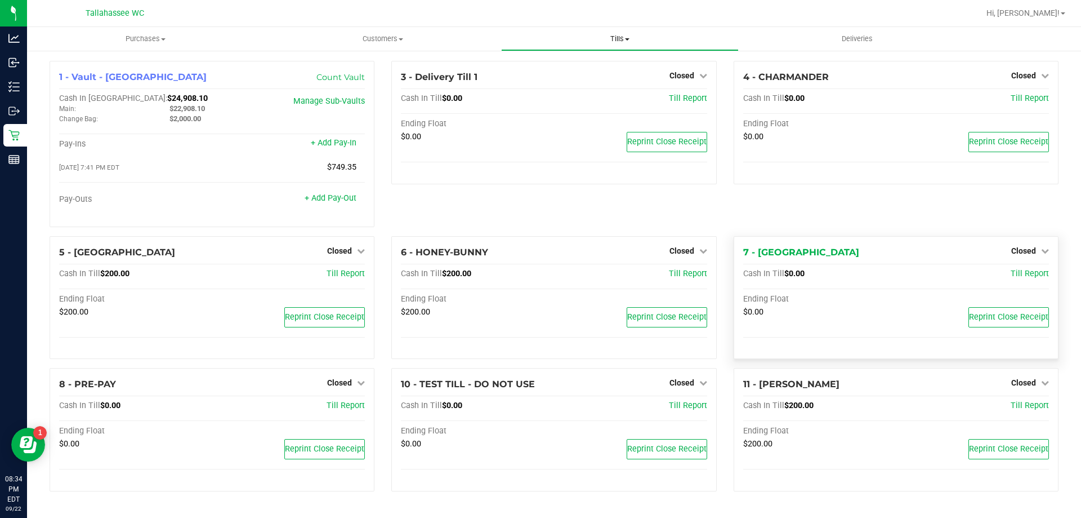
click at [614, 32] on uib-tab-heading "Tills Manage tills Reconcile e-payments" at bounding box center [620, 39] width 236 height 23
click at [555, 81] on span "Reconcile e-payments" at bounding box center [557, 82] width 112 height 10
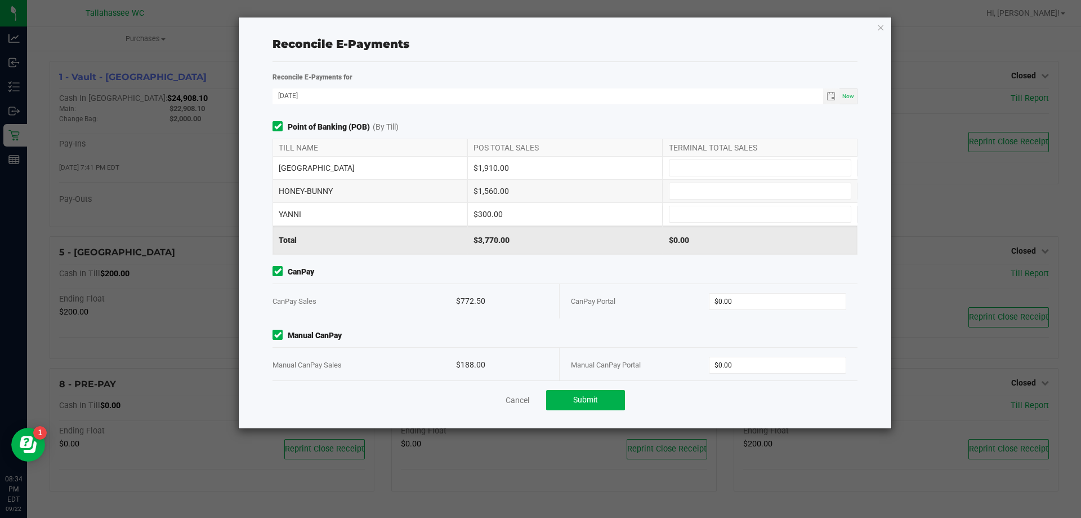
click at [489, 167] on div "$1,910.00" at bounding box center [564, 168] width 195 height 23
copy div "1,910.00"
click at [734, 170] on input at bounding box center [760, 168] width 181 height 16
paste input "1910"
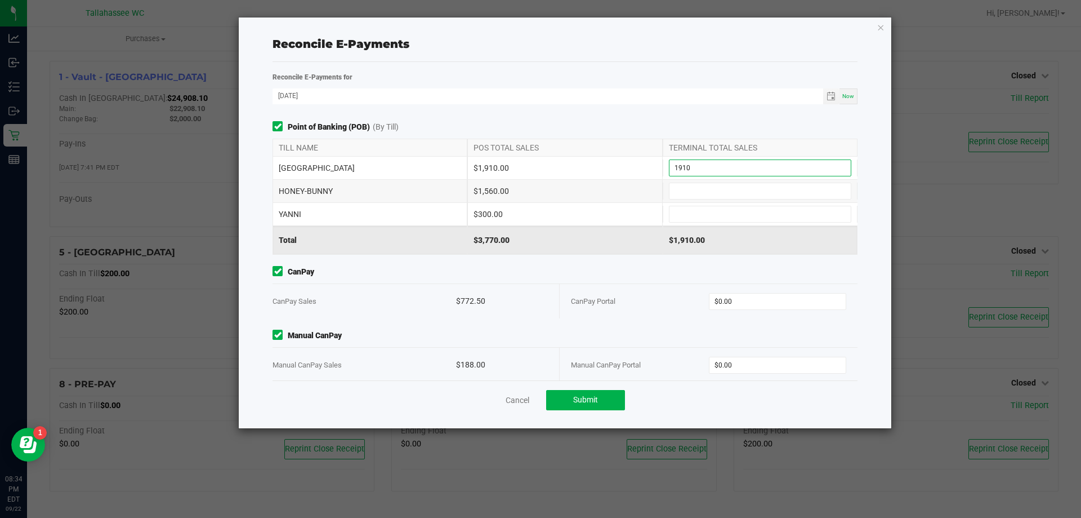
type input "$1,910.00"
click at [493, 191] on div "$1,560.00" at bounding box center [564, 191] width 195 height 23
copy div "1,560.00"
click at [707, 191] on input at bounding box center [760, 191] width 181 height 16
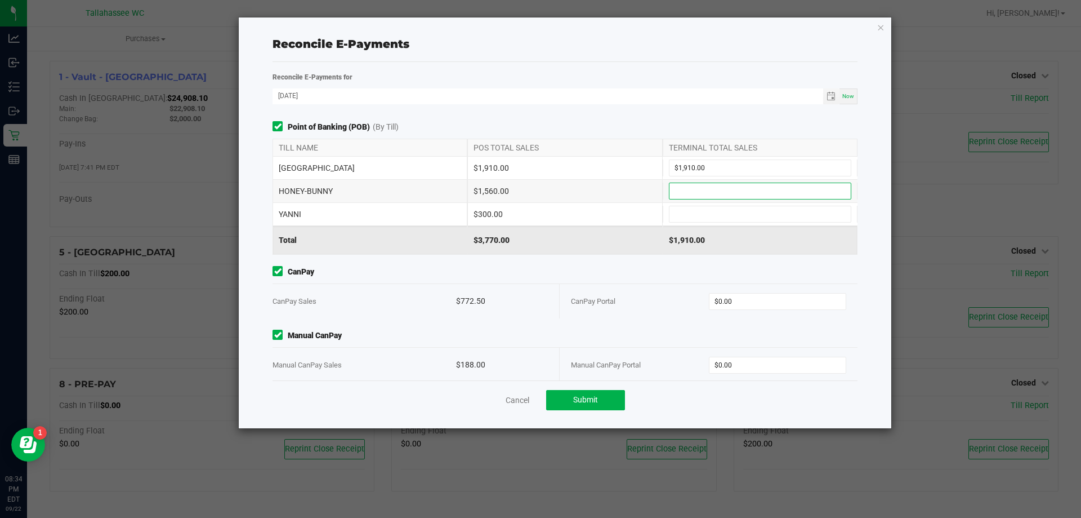
paste input "1560"
type input "$1,560.00"
click at [483, 213] on div "$300.00" at bounding box center [564, 214] width 195 height 23
copy div "300.00"
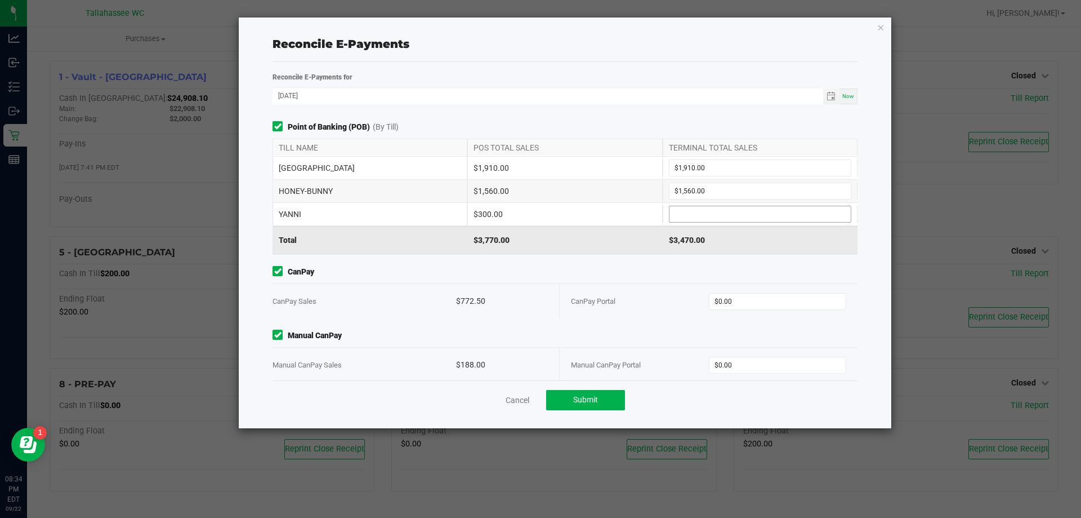
click at [702, 212] on input at bounding box center [760, 214] width 181 height 16
paste input "300"
type input "$300.00"
click at [463, 296] on div "$772.50" at bounding box center [502, 301] width 92 height 34
click at [464, 296] on div "$772.50" at bounding box center [502, 301] width 92 height 34
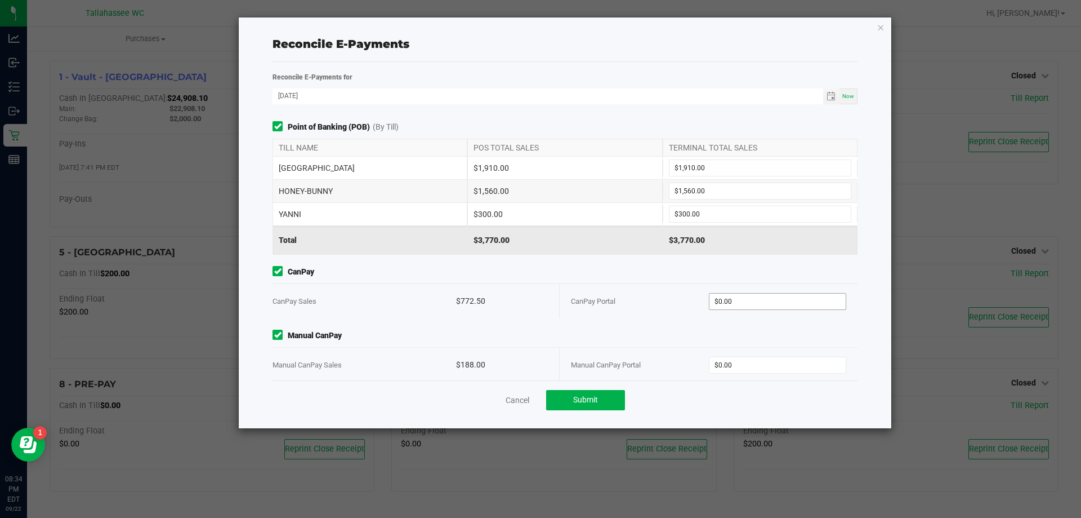
copy div "772.50"
drag, startPoint x: 721, startPoint y: 301, endPoint x: 654, endPoint y: 324, distance: 70.9
click at [721, 300] on input "0" at bounding box center [778, 301] width 137 height 16
paste input "772.5"
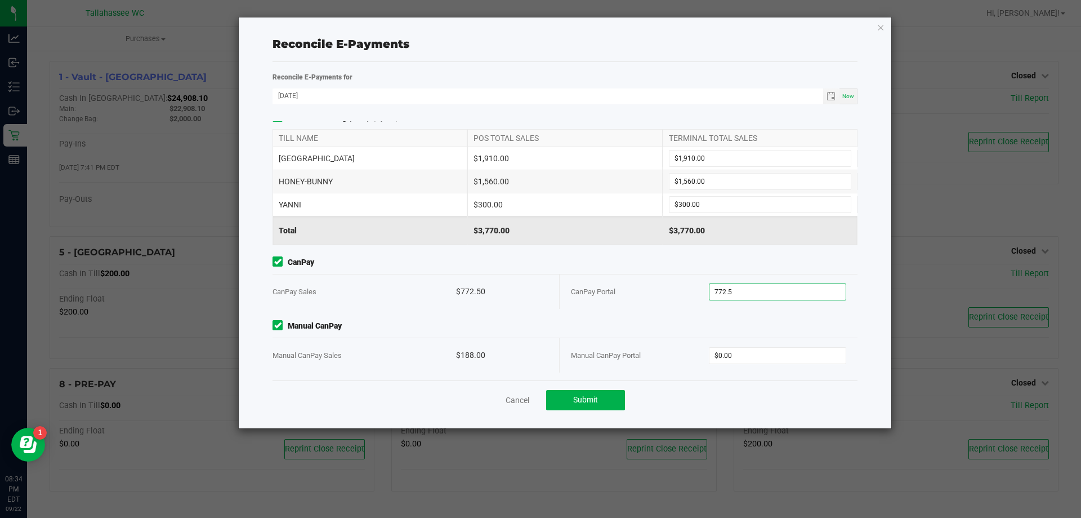
scroll to position [12, 0]
type input "$772.50"
click at [478, 350] on div "$188.00" at bounding box center [502, 353] width 92 height 34
copy div "188.00"
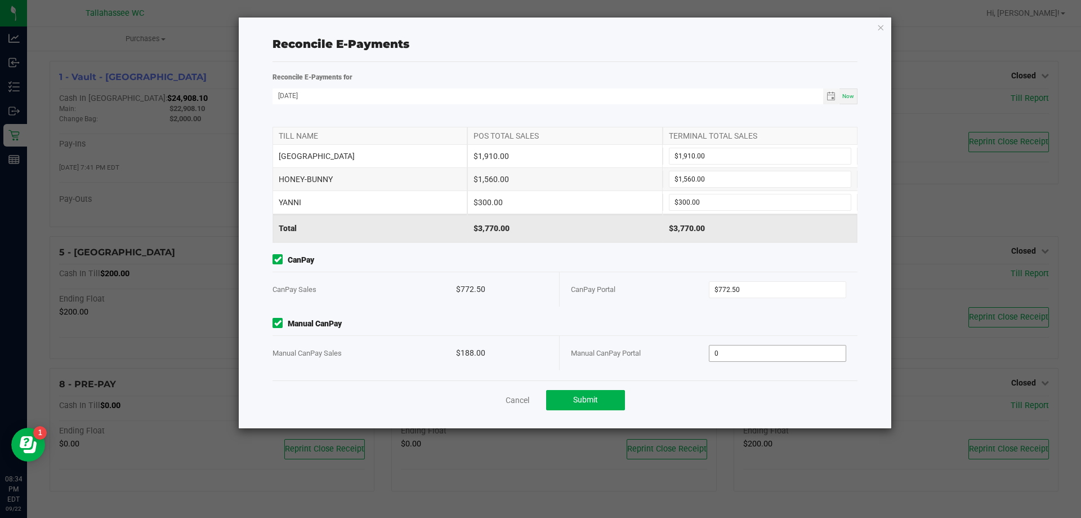
click at [725, 350] on input "0" at bounding box center [778, 353] width 137 height 16
paste input "188"
type input "$188.00"
click at [588, 393] on button "Submit" at bounding box center [585, 400] width 79 height 20
